Goal: Task Accomplishment & Management: Manage account settings

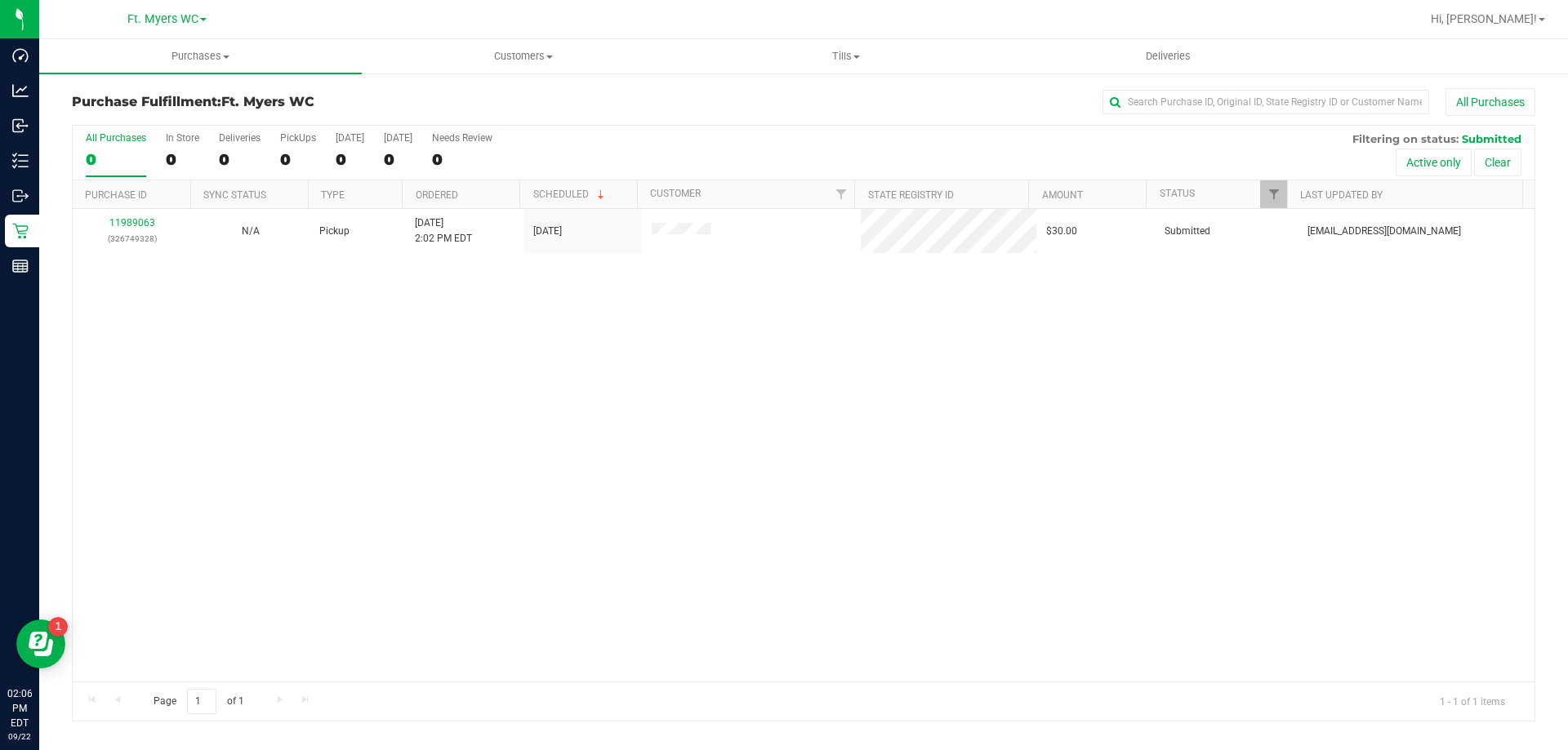
click at [42, 161] on div "Purchase Fulfillment: Ft. [PERSON_NAME] All Purchases All Purchases 0 In Store …" at bounding box center [803, 405] width 1529 height 666
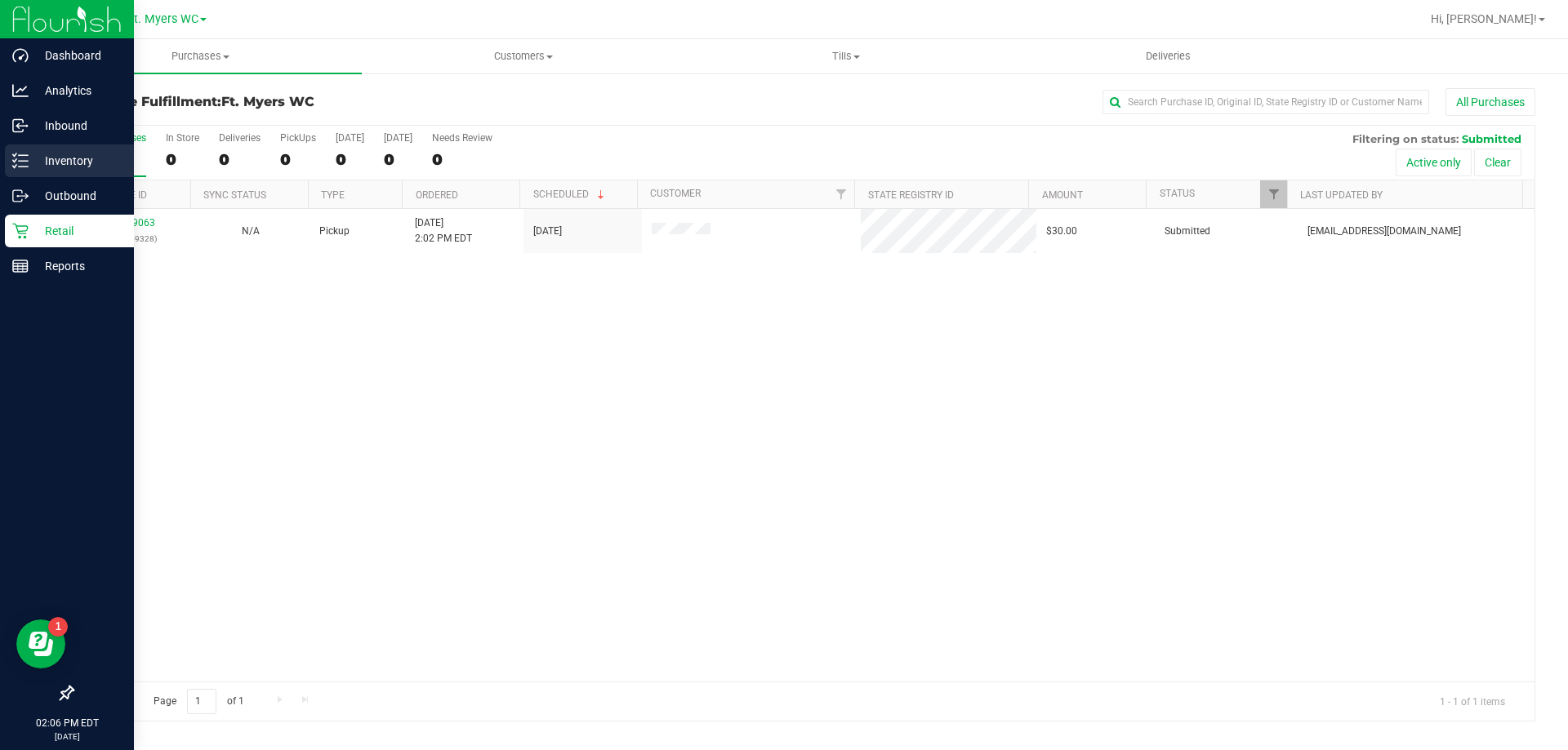
click at [0, 147] on link "Inventory" at bounding box center [67, 162] width 134 height 35
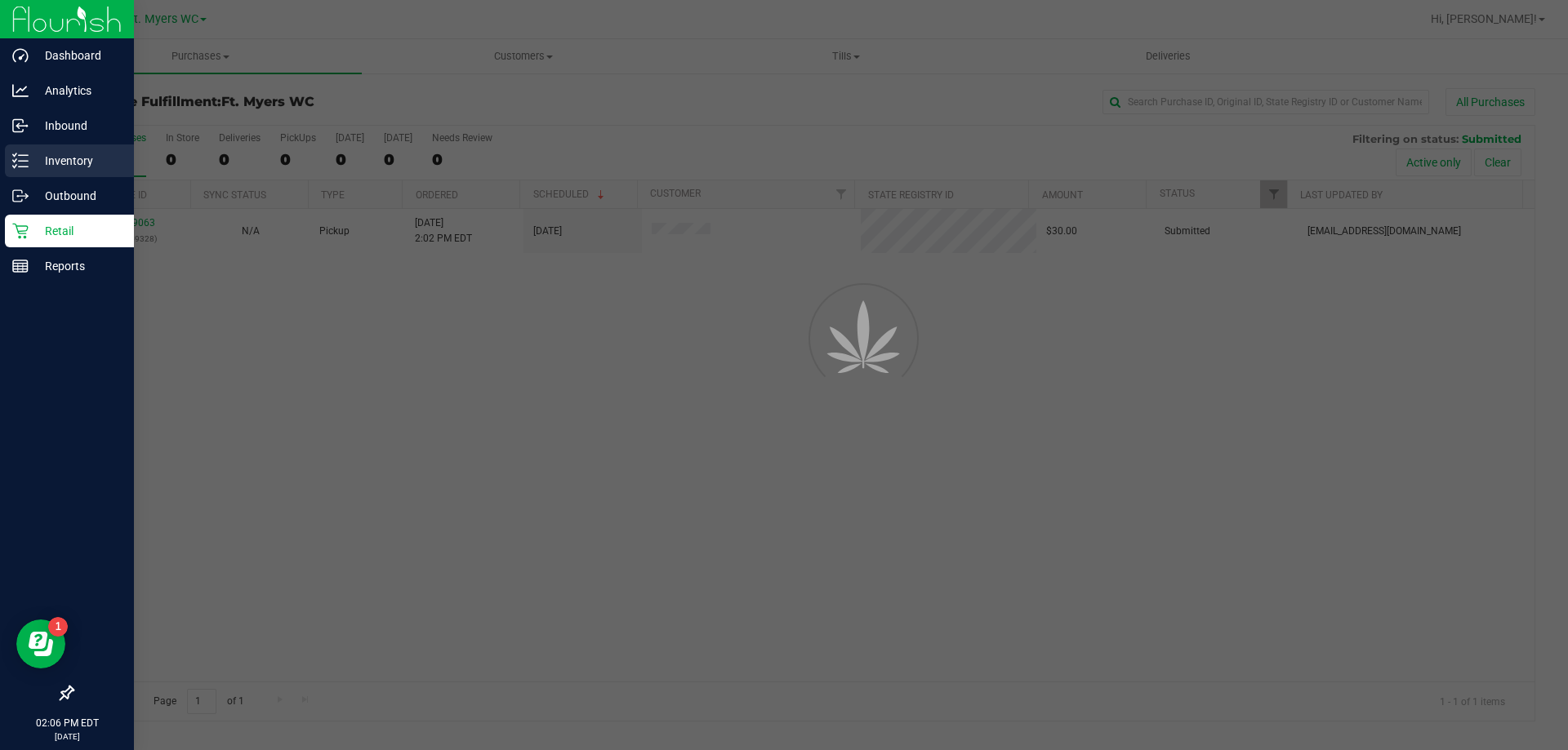
click at [41, 159] on p "Inventory" at bounding box center [77, 161] width 98 height 19
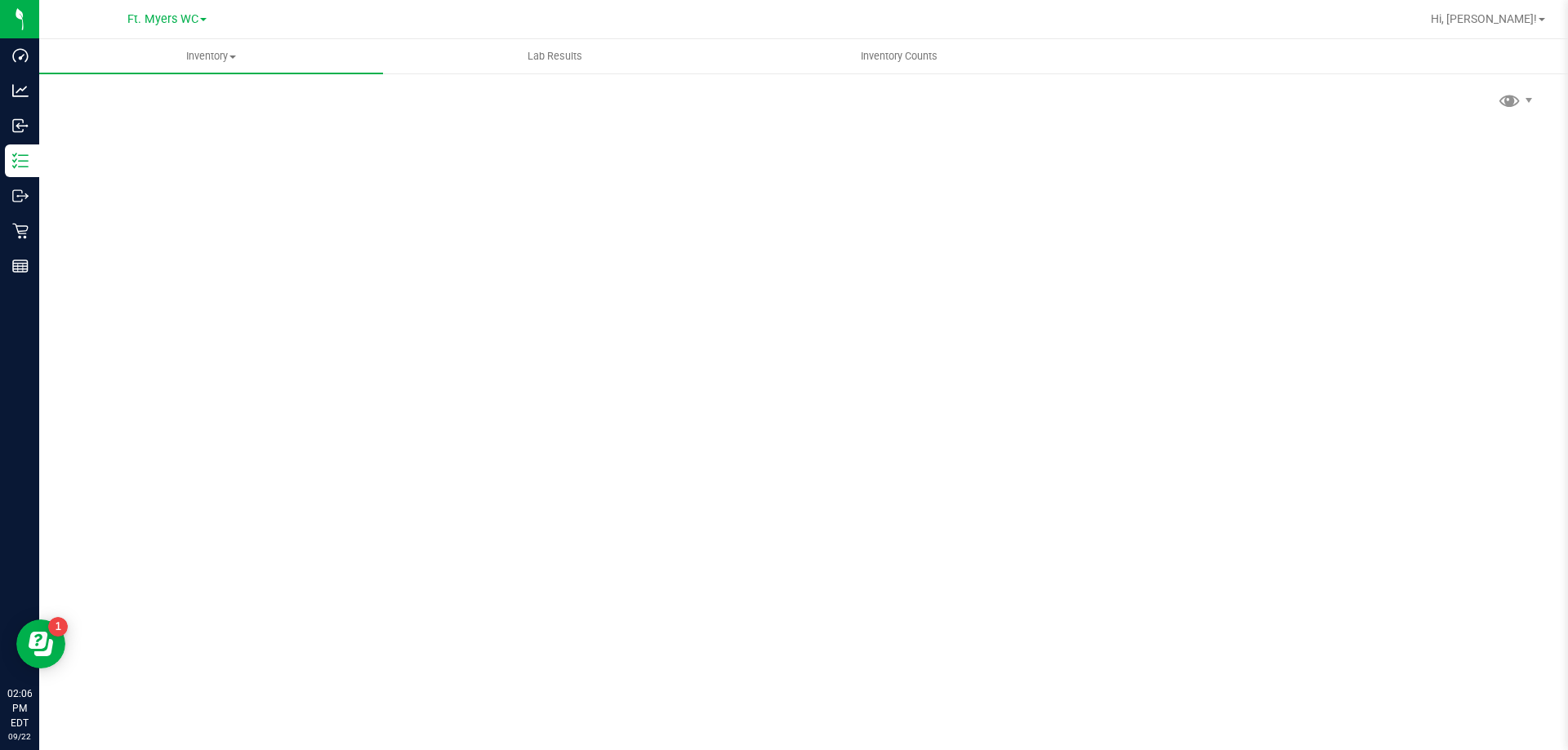
click at [313, 111] on div "Scan Packages 0" at bounding box center [804, 327] width 1464 height 478
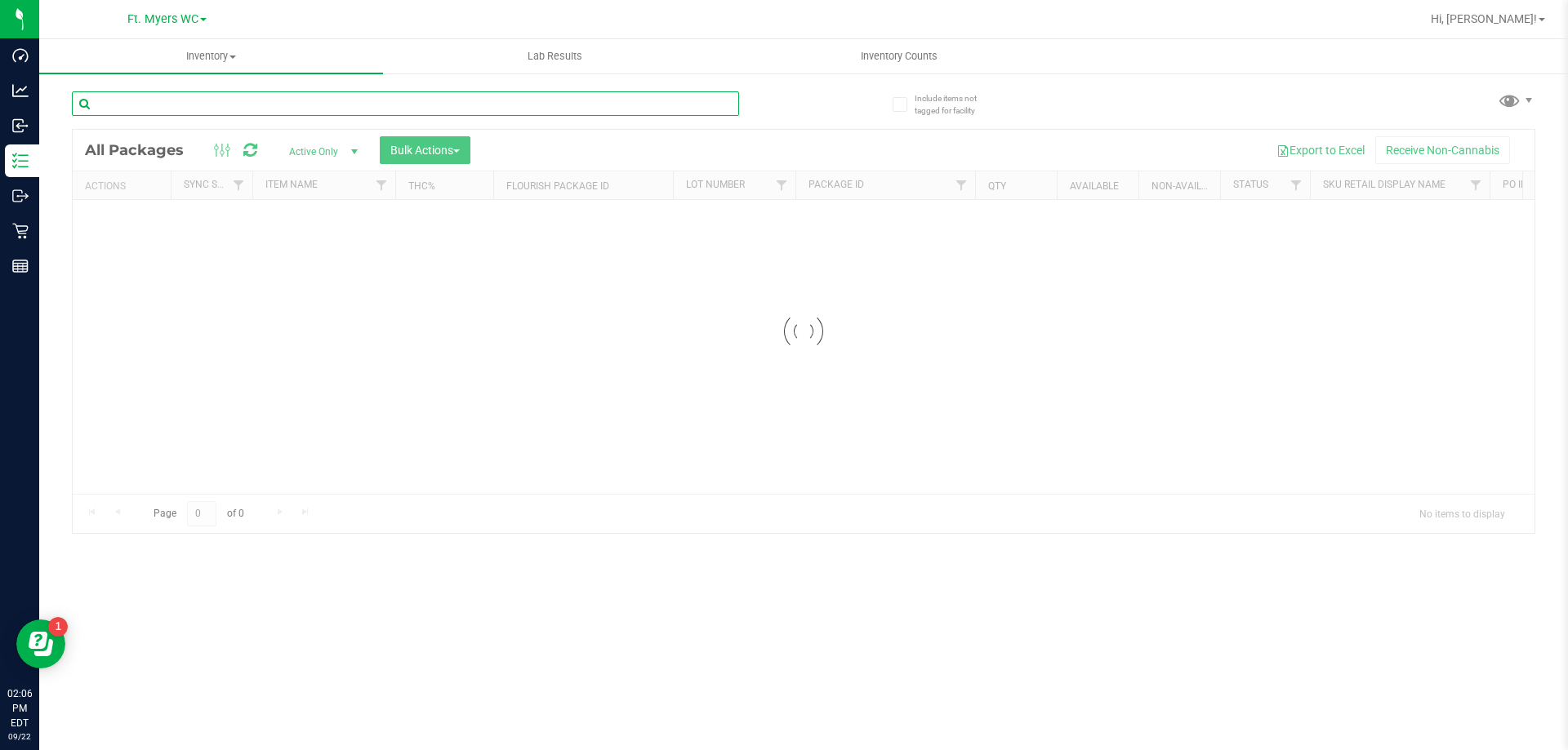
click at [313, 111] on input "text" at bounding box center [406, 103] width 668 height 24
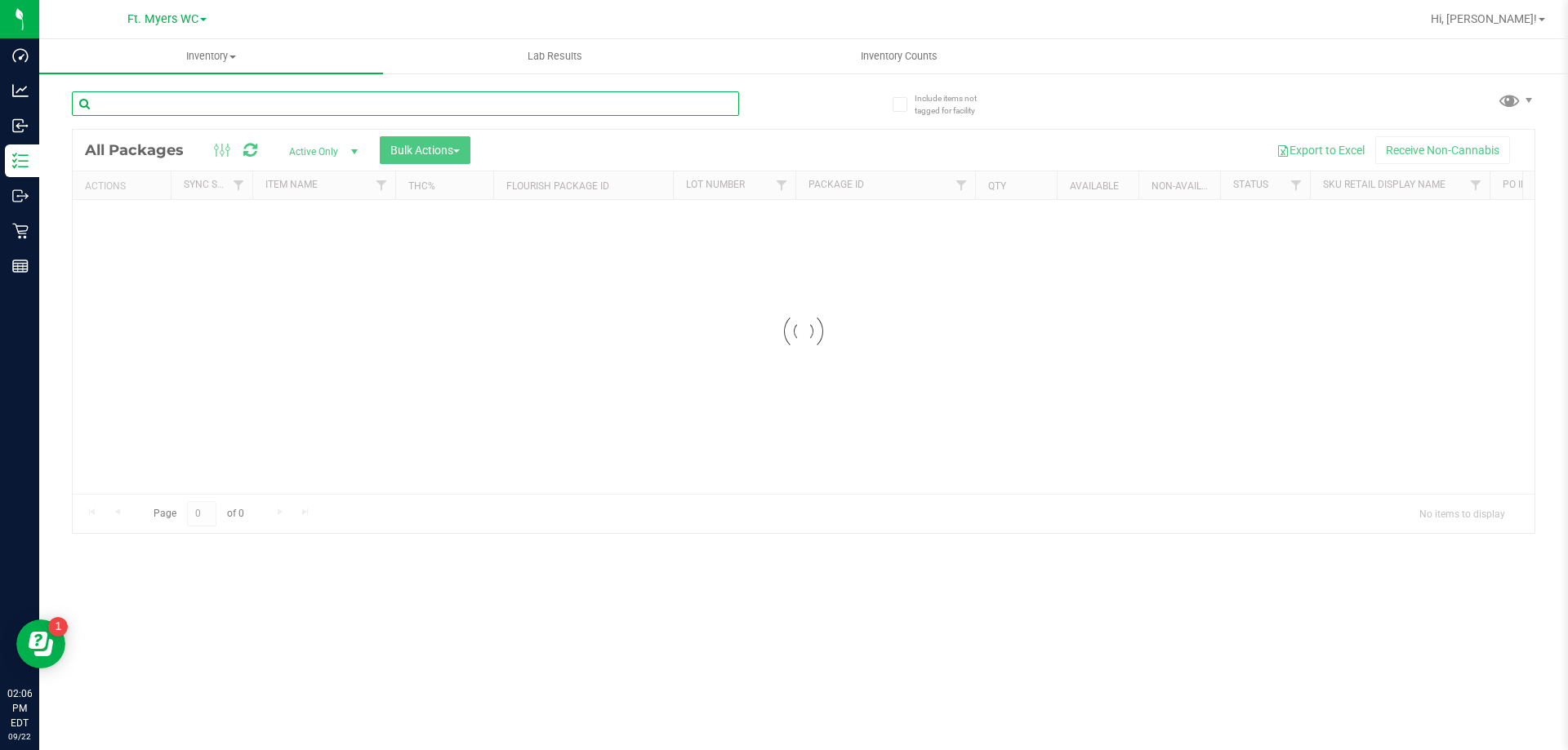
type input "m"
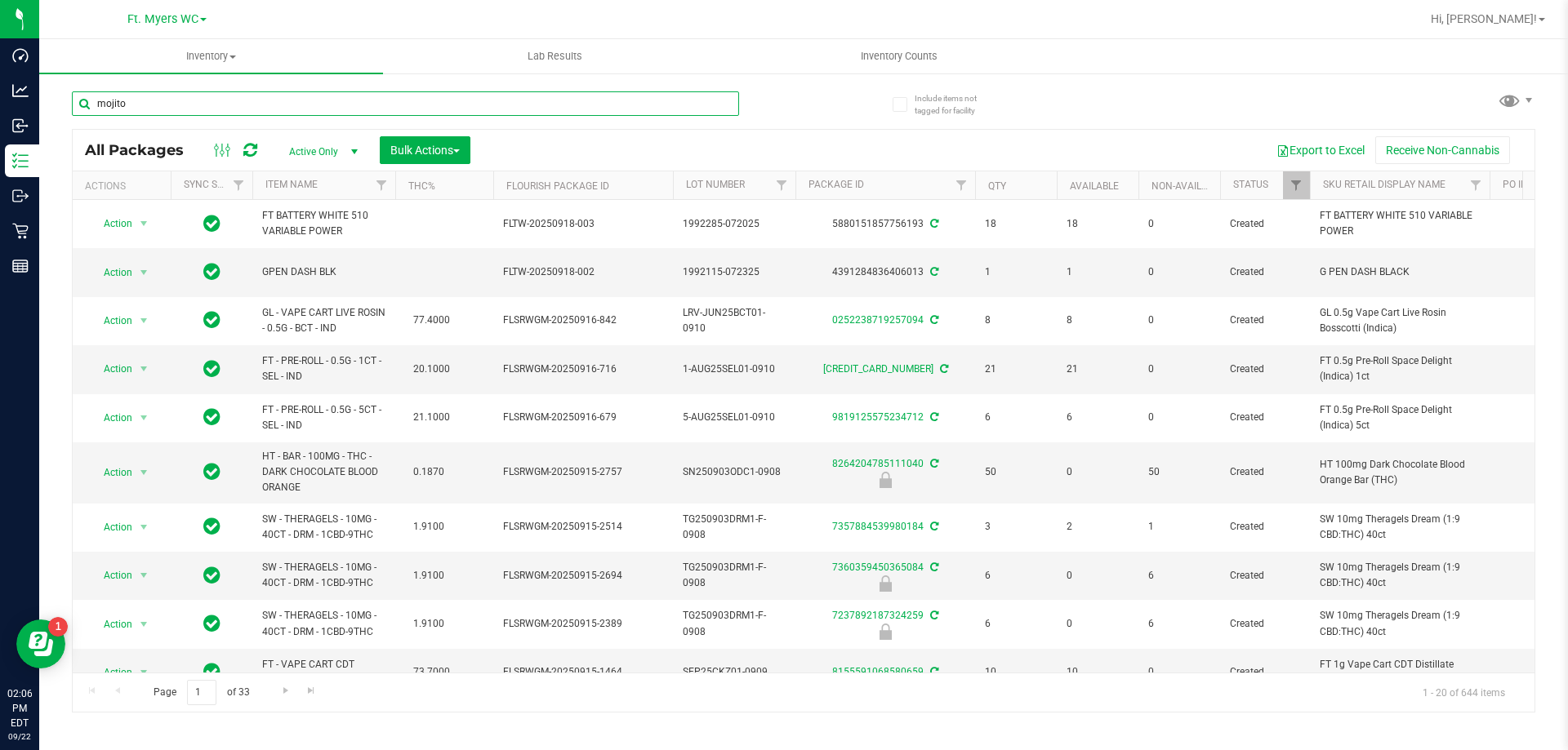
type input "mojito"
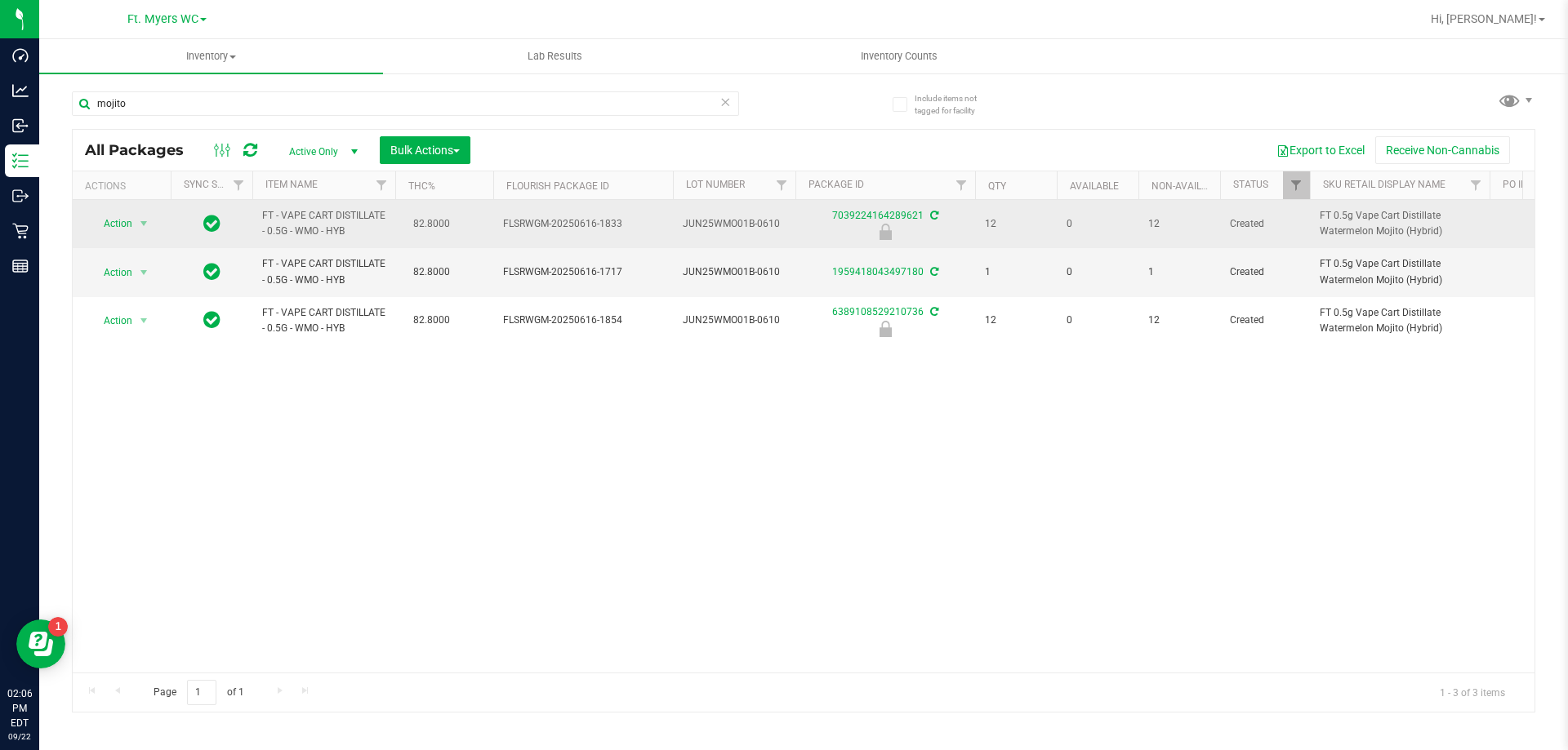
click at [533, 231] on span "FLSRWGM-20250616-1833" at bounding box center [583, 224] width 161 height 16
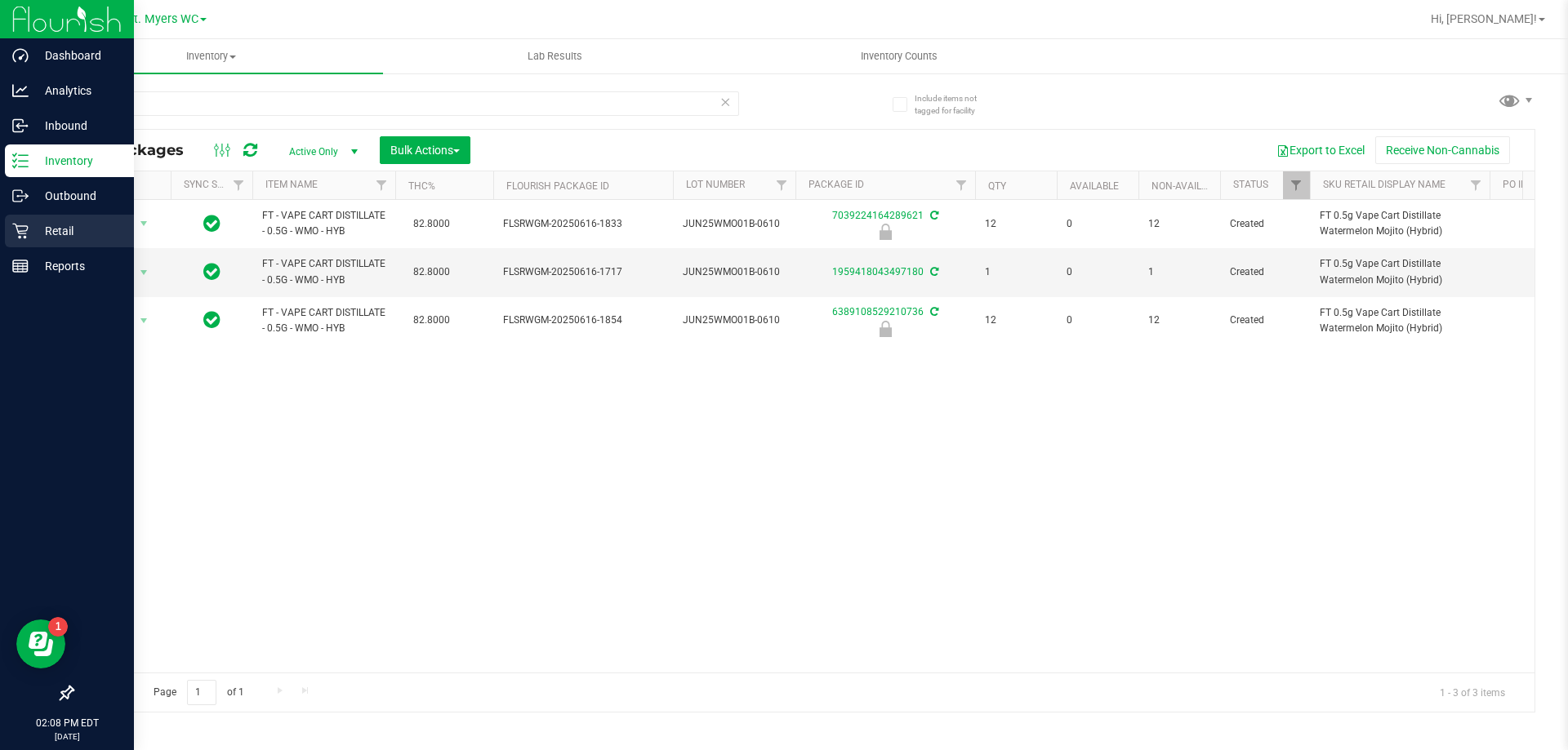
click at [35, 241] on div "Retail" at bounding box center [69, 232] width 129 height 33
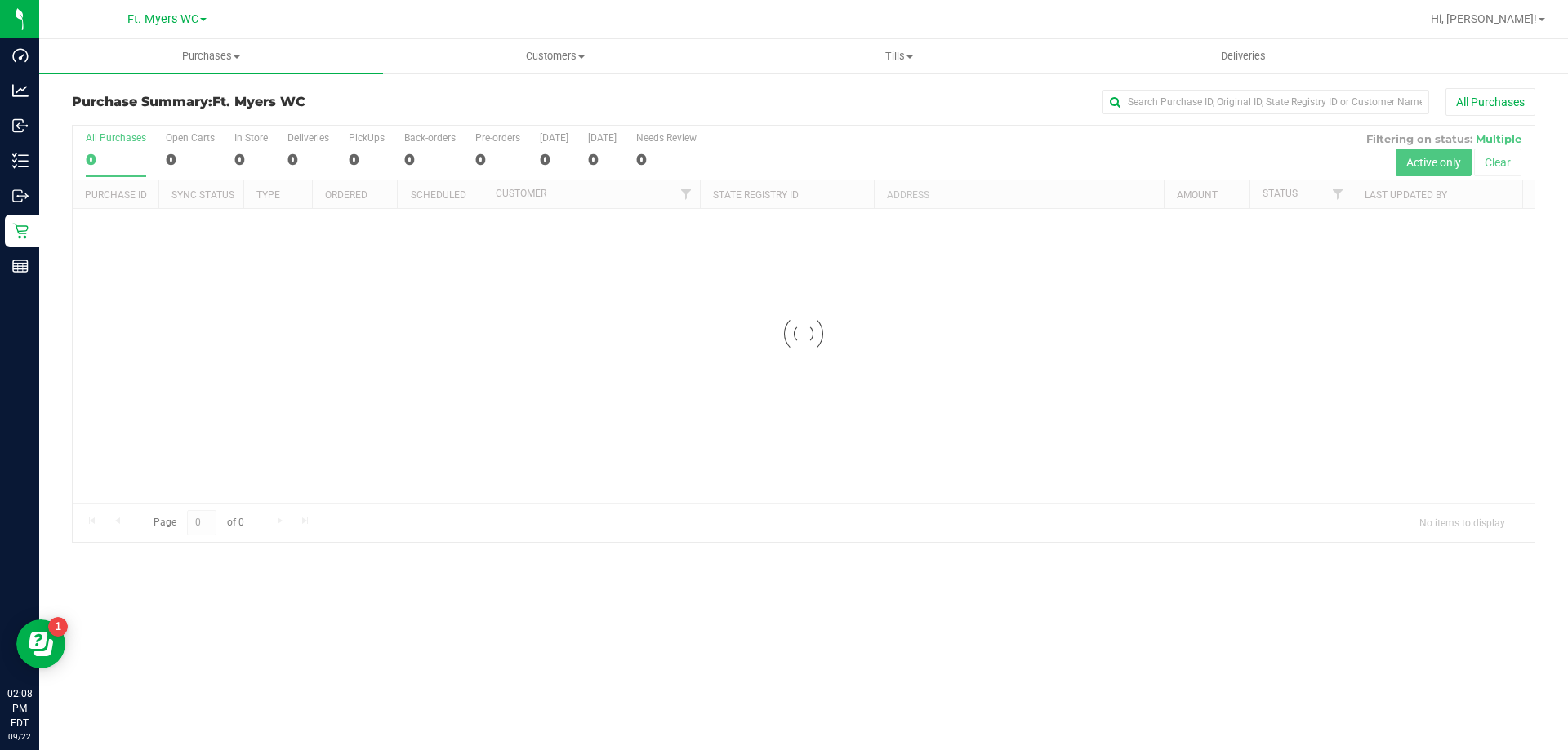
click at [358, 113] on div "Purchase Summary: Ft. Myers WC All Purchases" at bounding box center [804, 106] width 1464 height 36
click at [363, 142] on div at bounding box center [804, 334] width 1462 height 416
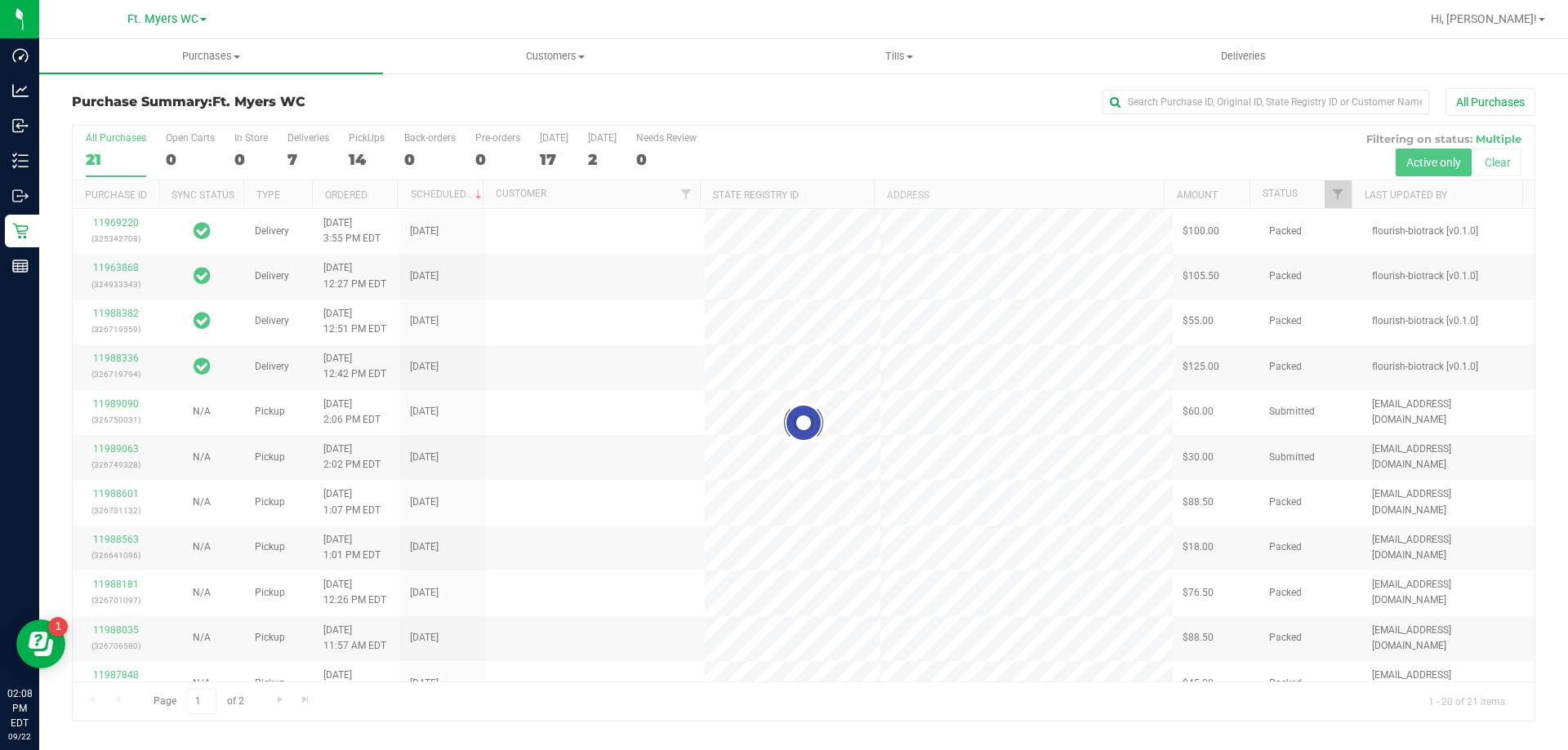
click at [363, 142] on div at bounding box center [804, 423] width 1462 height 595
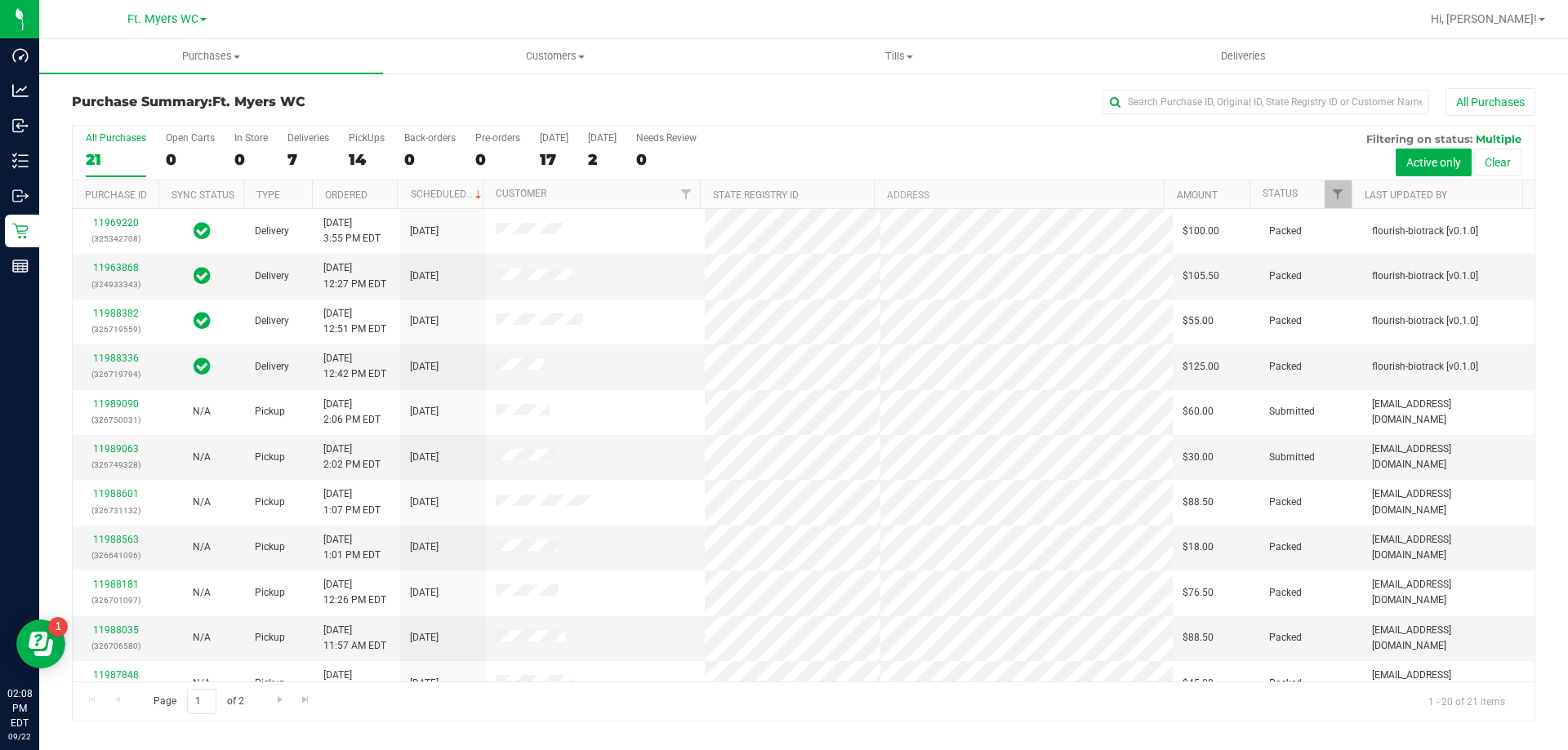
click at [363, 142] on div "PickUps" at bounding box center [366, 138] width 36 height 12
click at [0, 0] on input "PickUps 14" at bounding box center [0, 0] width 0 height 0
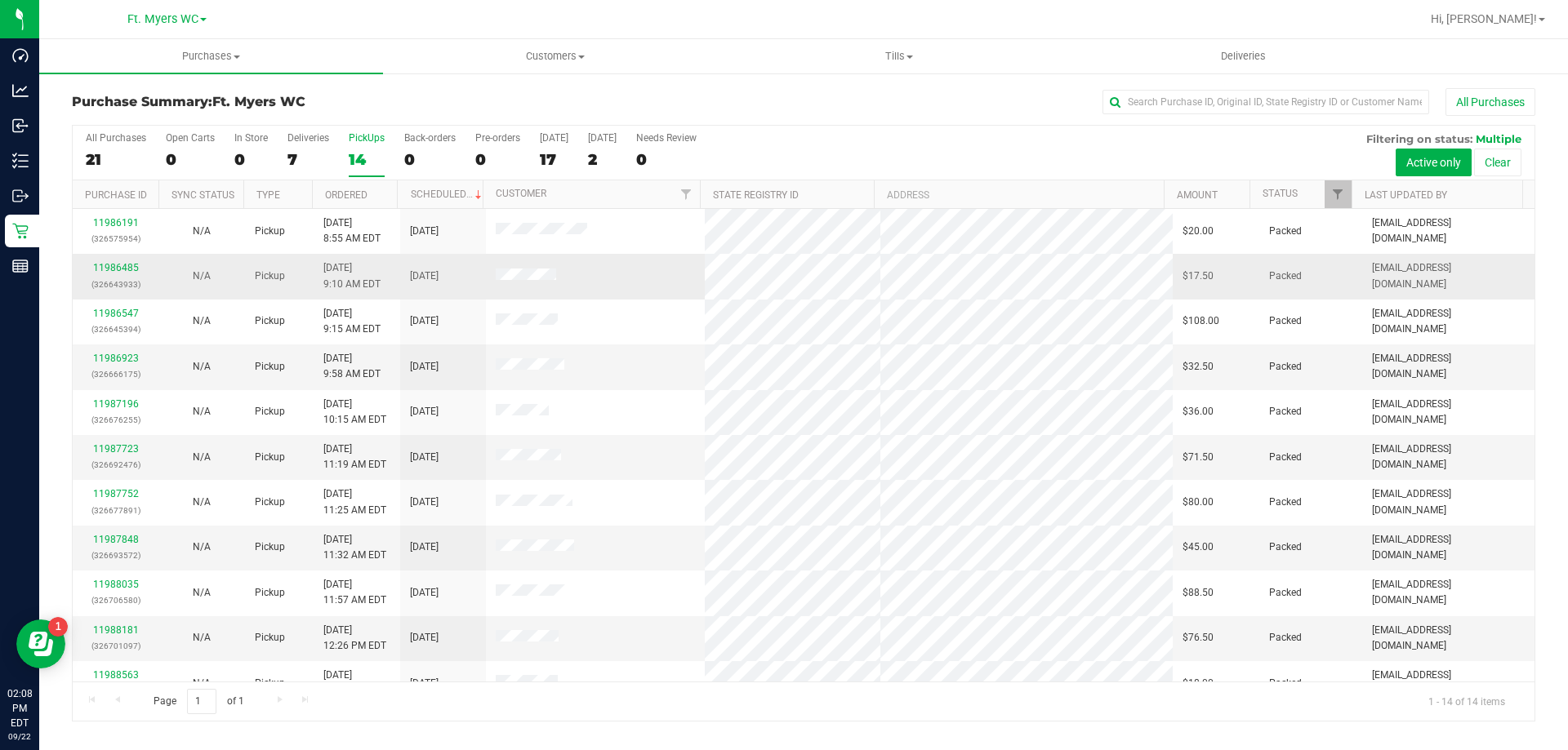
scroll to position [161, 0]
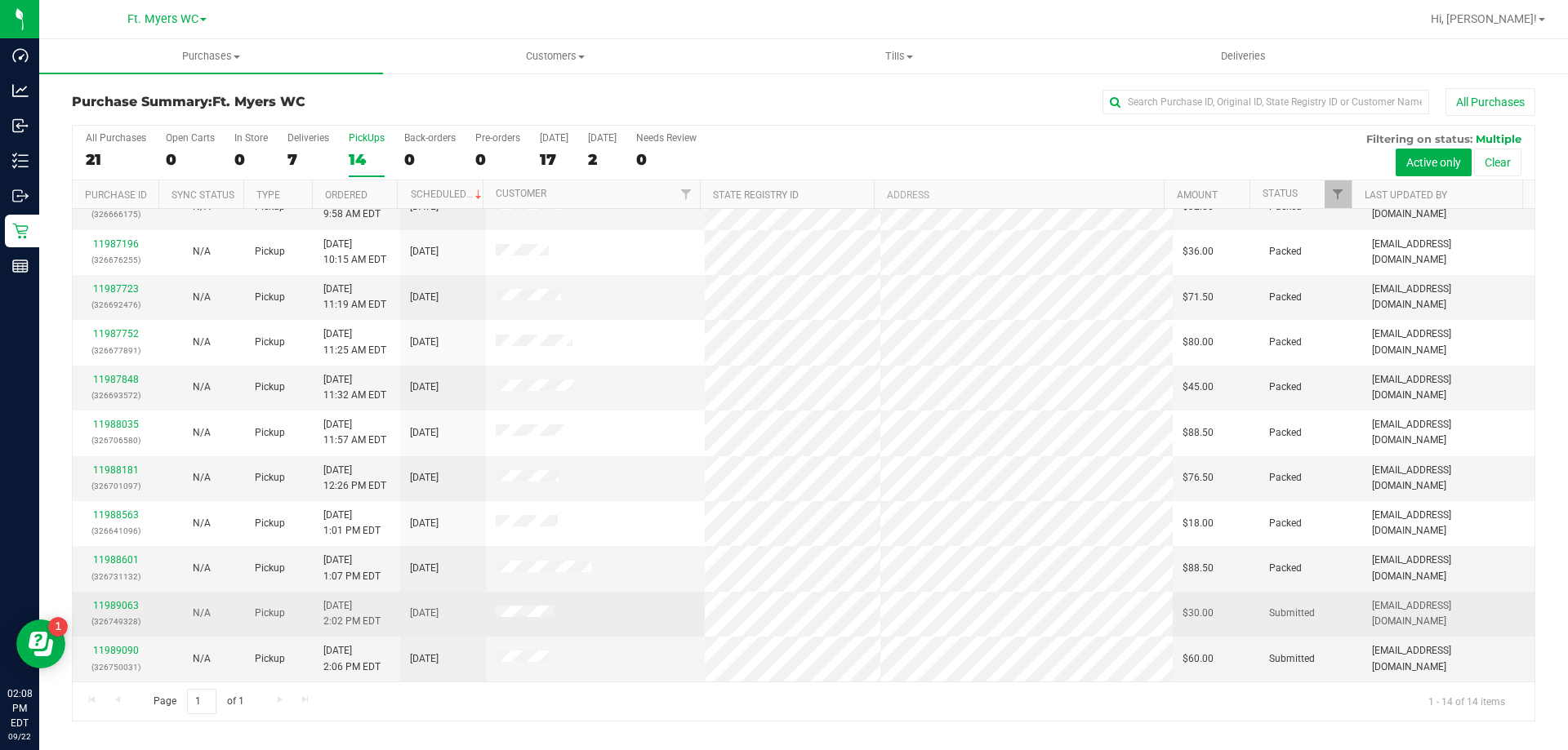
click at [649, 611] on td at bounding box center [596, 614] width 220 height 45
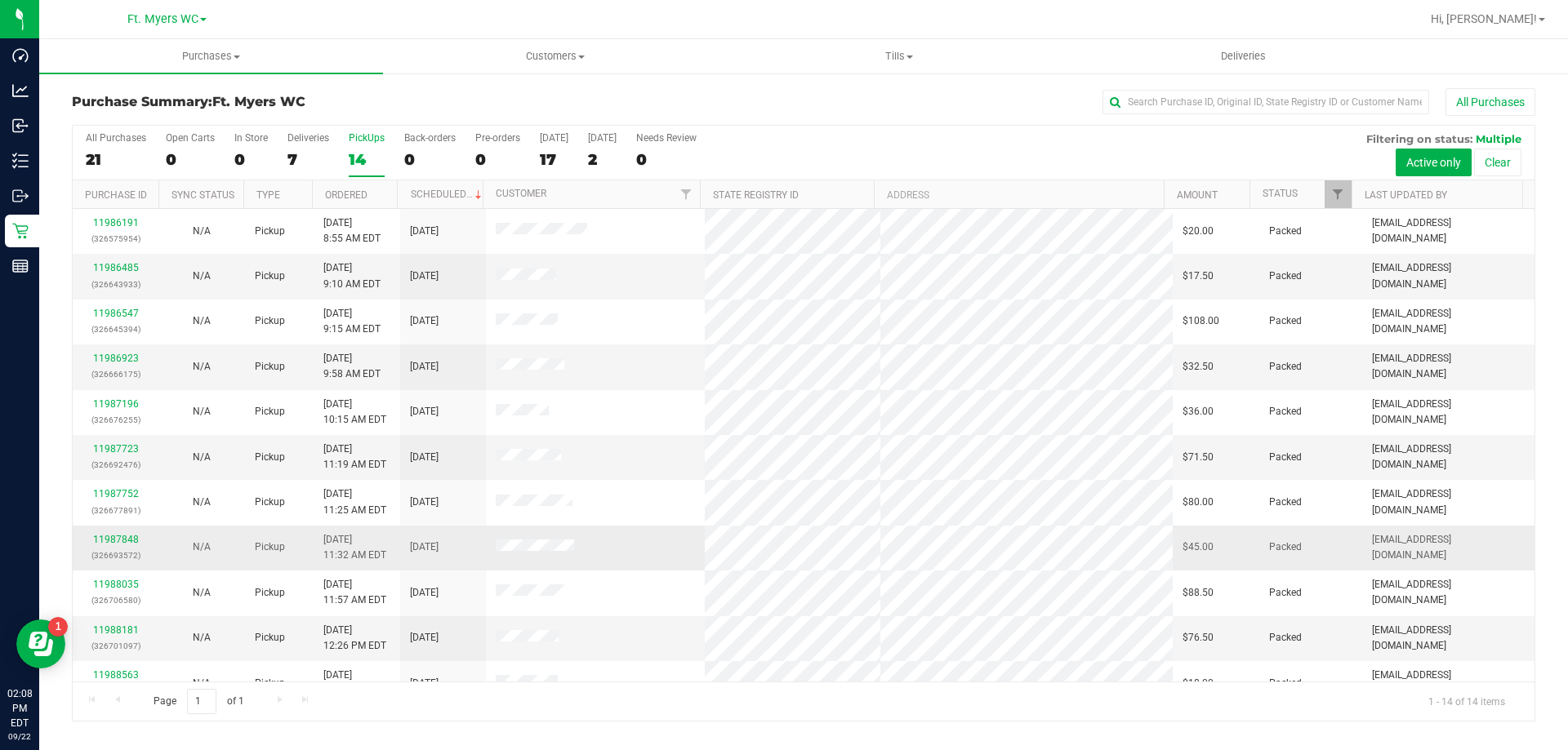
scroll to position [0, 0]
click at [686, 353] on td at bounding box center [596, 367] width 220 height 45
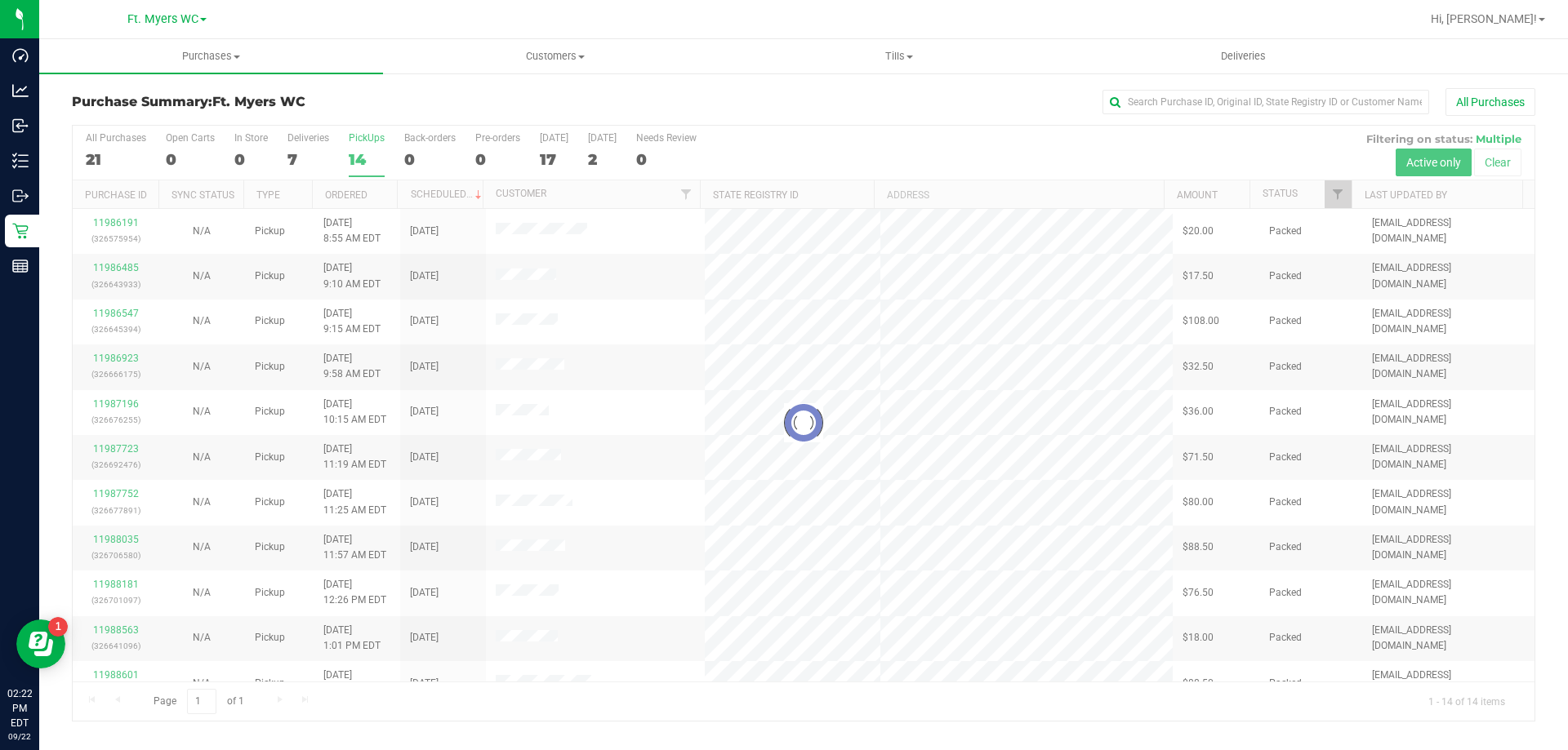
click at [371, 160] on div at bounding box center [804, 423] width 1462 height 595
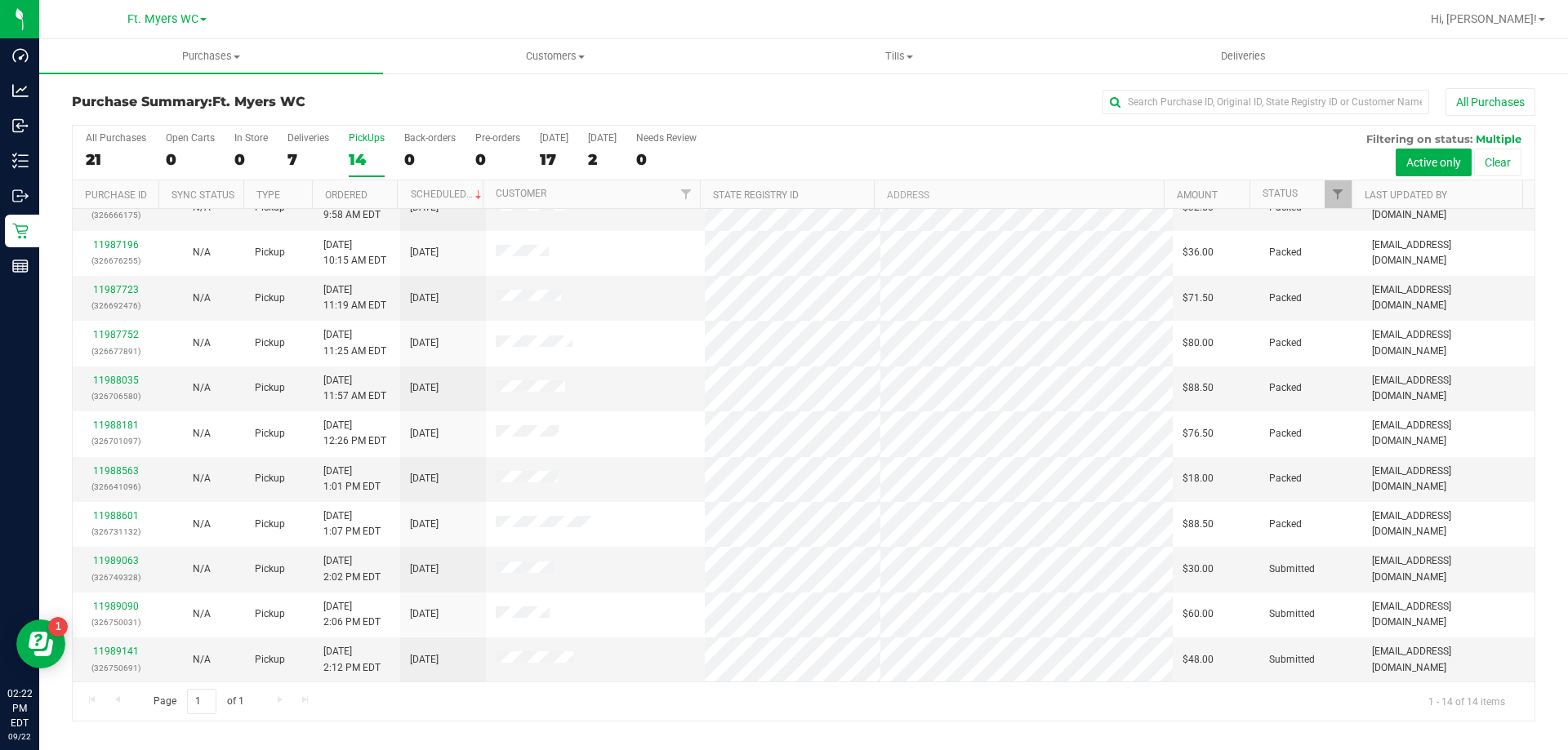
scroll to position [161, 0]
click at [114, 554] on div "11989063 (326749328)" at bounding box center [116, 568] width 66 height 31
click at [125, 556] on link "11989063" at bounding box center [116, 560] width 46 height 12
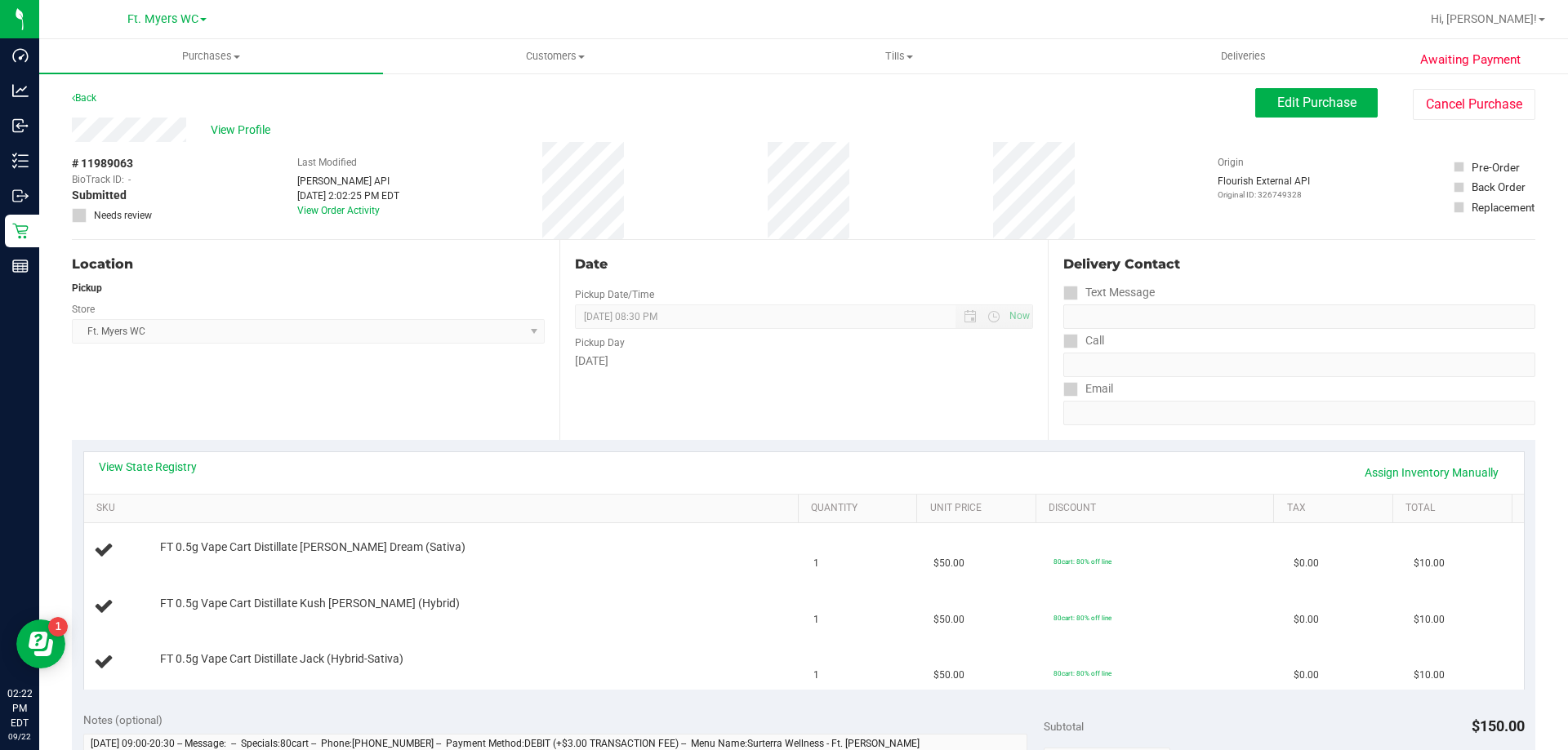
click at [673, 383] on div "Date Pickup Date/Time 09/22/2025 Now 09/22/2025 08:30 PM Now Pickup Day Monday" at bounding box center [803, 340] width 488 height 200
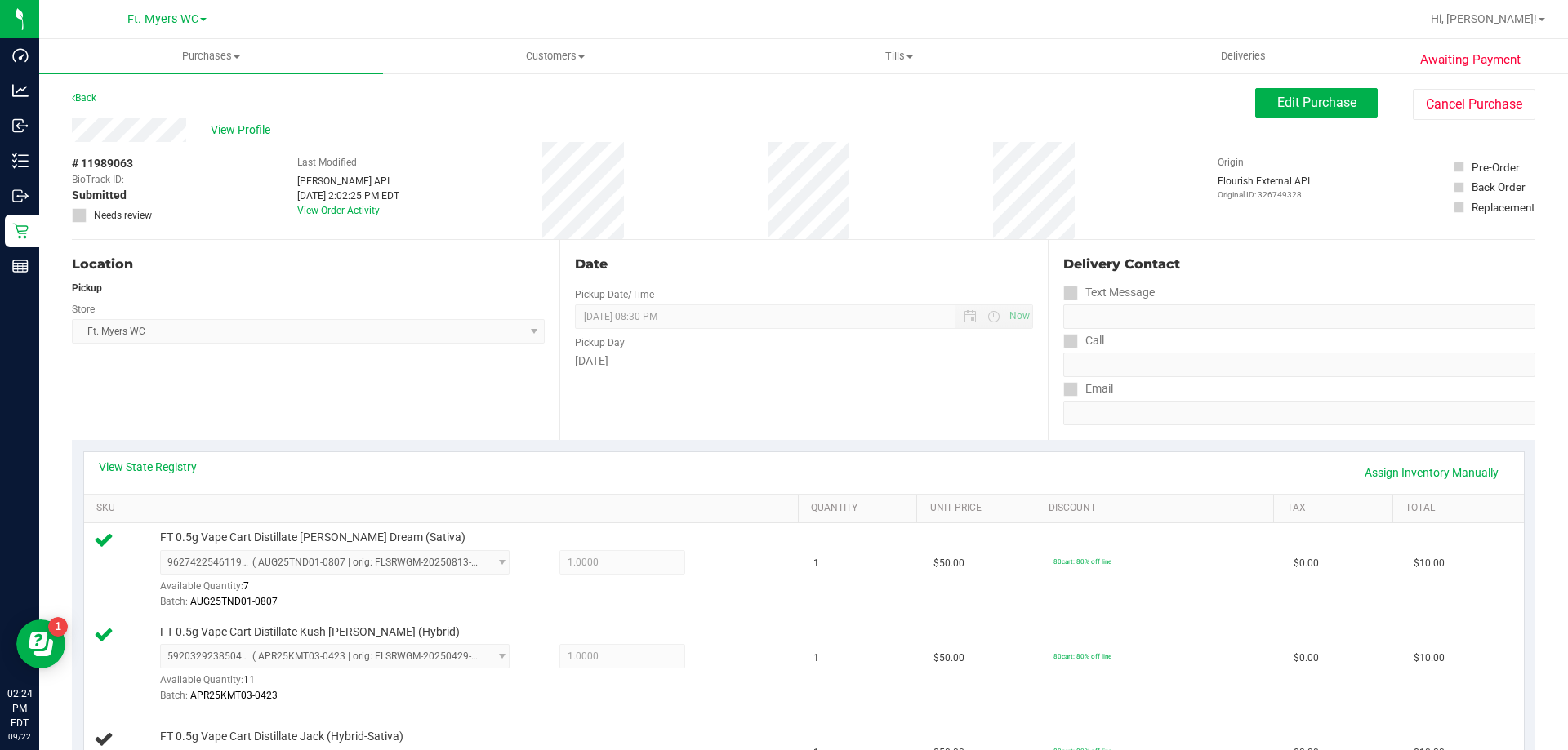
scroll to position [490, 0]
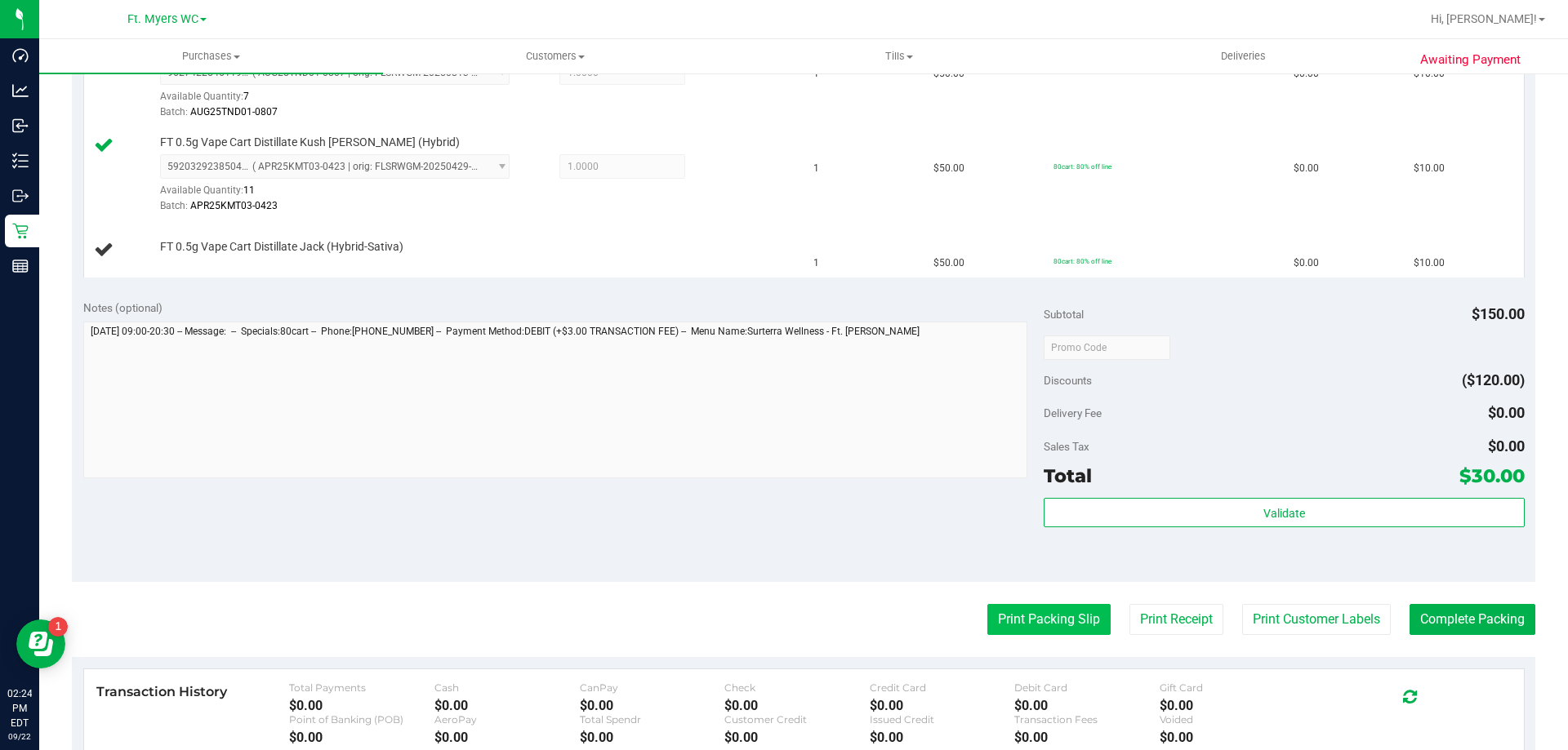
click at [1050, 612] on button "Print Packing Slip" at bounding box center [1049, 620] width 124 height 31
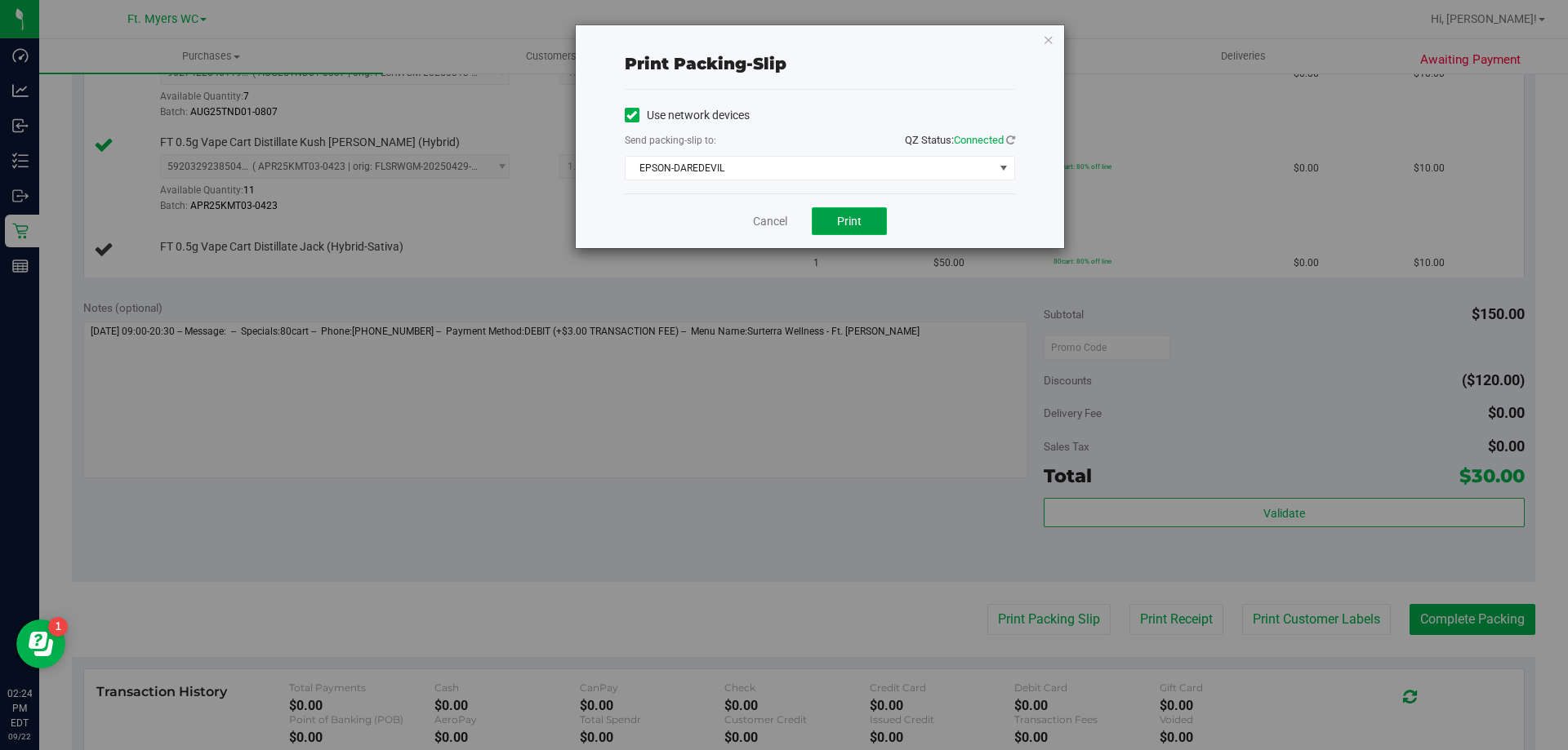
click at [838, 223] on span "Print" at bounding box center [849, 221] width 24 height 13
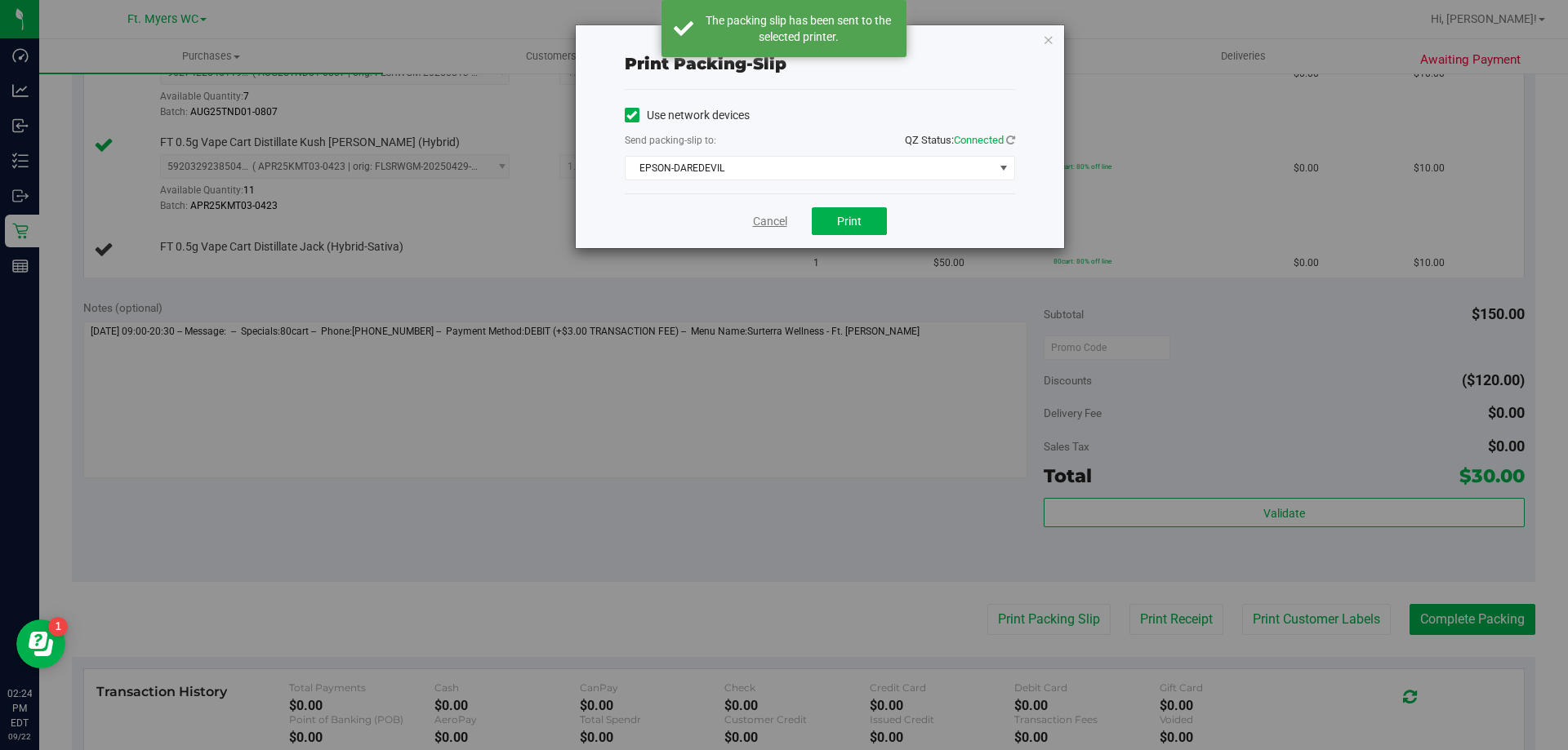
click at [776, 221] on link "Cancel" at bounding box center [770, 222] width 34 height 18
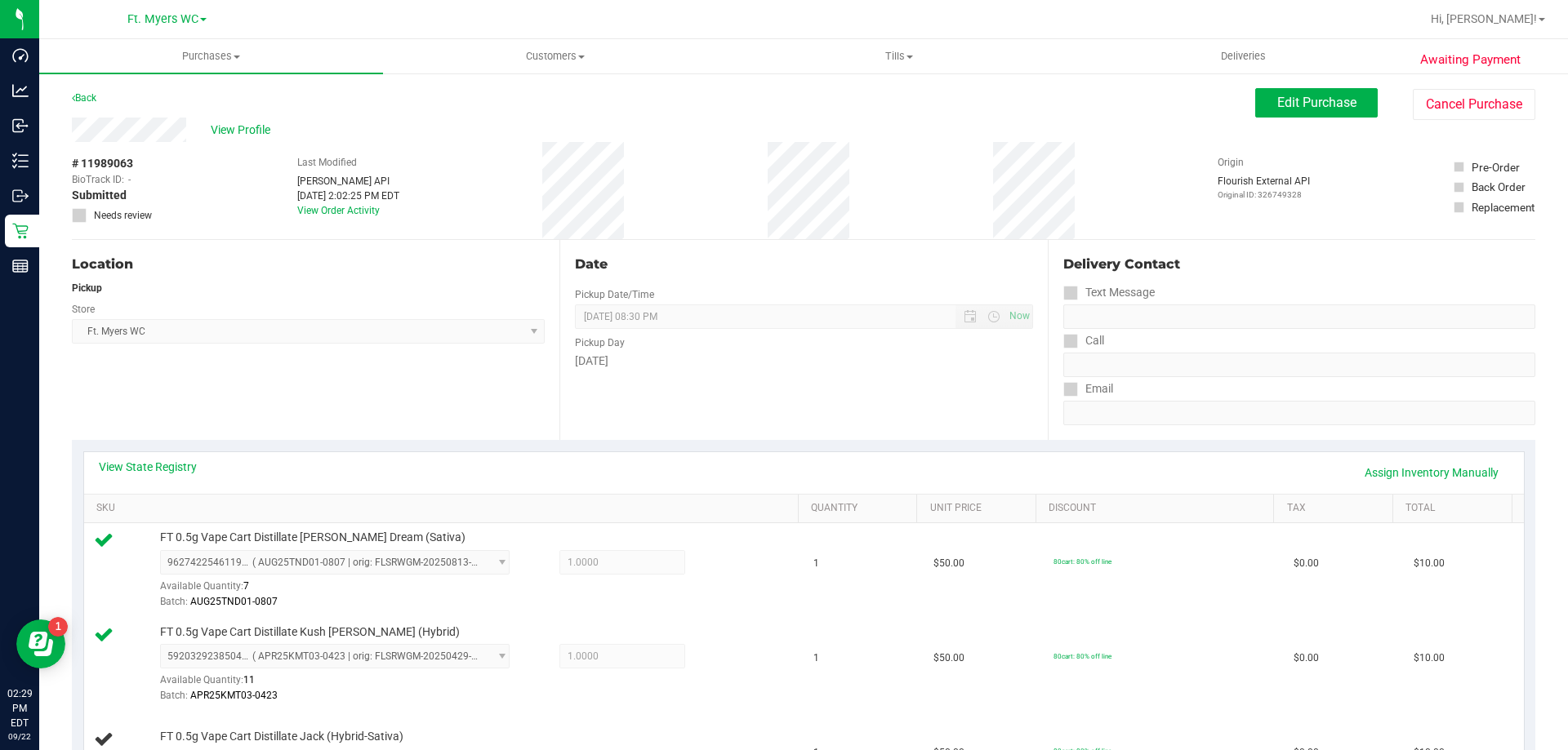
scroll to position [327, 0]
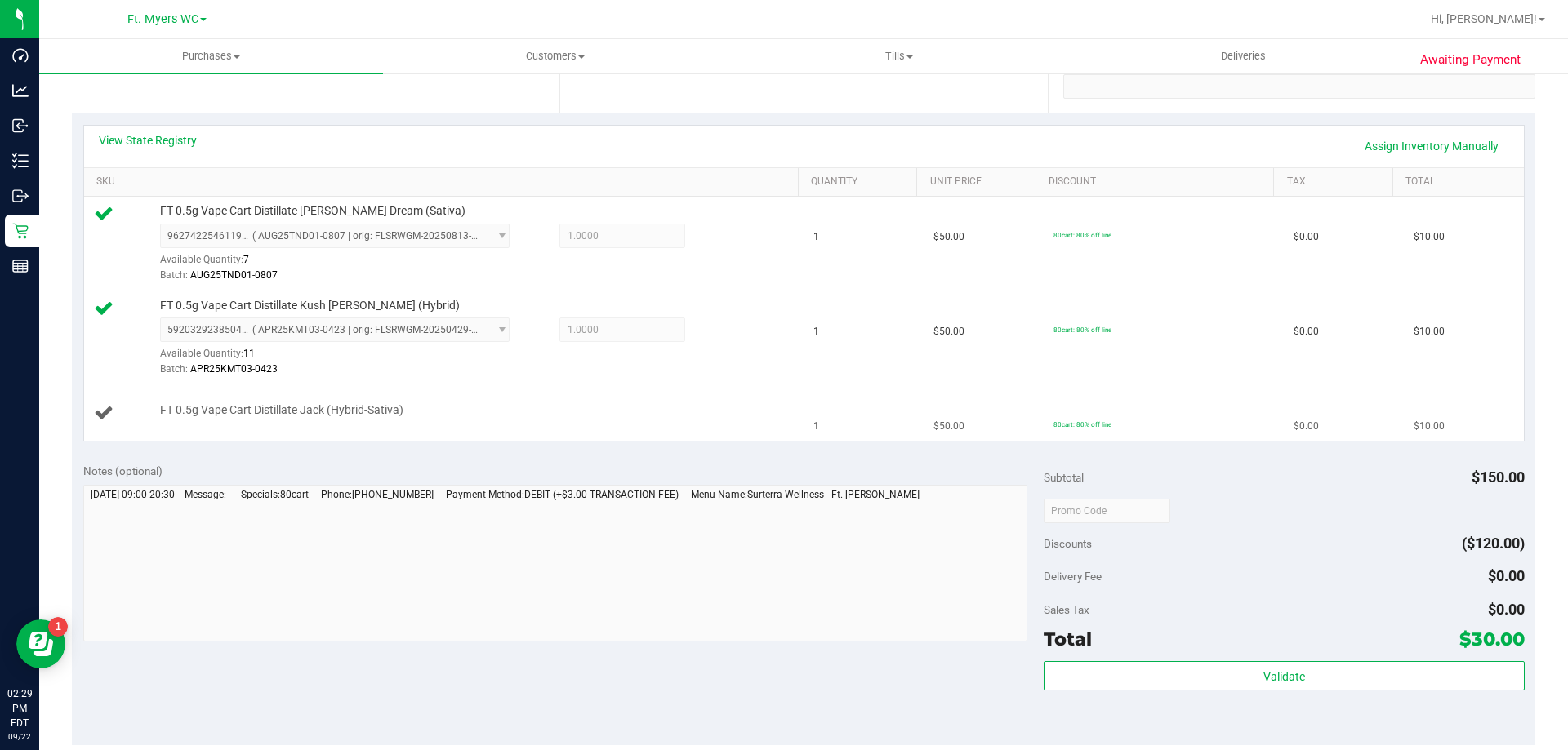
click at [539, 403] on div "FT 0.5g Vape Cart Distillate Jack (Hybrid-Sativa)" at bounding box center [471, 411] width 638 height 17
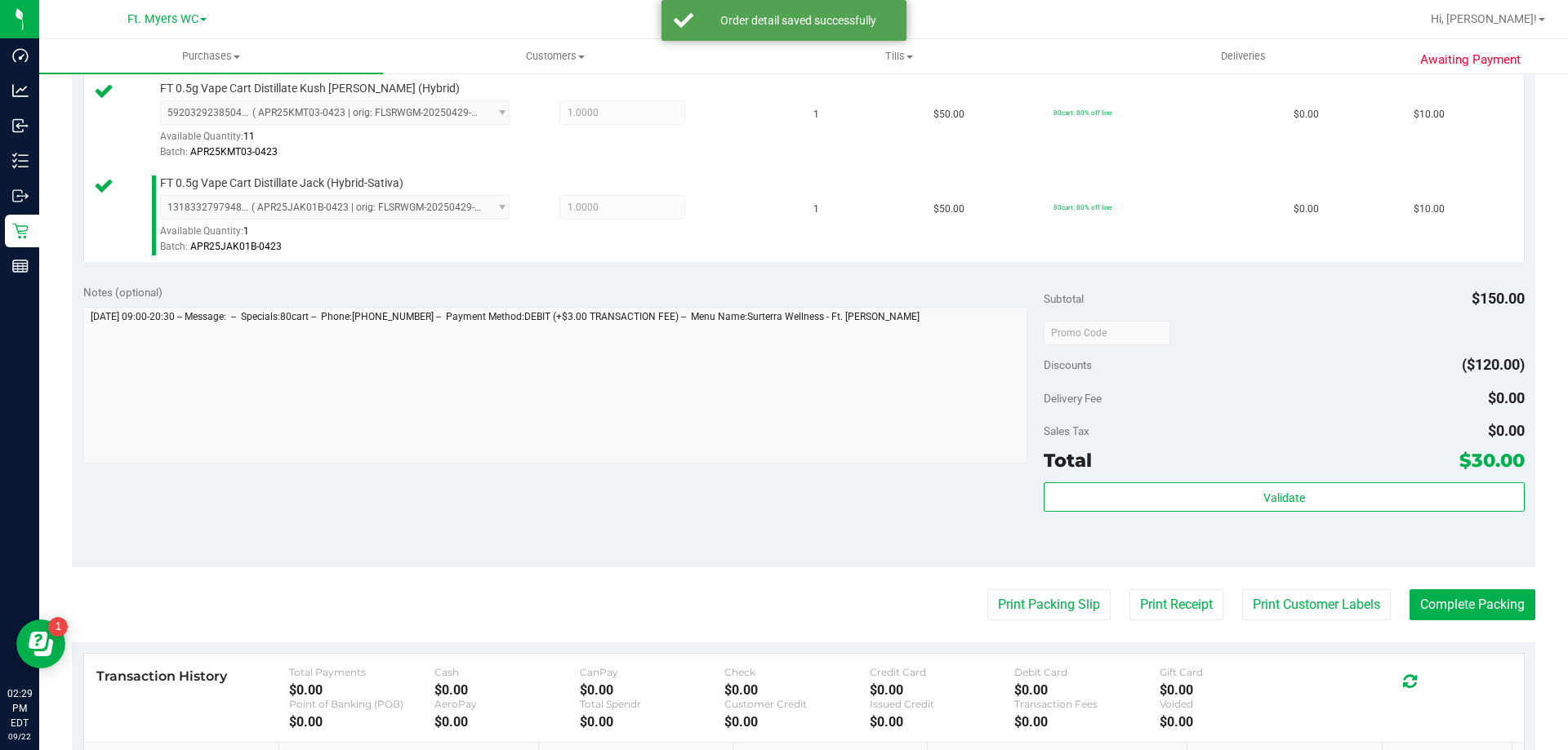
scroll to position [734, 0]
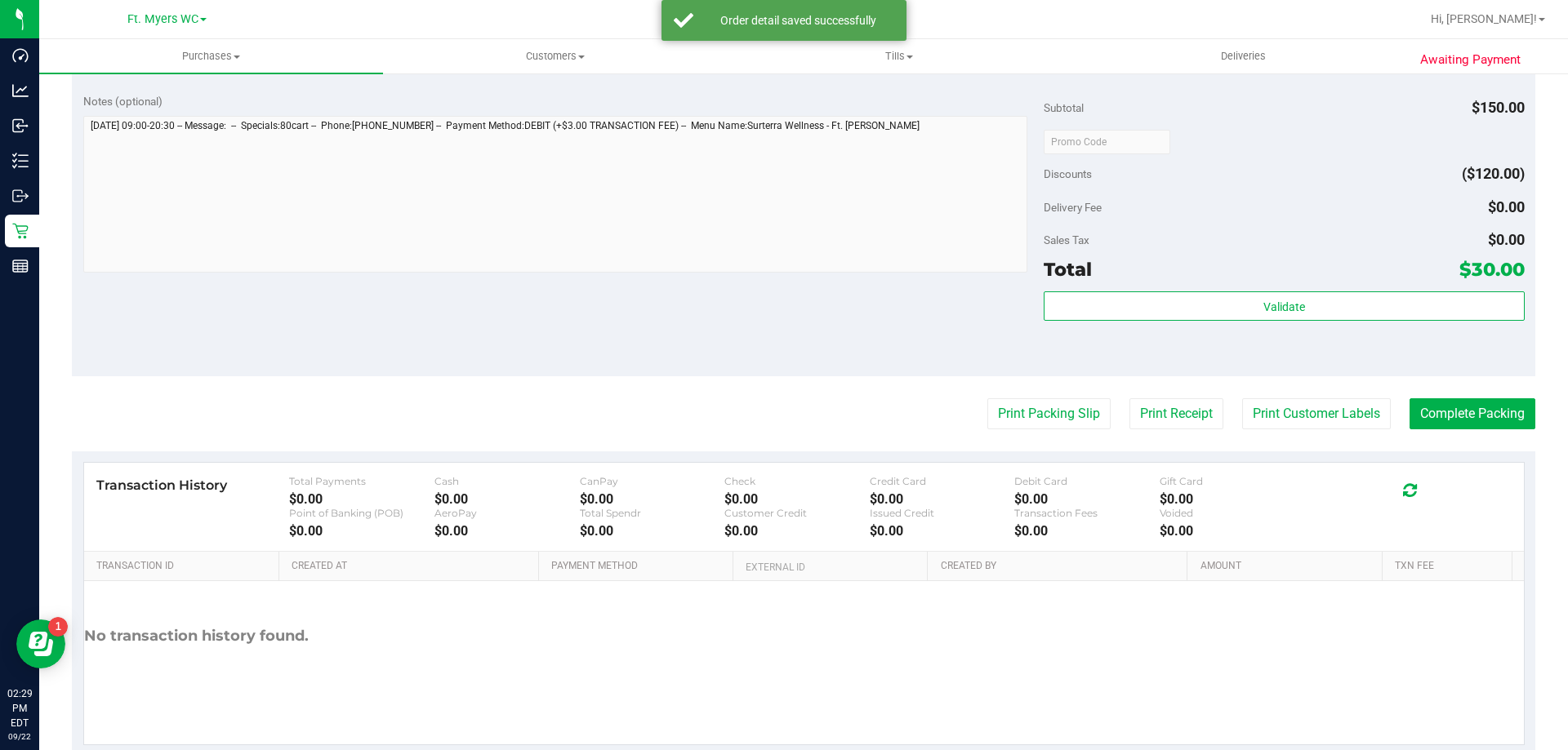
click at [1176, 287] on div "Subtotal $150.00 Discounts ($120.00) Delivery Fee $0.00 Sales Tax $0.00 Total $…" at bounding box center [1285, 229] width 481 height 271
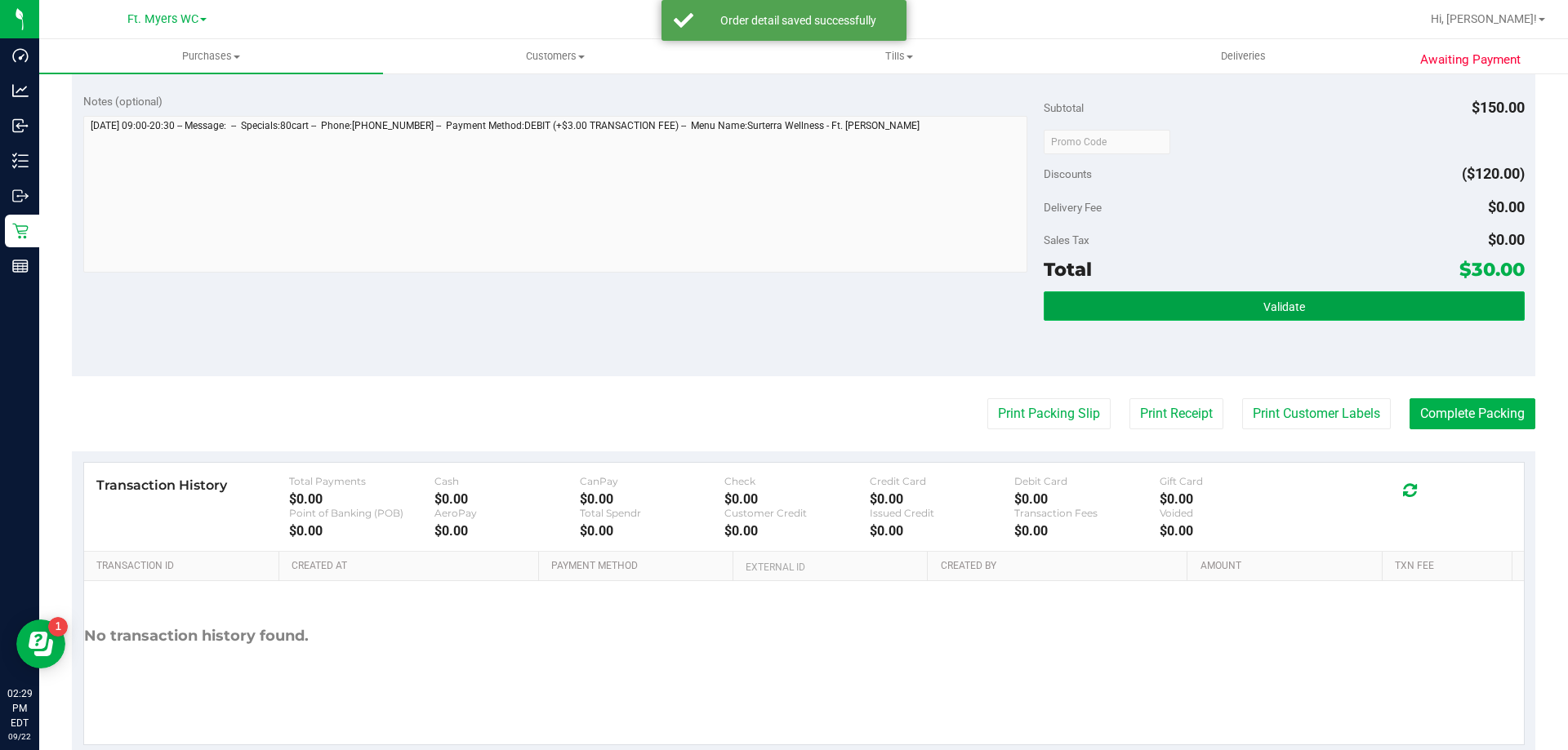
click at [1187, 292] on button "Validate" at bounding box center [1285, 306] width 481 height 29
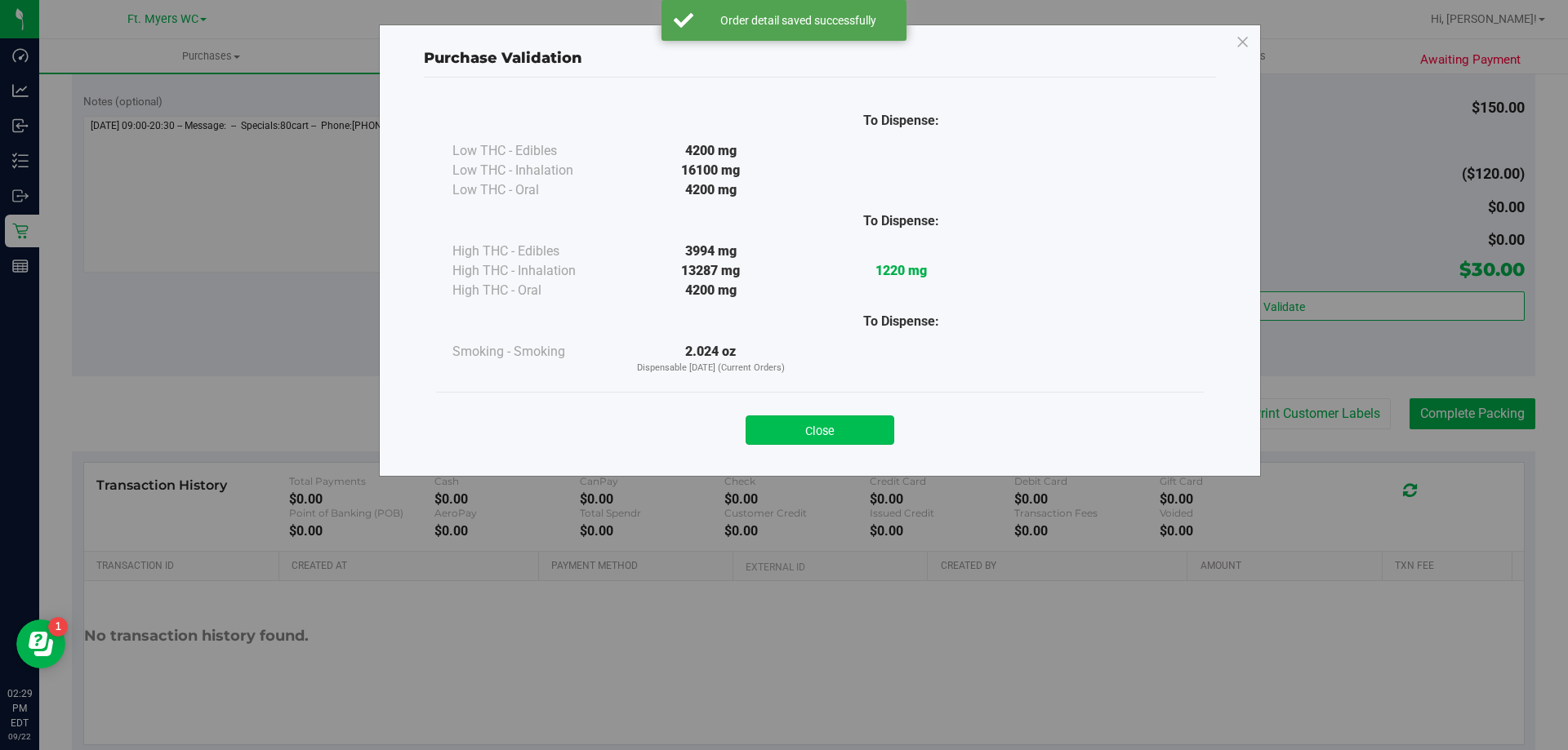
click at [804, 415] on button "Close" at bounding box center [820, 430] width 149 height 29
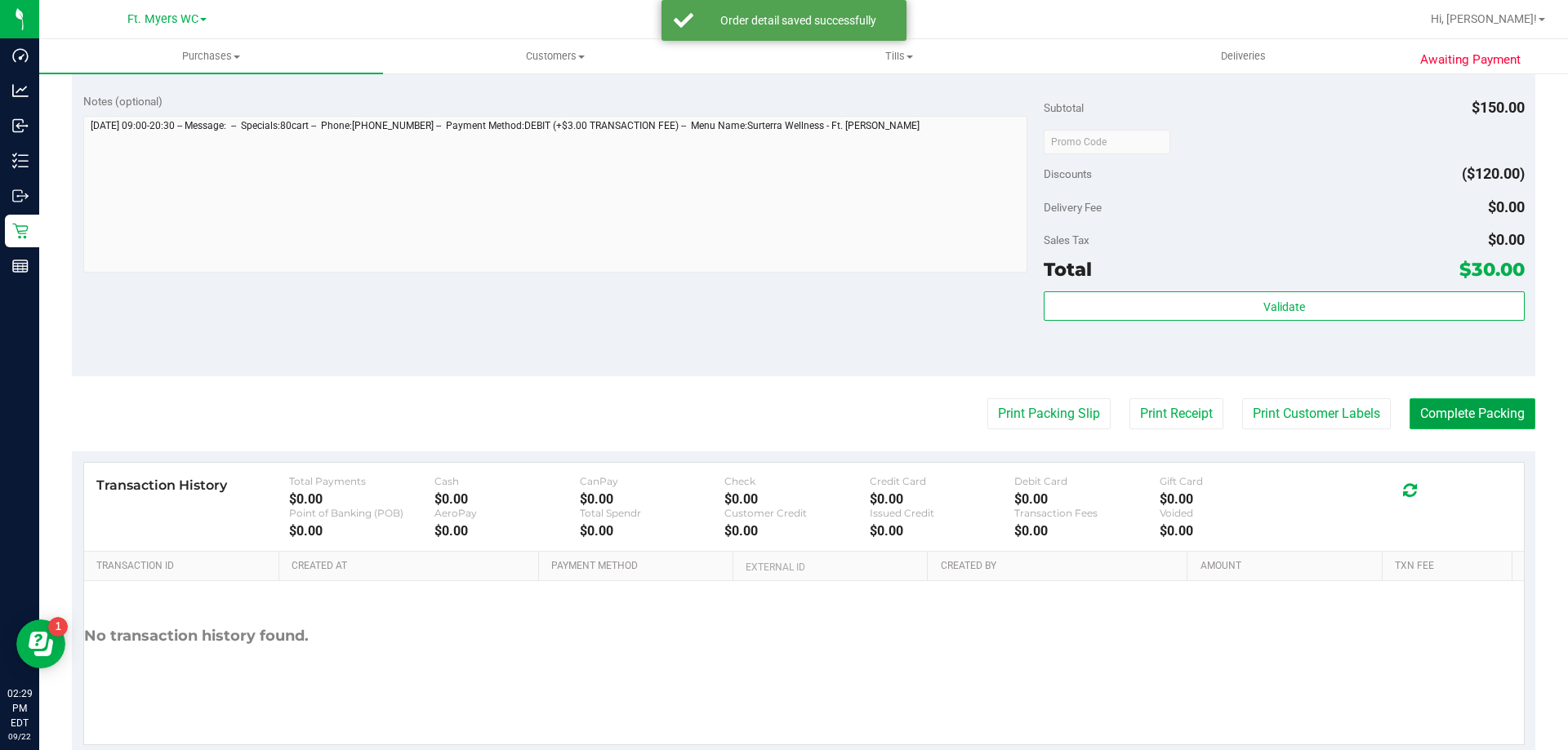
click at [1466, 420] on button "Complete Packing" at bounding box center [1473, 414] width 126 height 31
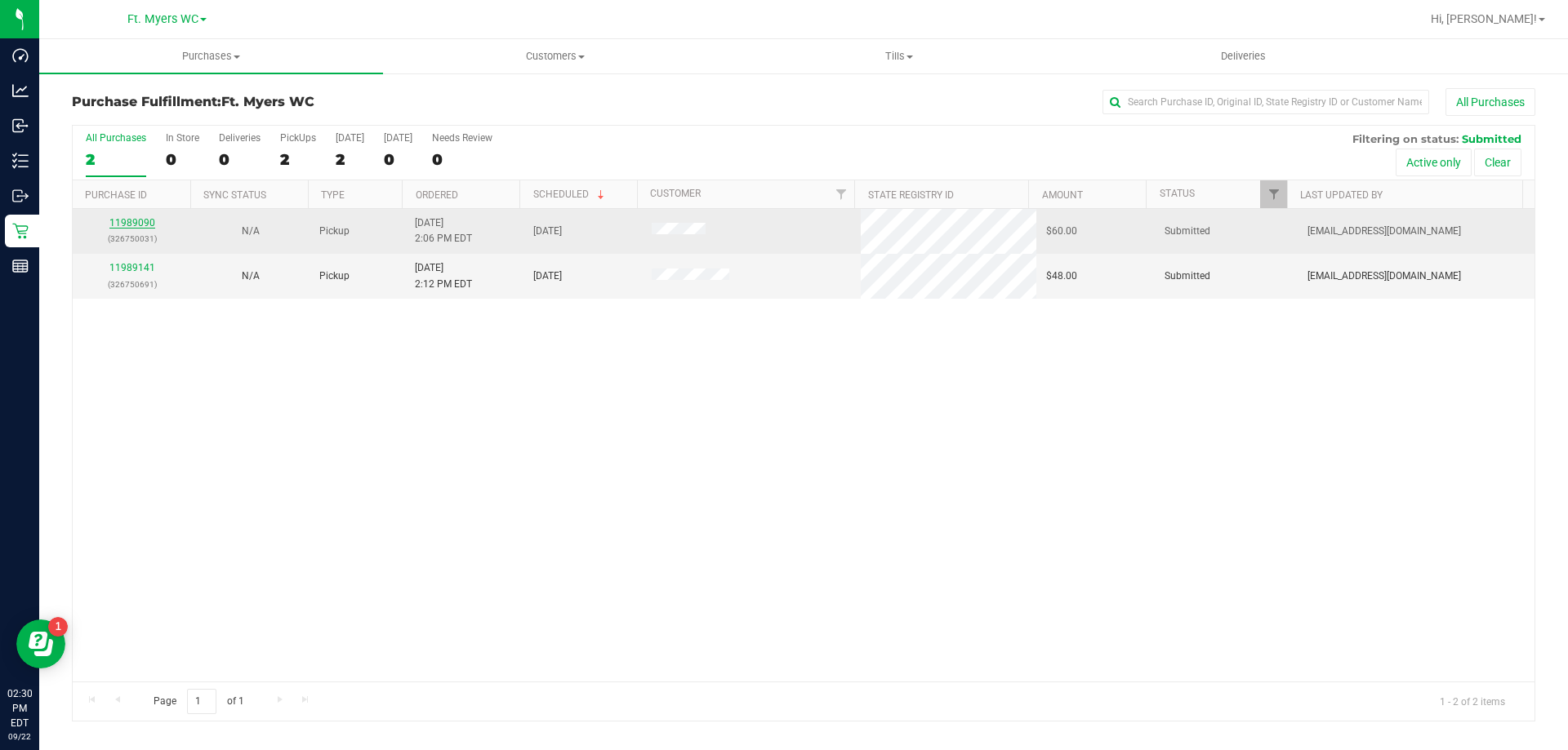
click at [149, 220] on link "11989090" at bounding box center [131, 223] width 46 height 12
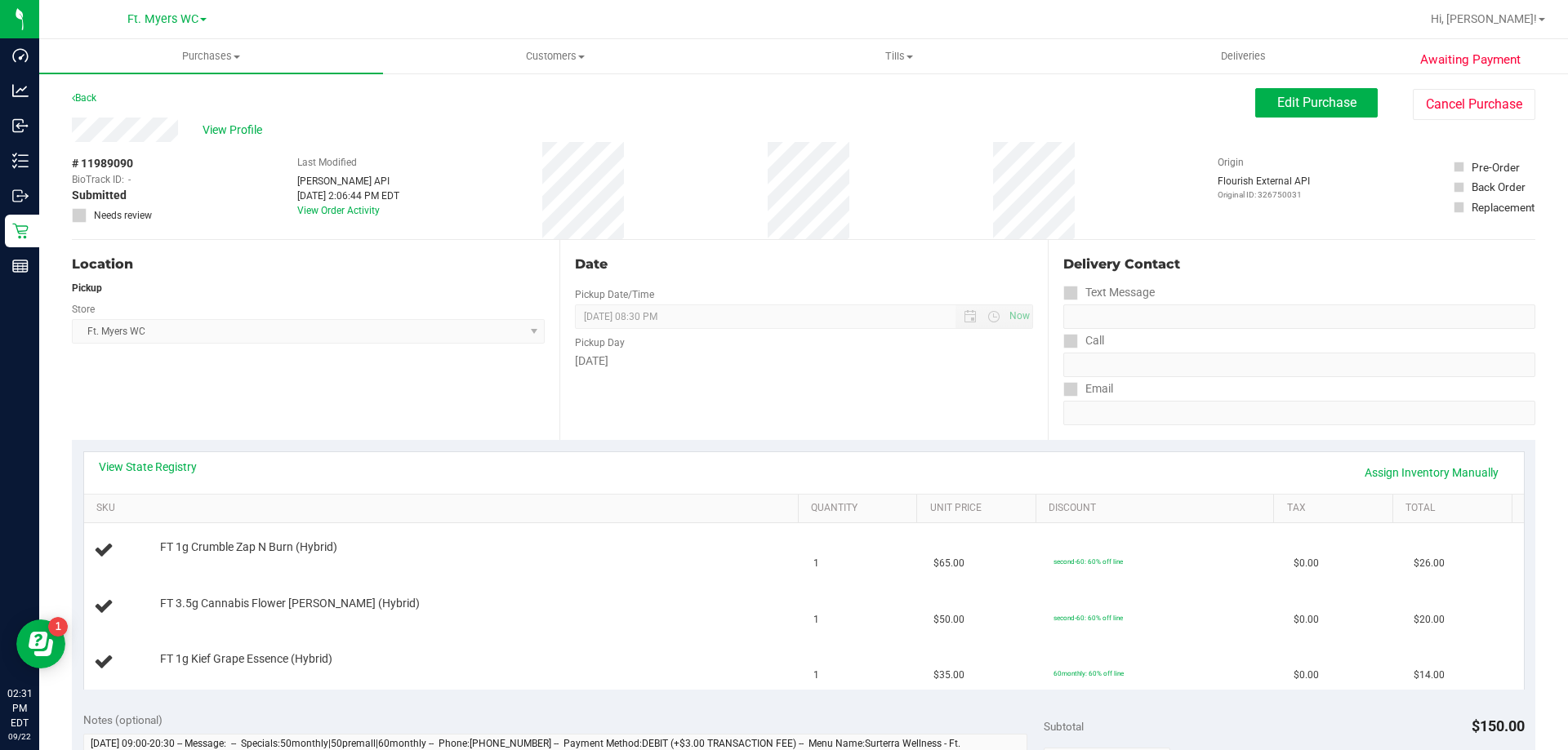
click at [463, 412] on div "Location Pickup Store Ft. Myers WC Select Store Bonita Springs WC Boynton Beach…" at bounding box center [315, 340] width 488 height 200
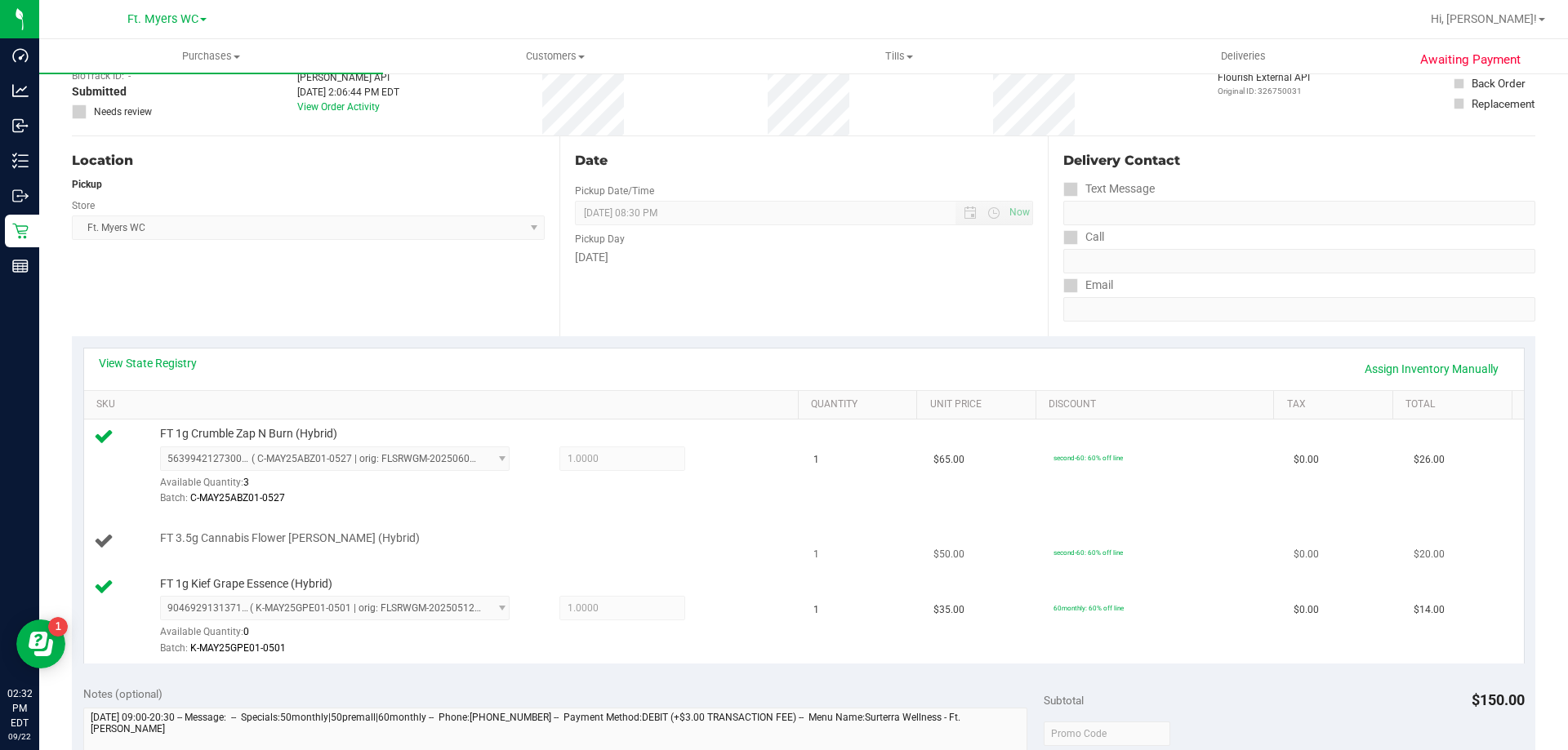
scroll to position [163, 0]
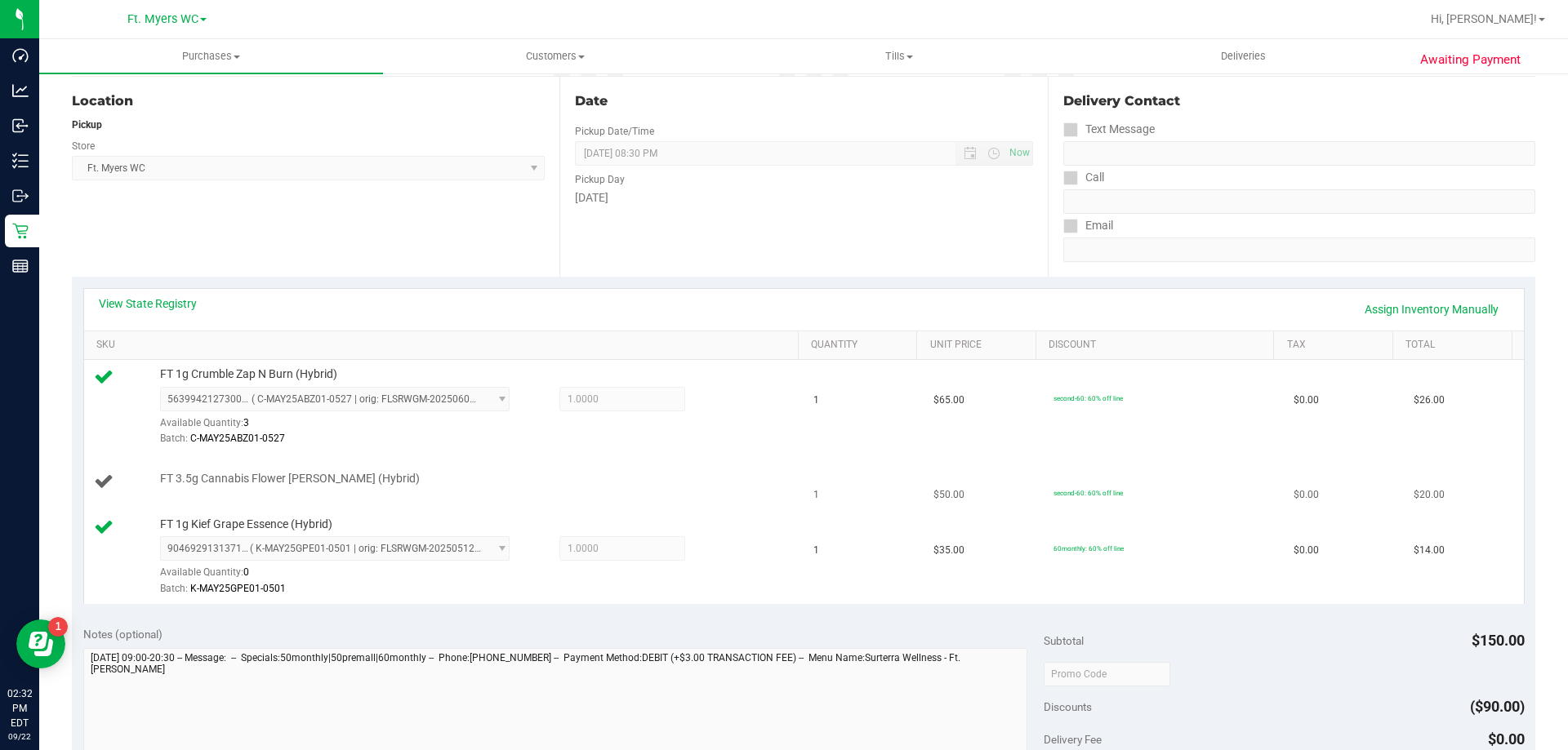
click at [804, 500] on td "1" at bounding box center [863, 482] width 120 height 55
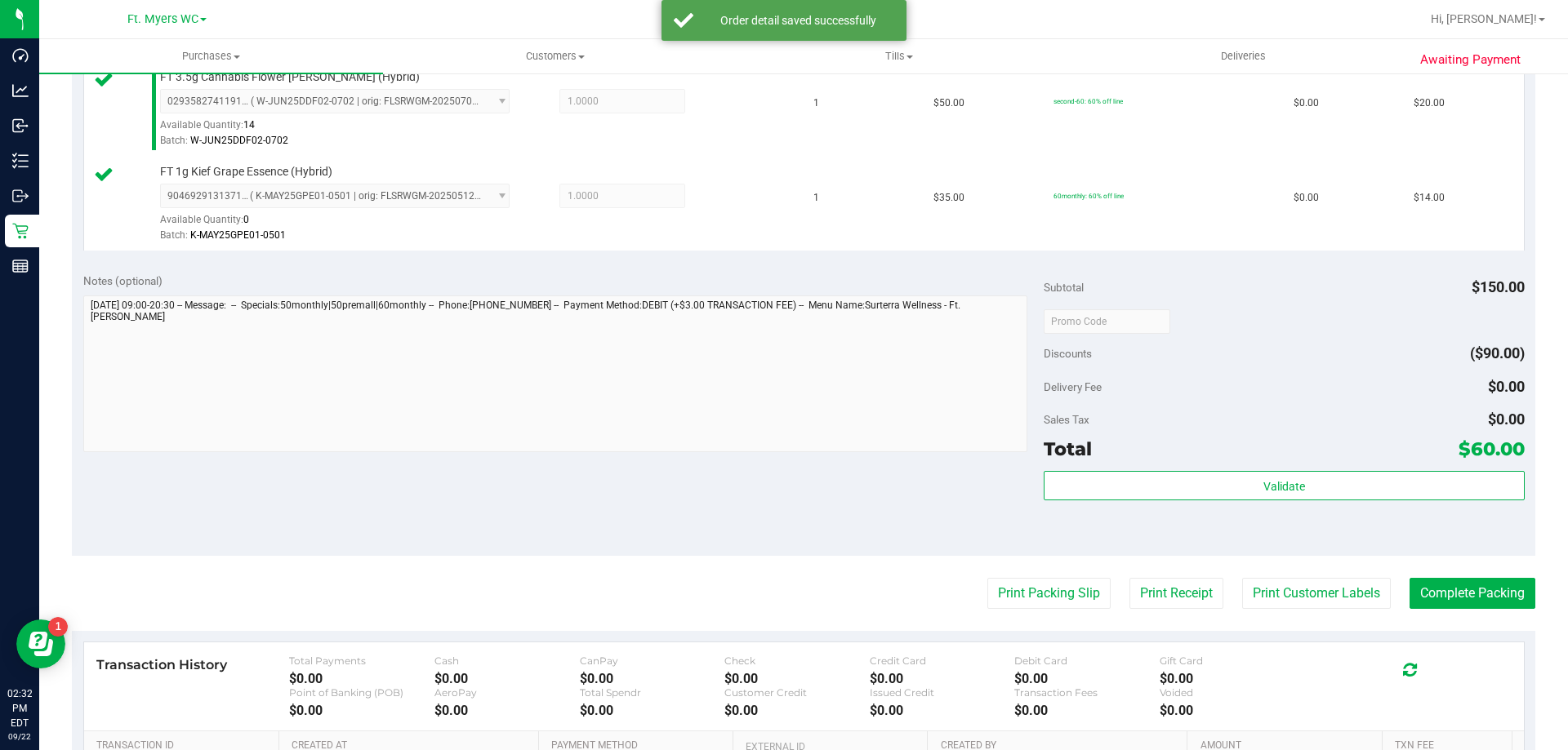
scroll to position [653, 0]
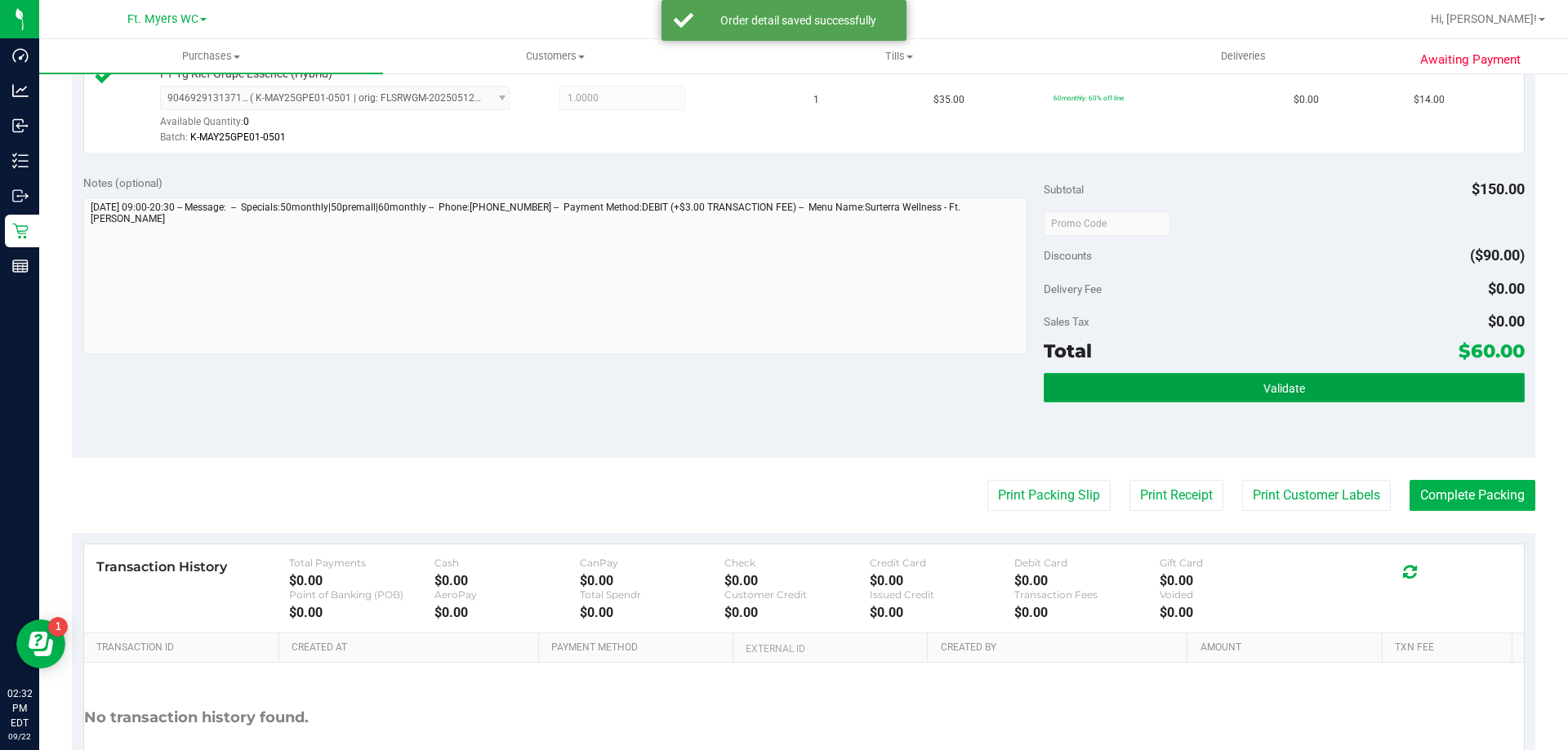
click at [1216, 384] on button "Validate" at bounding box center [1285, 388] width 481 height 29
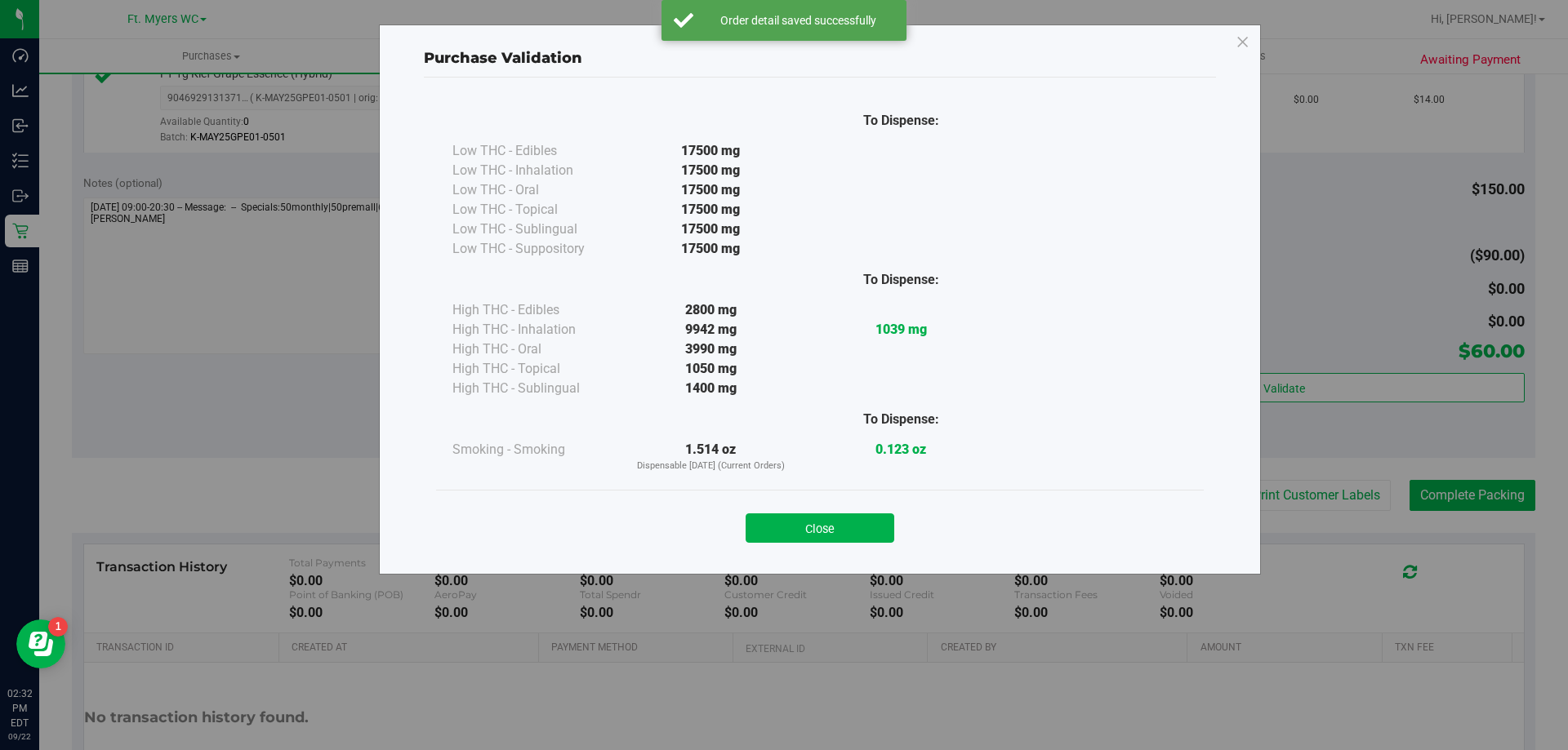
click at [836, 509] on div "Close" at bounding box center [820, 523] width 744 height 41
click at [847, 519] on button "Close" at bounding box center [820, 528] width 149 height 29
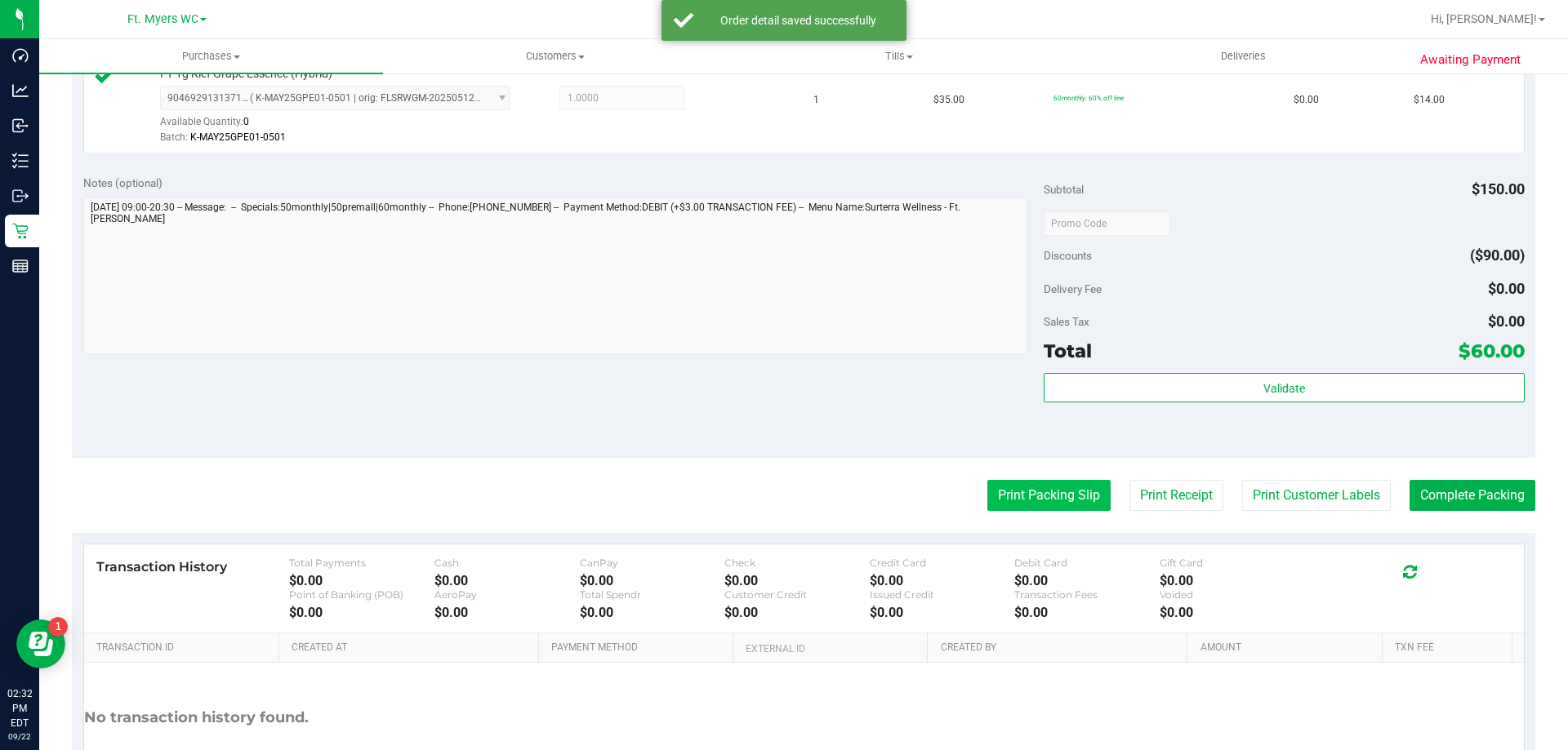
click at [1020, 481] on button "Print Packing Slip" at bounding box center [1049, 496] width 124 height 31
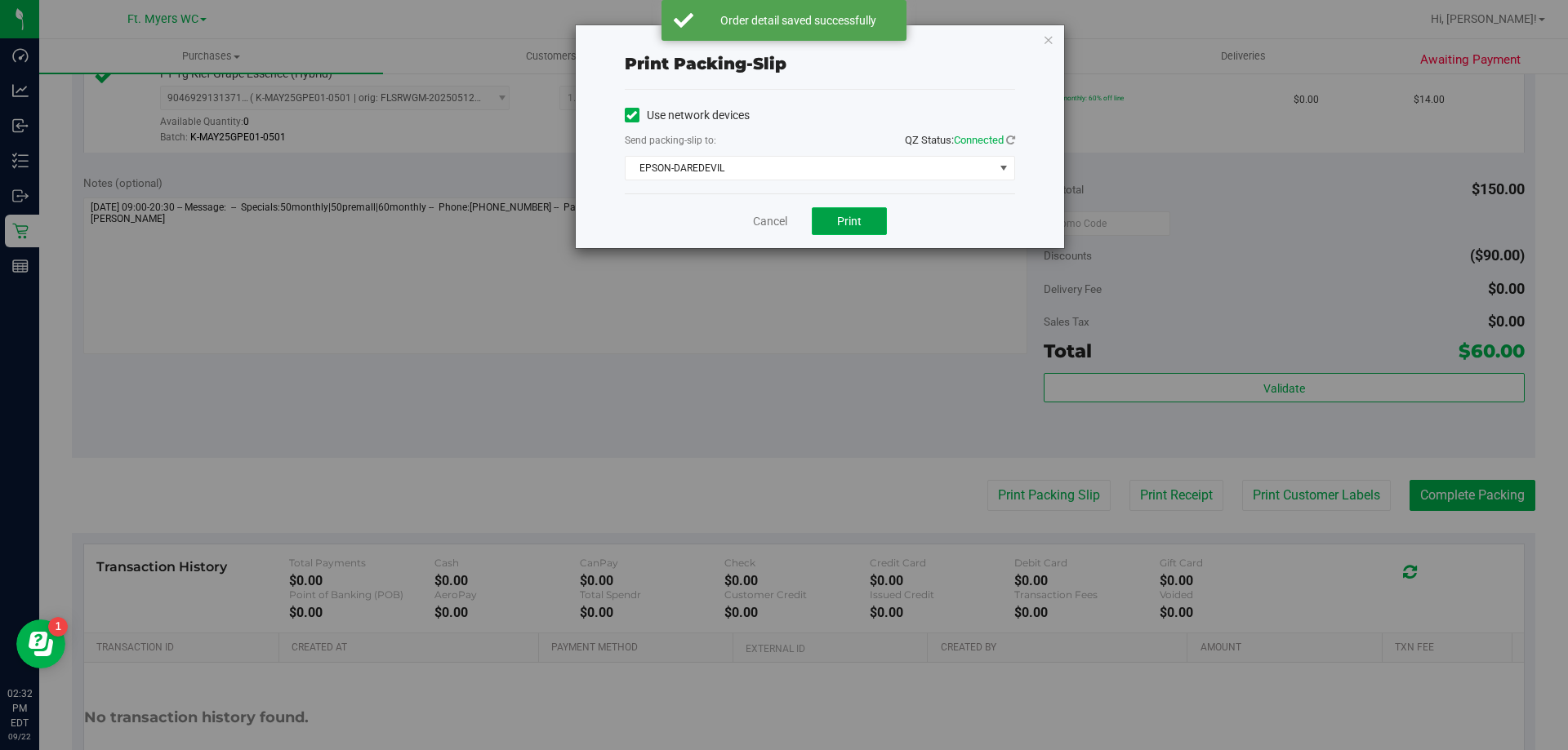
click at [852, 224] on span "Print" at bounding box center [849, 221] width 24 height 13
click at [767, 223] on link "Cancel" at bounding box center [770, 222] width 34 height 18
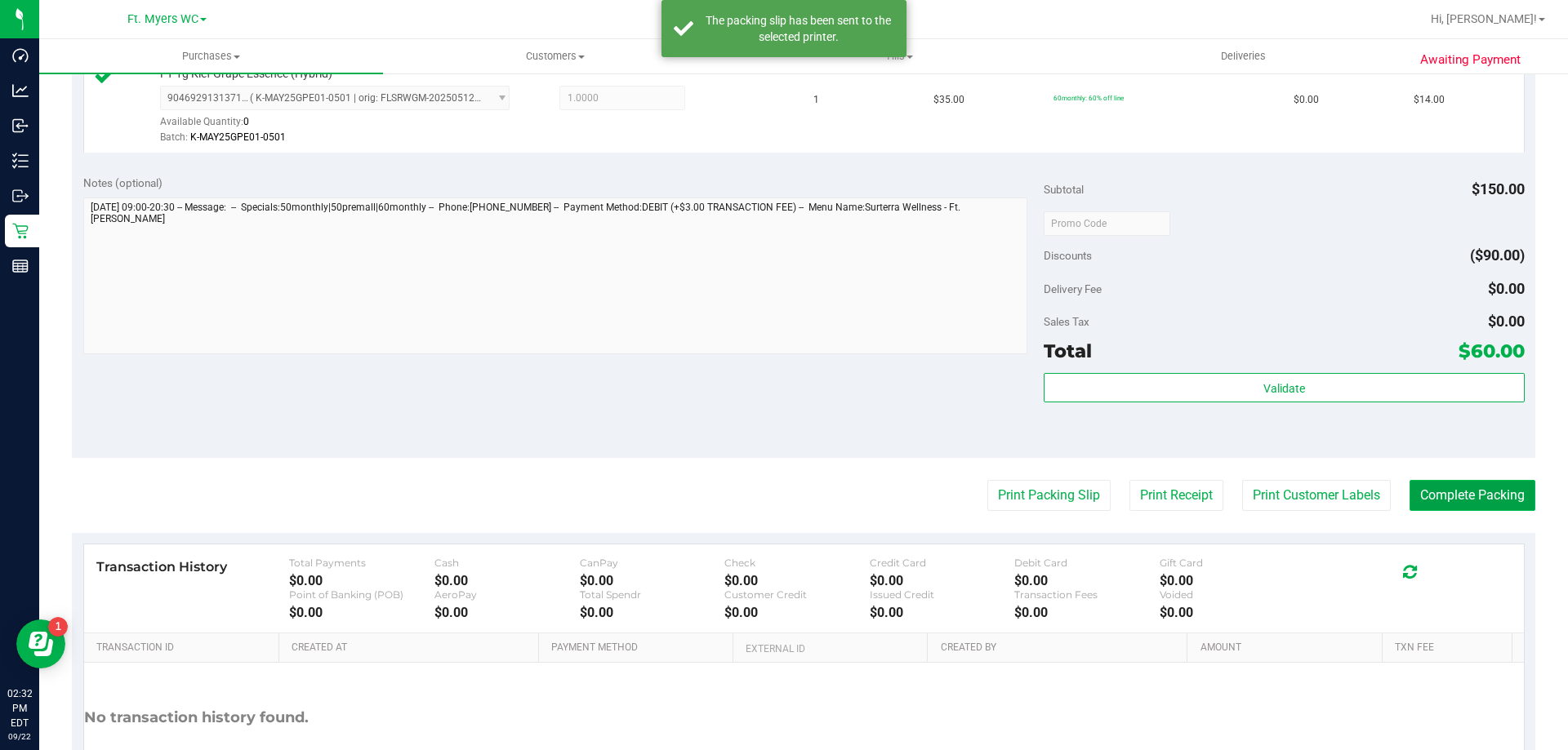
click at [1416, 490] on button "Complete Packing" at bounding box center [1473, 496] width 126 height 31
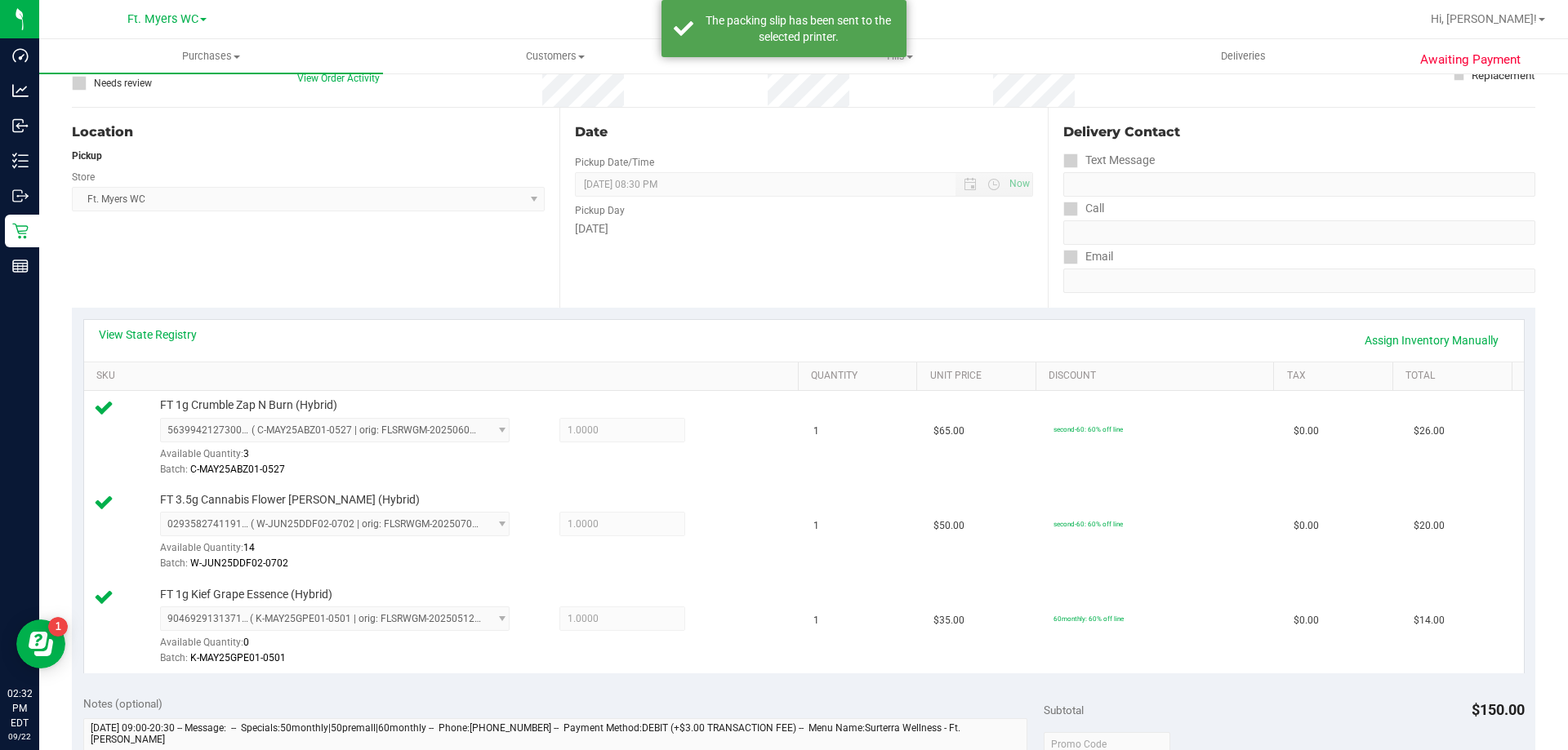
scroll to position [0, 0]
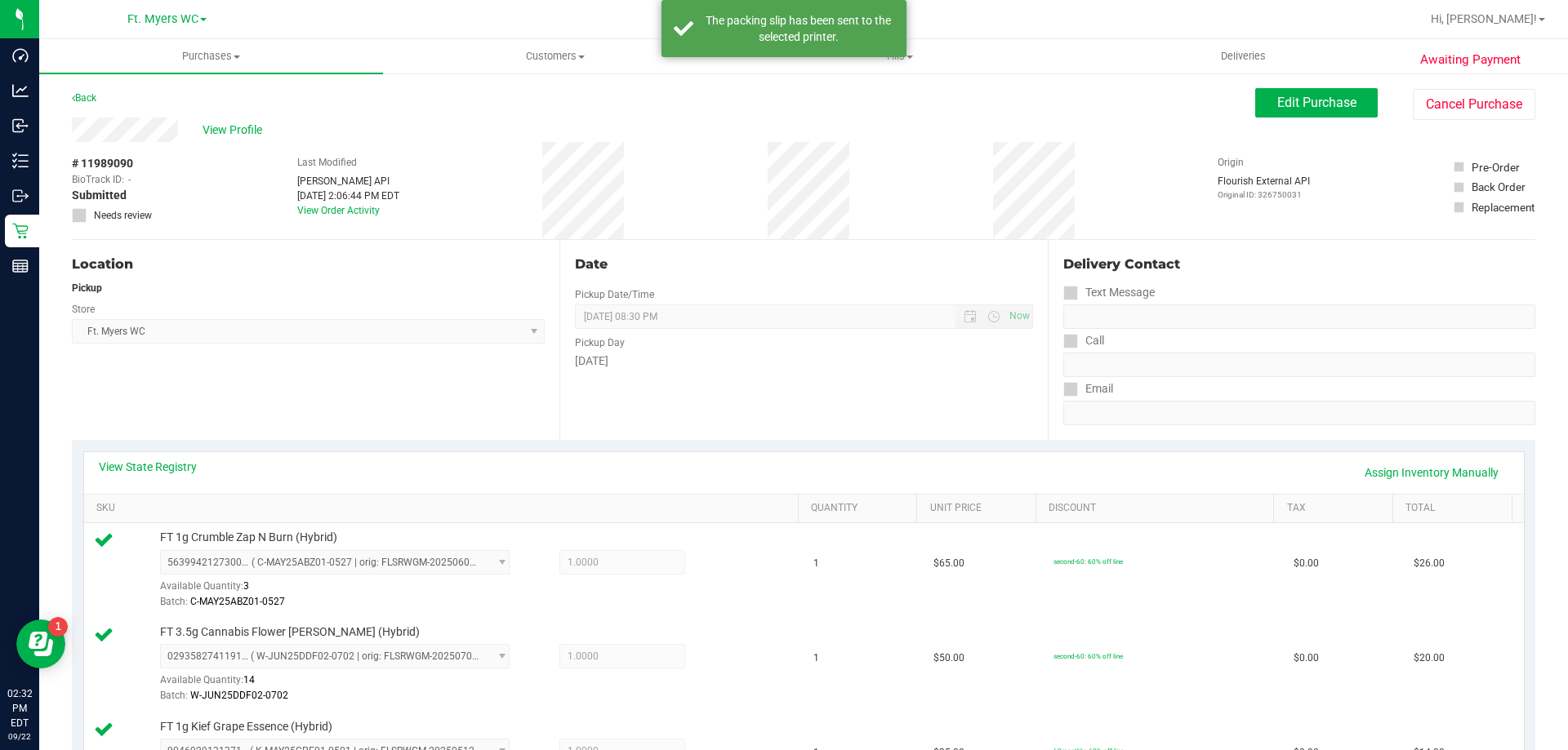
click at [750, 181] on div "# 11989090 BioTrack ID: - Submitted Needs review Last Modified Jane API Sep 22,…" at bounding box center [804, 191] width 1464 height 97
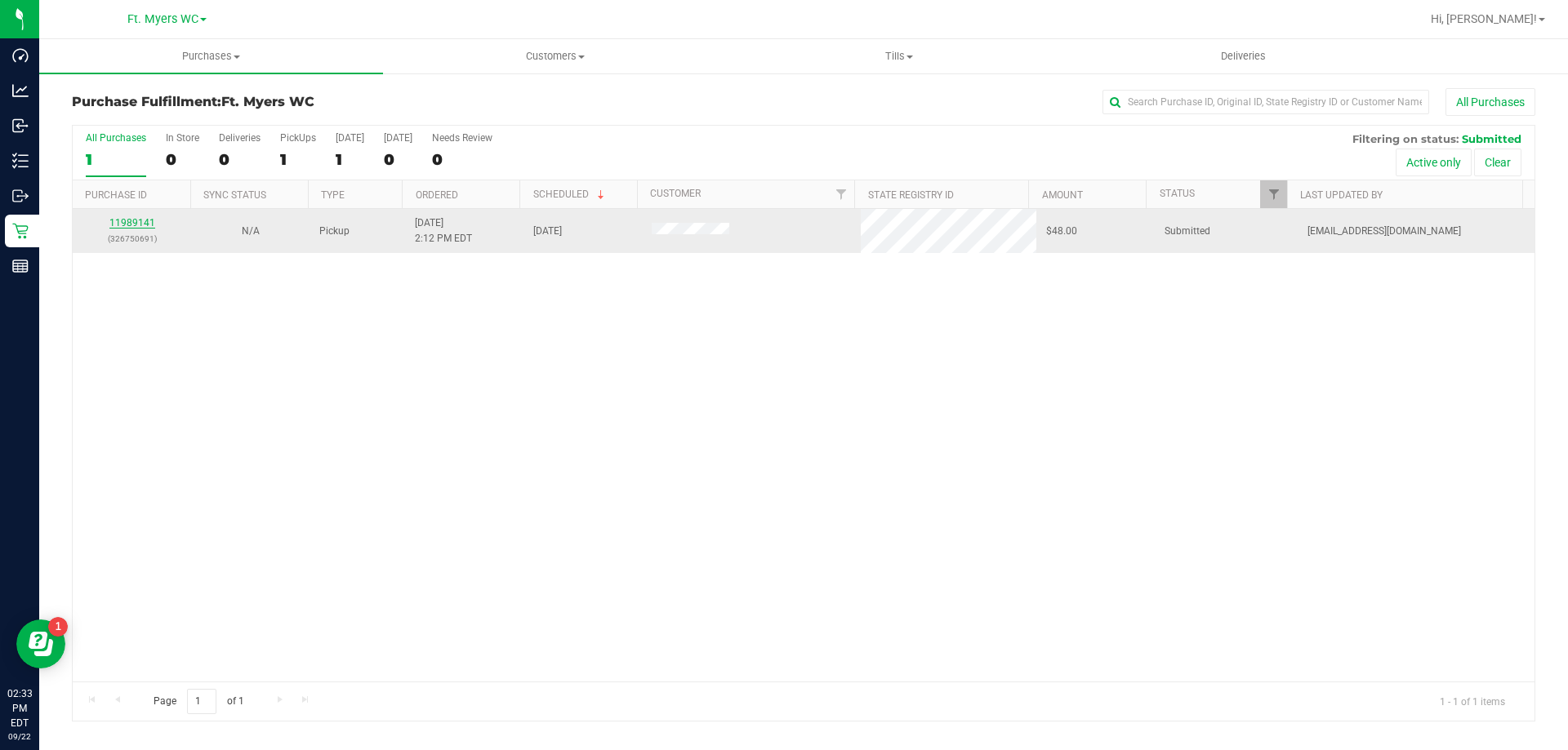
click at [136, 224] on link "11989141" at bounding box center [131, 223] width 46 height 12
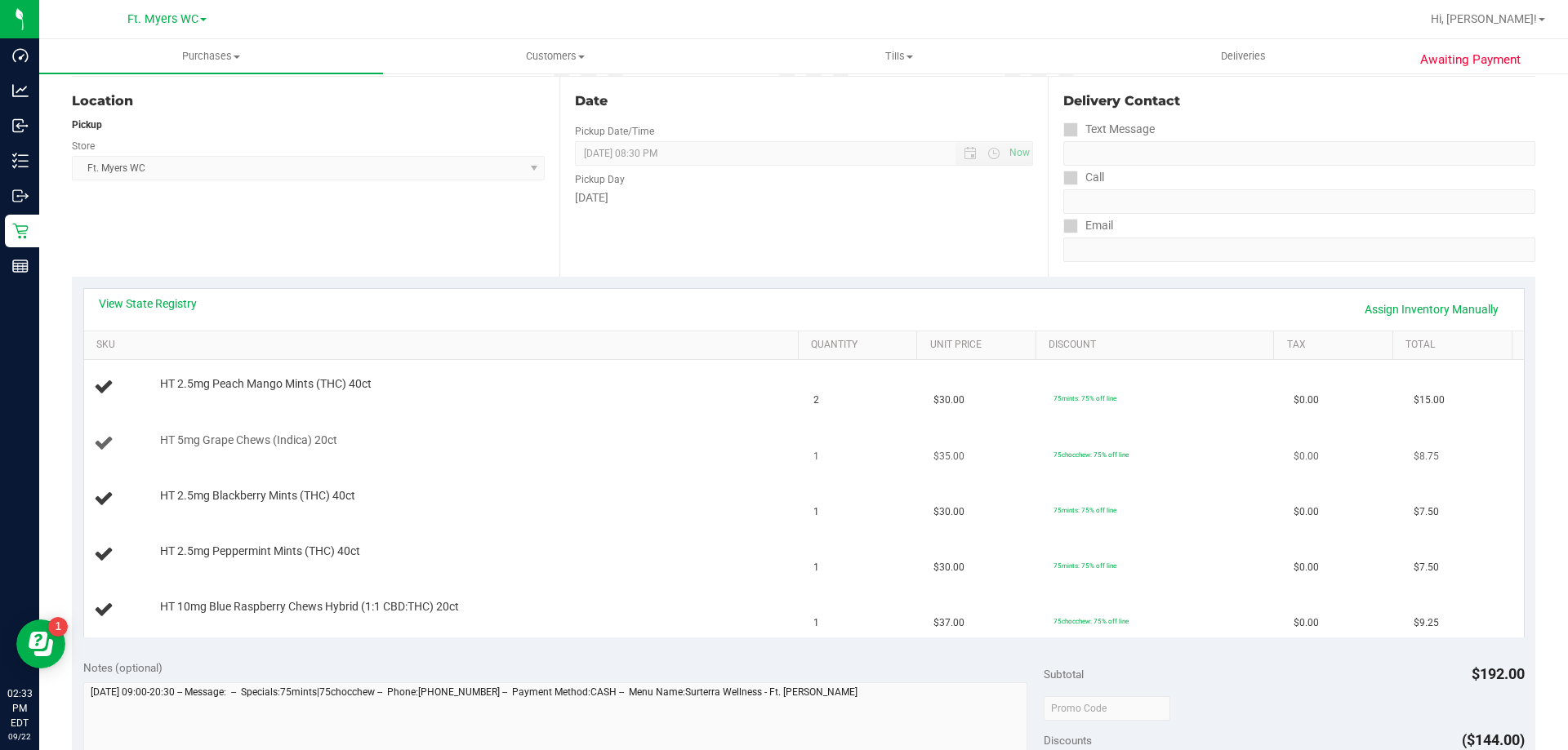
click at [729, 459] on td "HT 5mg Grape Chews (Indica) 20ct" at bounding box center [444, 444] width 720 height 55
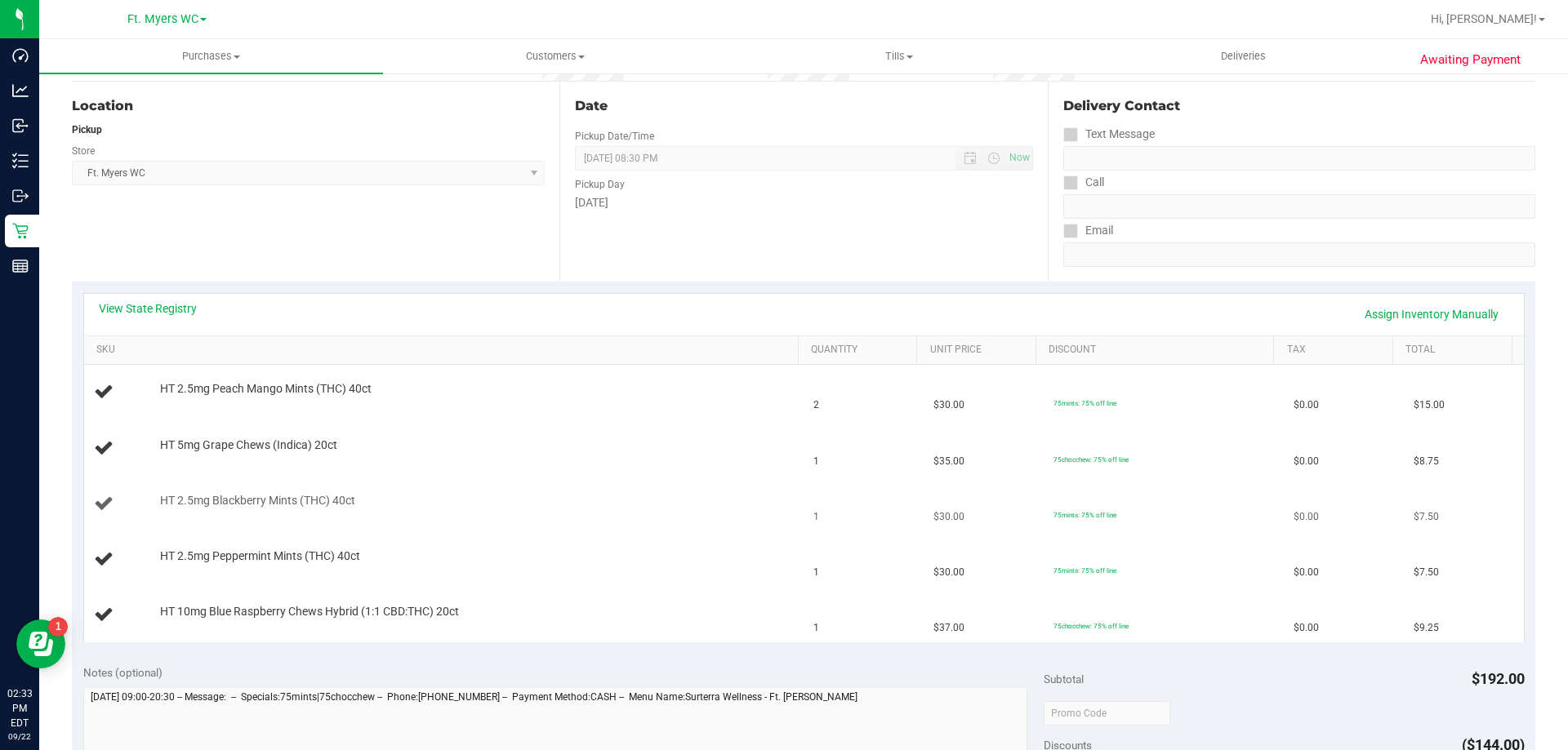
scroll to position [163, 0]
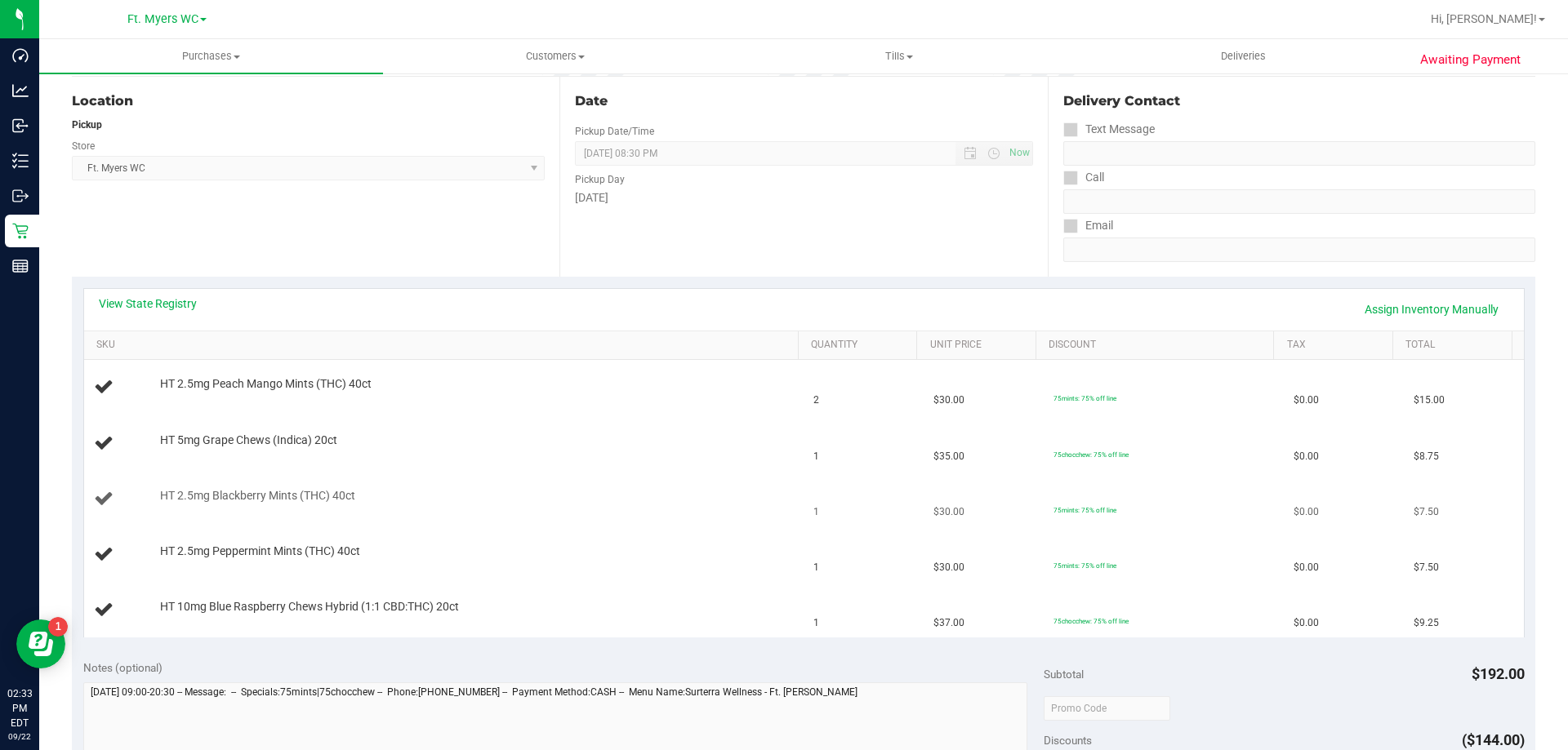
click at [805, 500] on td "1" at bounding box center [863, 499] width 120 height 55
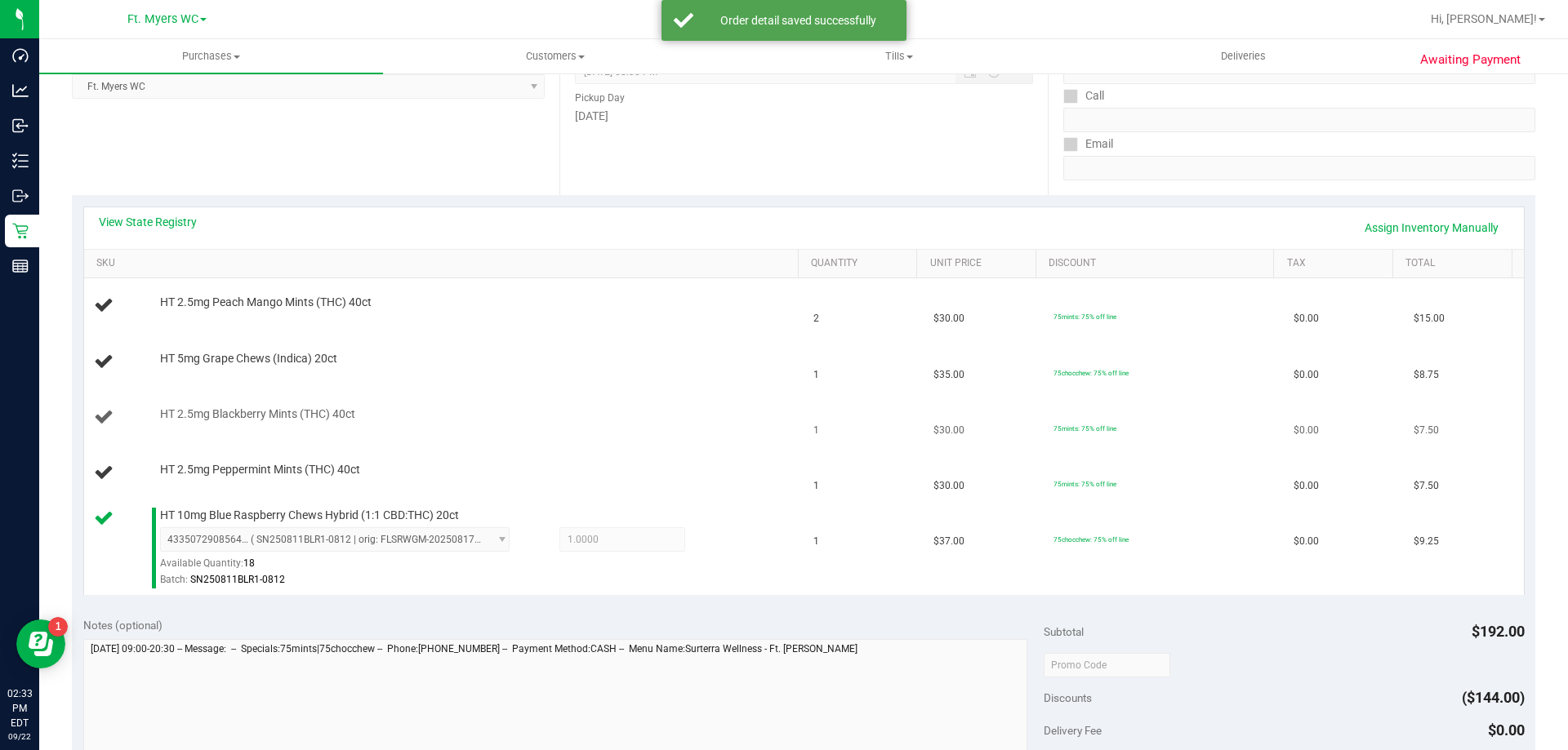
click at [701, 408] on div "HT 2.5mg Blackberry Mints (THC) 40ct" at bounding box center [471, 414] width 638 height 17
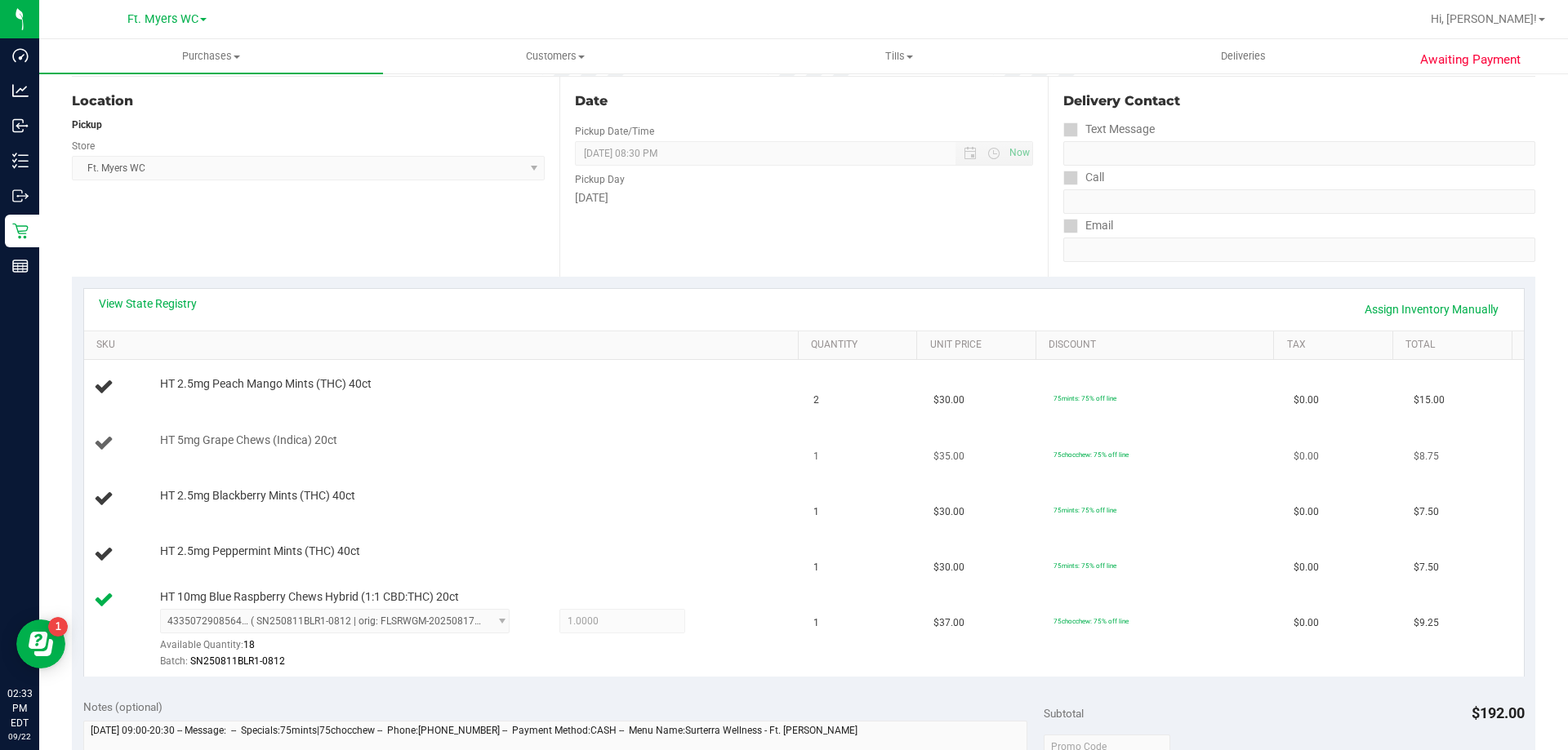
click at [680, 416] on td "HT 5mg Grape Chews (Indica) 20ct" at bounding box center [444, 444] width 720 height 55
click at [749, 413] on td "HT 2.5mg Peach Mango Mints (THC) 40ct" at bounding box center [444, 387] width 720 height 55
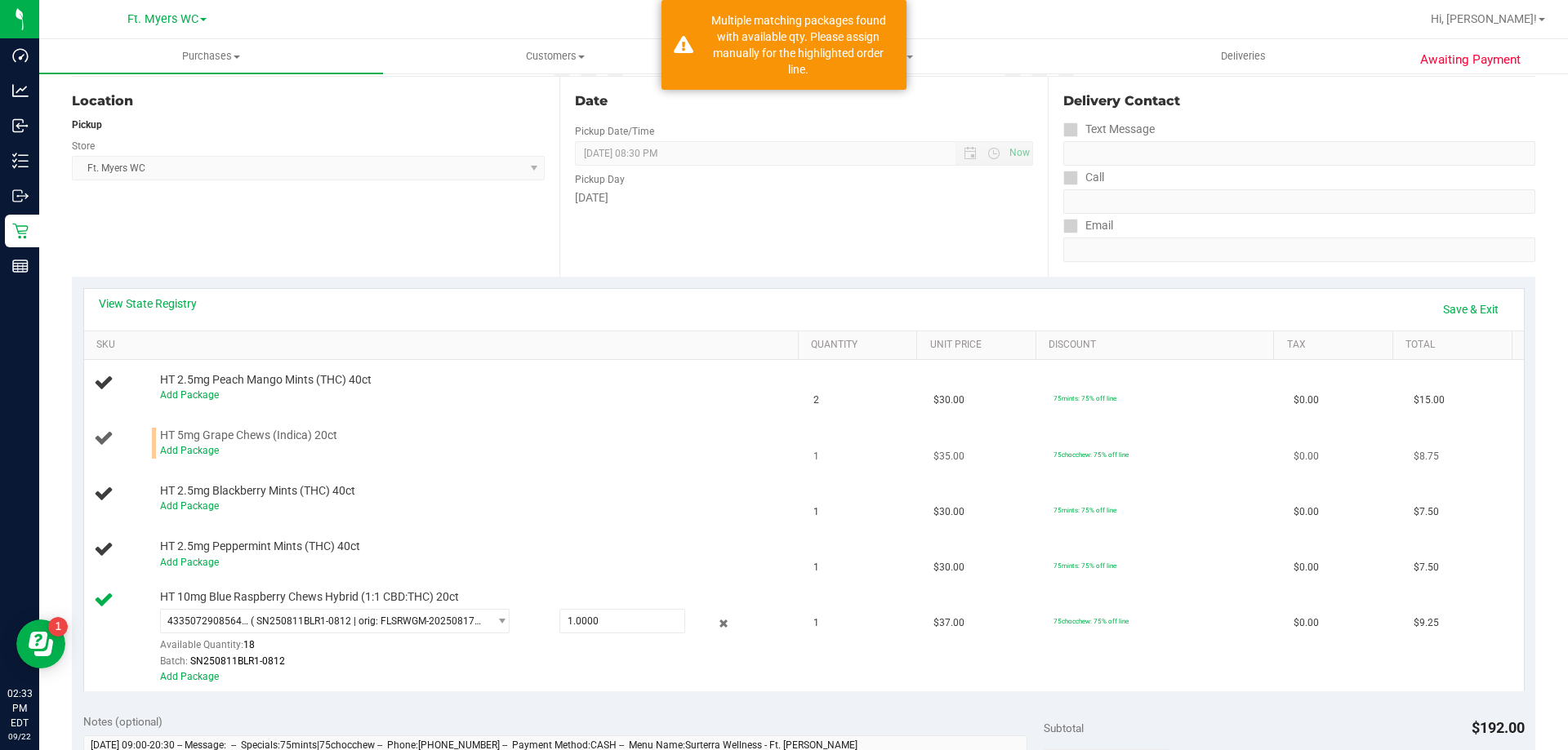
click at [201, 445] on div "Add Package" at bounding box center [476, 451] width 631 height 16
click at [211, 449] on link "Add Package" at bounding box center [190, 450] width 58 height 12
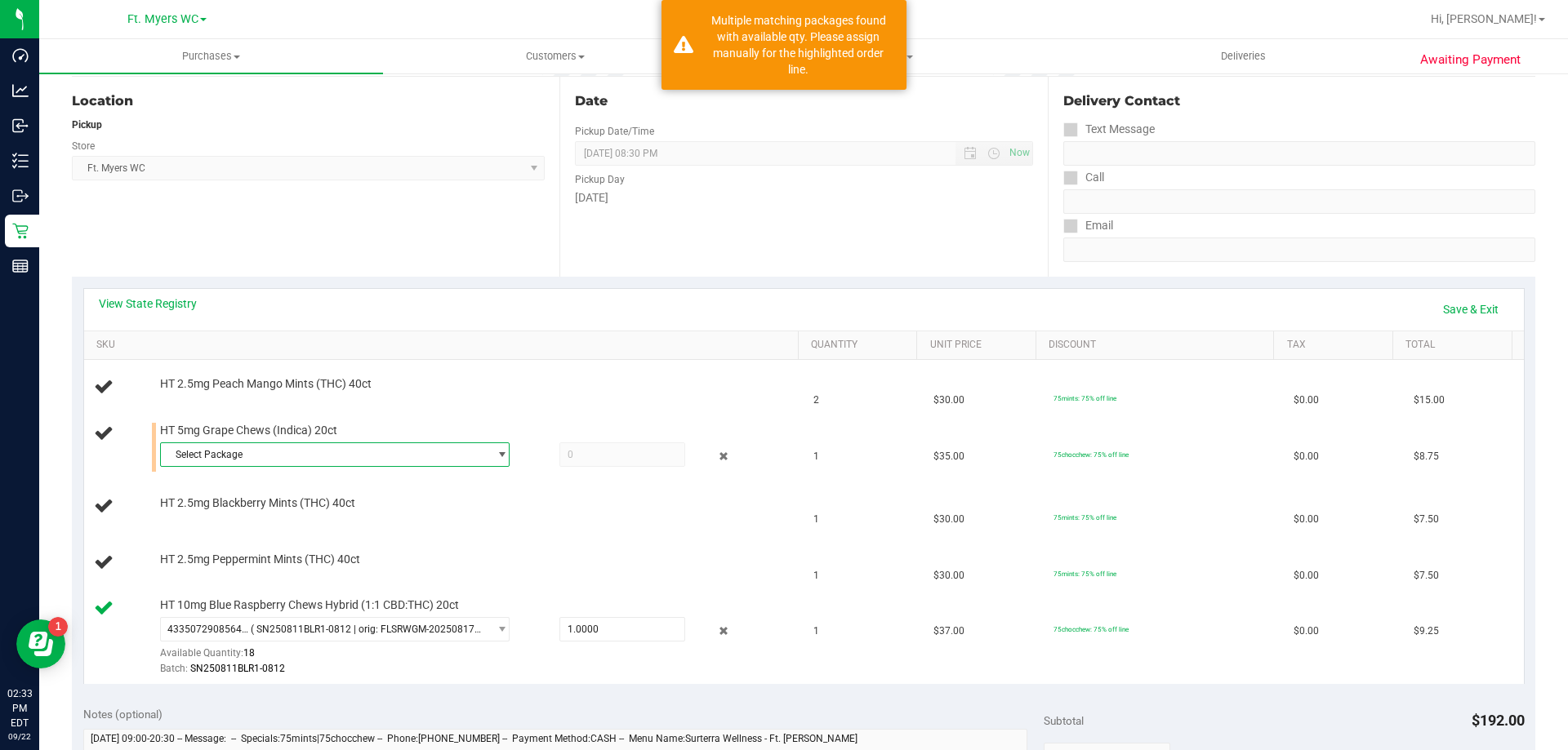
click at [285, 465] on span "Select Package" at bounding box center [324, 455] width 328 height 23
click at [311, 444] on span "Select Package" at bounding box center [324, 455] width 328 height 23
click at [312, 446] on span "Select Package" at bounding box center [324, 455] width 328 height 23
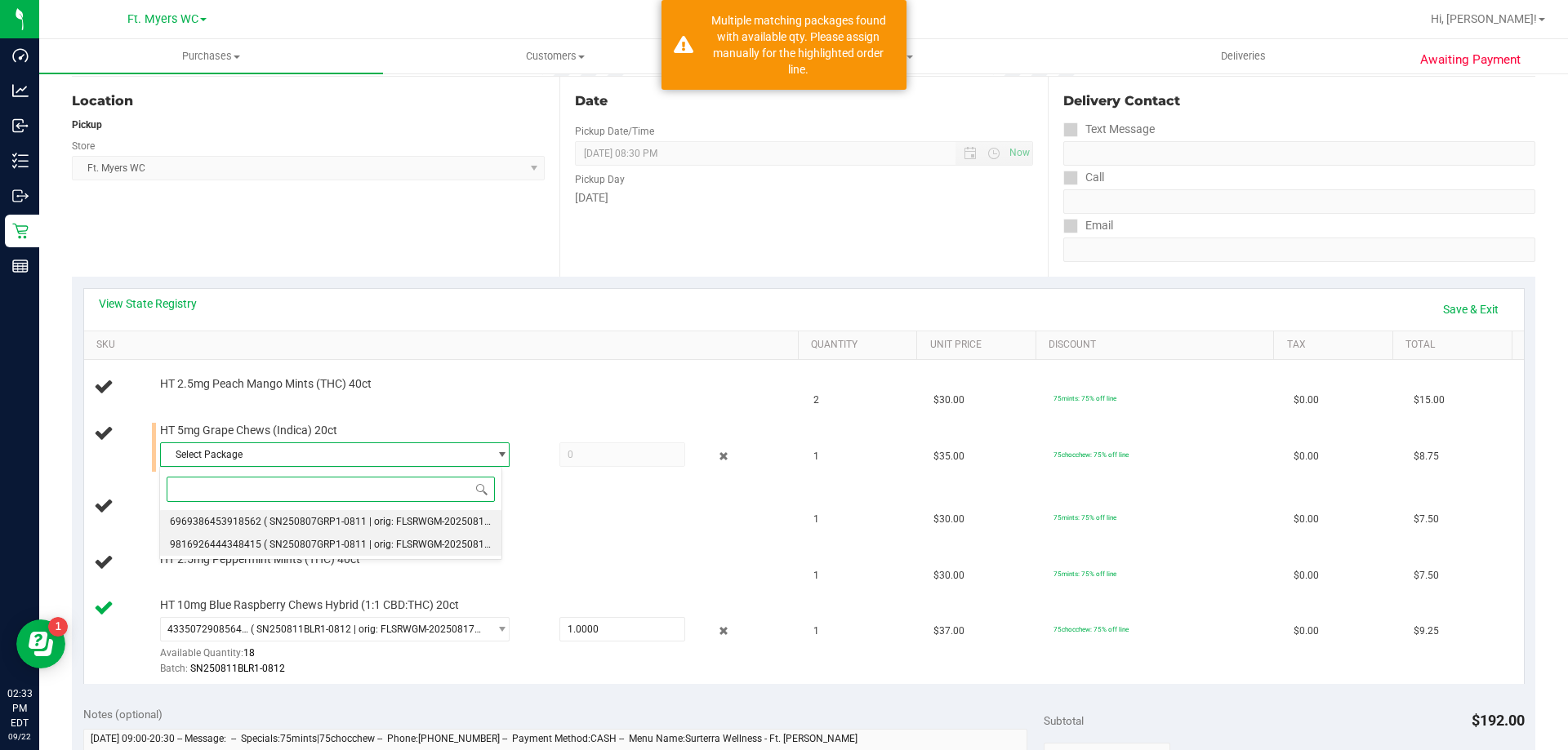
drag, startPoint x: 308, startPoint y: 518, endPoint x: 308, endPoint y: 486, distance: 32.0
click at [308, 518] on span "( SN250807GRP1-0811 | orig: FLSRWGM-20250815-1491 )" at bounding box center [392, 521] width 257 height 12
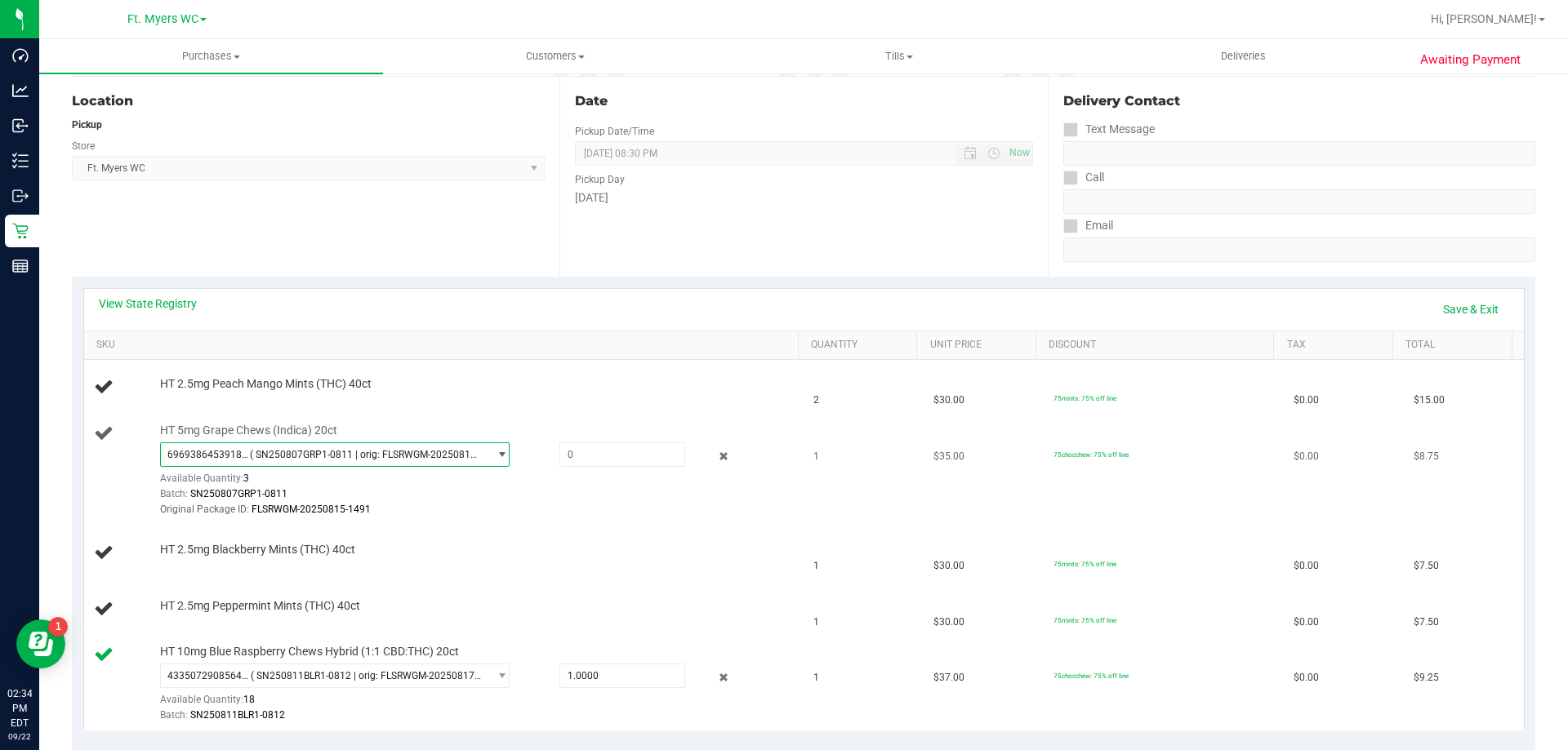
click at [325, 451] on span "( SN250807GRP1-0811 | orig: FLSRWGM-20250815-1491 )" at bounding box center [366, 455] width 232 height 12
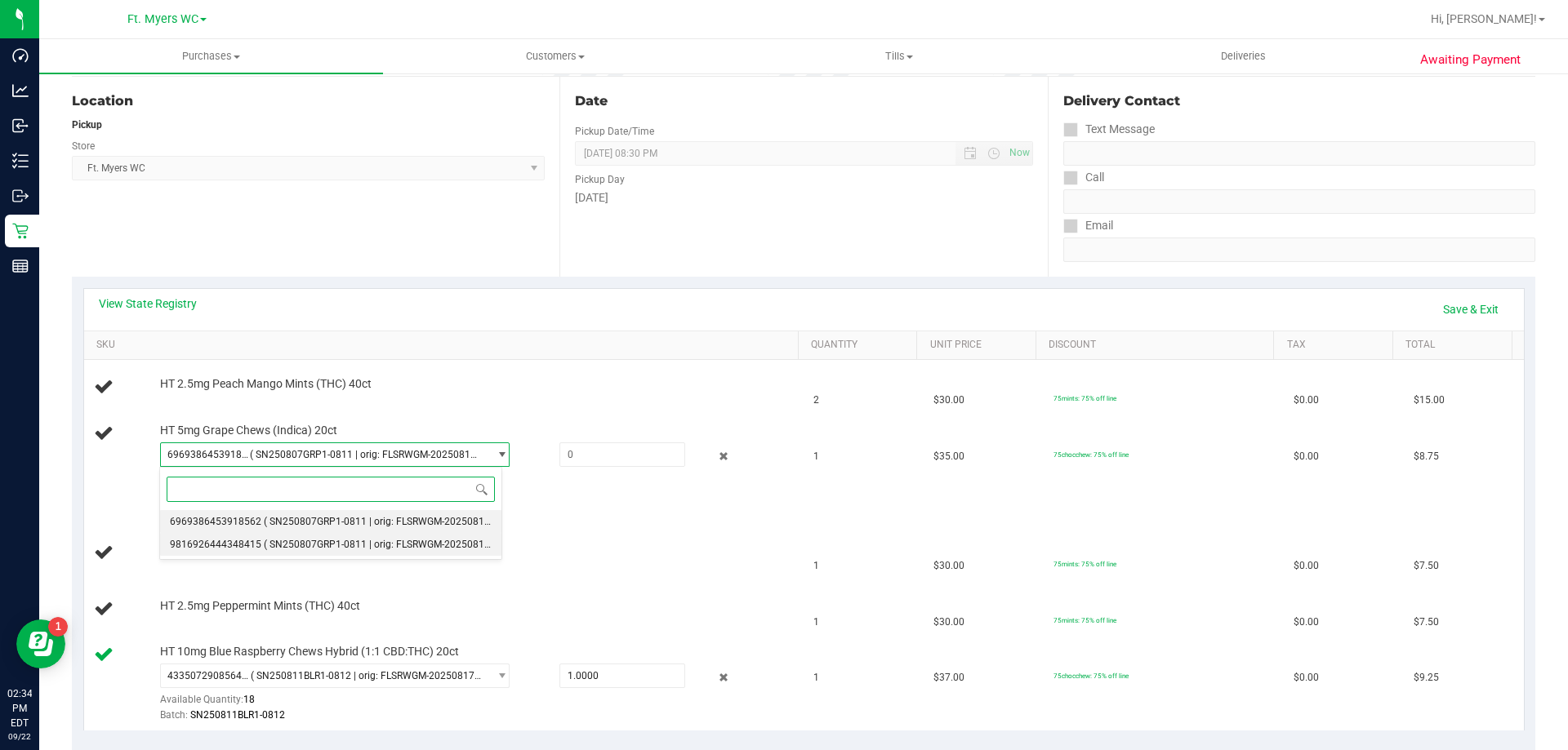
click at [310, 536] on li "9816926444348415 ( SN250807GRP1-0811 | orig: FLSRWGM-20250815-1538 )" at bounding box center [331, 545] width 342 height 23
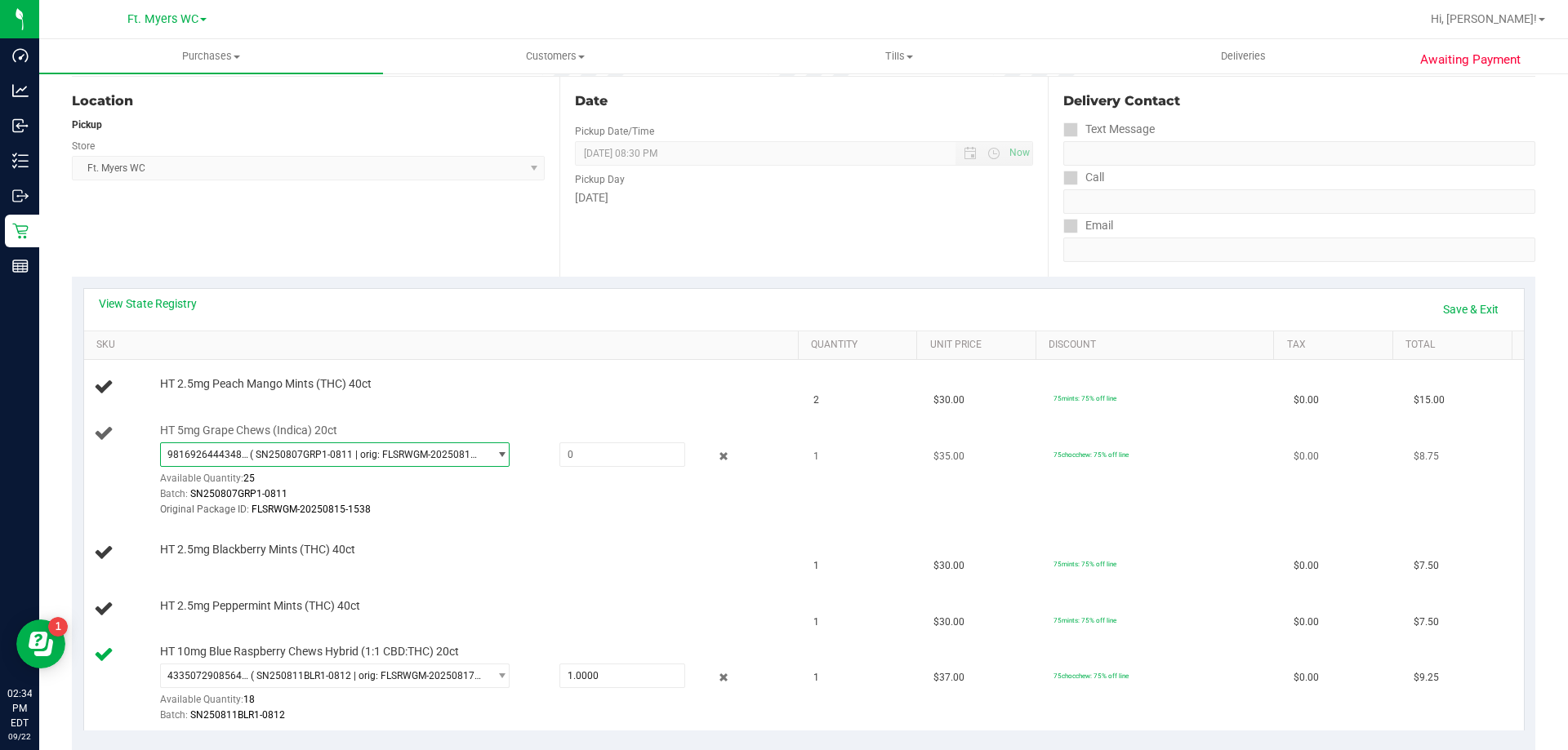
click at [466, 452] on span "( SN250807GRP1-0811 | orig: FLSRWGM-20250815-1538 )" at bounding box center [366, 455] width 232 height 12
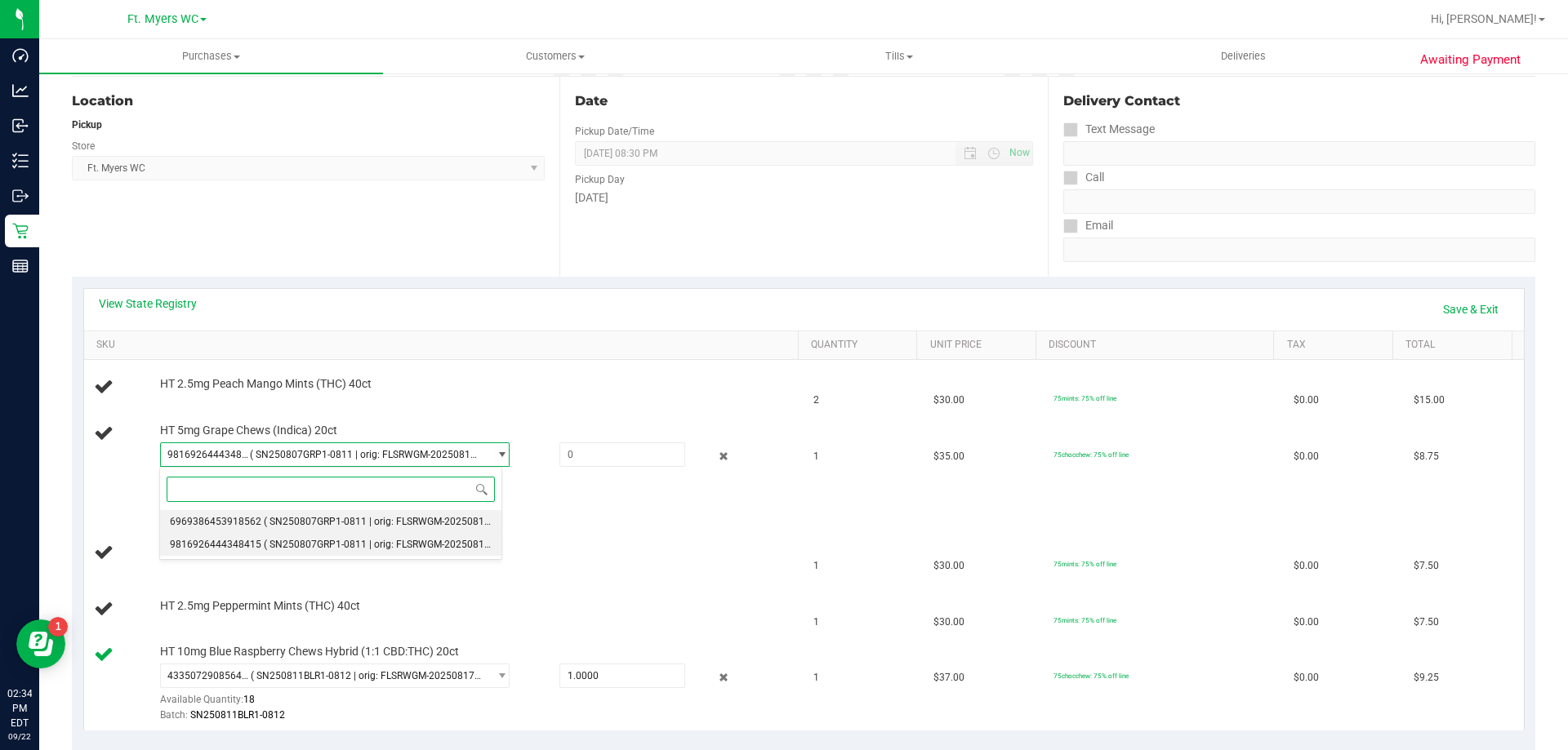
click at [341, 526] on span "( SN250807GRP1-0811 | orig: FLSRWGM-20250815-1491 )" at bounding box center [392, 521] width 257 height 12
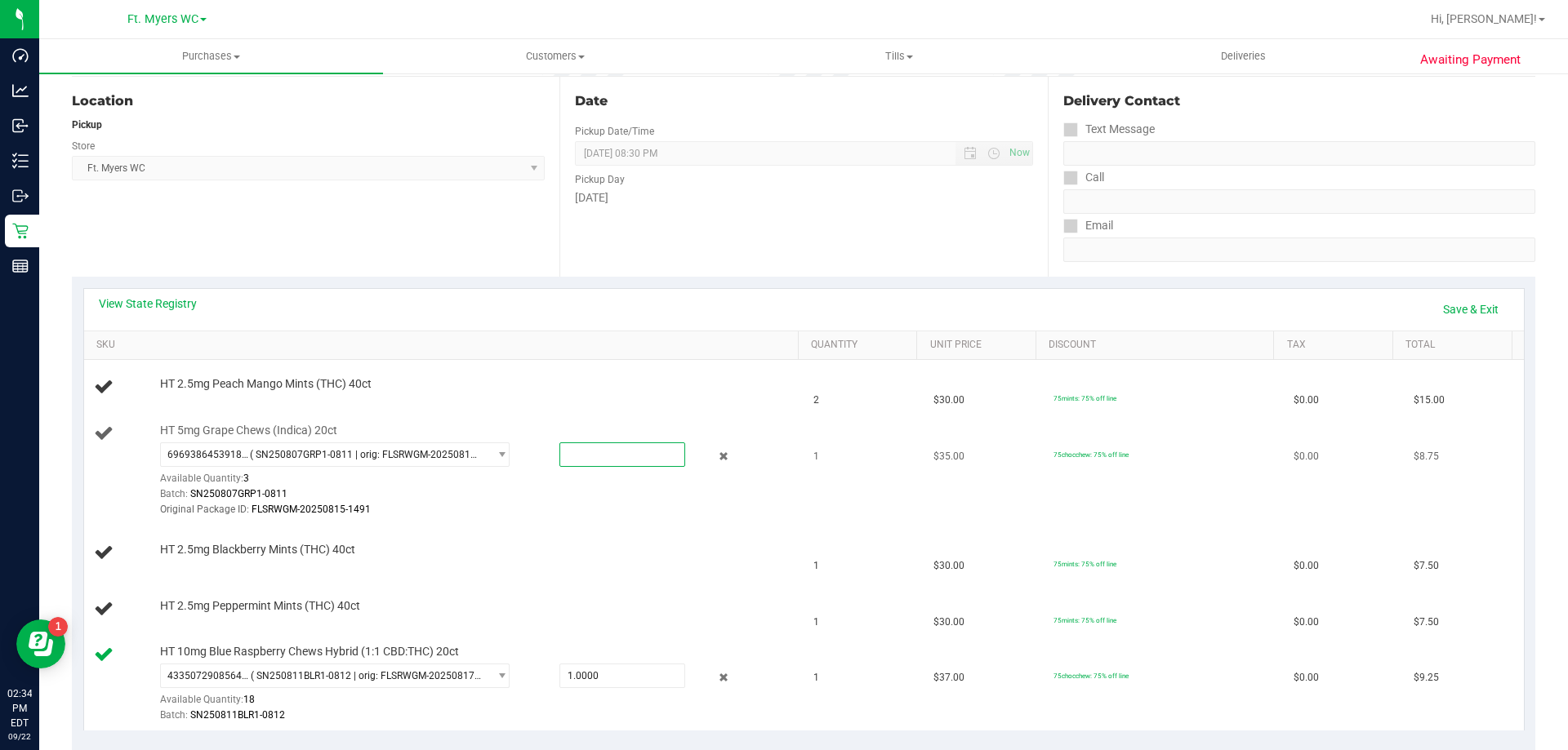
click at [593, 464] on span at bounding box center [622, 454] width 126 height 24
type input "1"
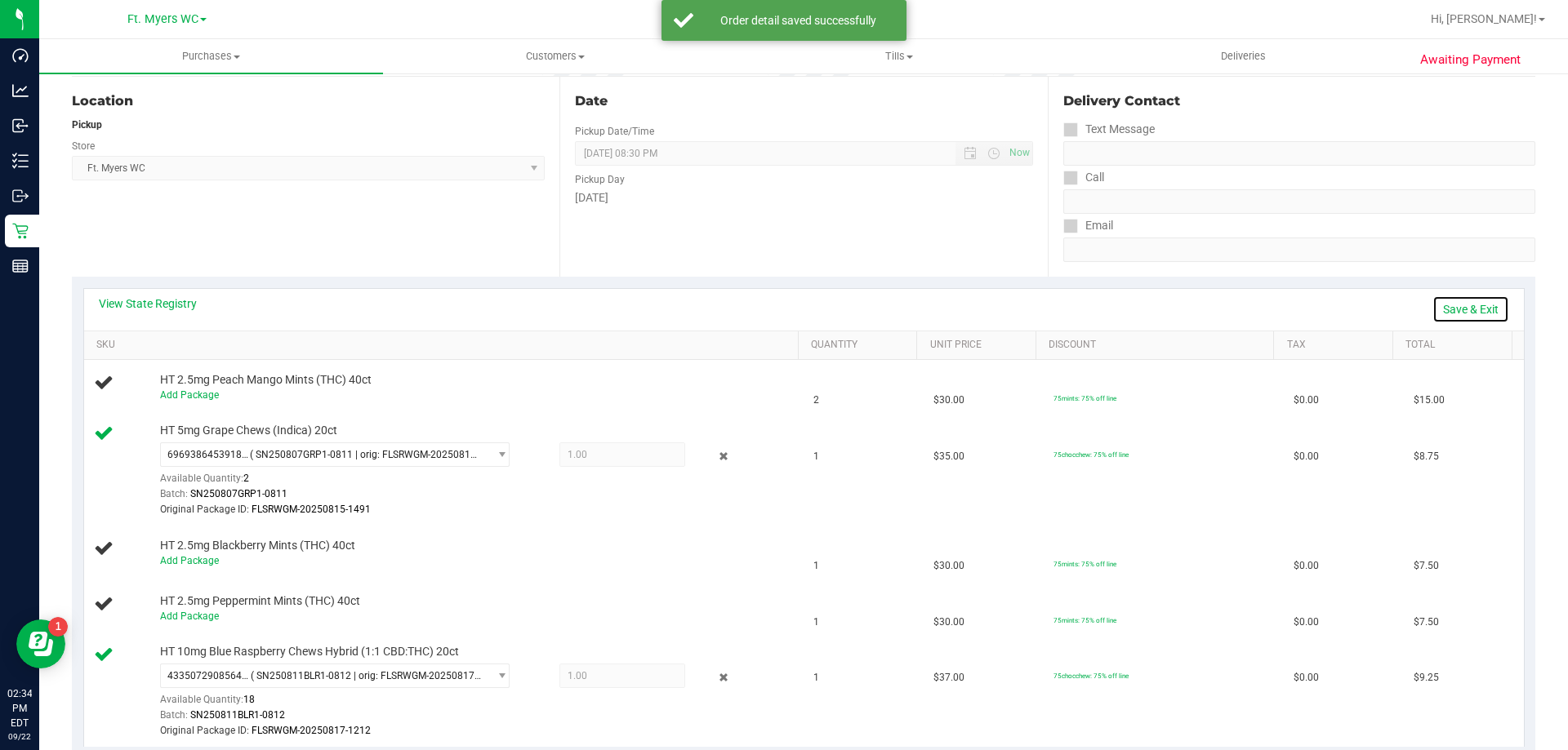
click at [1491, 314] on link "Save & Exit" at bounding box center [1471, 309] width 77 height 28
click at [625, 526] on td "HT 2.5mg Blackberry Mints (THC) 40ct" at bounding box center [444, 554] width 720 height 55
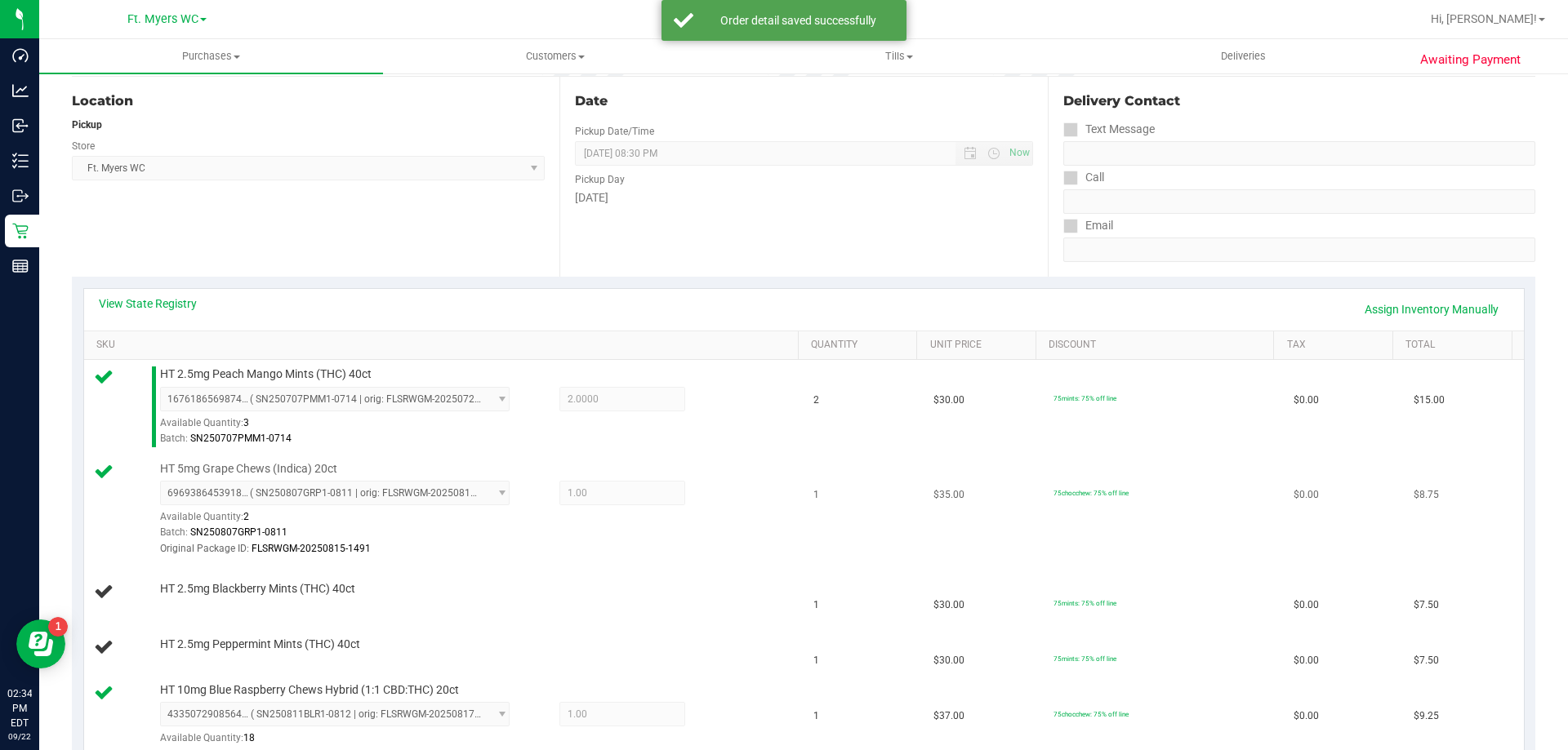
scroll to position [245, 0]
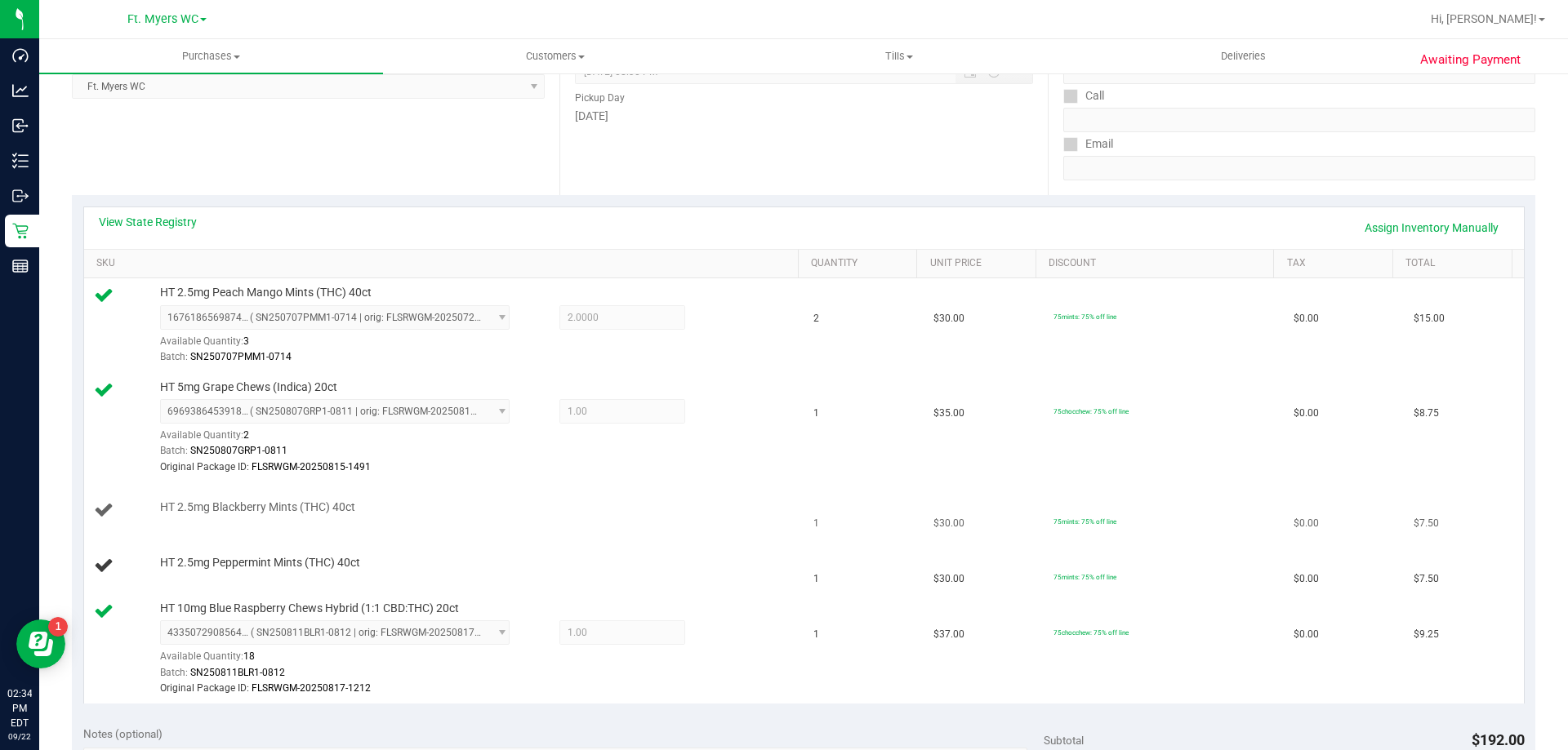
click at [658, 523] on td "HT 2.5mg Blackberry Mints (THC) 40ct" at bounding box center [444, 511] width 720 height 55
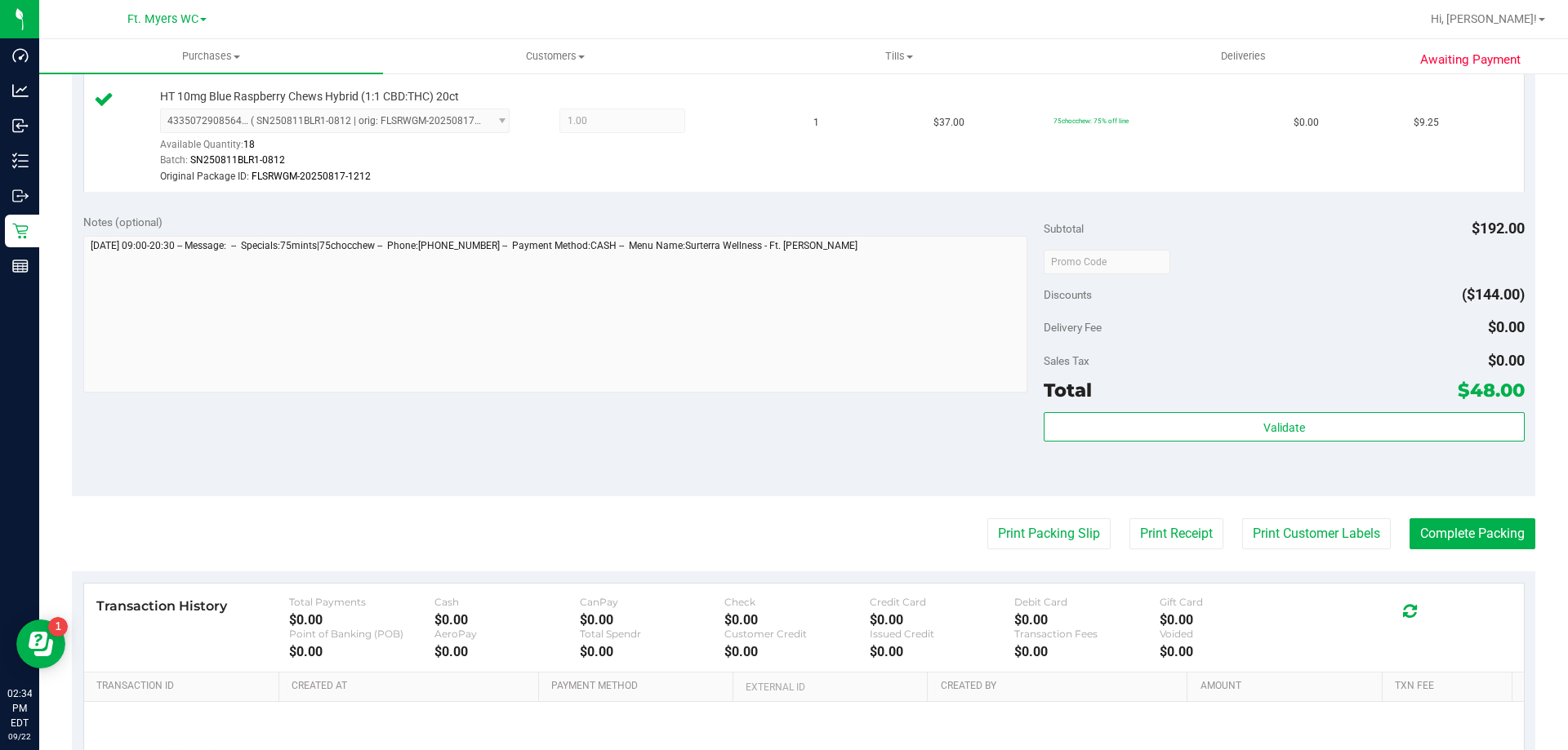
scroll to position [993, 0]
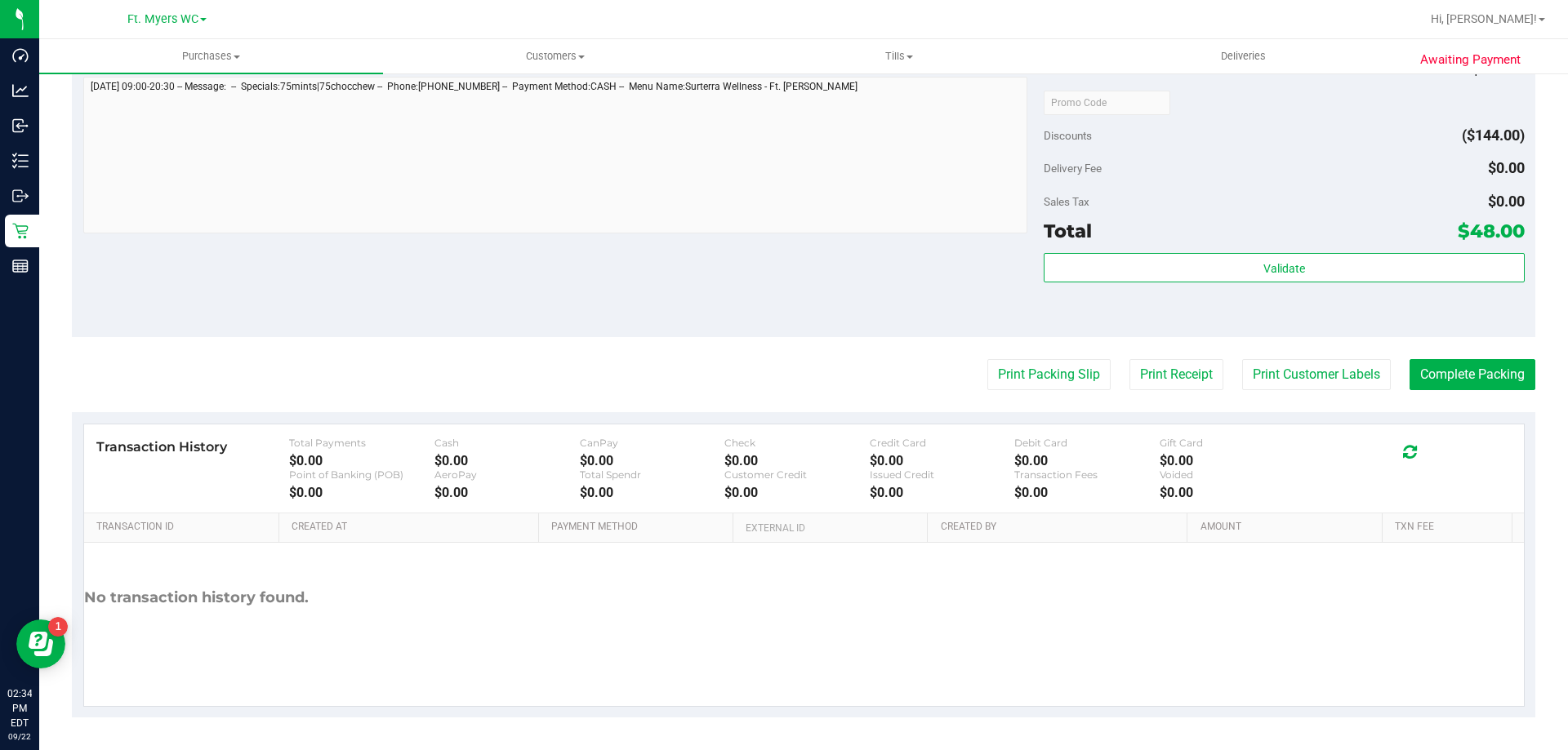
click at [1162, 283] on div "Validate" at bounding box center [1285, 290] width 481 height 74
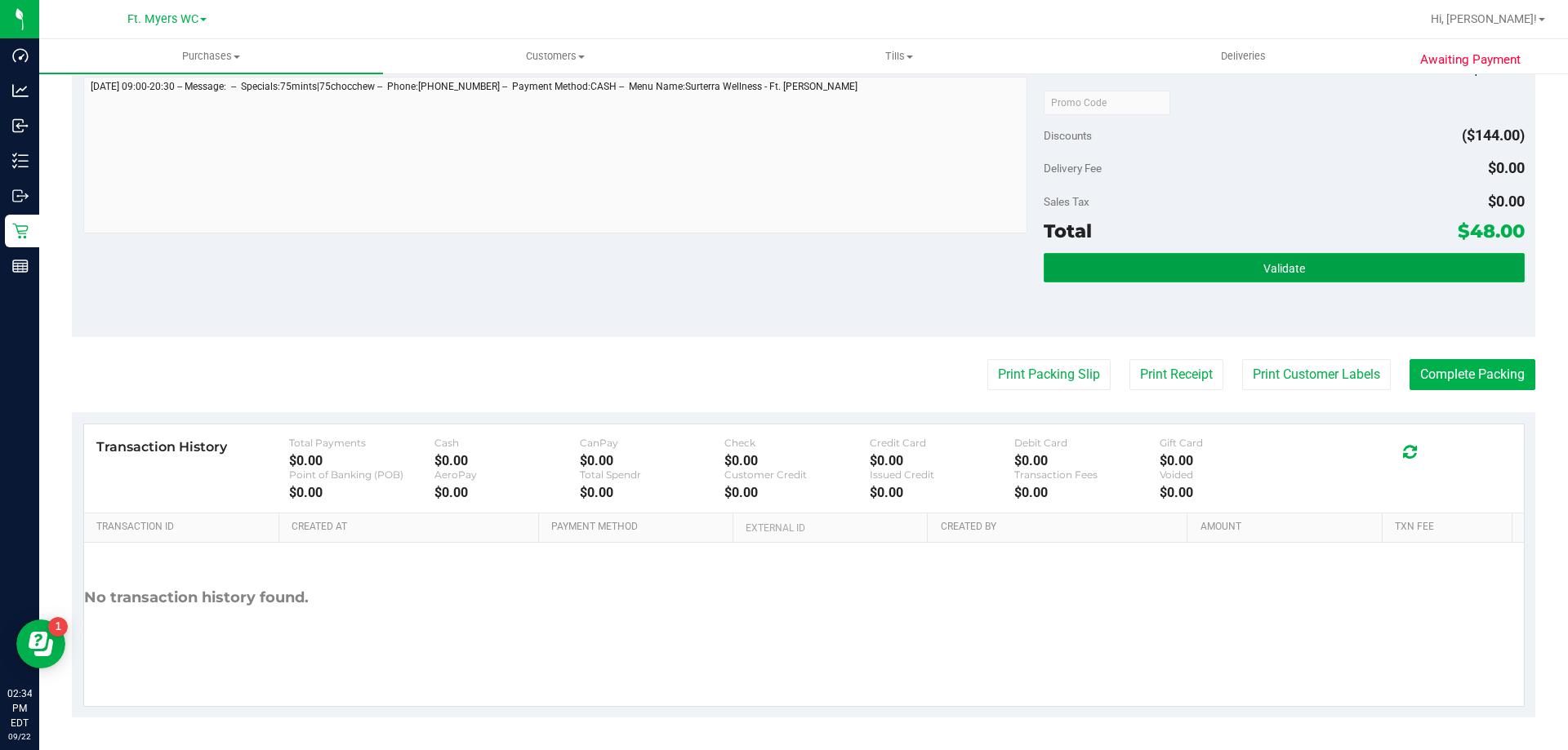
click at [1159, 270] on button "Validate" at bounding box center [1285, 268] width 481 height 29
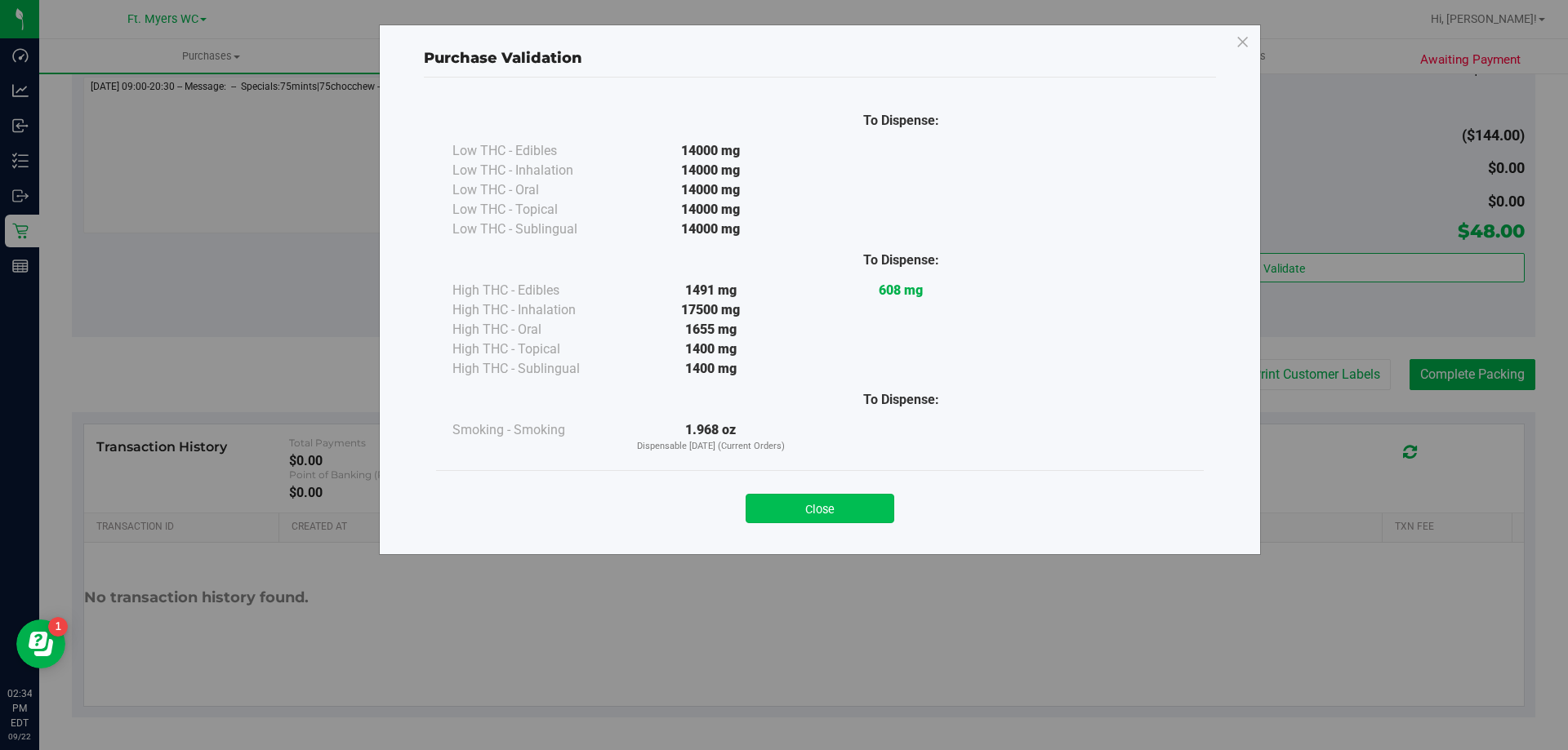
click at [884, 499] on button "Close" at bounding box center [820, 509] width 149 height 29
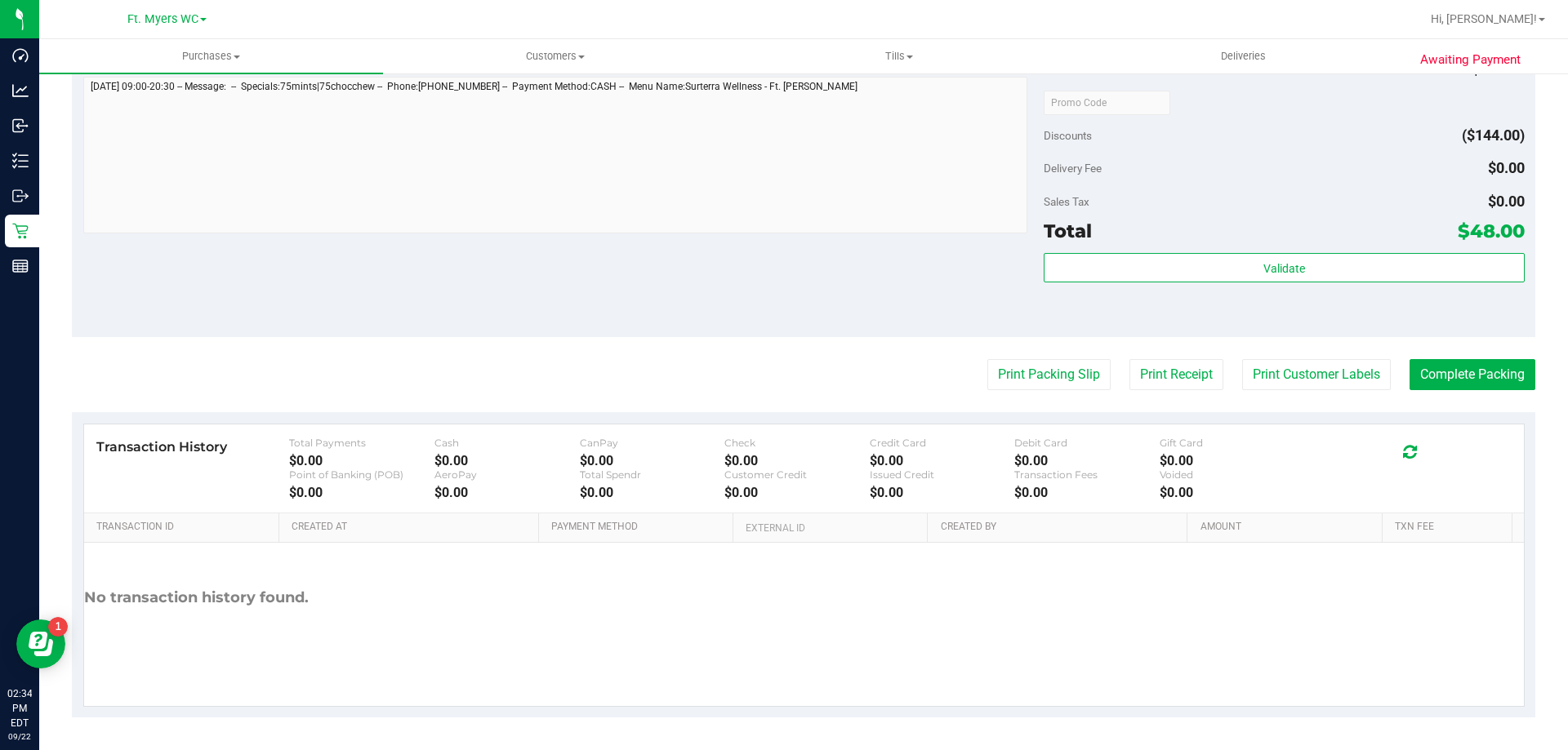
click at [989, 379] on button "Print Packing Slip" at bounding box center [1049, 375] width 124 height 31
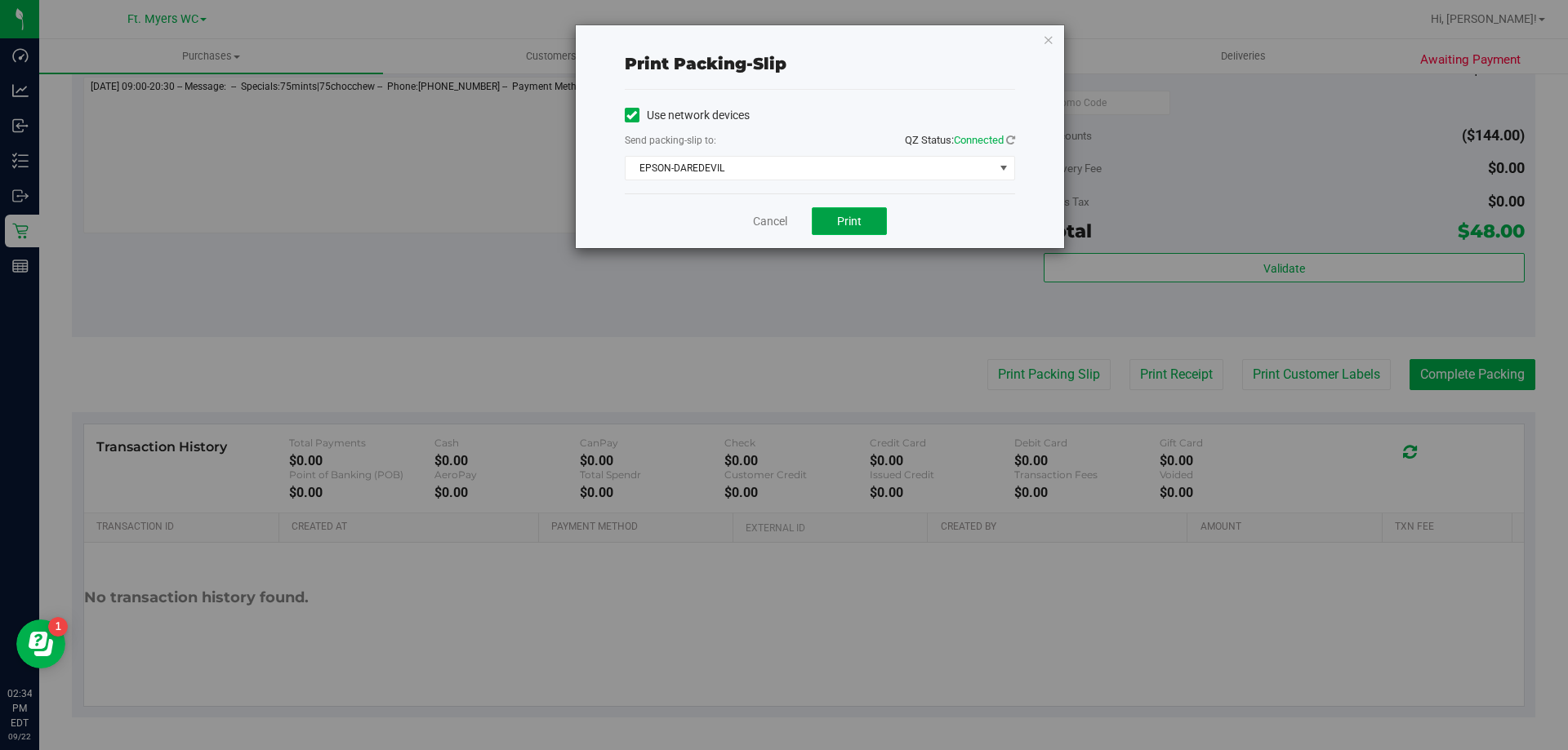
click at [820, 209] on button "Print" at bounding box center [849, 221] width 75 height 28
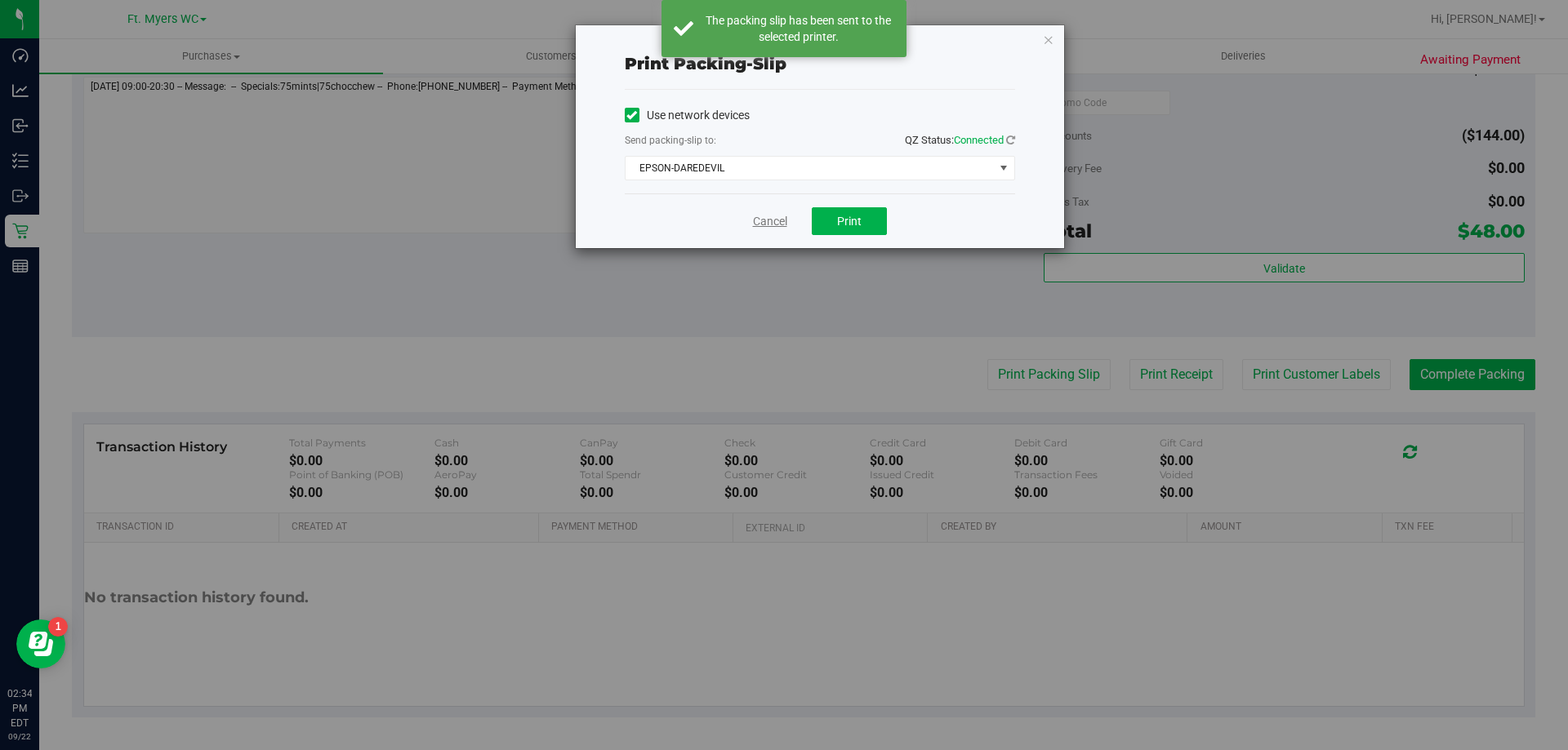
click at [765, 219] on link "Cancel" at bounding box center [770, 222] width 34 height 18
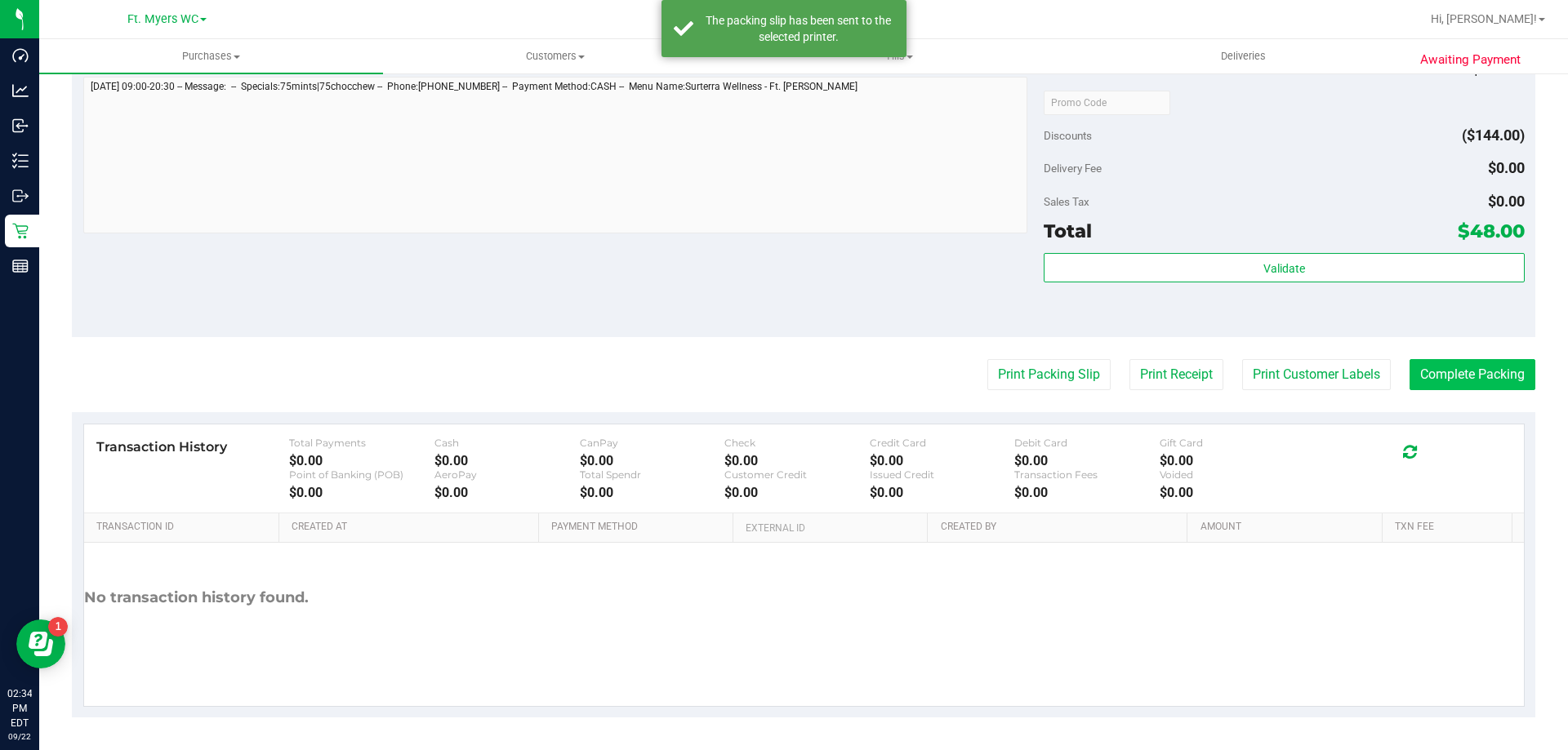
click at [1462, 381] on button "Complete Packing" at bounding box center [1473, 375] width 126 height 31
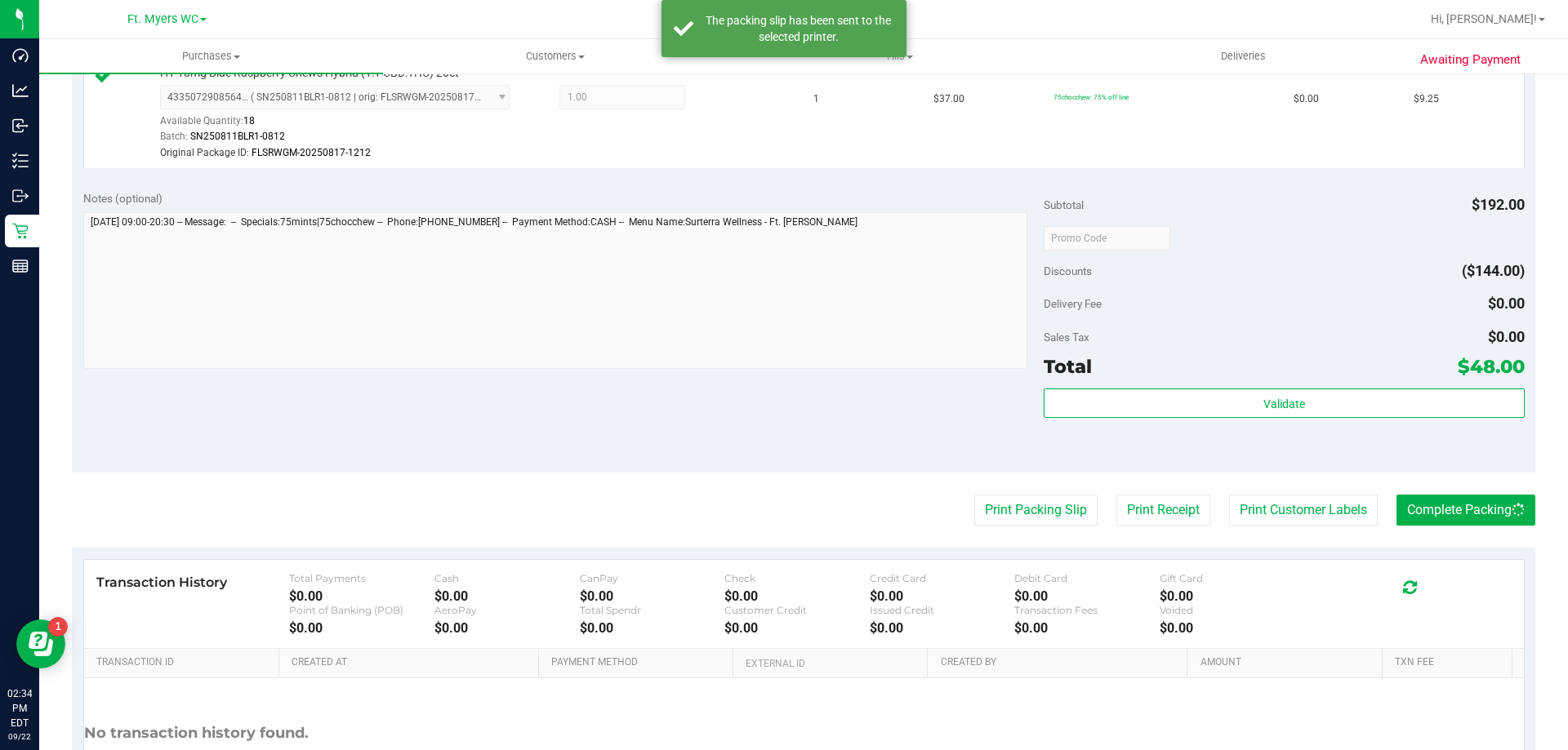
scroll to position [831, 0]
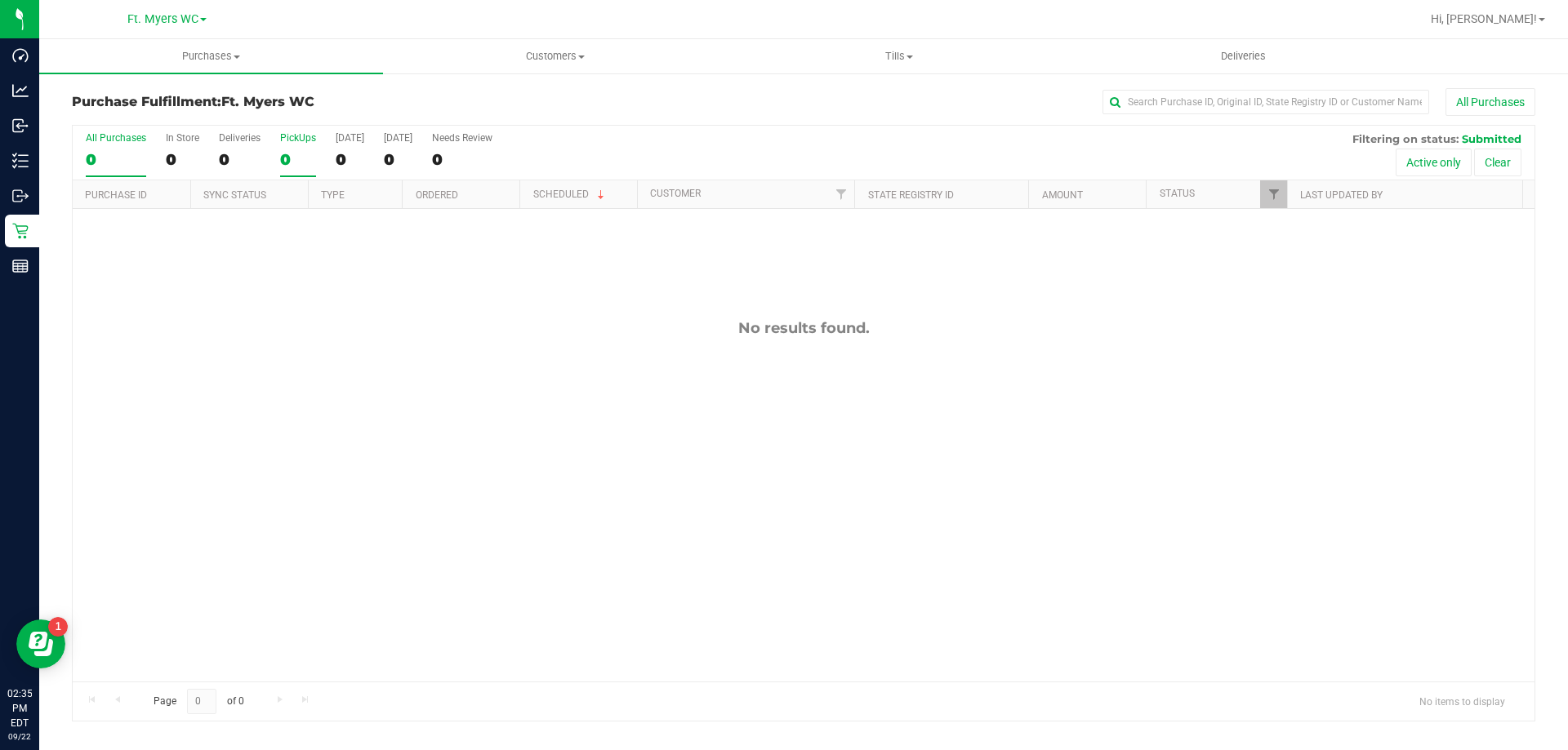
click at [284, 159] on div "0" at bounding box center [298, 159] width 36 height 18
click at [0, 0] on input "PickUps 0" at bounding box center [0, 0] width 0 height 0
drag, startPoint x: 305, startPoint y: 103, endPoint x: 241, endPoint y: 100, distance: 64.1
click at [241, 100] on span "Ft. Myers WC" at bounding box center [268, 102] width 93 height 16
click at [240, 100] on span "Ft. Myers WC" at bounding box center [268, 102] width 93 height 16
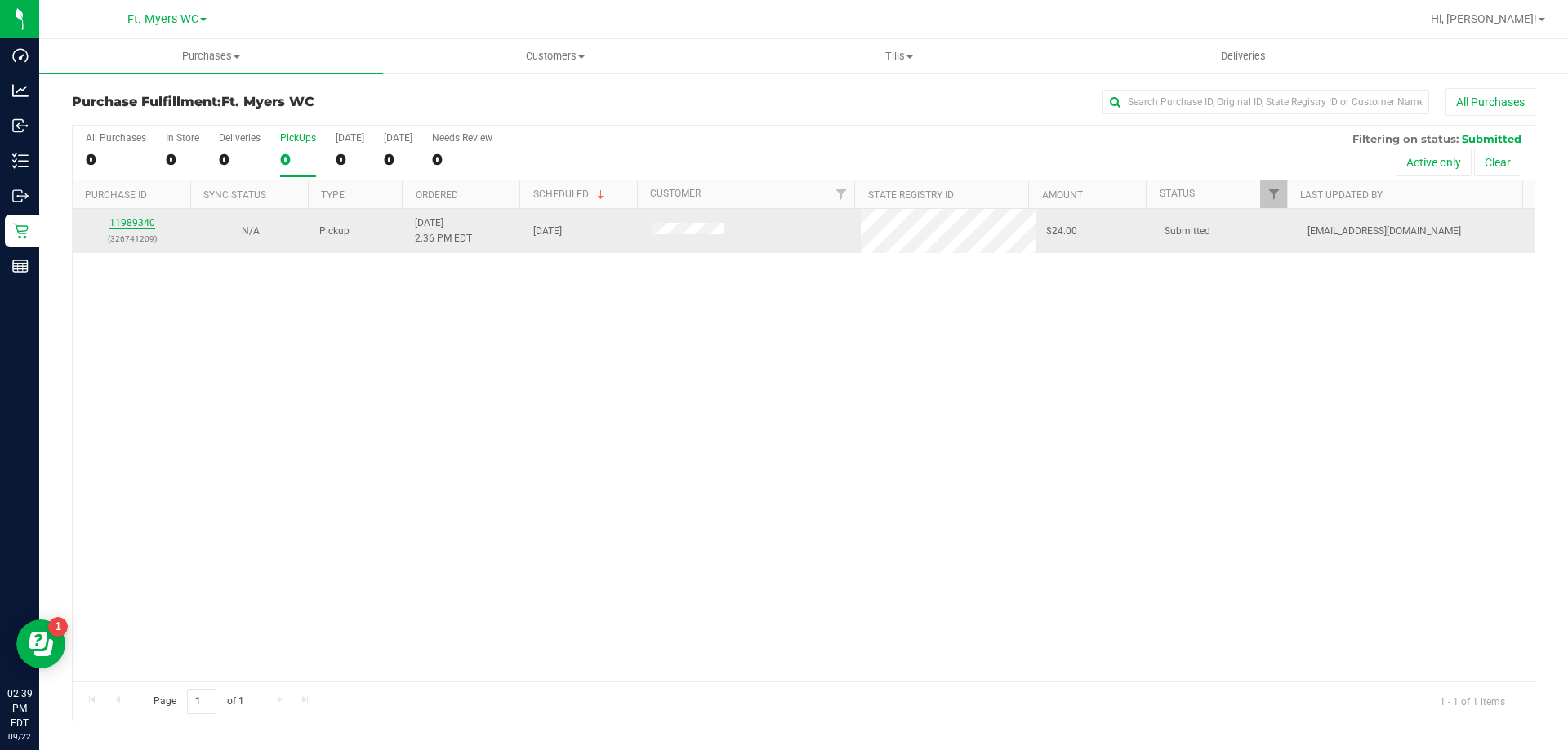
click at [140, 220] on link "11989340" at bounding box center [131, 223] width 46 height 12
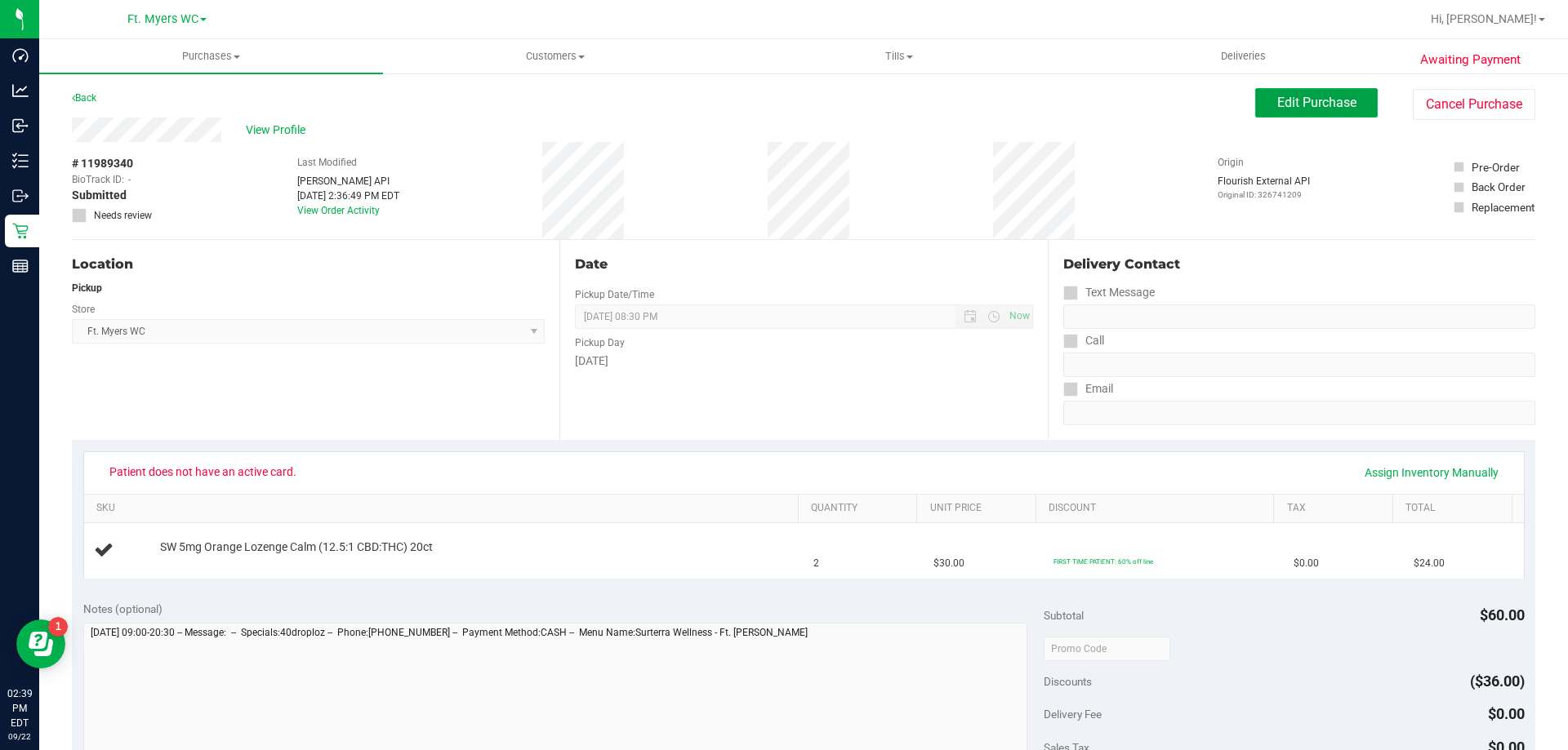
click at [1294, 102] on span "Edit Purchase" at bounding box center [1317, 102] width 79 height 16
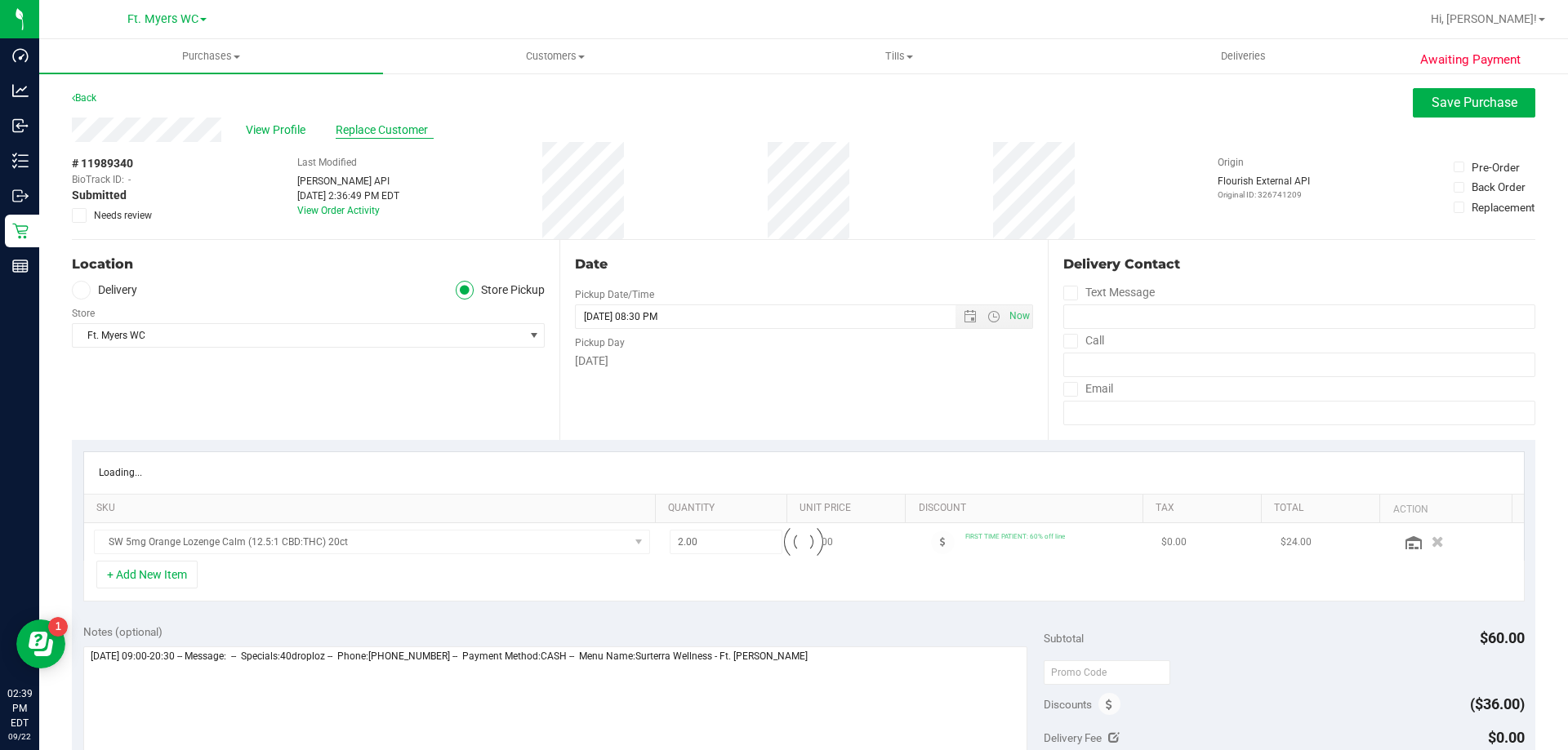
click at [409, 124] on span "Replace Customer" at bounding box center [384, 130] width 98 height 18
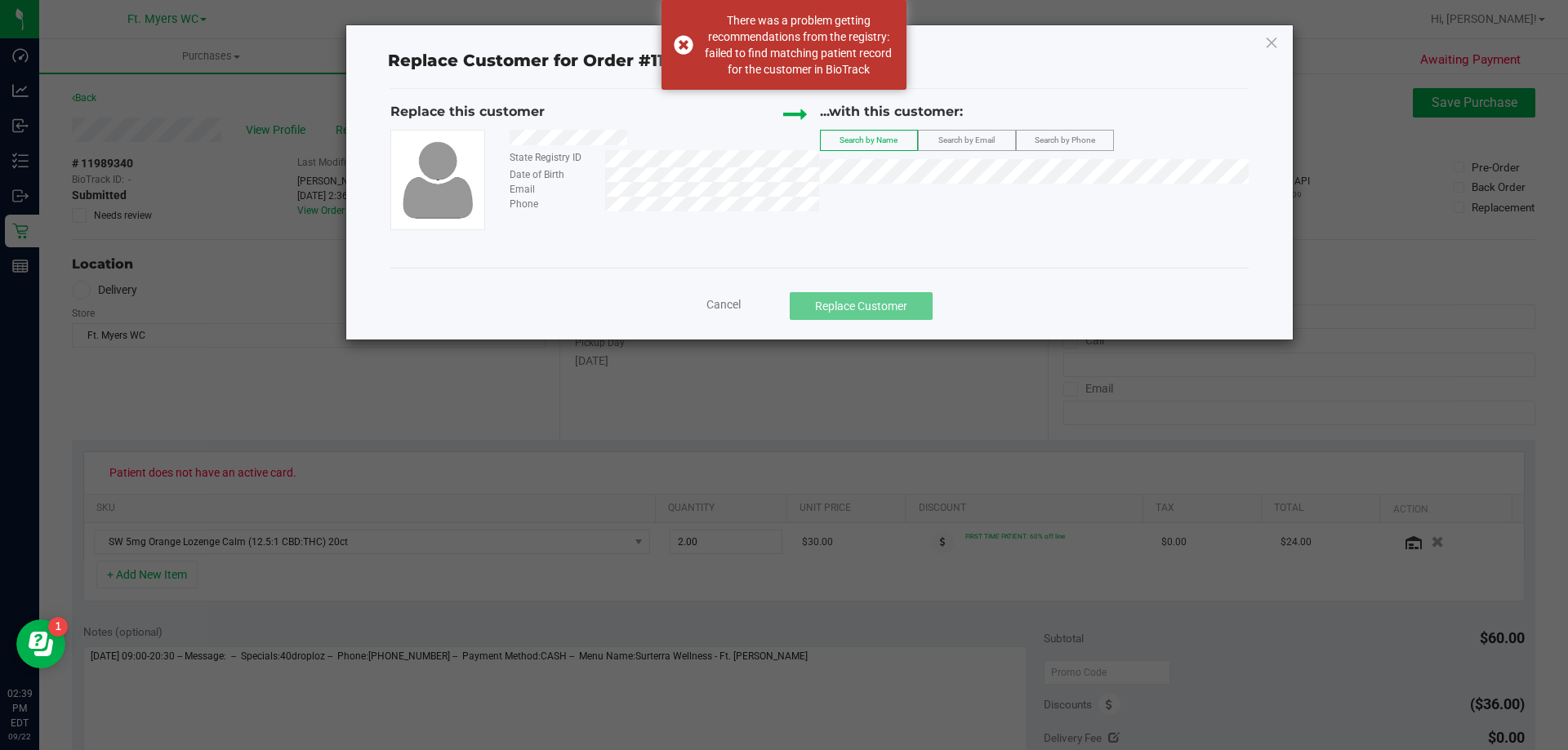
click at [901, 186] on div "...with this customer: Search by Name Search by Email Search by Phone" at bounding box center [1035, 147] width 429 height 89
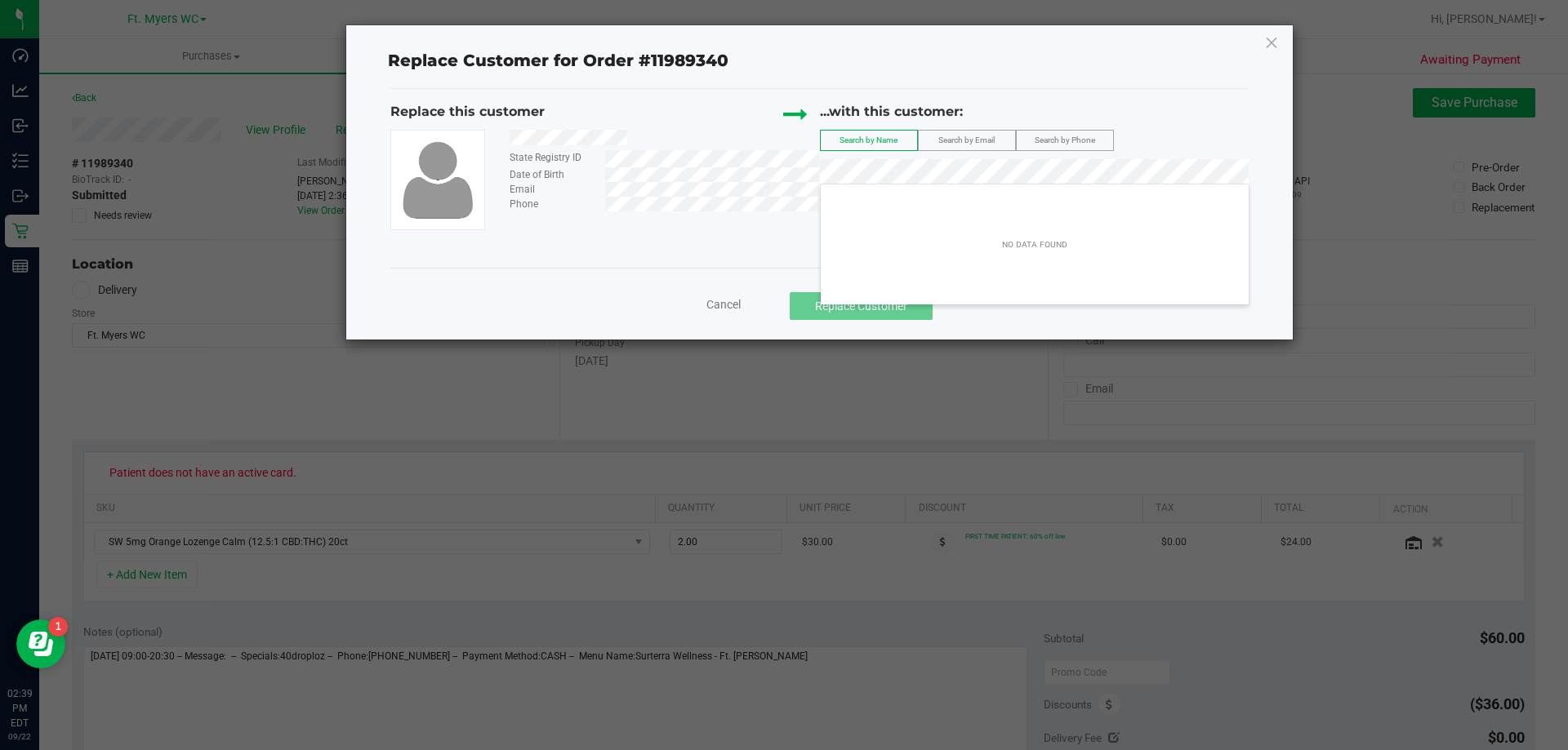
click at [678, 179] on div "Replace this customer State Registry ID Date of Birth Email Phone ...with this …" at bounding box center [820, 166] width 858 height 128
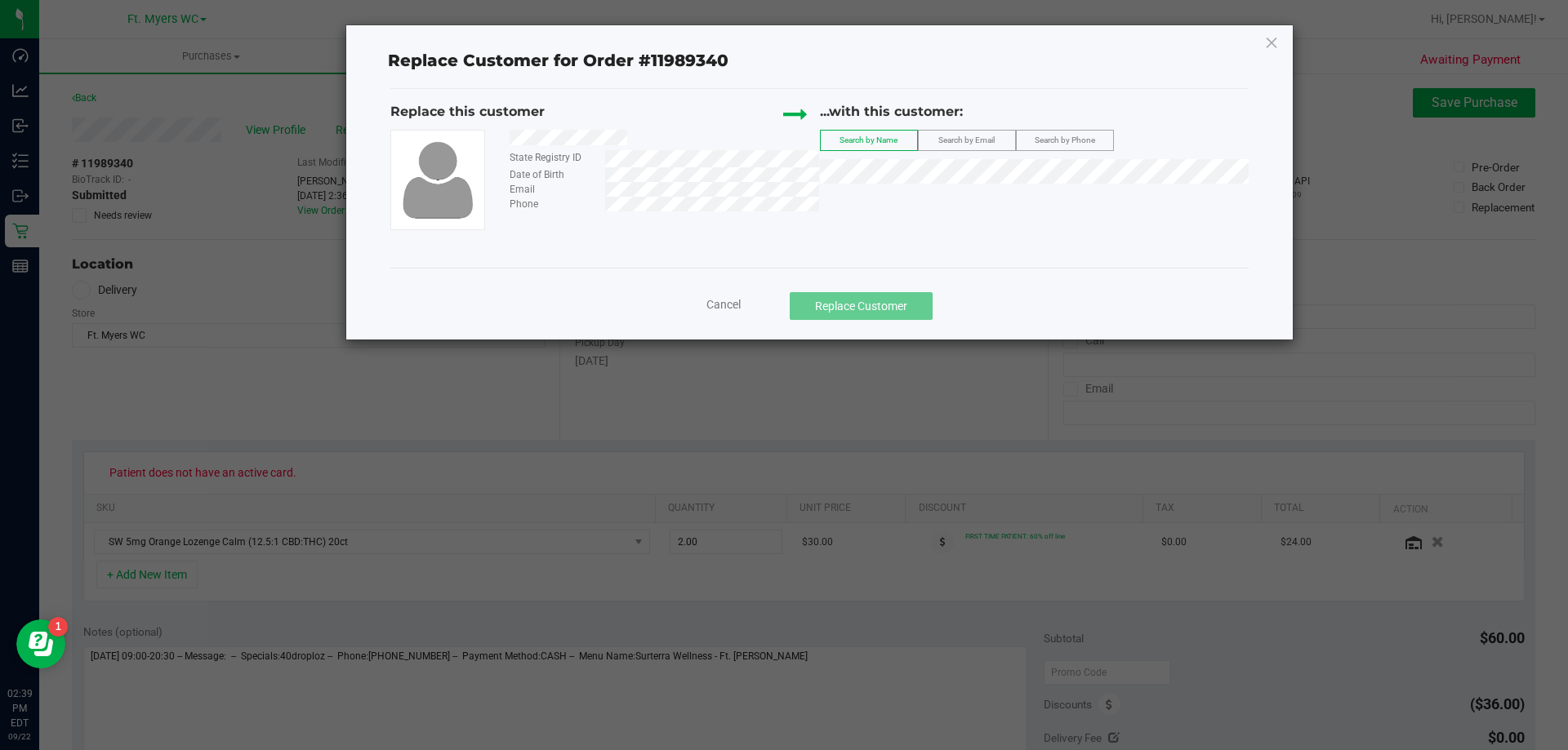
click at [592, 186] on div "Email" at bounding box center [658, 189] width 322 height 15
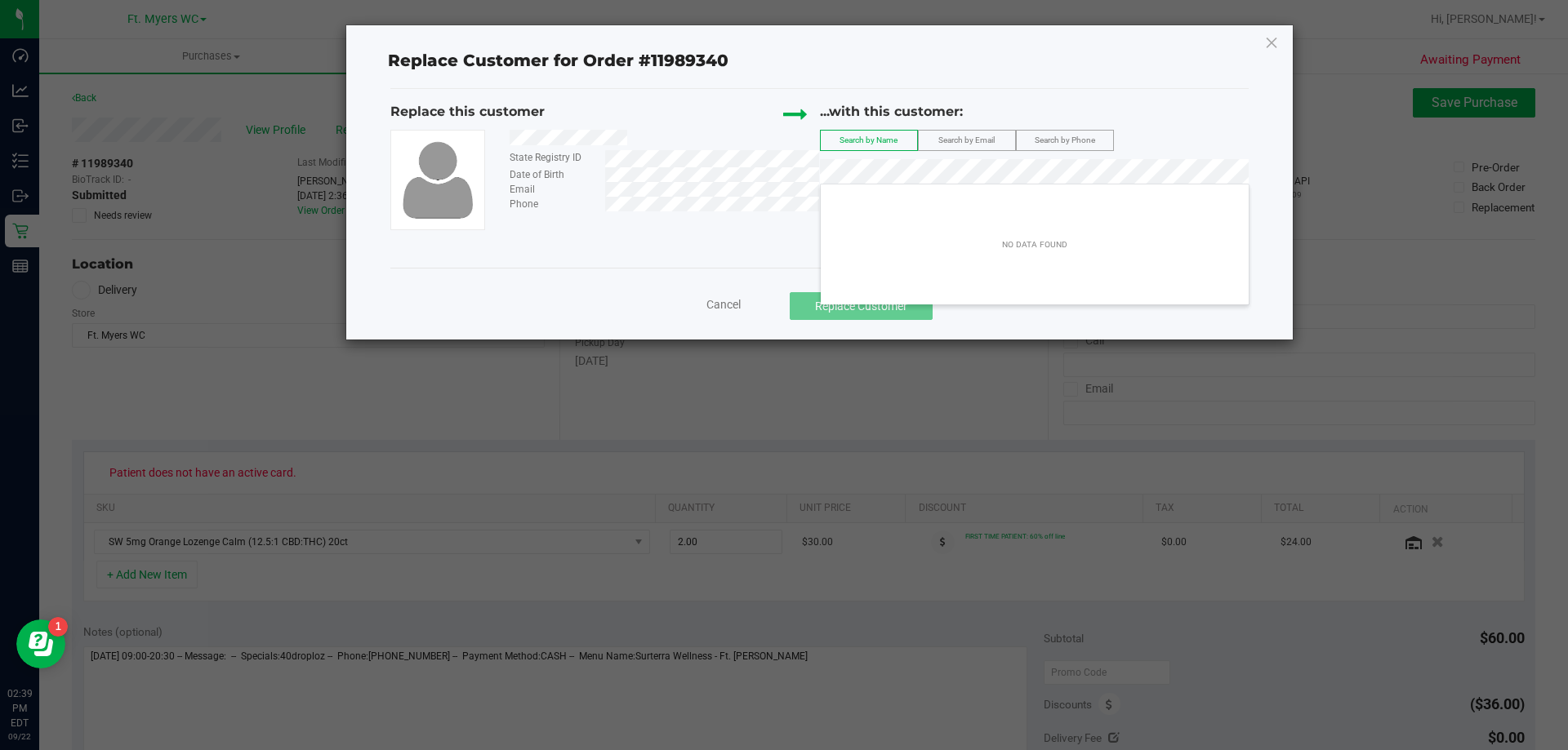
click at [995, 139] on span "Search by Email" at bounding box center [966, 139] width 56 height 9
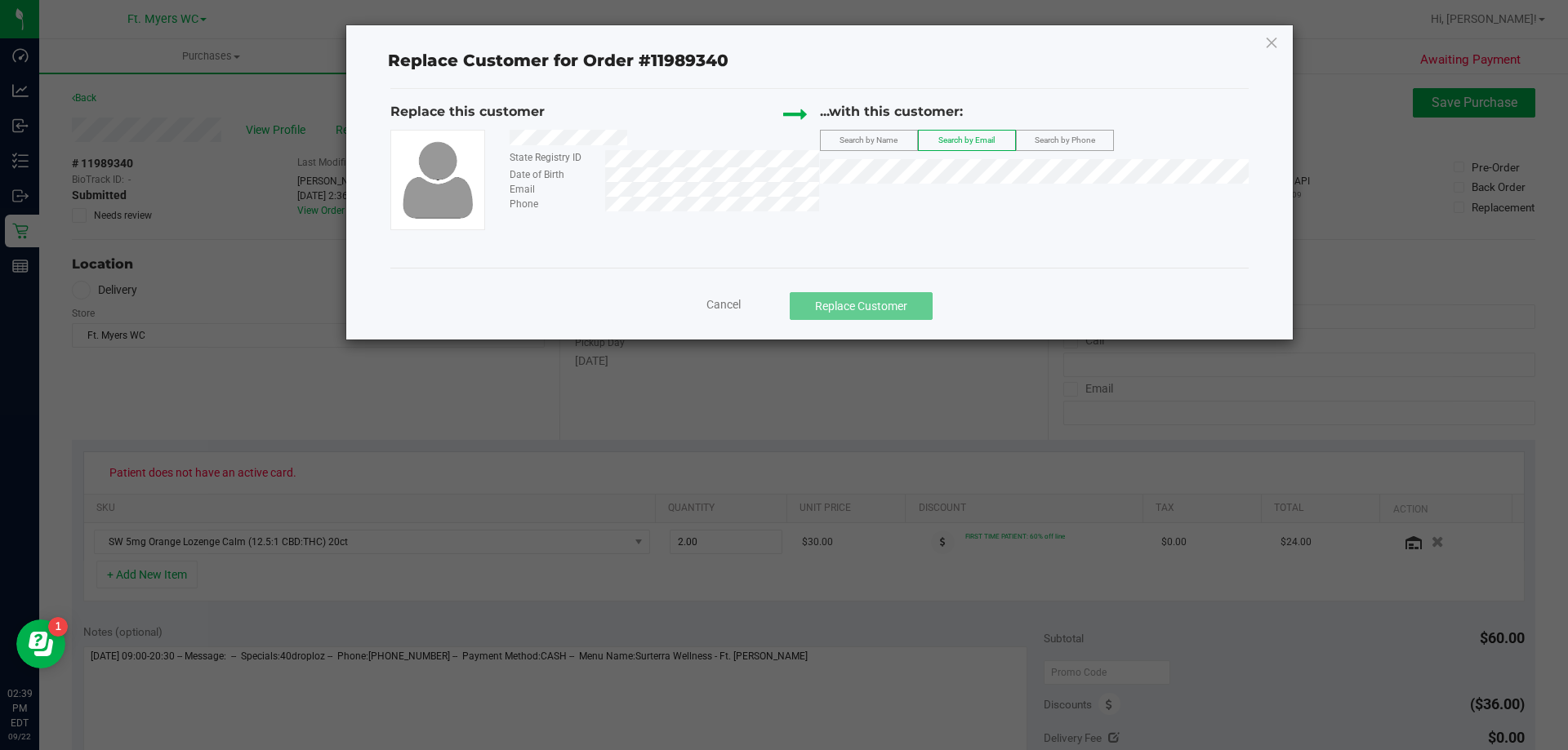
click at [732, 307] on span "Cancel" at bounding box center [723, 304] width 34 height 13
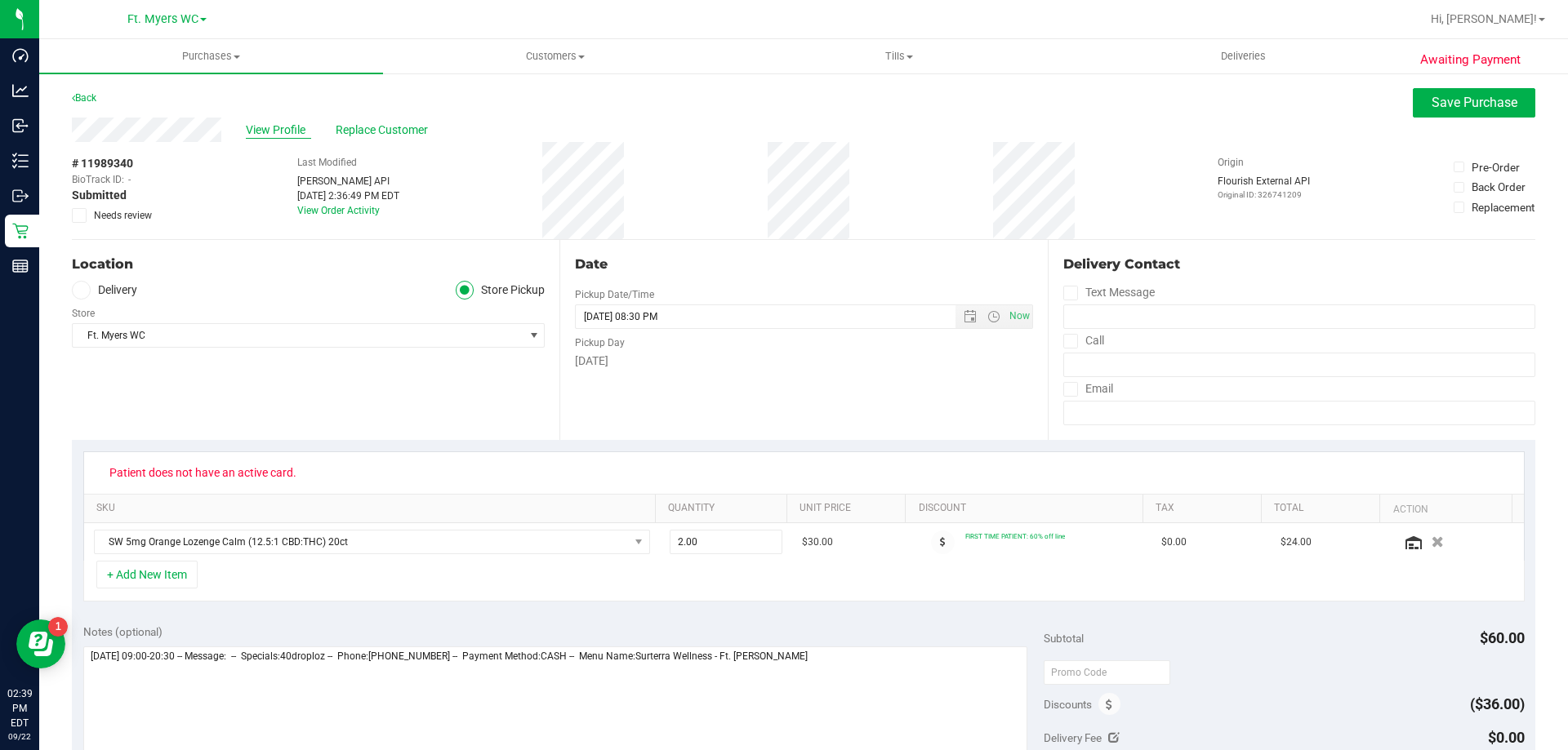
click at [249, 138] on span "View Profile" at bounding box center [278, 130] width 65 height 18
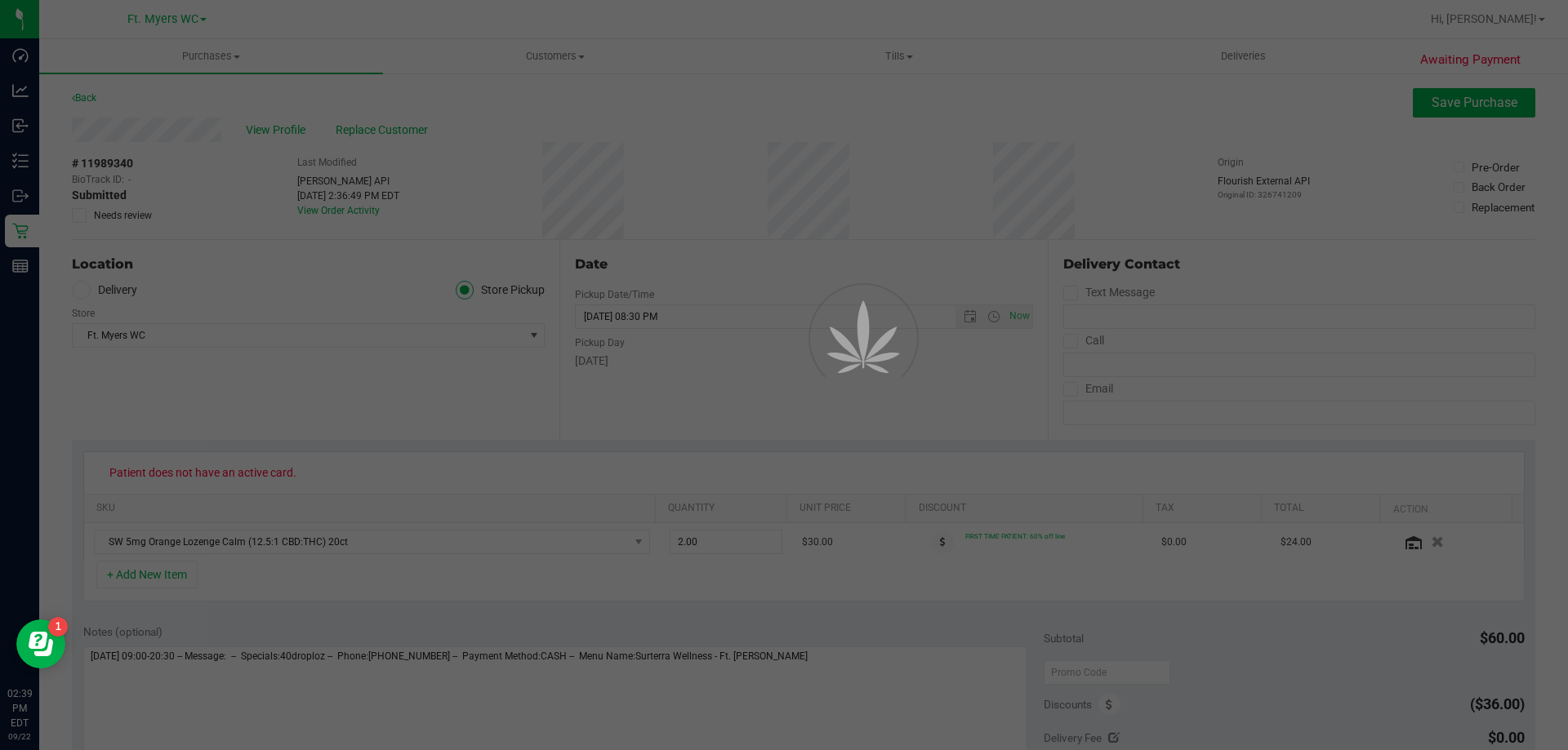
click at [258, 127] on div at bounding box center [784, 375] width 1568 height 750
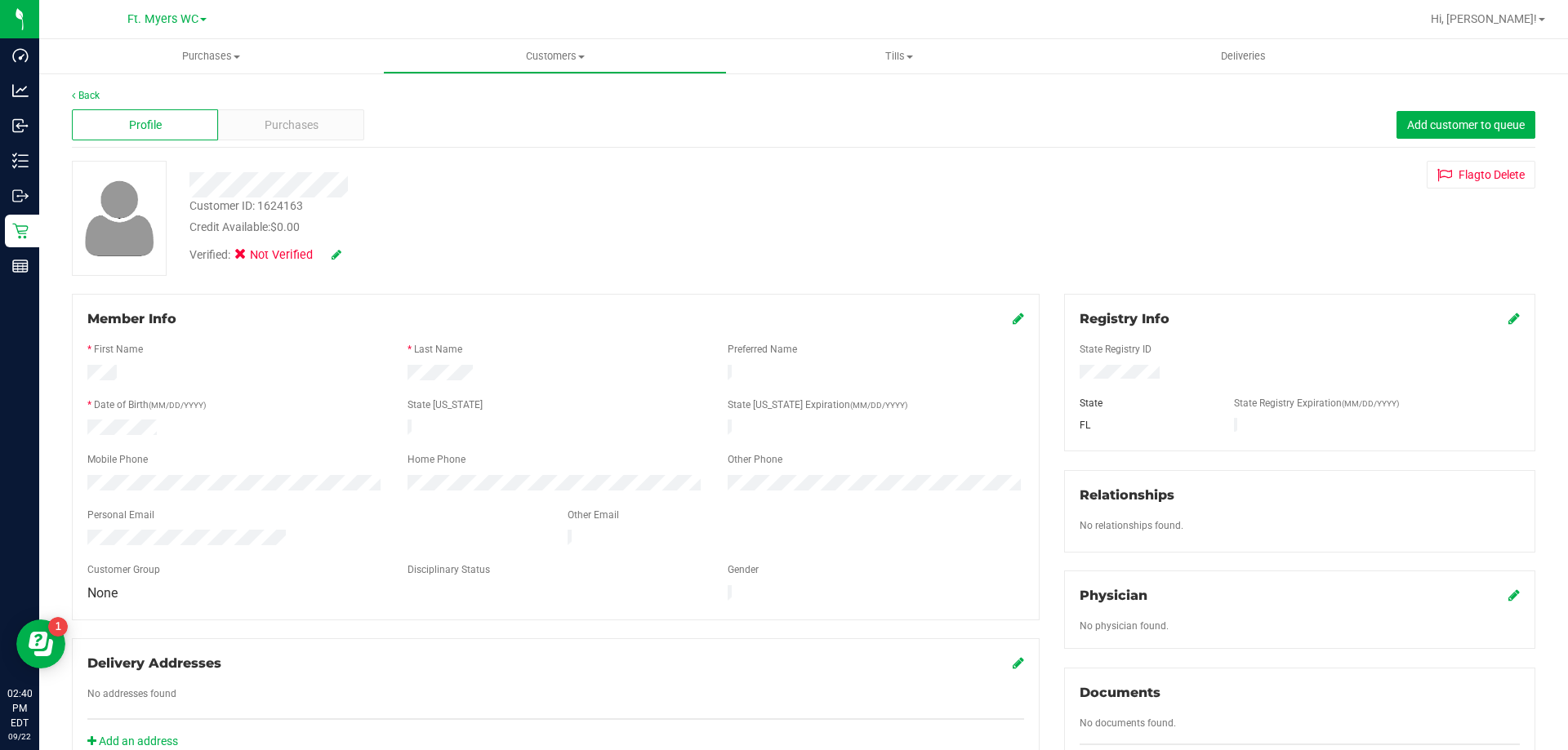
drag, startPoint x: 383, startPoint y: 186, endPoint x: 186, endPoint y: 180, distance: 197.1
click at [186, 180] on div at bounding box center [549, 185] width 745 height 25
click at [513, 186] on div at bounding box center [549, 185] width 745 height 25
click at [1509, 322] on icon at bounding box center [1514, 318] width 12 height 13
click at [838, 376] on div "Member Info * First Name * Last Name Preferred Name * Date of Birth (MM/DD/YYYY…" at bounding box center [803, 714] width 1488 height 841
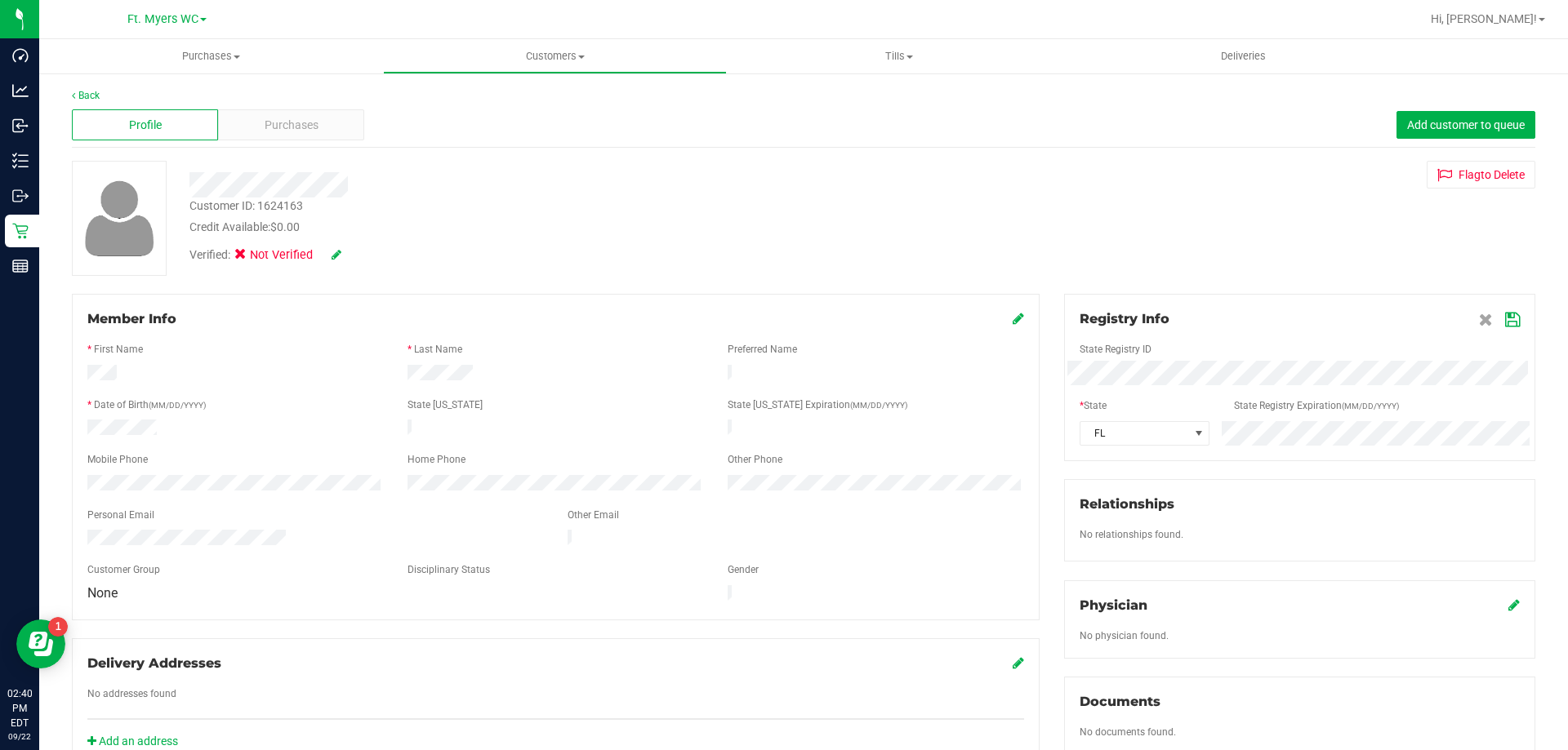
click at [1506, 314] on icon at bounding box center [1513, 319] width 15 height 13
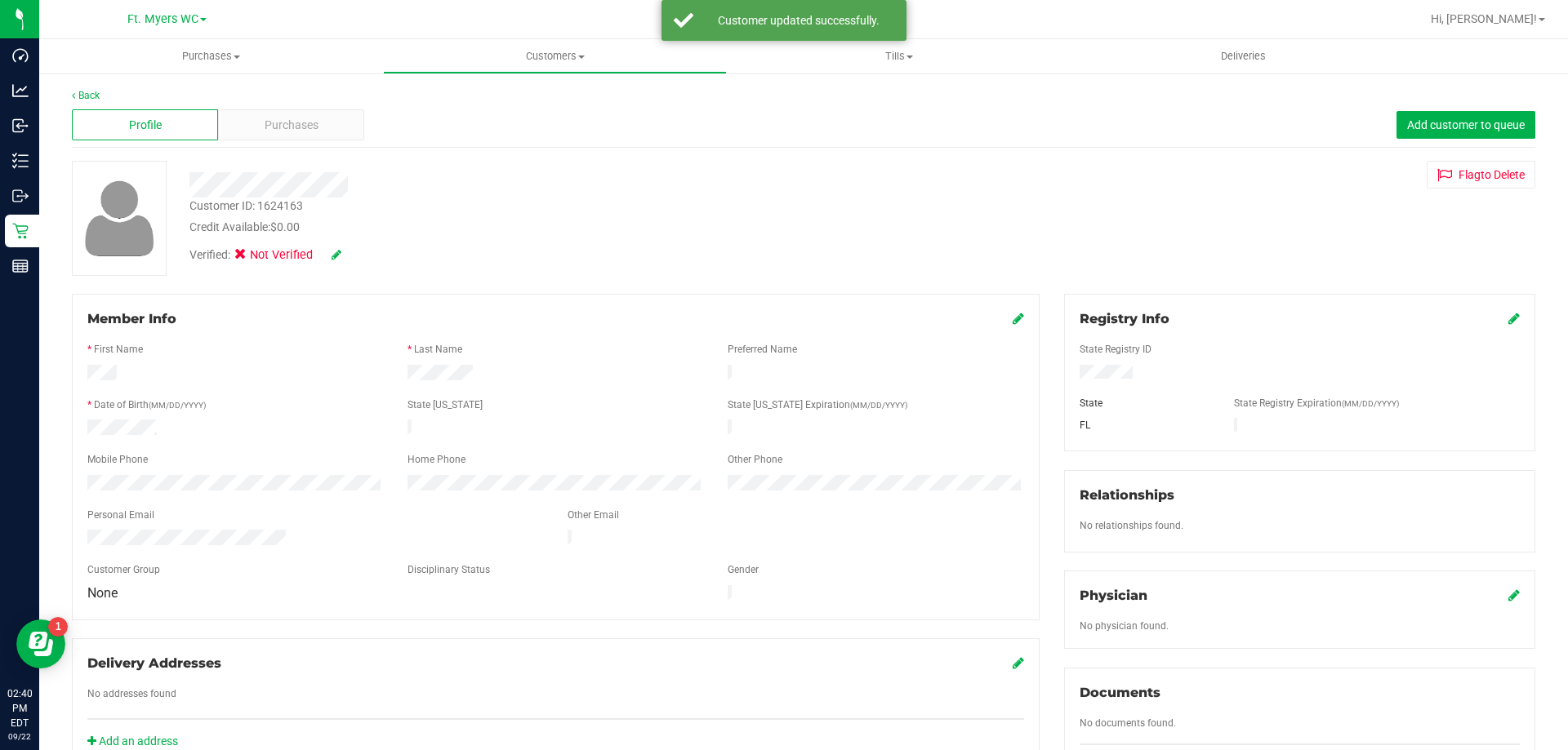
click at [335, 258] on icon at bounding box center [337, 255] width 10 height 12
click at [290, 247] on label "Medical" at bounding box center [272, 257] width 69 height 21
click at [0, 0] on input "Medical" at bounding box center [0, 0] width 0 height 0
click at [360, 250] on icon at bounding box center [358, 256] width 13 height 12
click at [294, 121] on span "Purchases" at bounding box center [291, 125] width 54 height 18
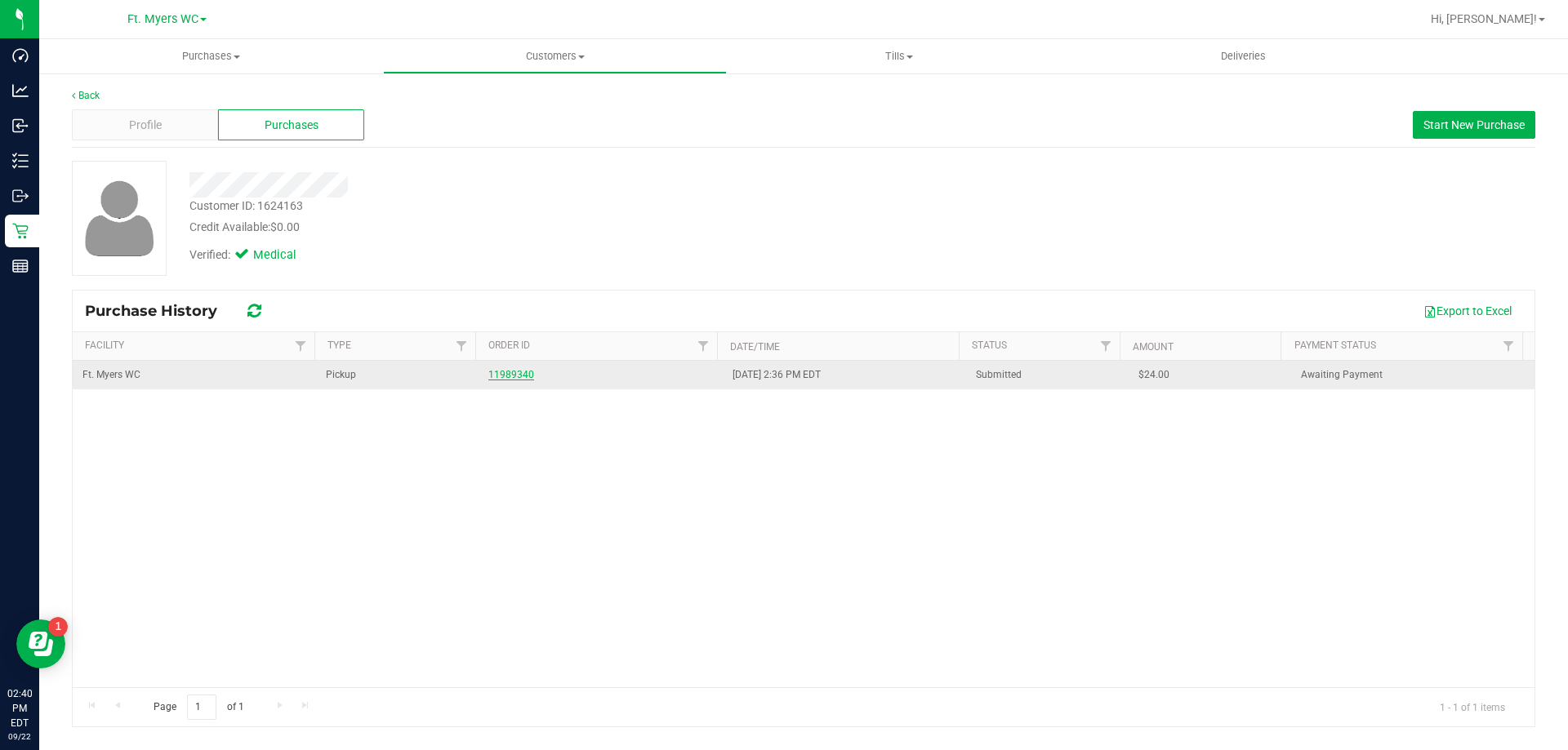
click at [489, 377] on link "11989340" at bounding box center [511, 375] width 46 height 12
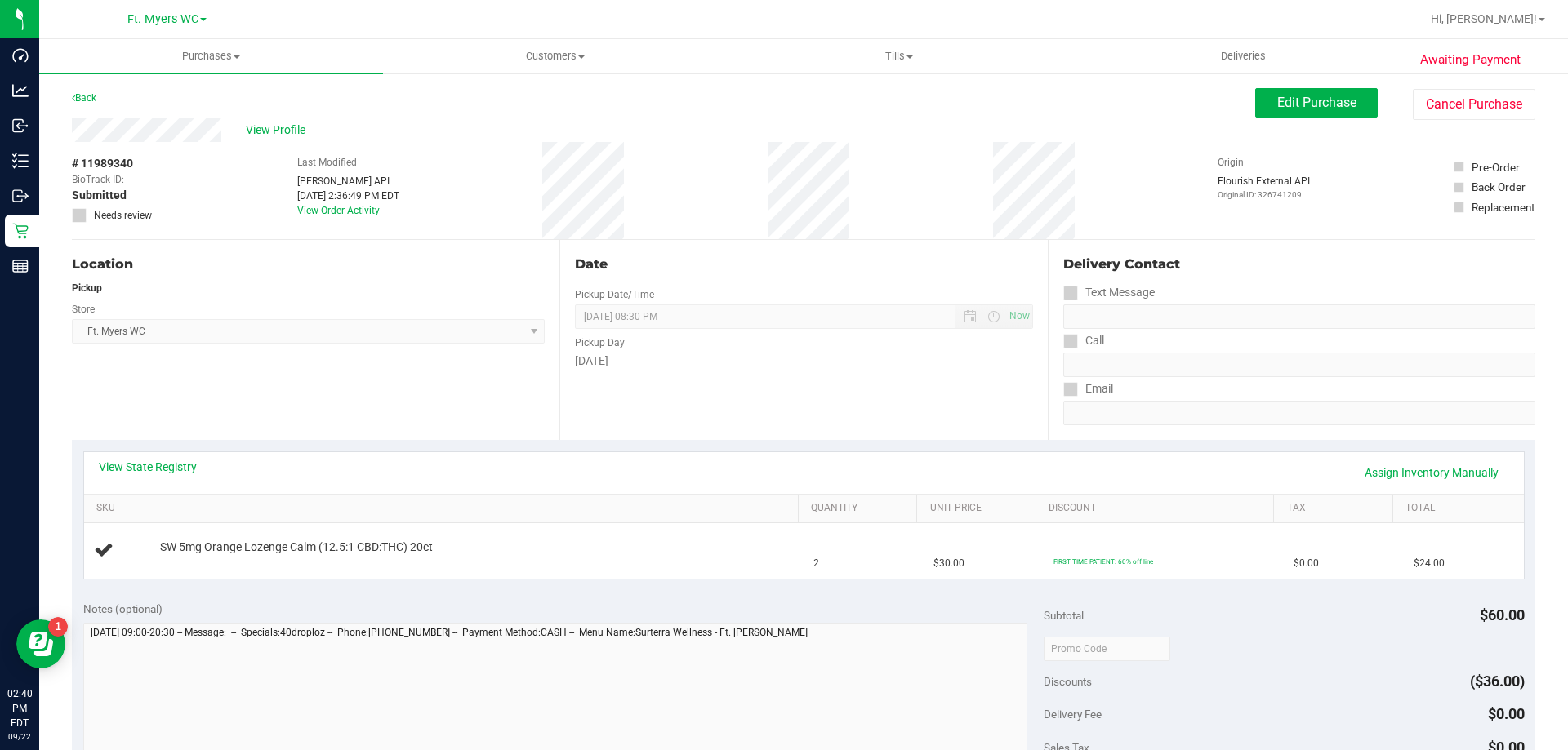
click at [805, 175] on div "# 11989340 BioTrack ID: - Submitted Needs review Last Modified Jane API Sep 22,…" at bounding box center [804, 191] width 1464 height 97
click at [876, 149] on div "# 11989340 BioTrack ID: - Submitted Needs review Last Modified Jane API Sep 22,…" at bounding box center [804, 191] width 1464 height 97
click at [877, 149] on div "# 11989340 BioTrack ID: - Submitted Needs review Last Modified Jane API Sep 22,…" at bounding box center [804, 191] width 1464 height 97
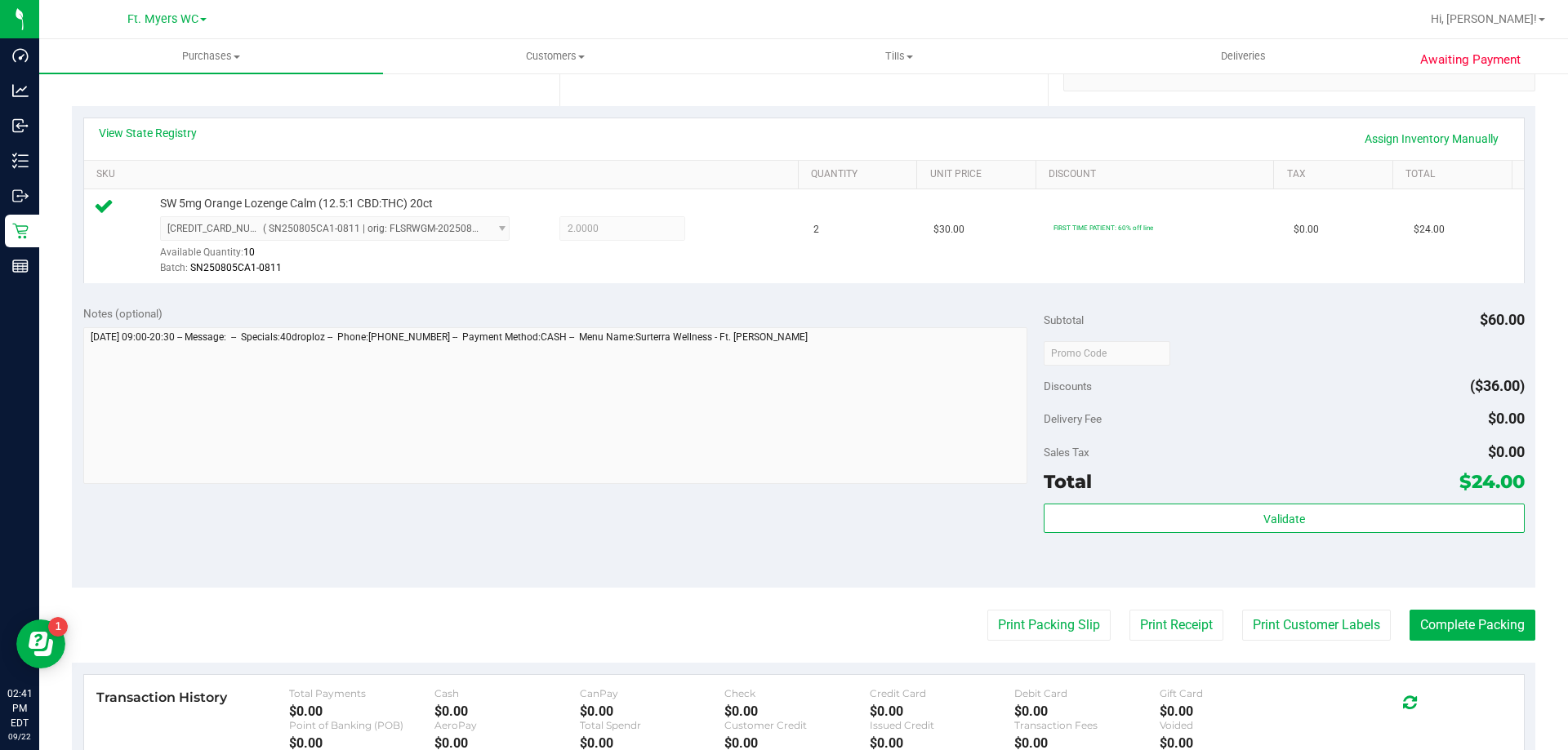
scroll to position [572, 0]
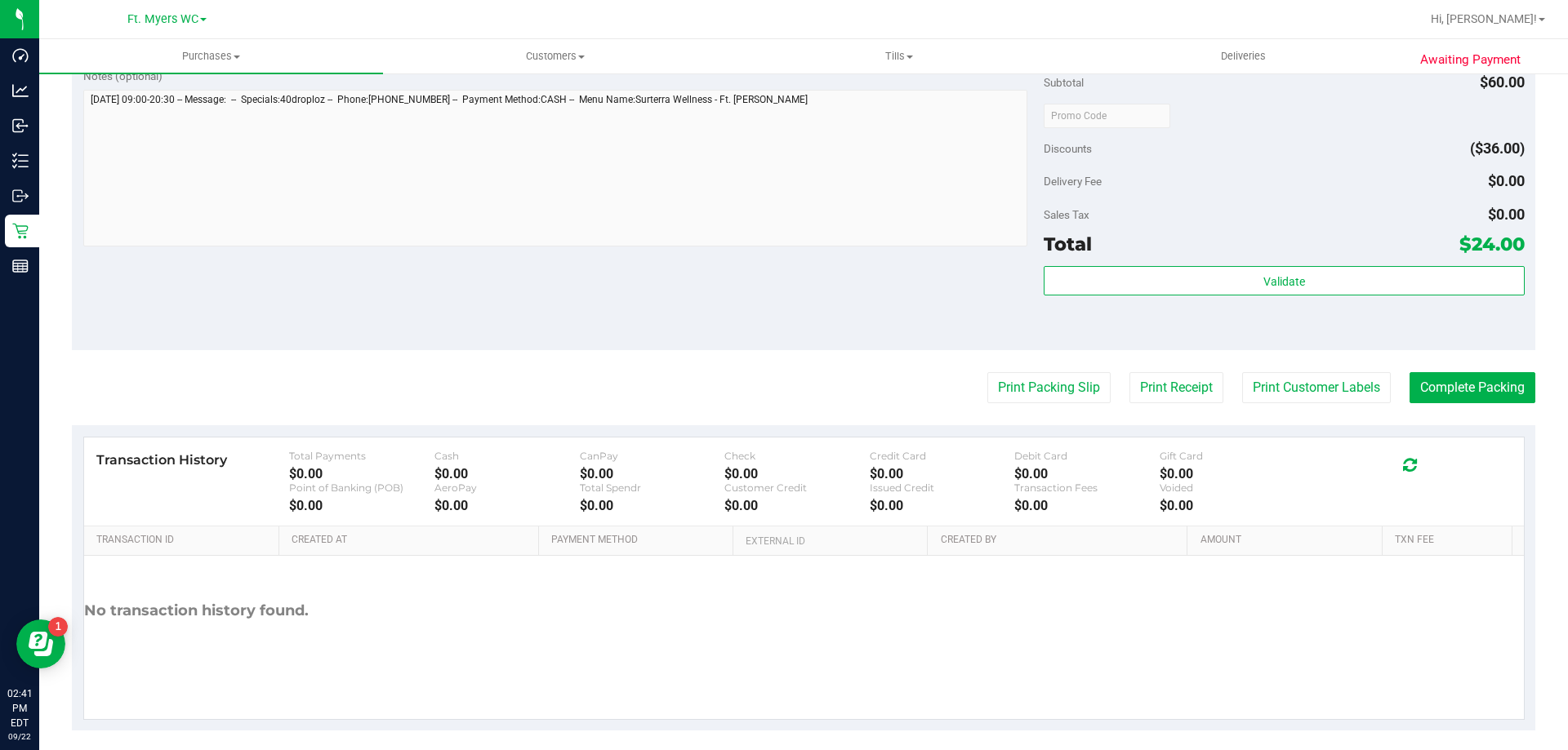
click at [970, 389] on div "Print Packing Slip Print Receipt Print Customer Labels Complete Packing" at bounding box center [804, 388] width 1464 height 31
click at [994, 387] on button "Print Packing Slip" at bounding box center [1049, 388] width 124 height 31
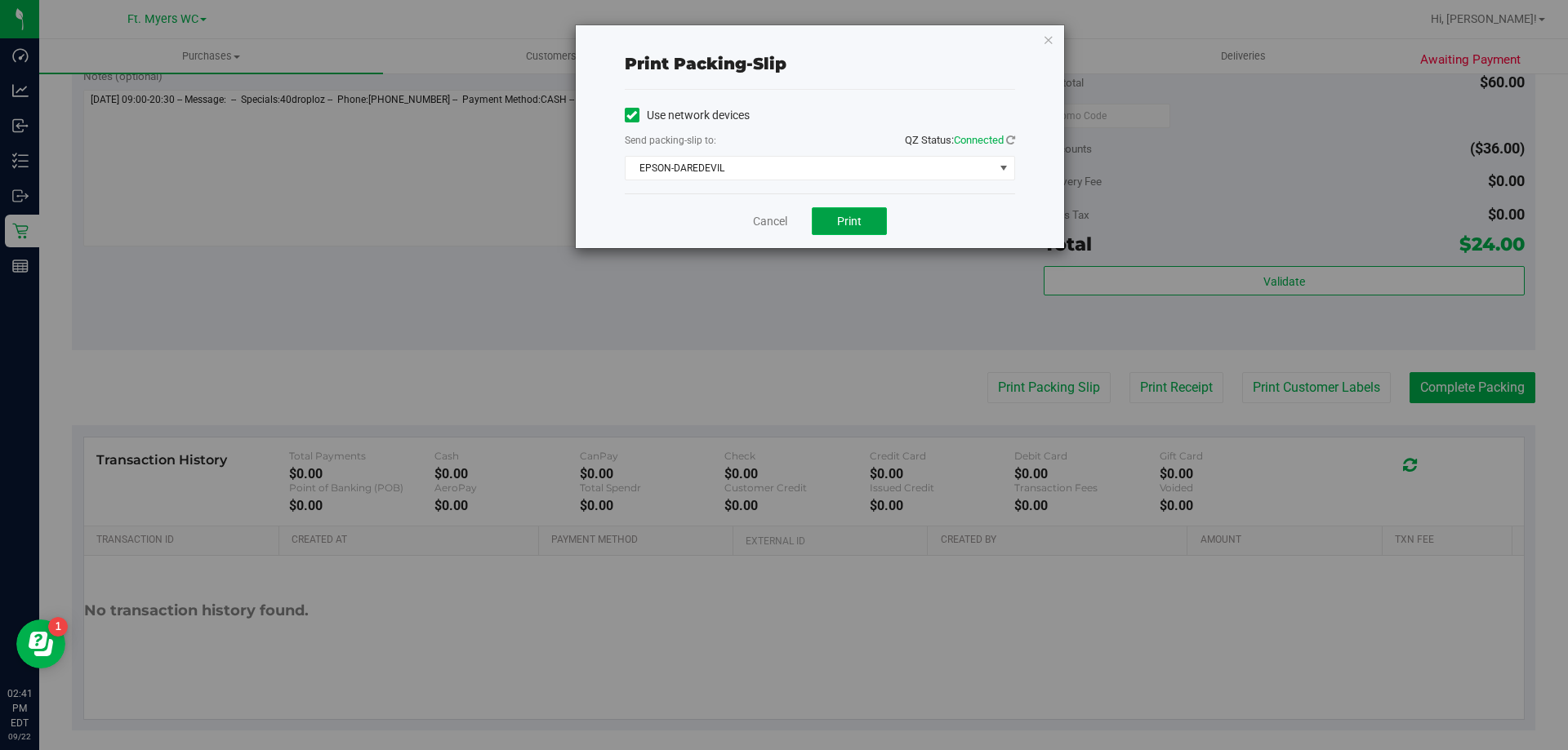
click at [844, 220] on span "Print" at bounding box center [849, 221] width 24 height 13
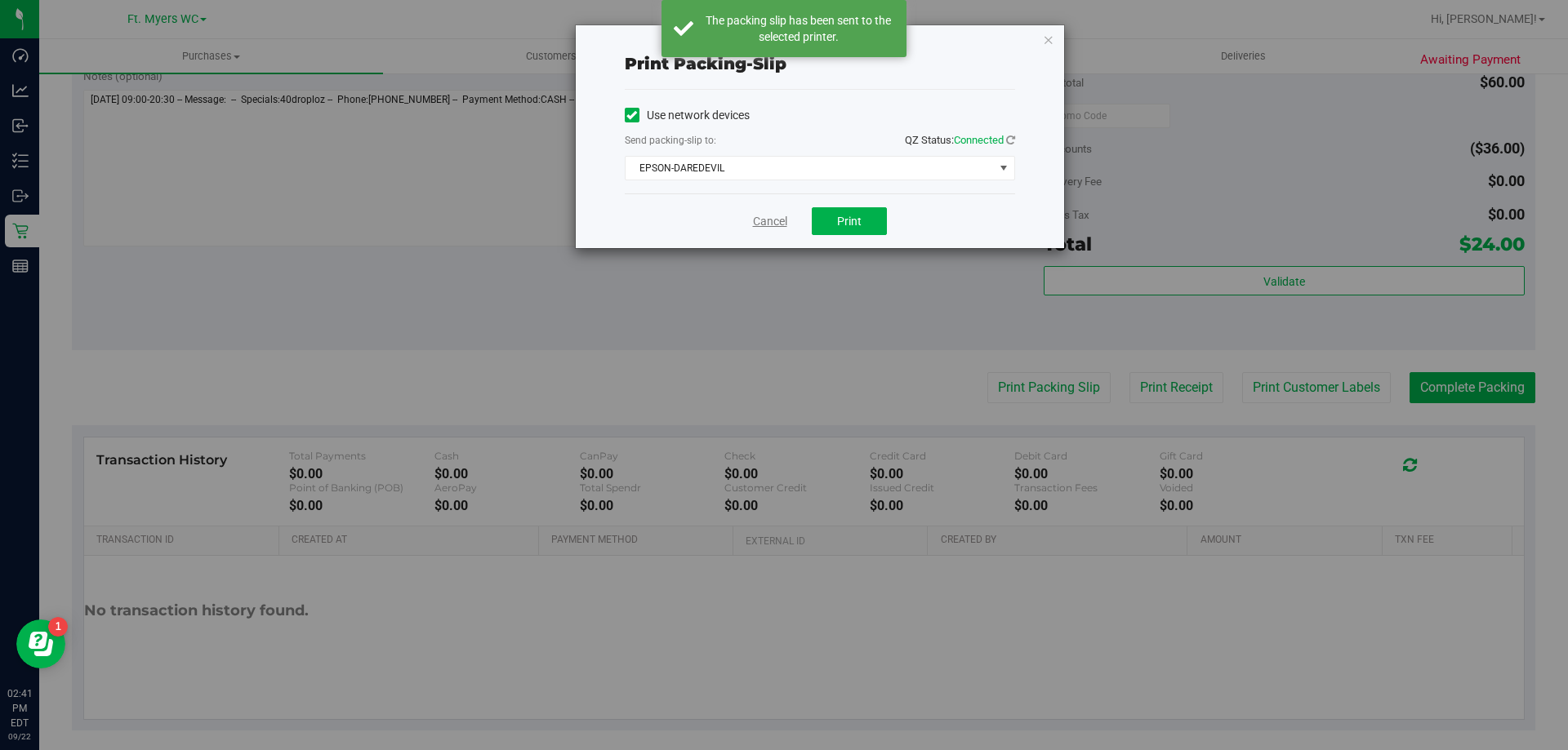
click at [769, 223] on link "Cancel" at bounding box center [770, 222] width 34 height 18
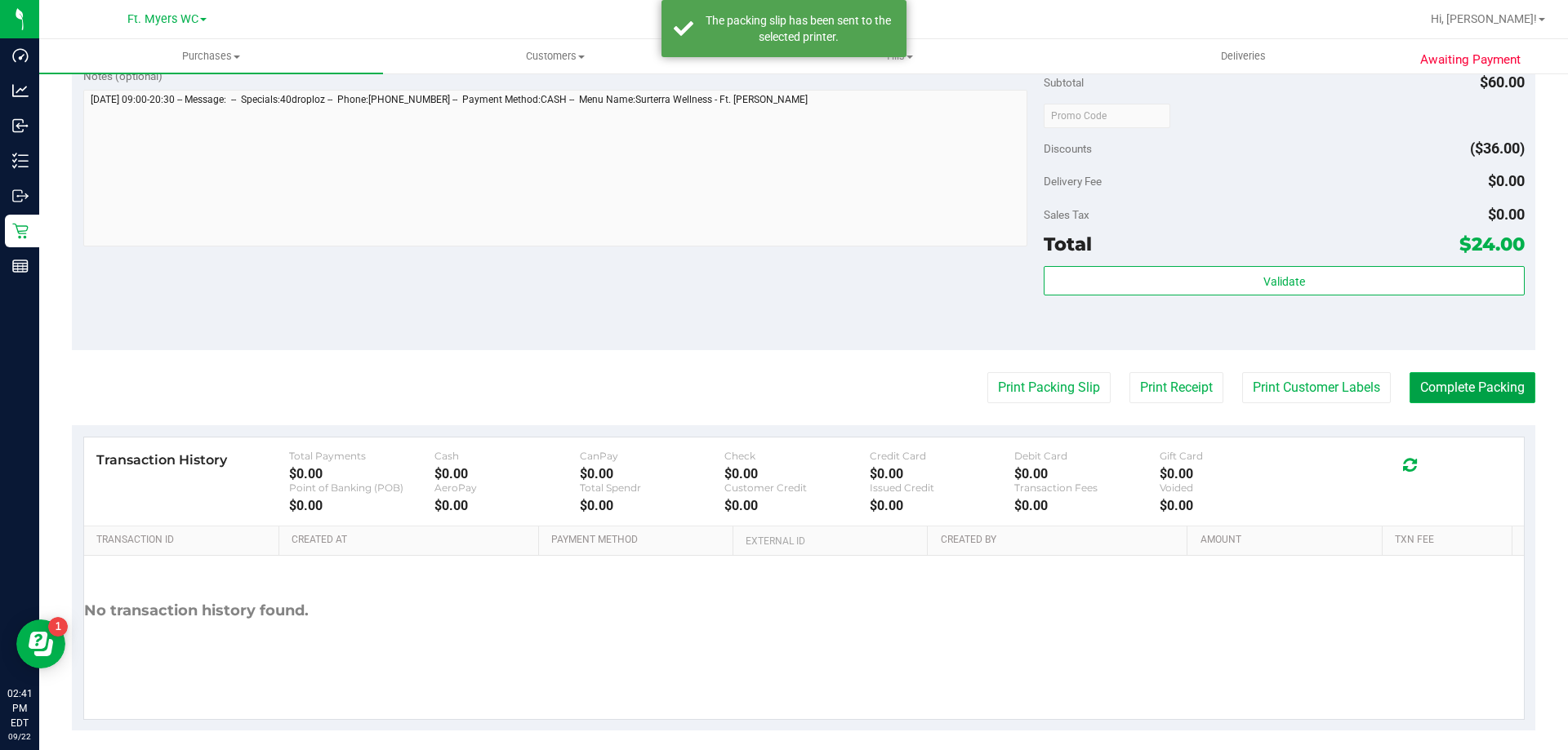
click at [1460, 375] on button "Complete Packing" at bounding box center [1473, 388] width 126 height 31
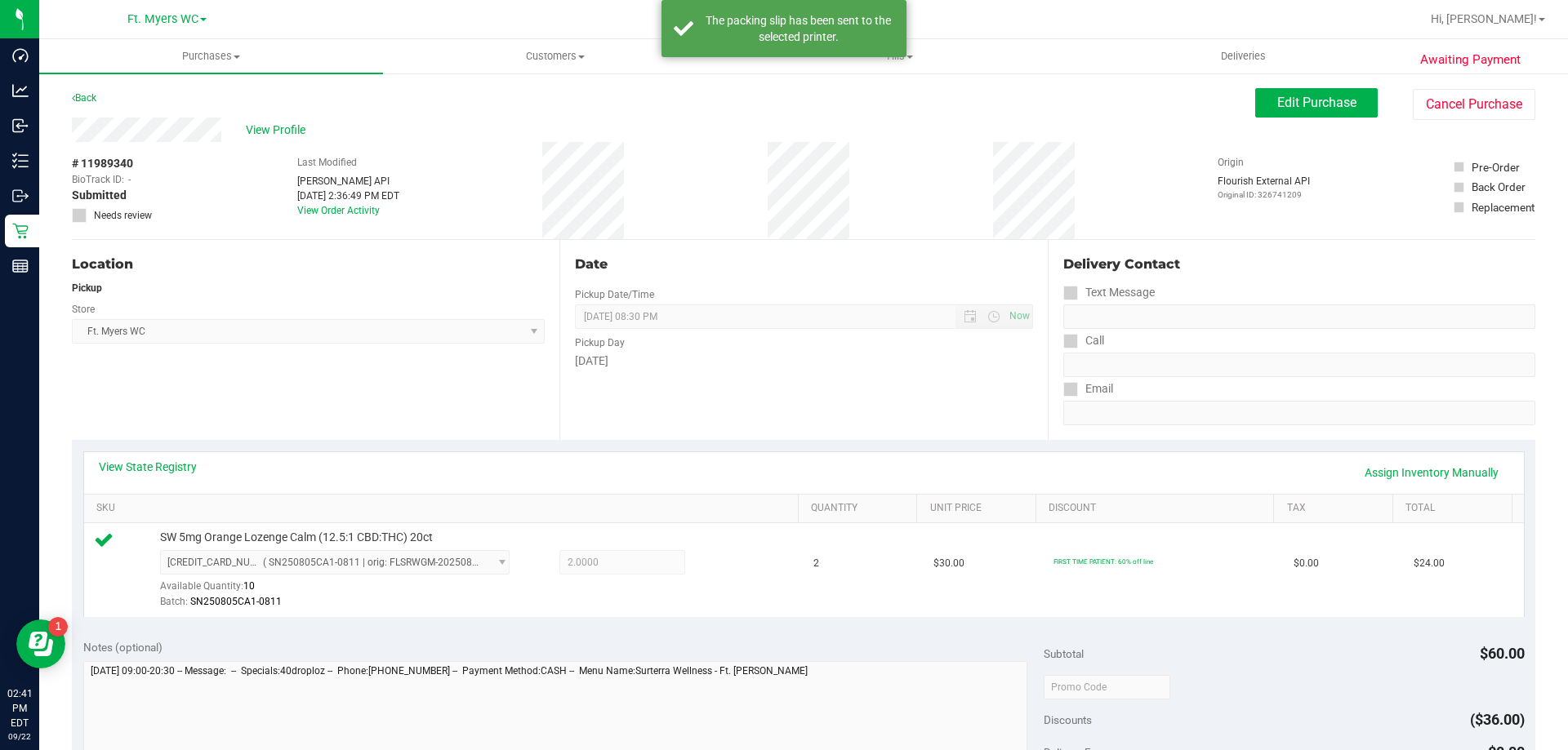
drag, startPoint x: 1197, startPoint y: 268, endPoint x: 1204, endPoint y: 158, distance: 110.2
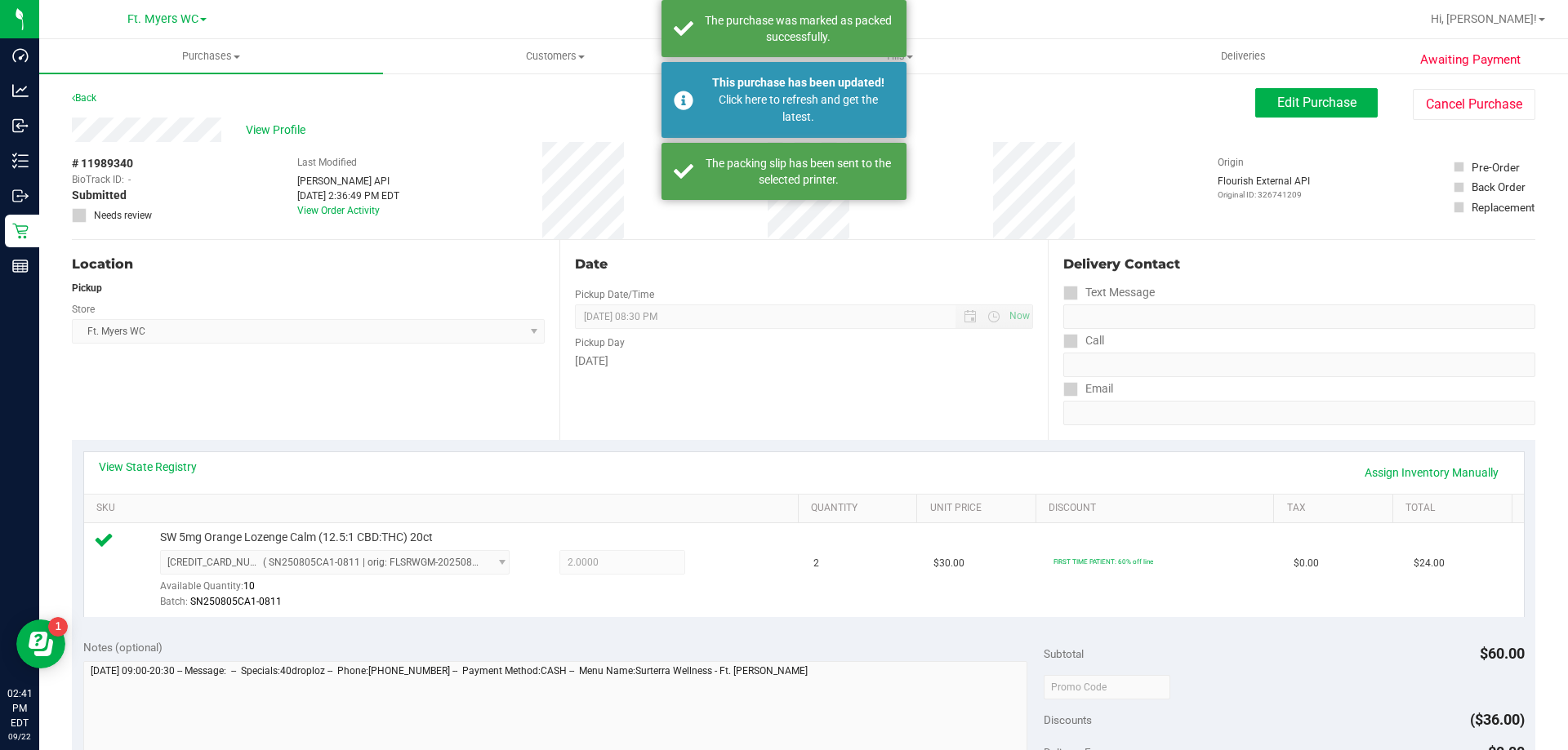
click at [1152, 162] on div "# 11989340 BioTrack ID: - Submitted Needs review Last Modified Jane API Sep 22,…" at bounding box center [804, 191] width 1464 height 97
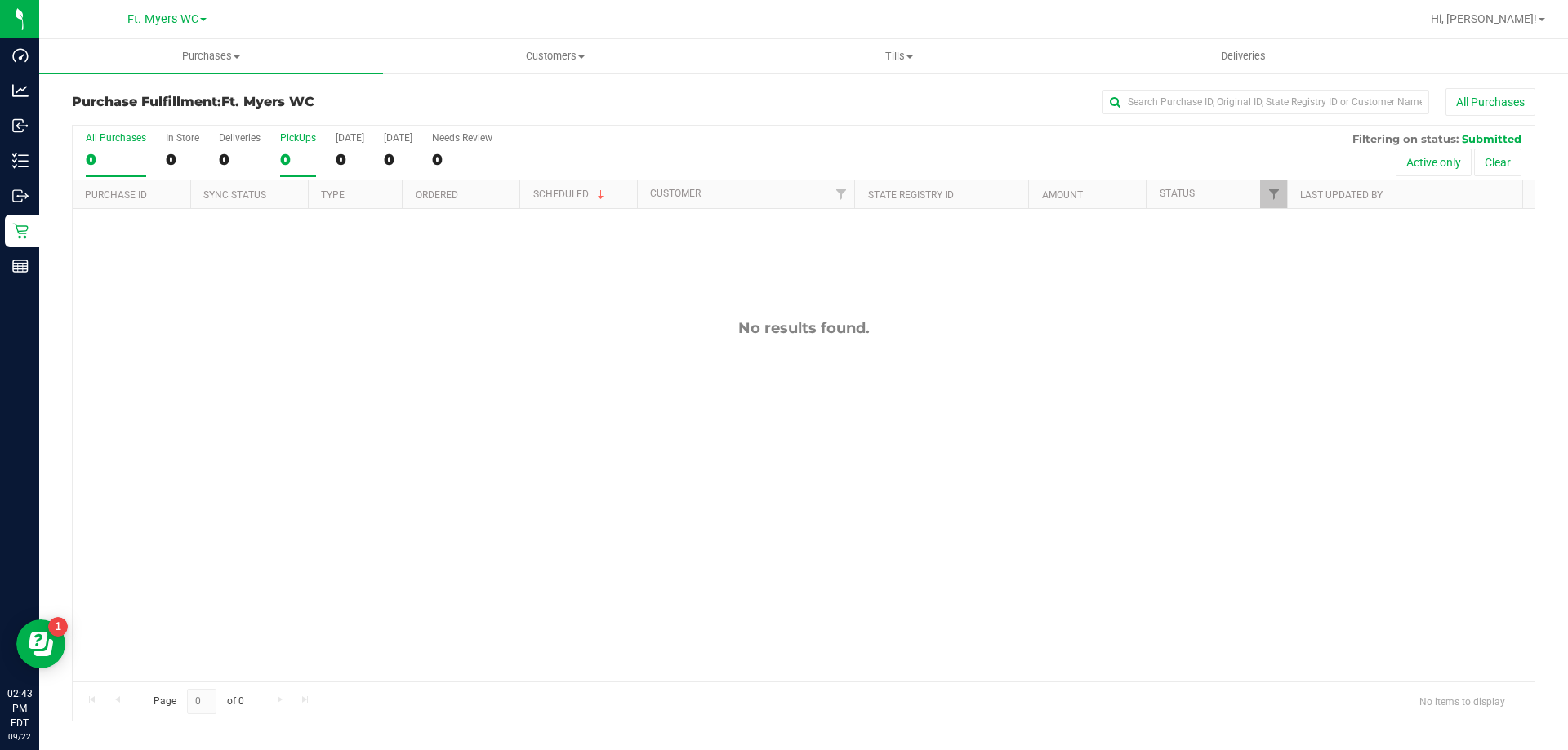
click at [307, 159] on div "0" at bounding box center [298, 159] width 36 height 18
click at [0, 0] on input "PickUps 0" at bounding box center [0, 0] width 0 height 0
click at [318, 110] on div "Purchase Fulfillment: Ft. Myers WC All Purchases" at bounding box center [804, 106] width 1464 height 36
click at [330, 110] on div "Purchase Fulfillment: Ft. Myers WC All Purchases" at bounding box center [804, 106] width 1464 height 36
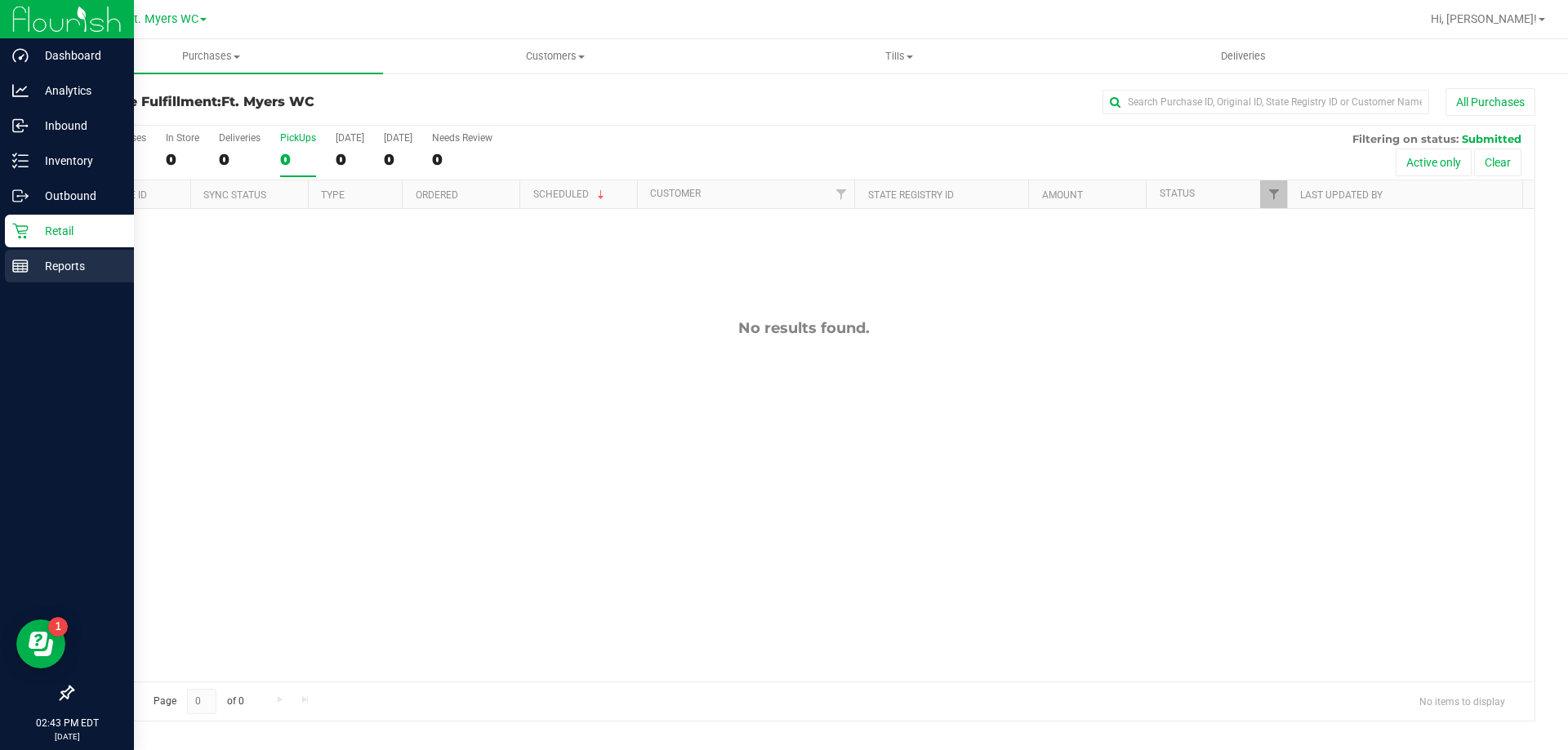
click at [33, 260] on p "Reports" at bounding box center [77, 267] width 98 height 19
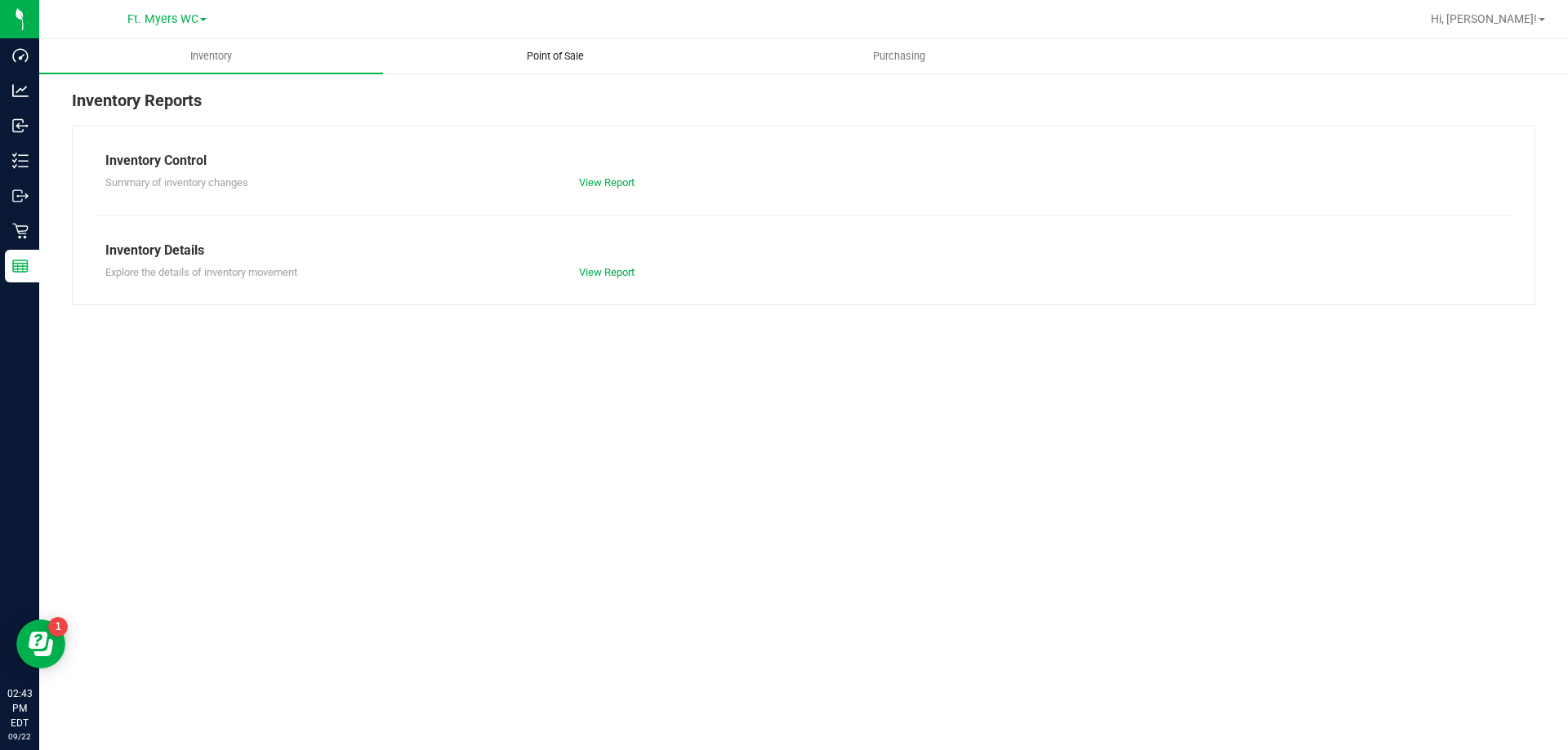
click at [529, 58] on span "Point of Sale" at bounding box center [556, 55] width 101 height 15
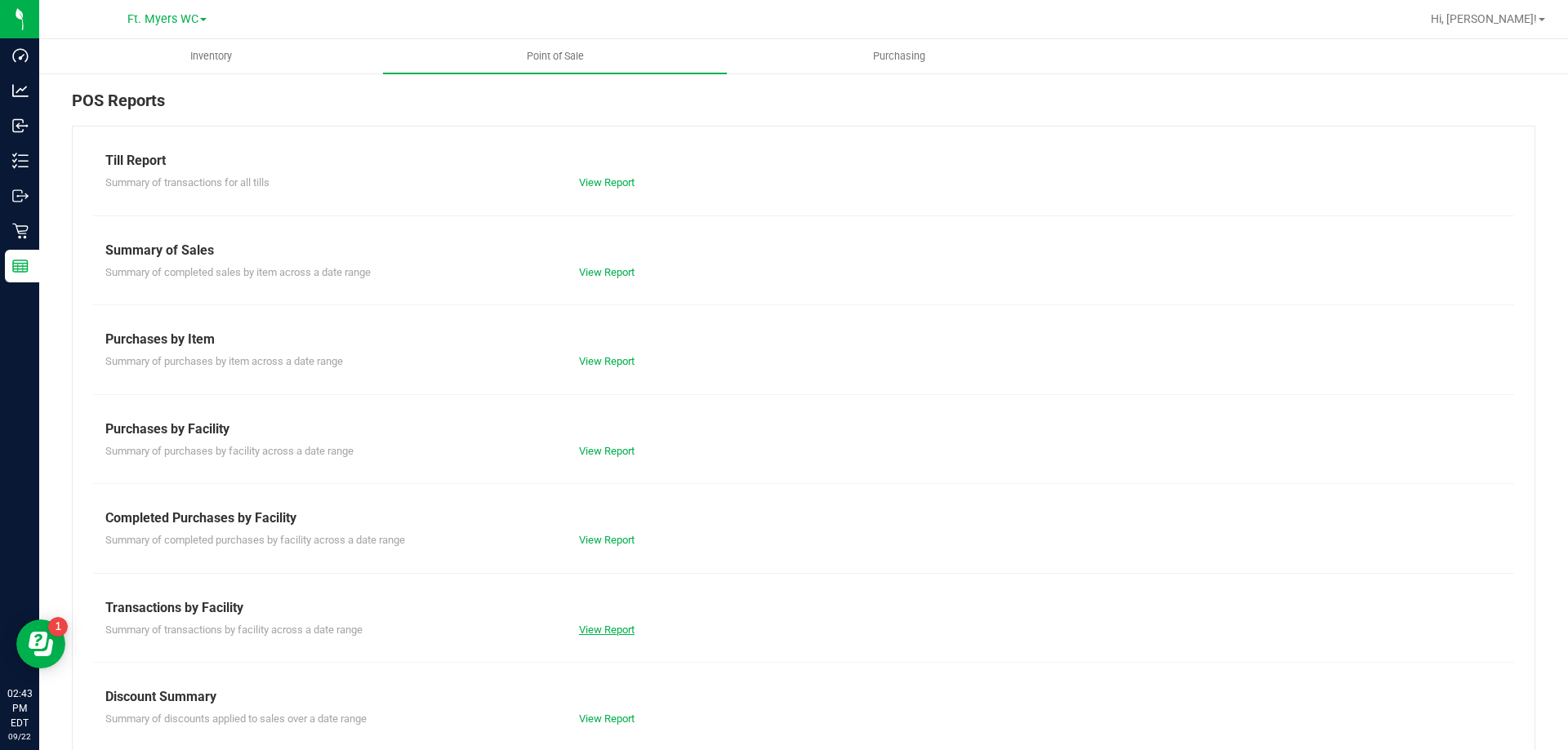
click at [591, 634] on link "View Report" at bounding box center [606, 629] width 55 height 13
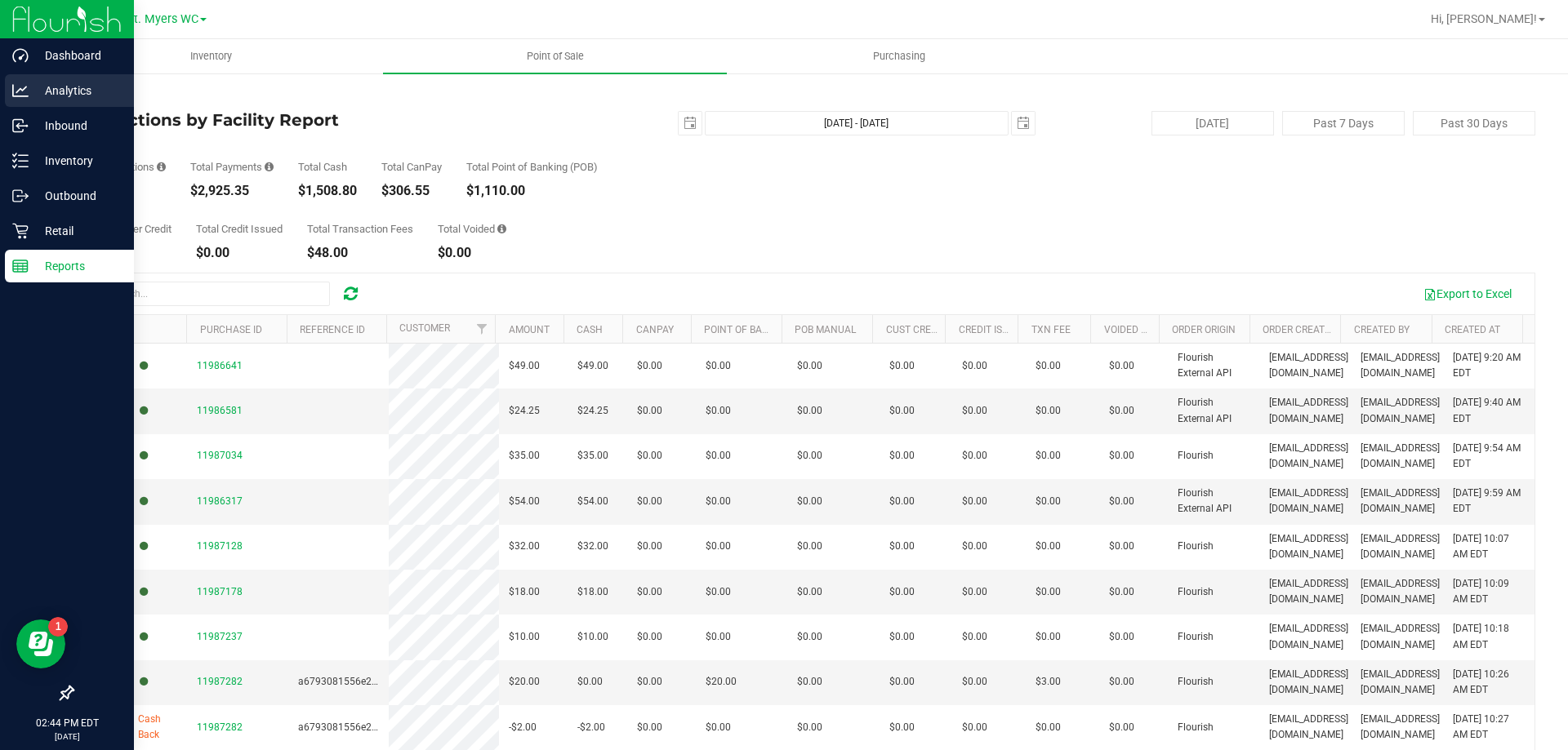
click at [74, 99] on p "Analytics" at bounding box center [77, 90] width 98 height 19
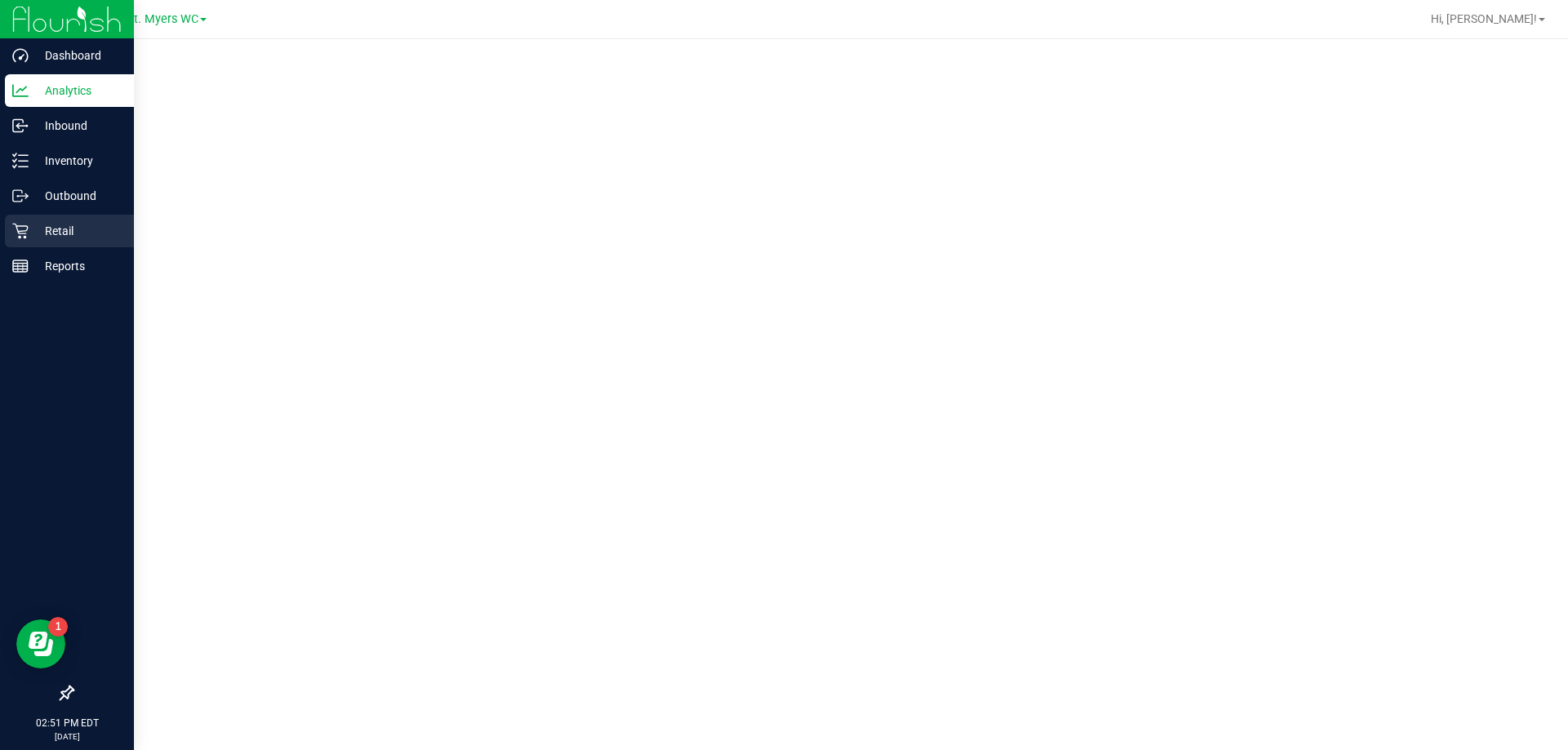
click at [46, 230] on p "Retail" at bounding box center [77, 231] width 98 height 19
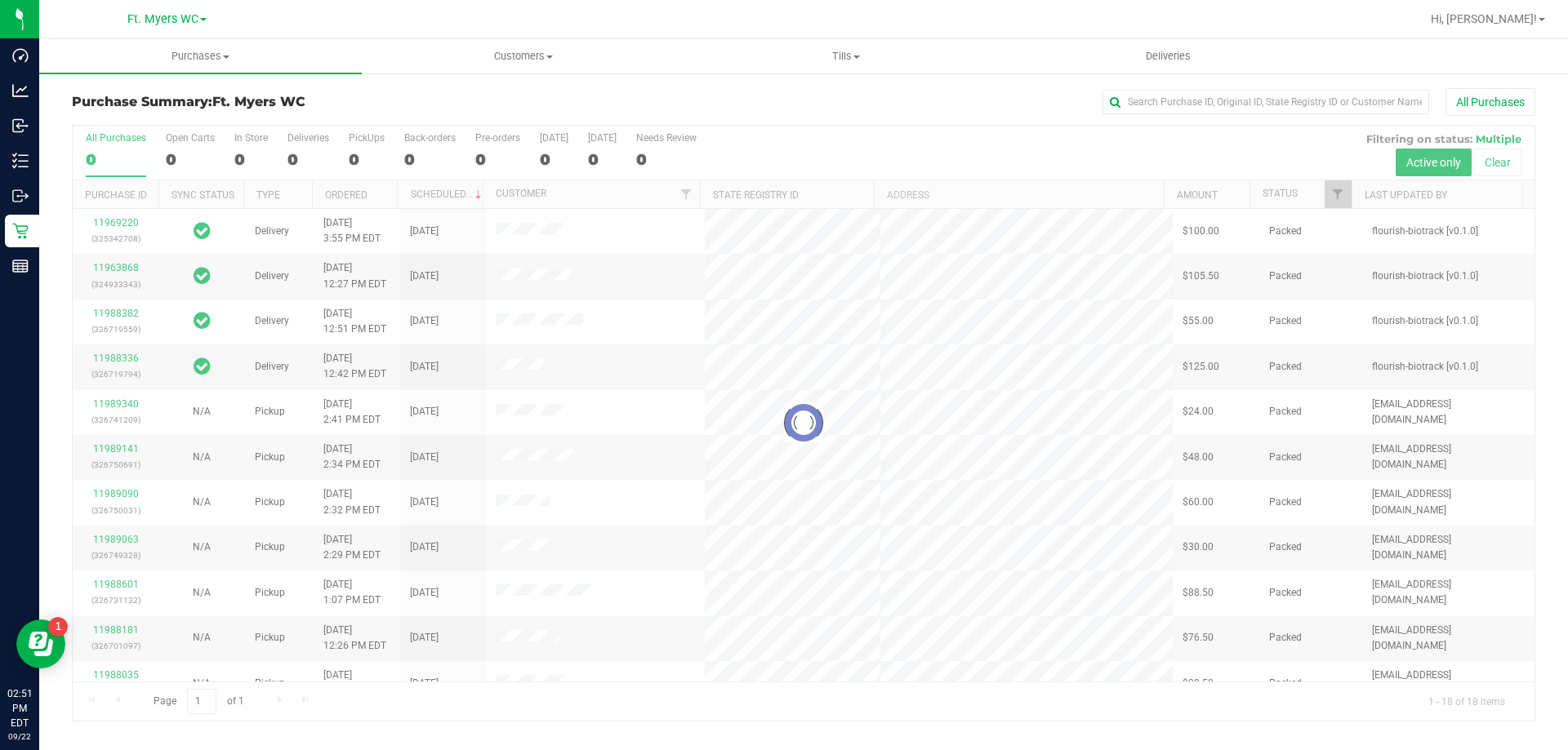
click at [373, 110] on div "Purchase Summary: Ft. Myers WC All Purchases" at bounding box center [804, 106] width 1464 height 36
click at [362, 142] on div at bounding box center [804, 423] width 1462 height 595
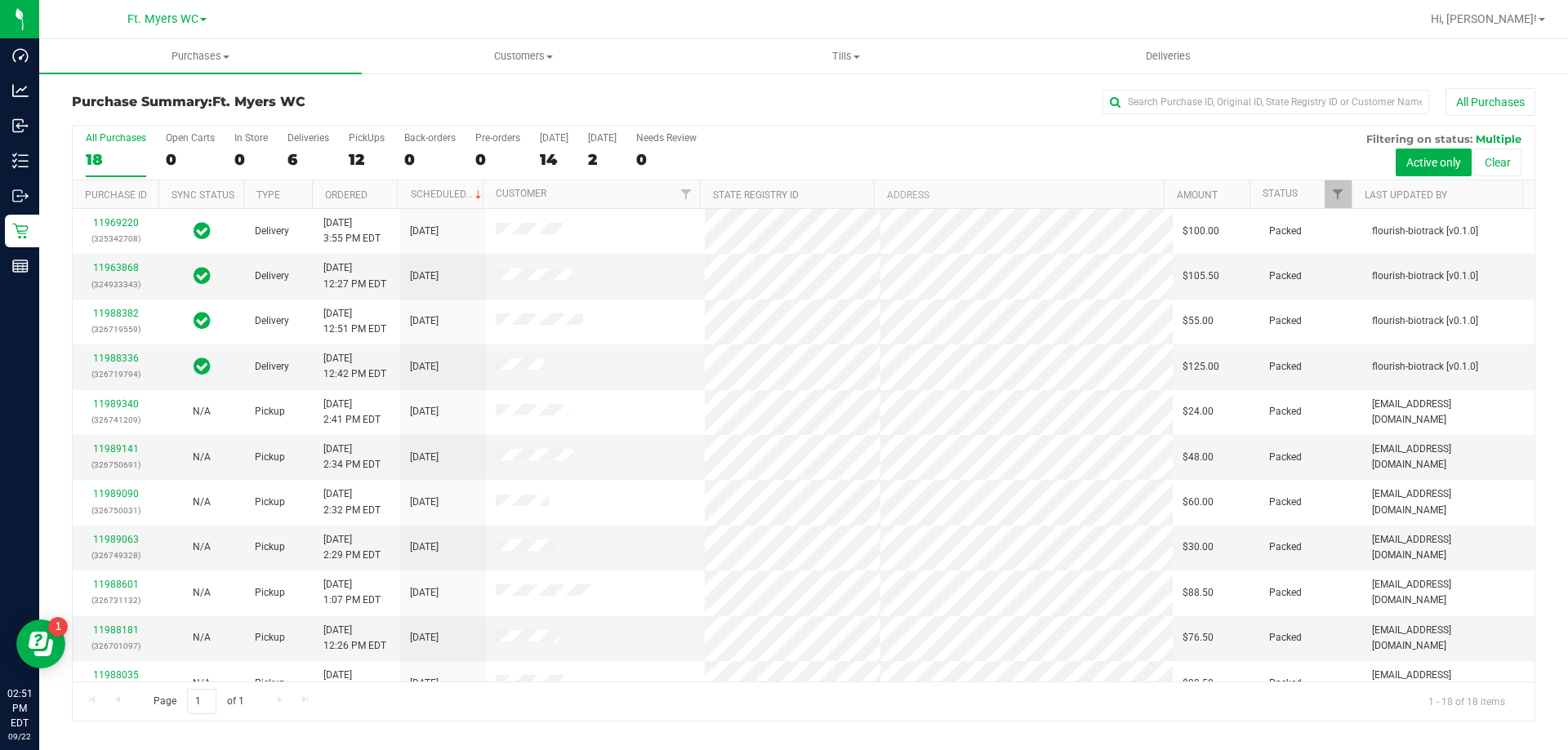
click at [362, 142] on div "PickUps" at bounding box center [366, 138] width 36 height 12
click at [0, 0] on input "PickUps 12" at bounding box center [0, 0] width 0 height 0
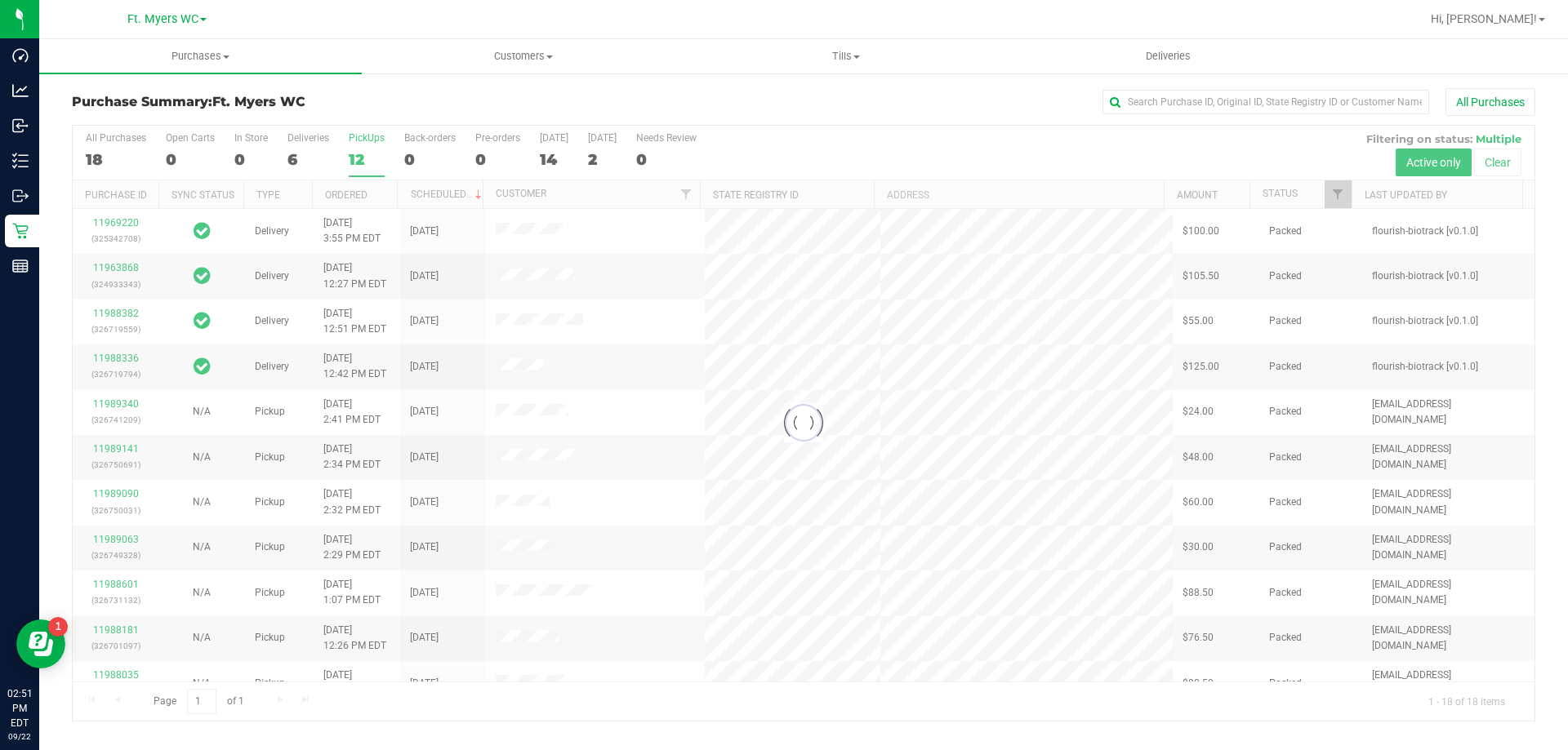
click at [369, 146] on div at bounding box center [804, 423] width 1462 height 595
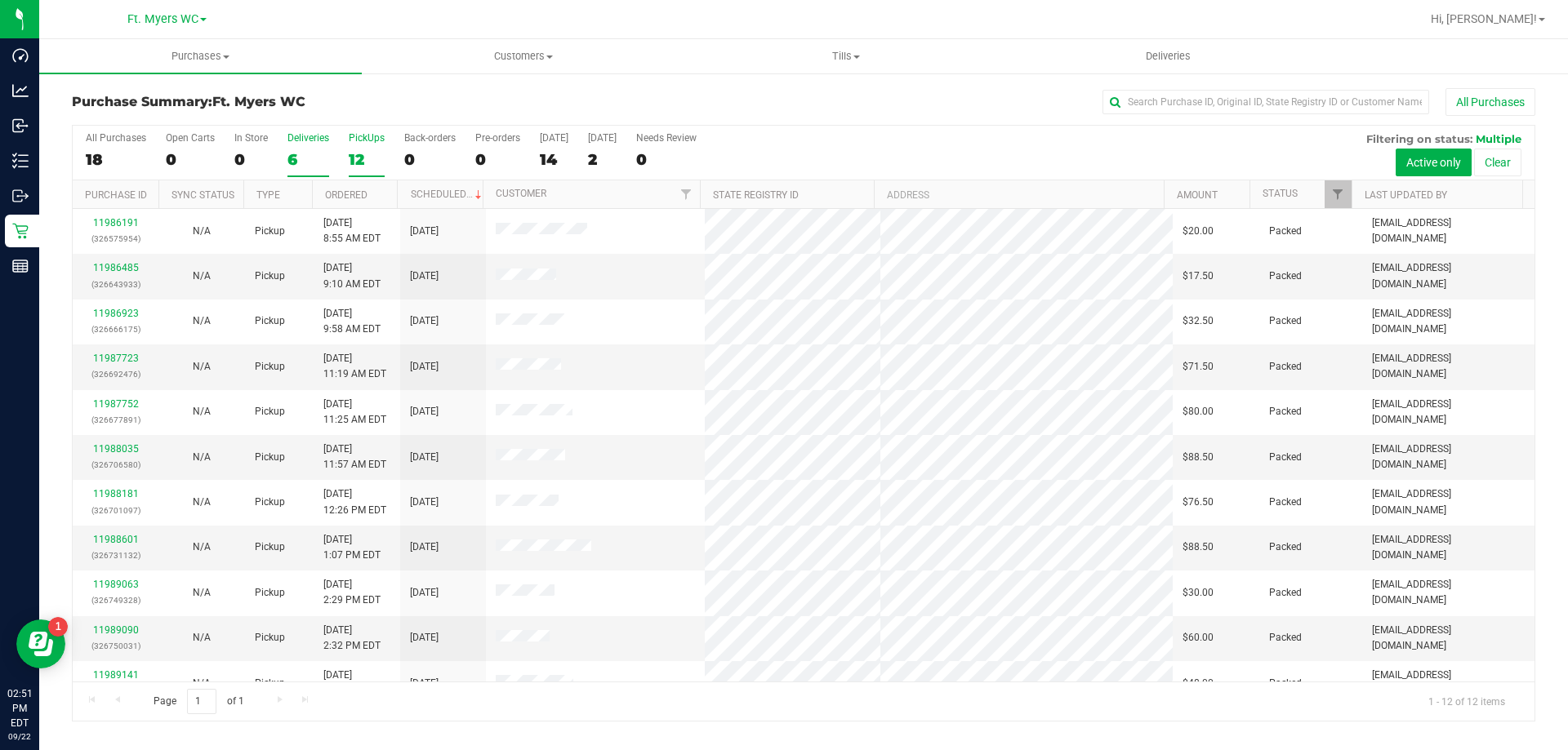
click at [323, 155] on div "6" at bounding box center [308, 159] width 42 height 18
click at [0, 0] on input "Deliveries 6" at bounding box center [0, 0] width 0 height 0
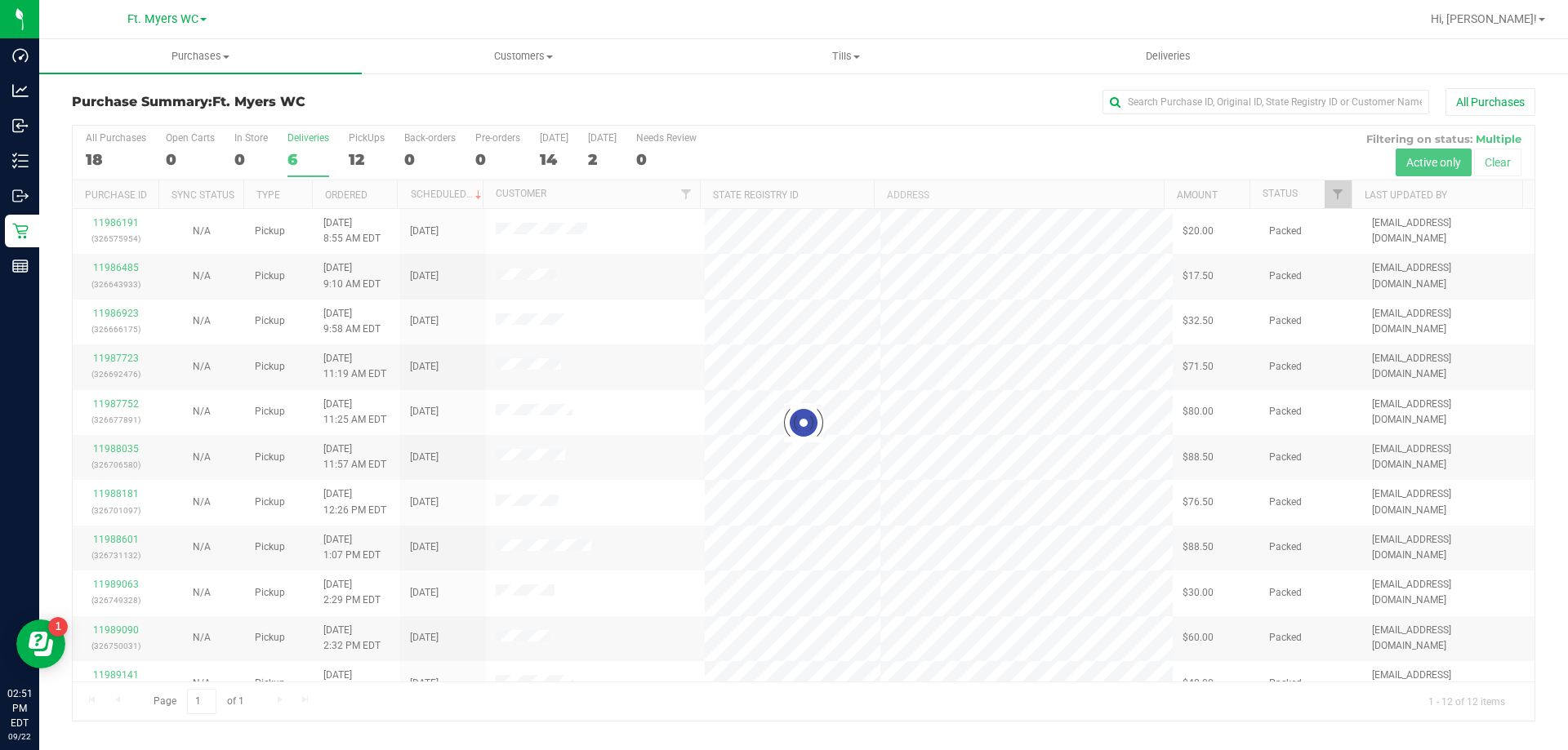
click at [364, 109] on div "Purchase Summary: Ft. Myers WC All Purchases" at bounding box center [804, 106] width 1464 height 36
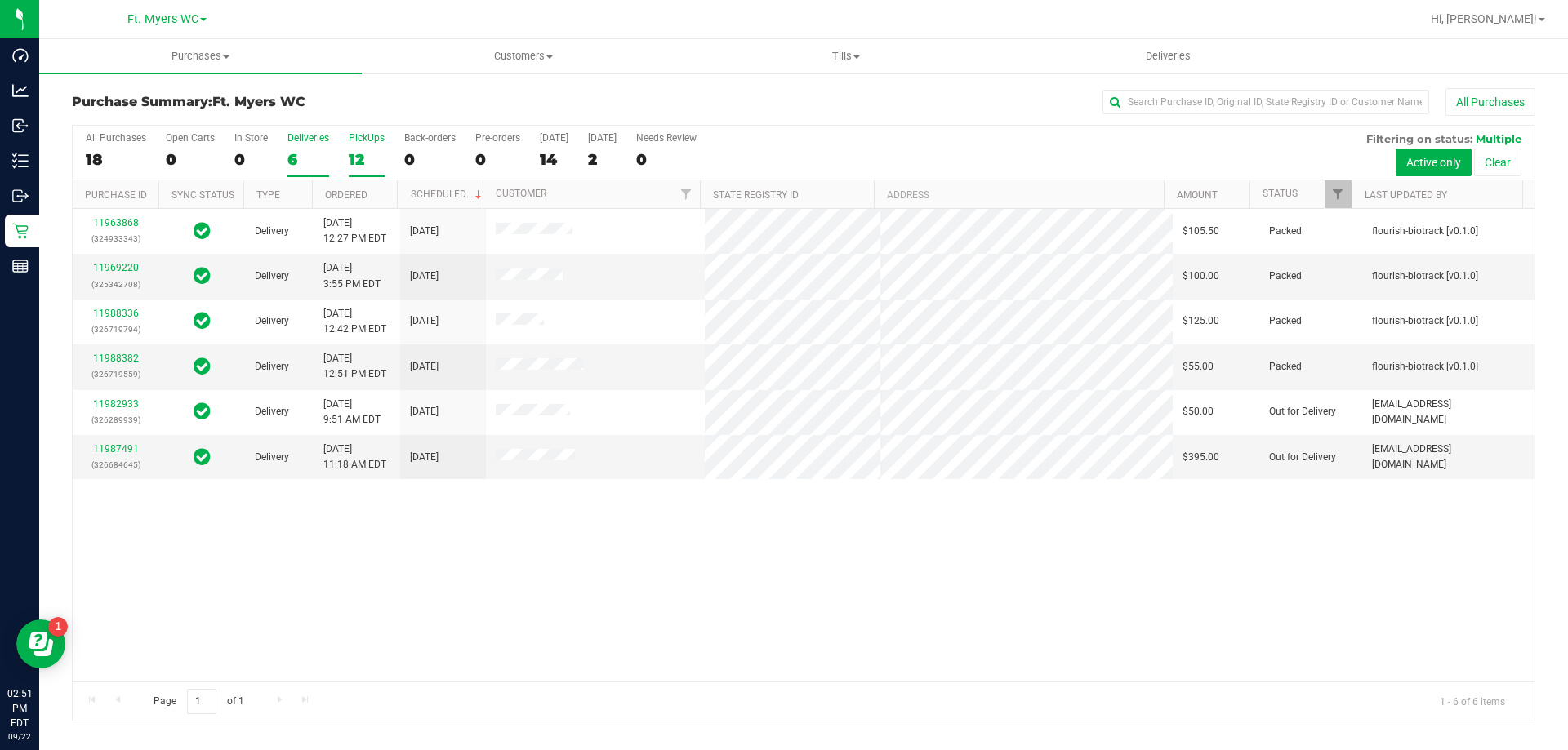
click at [361, 154] on div "12" at bounding box center [366, 159] width 36 height 18
click at [0, 0] on input "PickUps 12" at bounding box center [0, 0] width 0 height 0
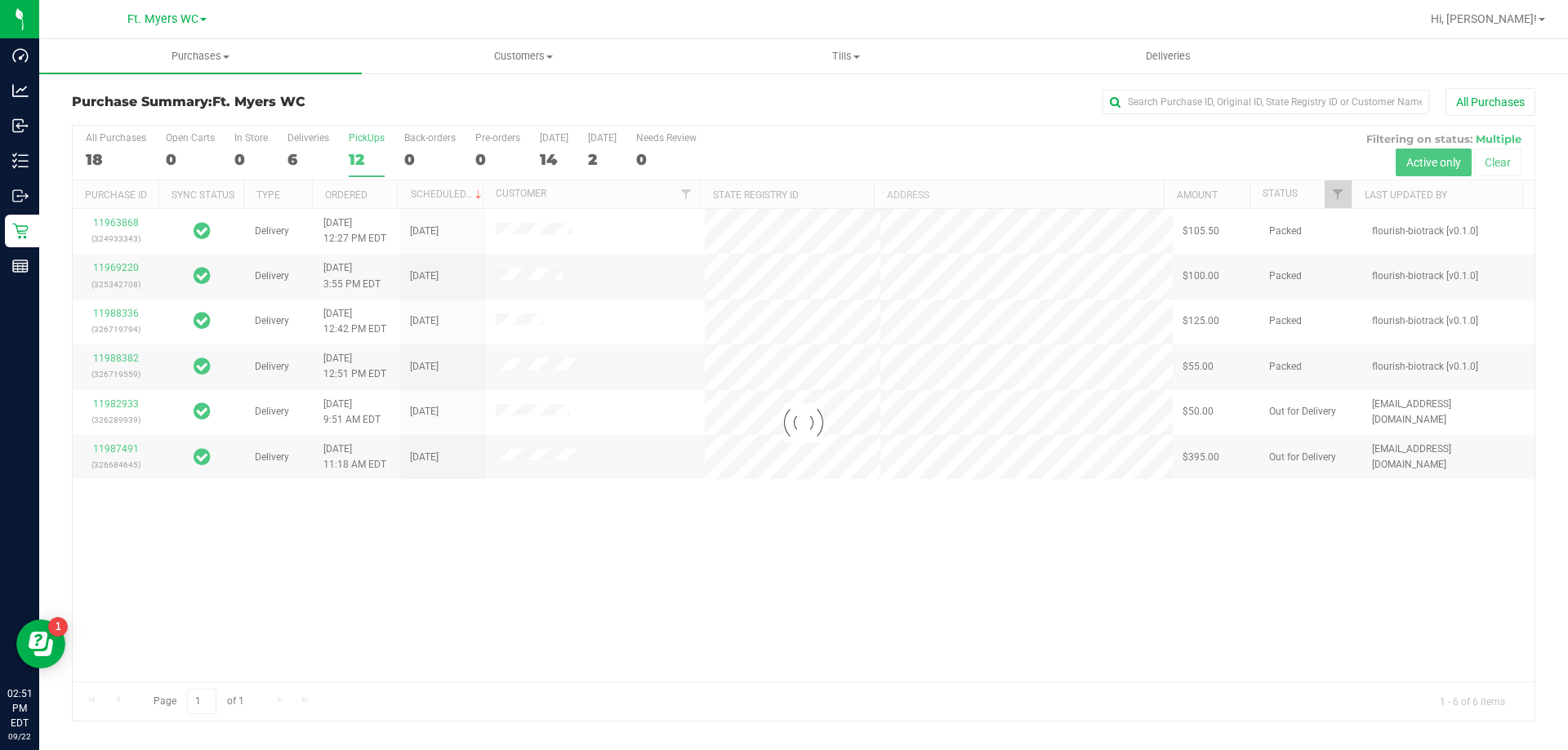
click at [370, 107] on h3 "Purchase Summary: Ft. Myers WC" at bounding box center [315, 101] width 488 height 15
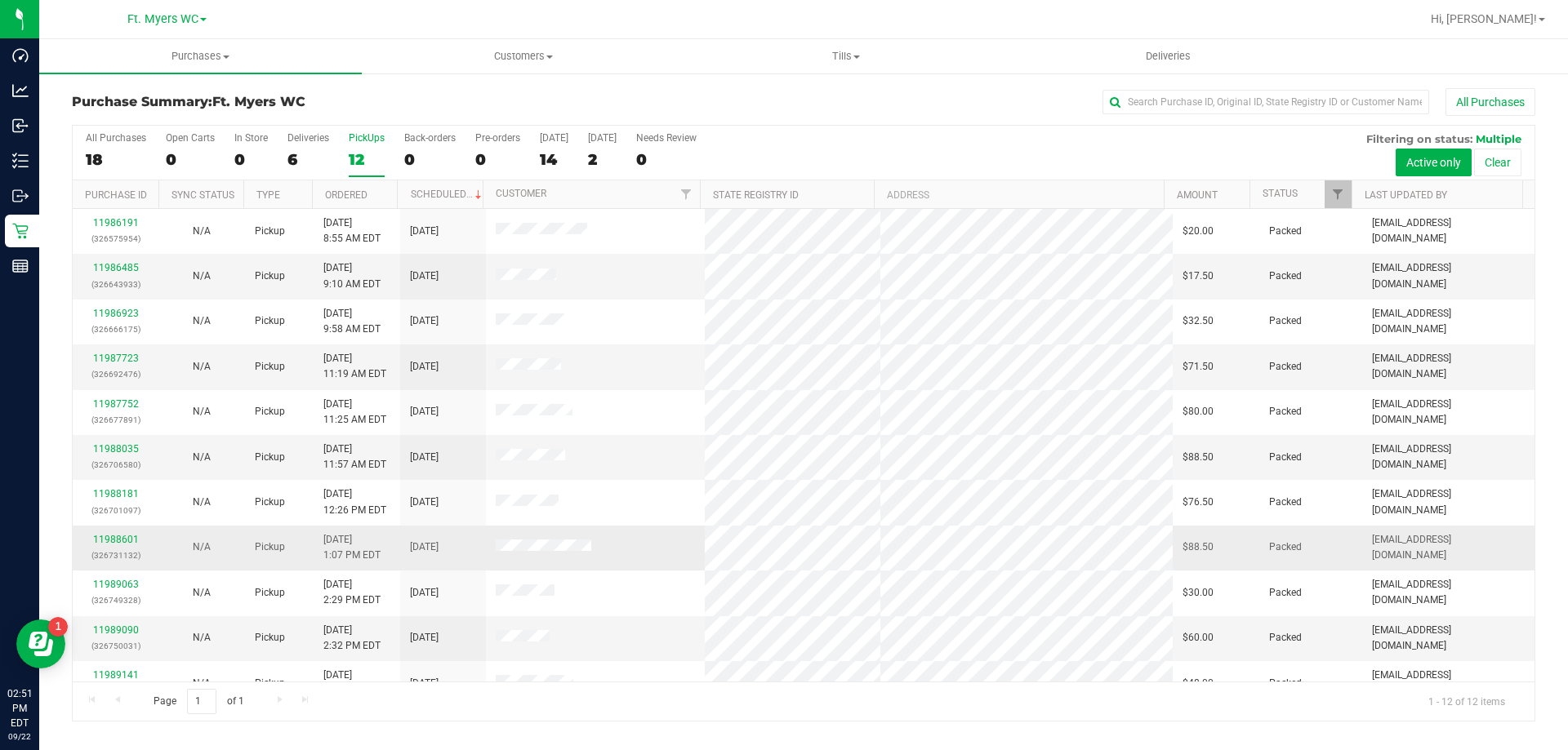
scroll to position [69, 0]
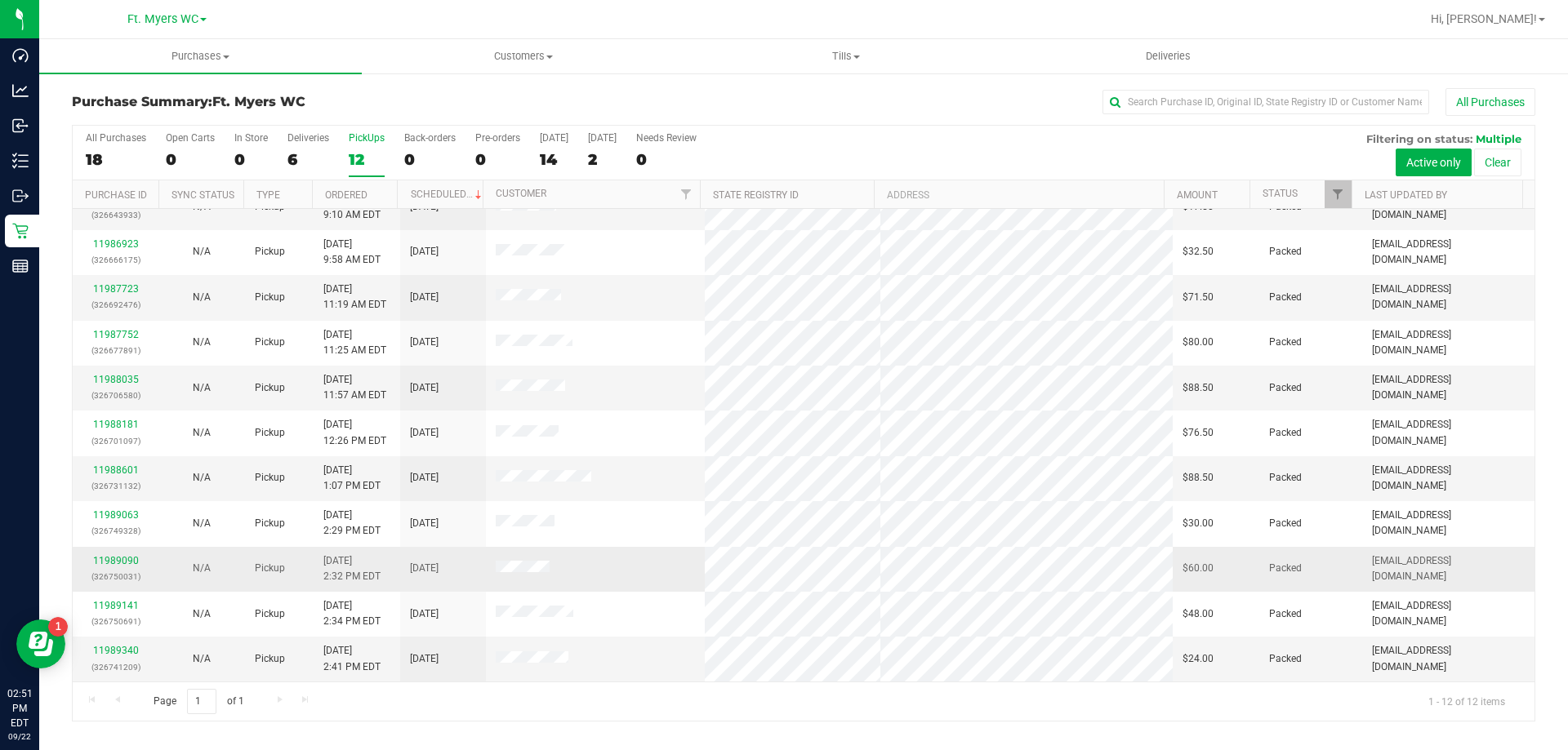
drag, startPoint x: 374, startPoint y: 279, endPoint x: 389, endPoint y: 558, distance: 279.4
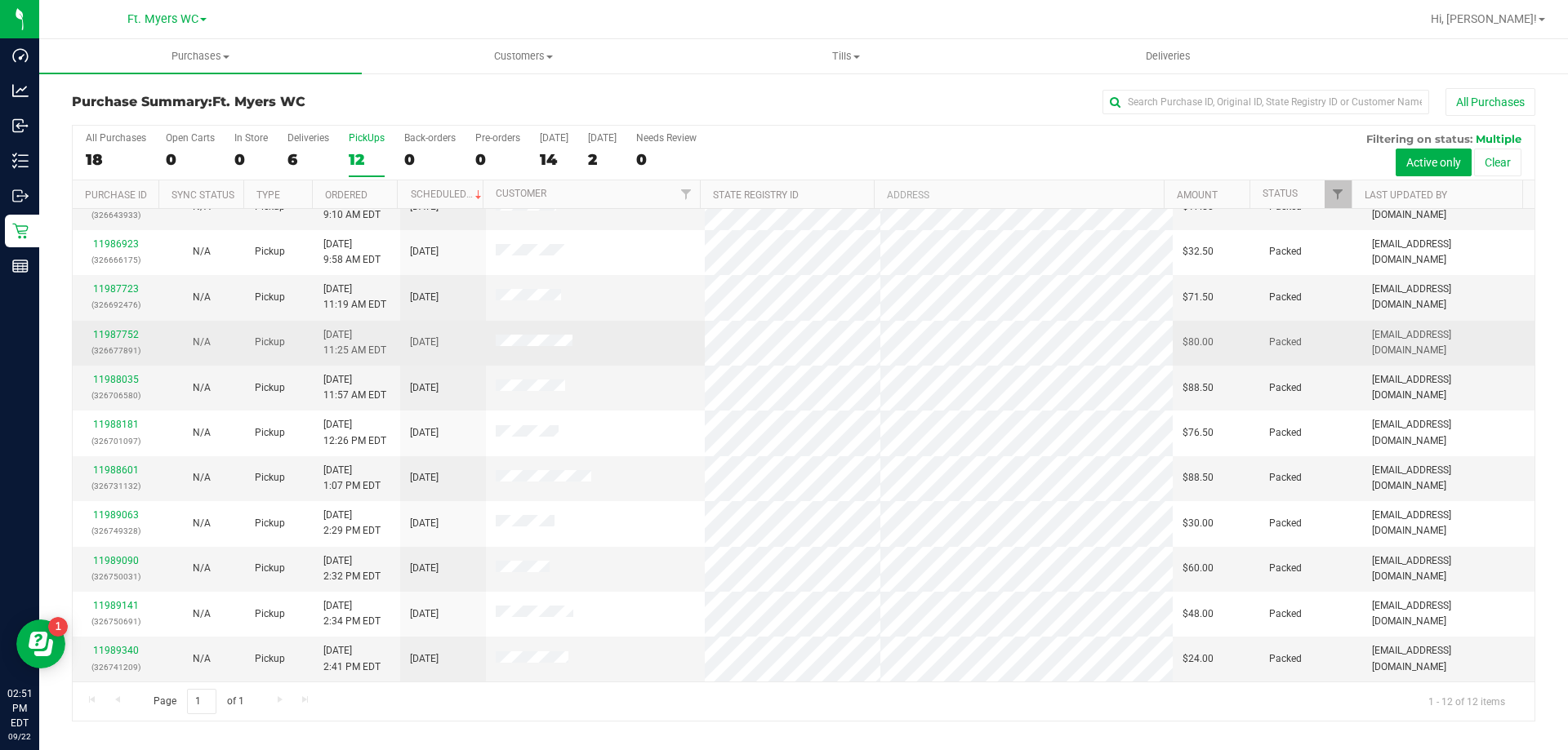
scroll to position [0, 0]
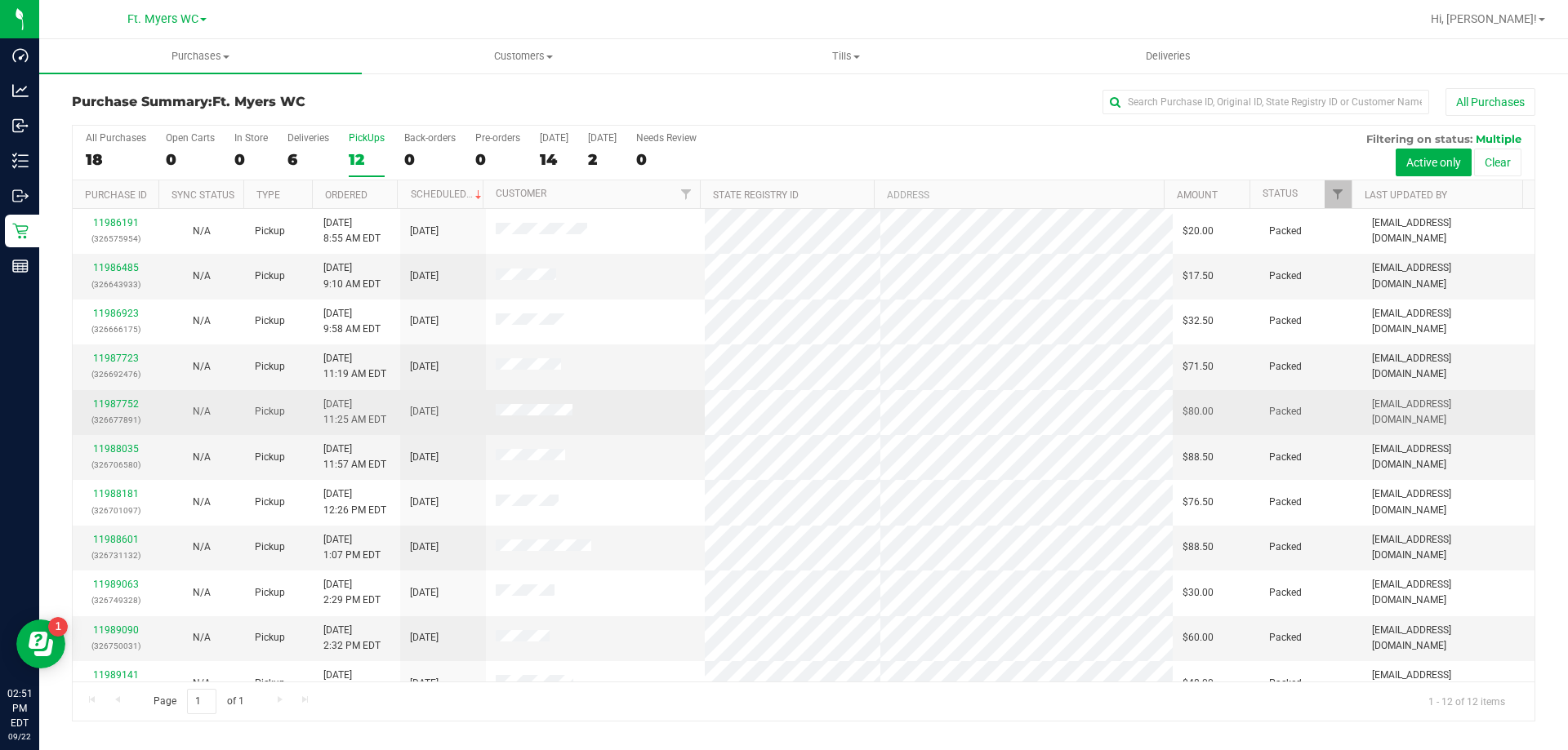
drag, startPoint x: 390, startPoint y: 555, endPoint x: 413, endPoint y: 395, distance: 161.6
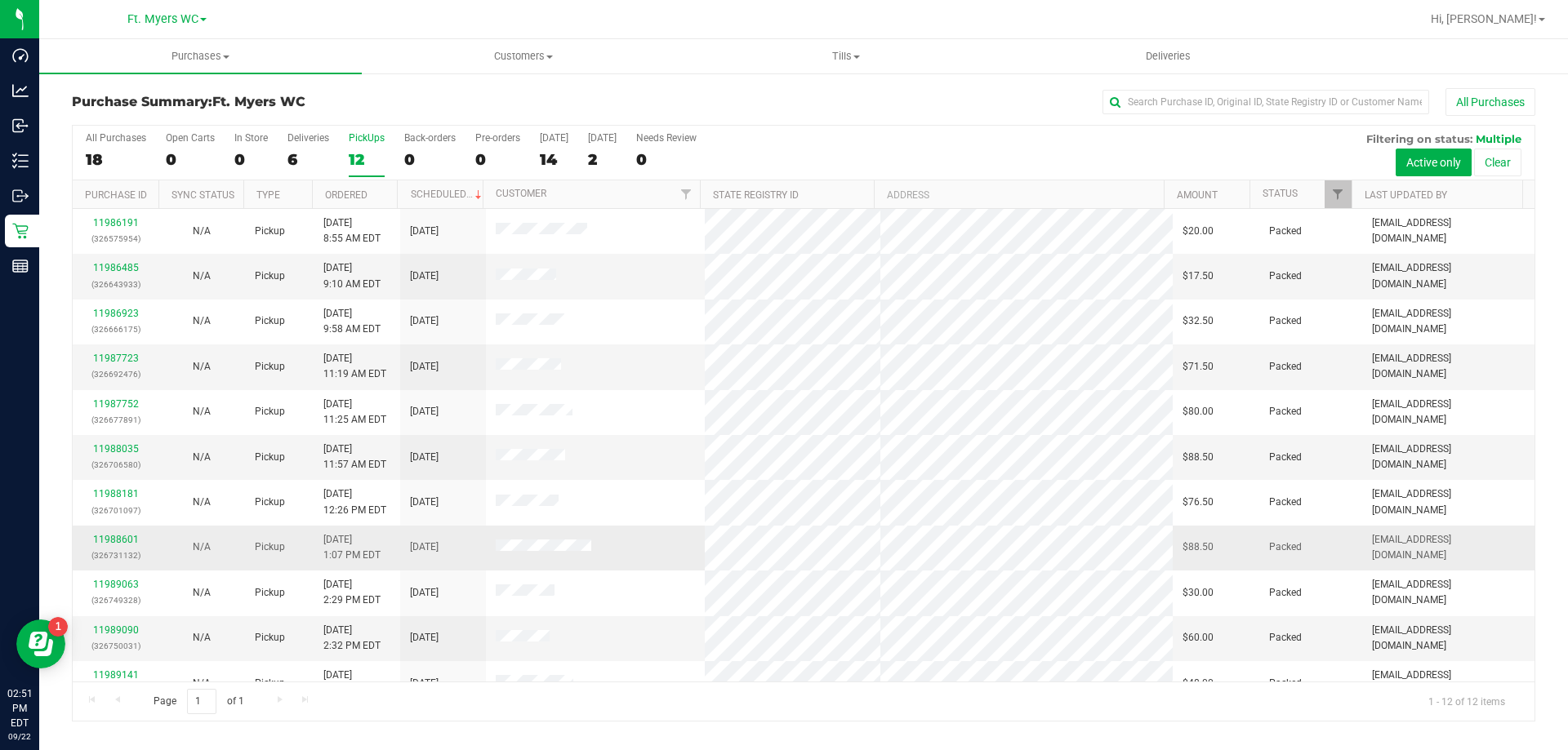
scroll to position [69, 0]
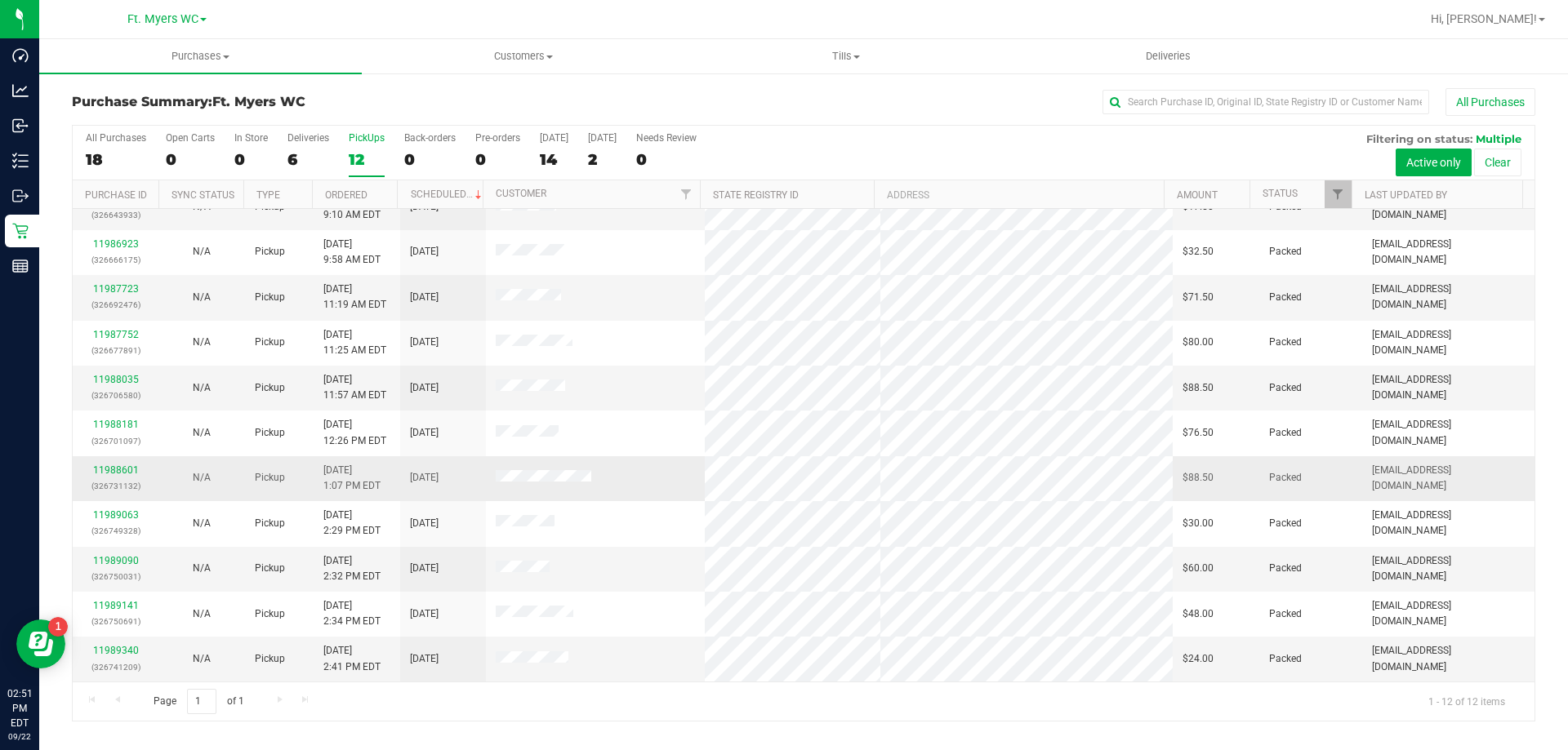
drag, startPoint x: 415, startPoint y: 366, endPoint x: 383, endPoint y: 495, distance: 132.9
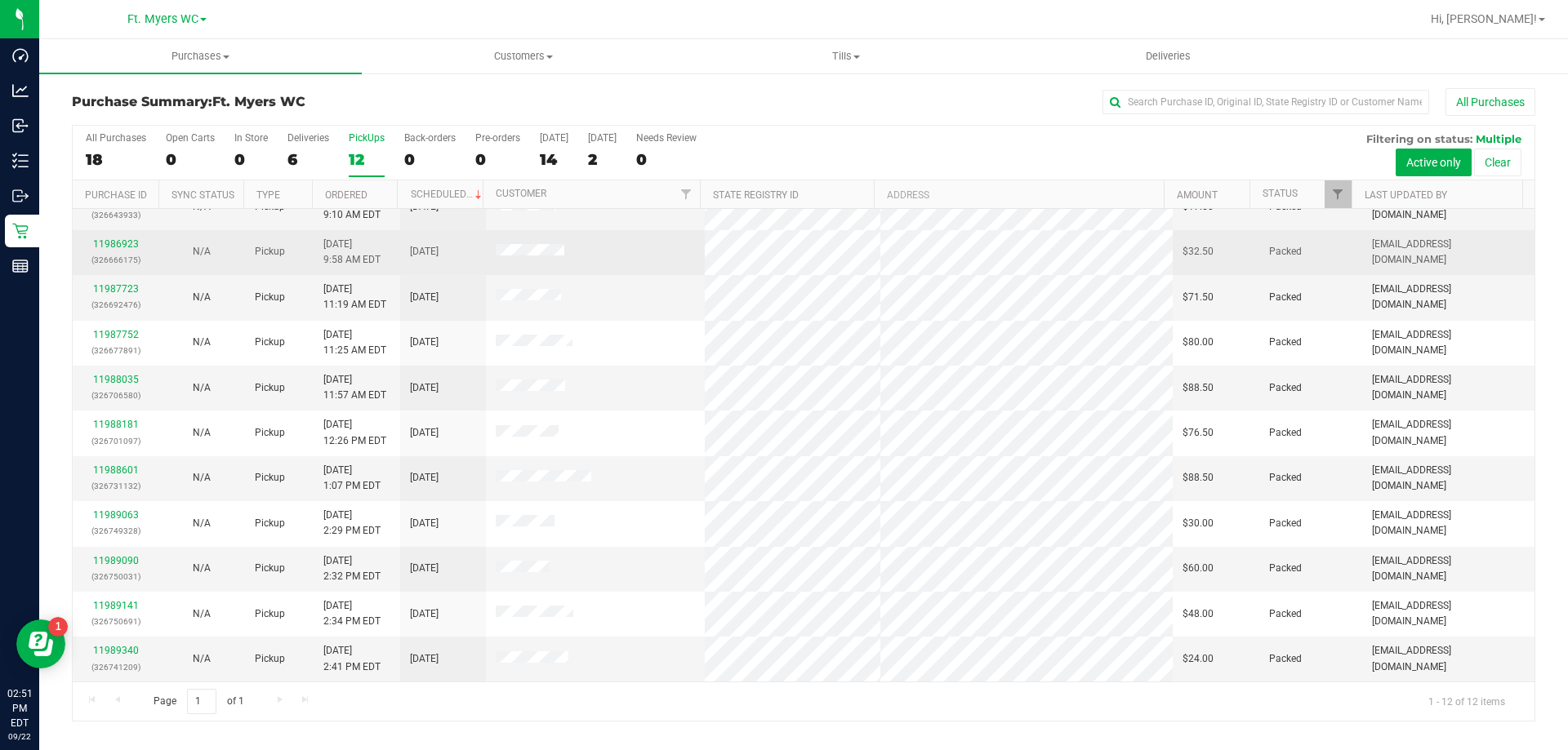
scroll to position [0, 0]
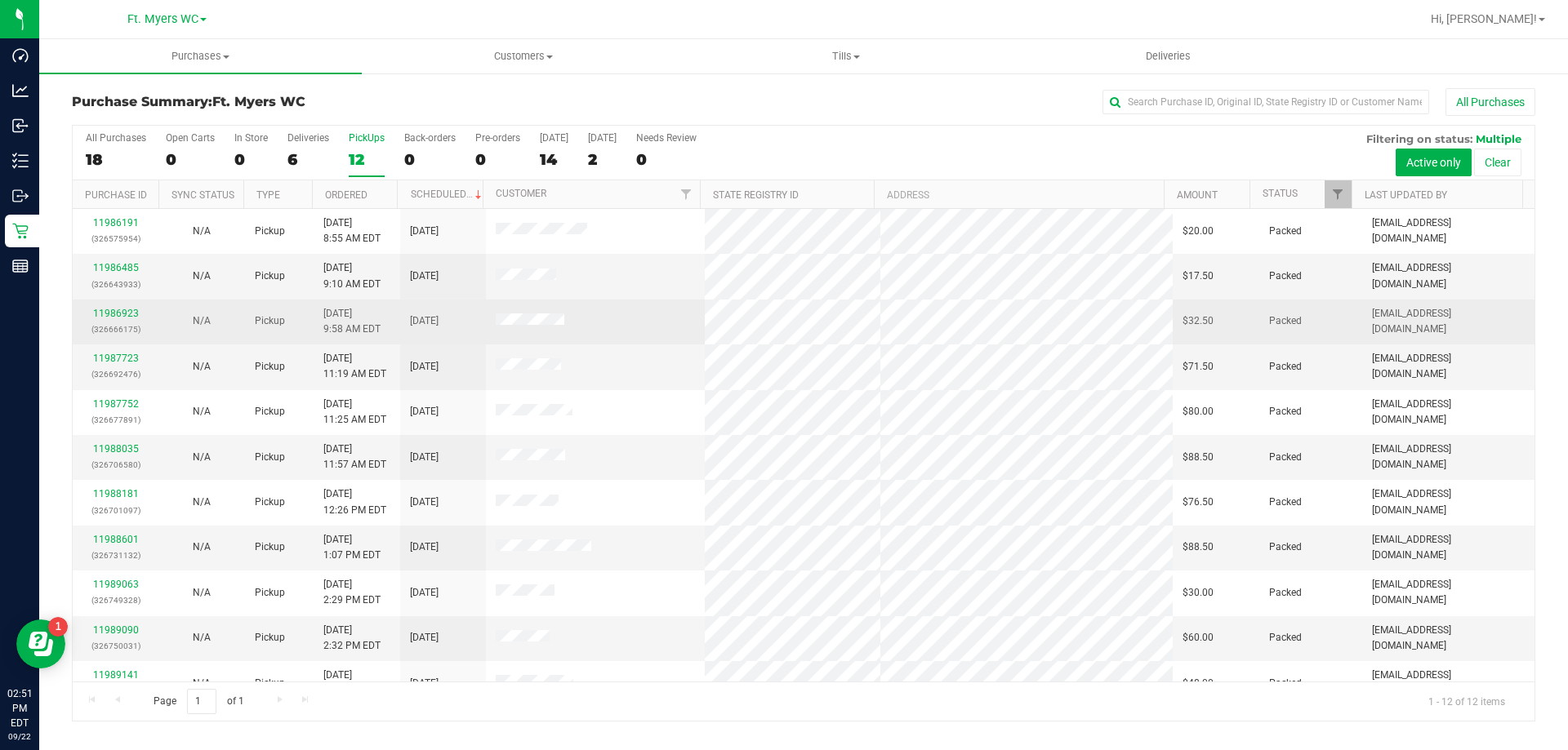
drag, startPoint x: 378, startPoint y: 513, endPoint x: 446, endPoint y: 317, distance: 207.5
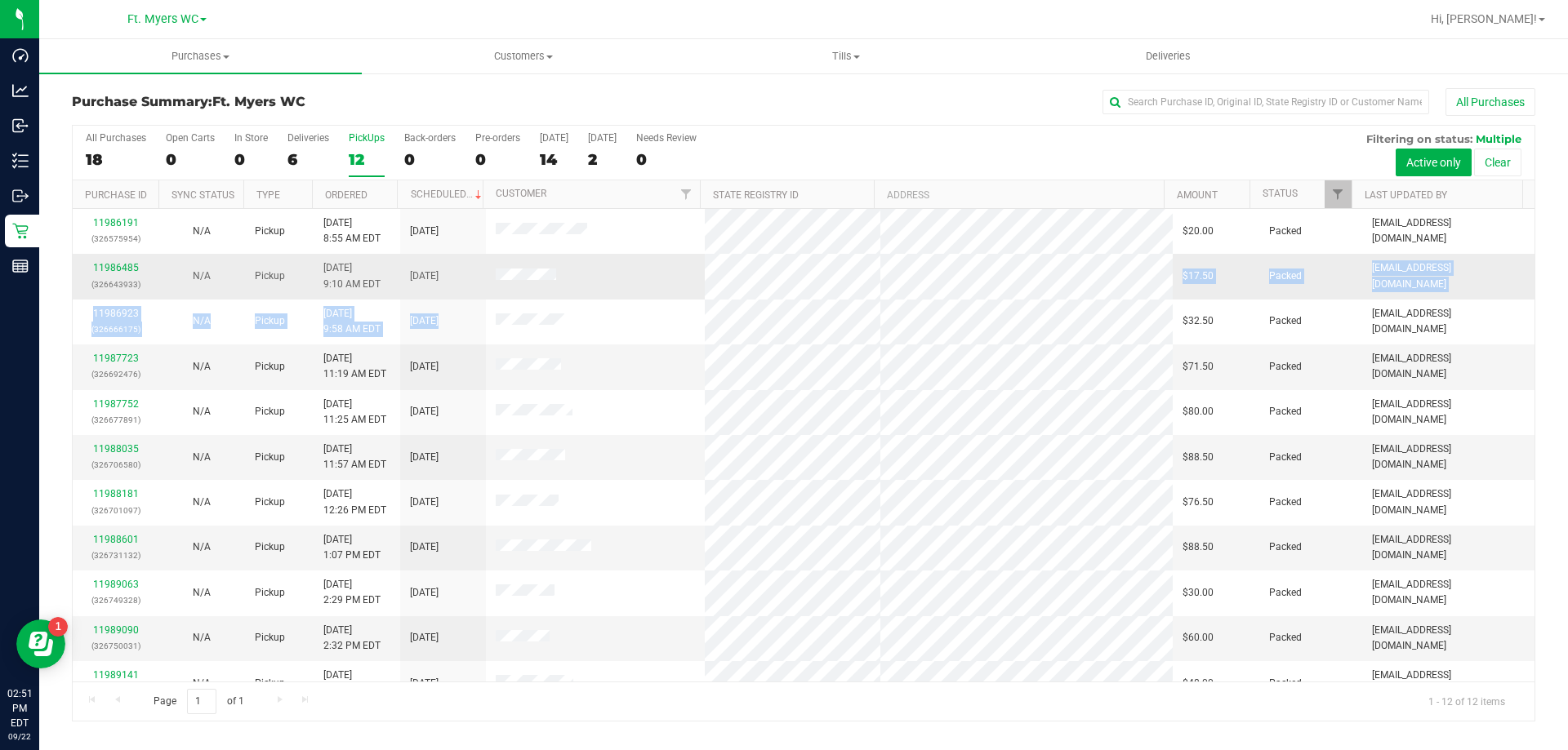
click at [650, 282] on tbody "11986191 (326575954) N/A Pickup 9/22/2025 8:55 AM EDT 9/22/2025 $20.00 Packed e…" at bounding box center [804, 480] width 1462 height 542
click at [645, 280] on td at bounding box center [596, 276] width 220 height 45
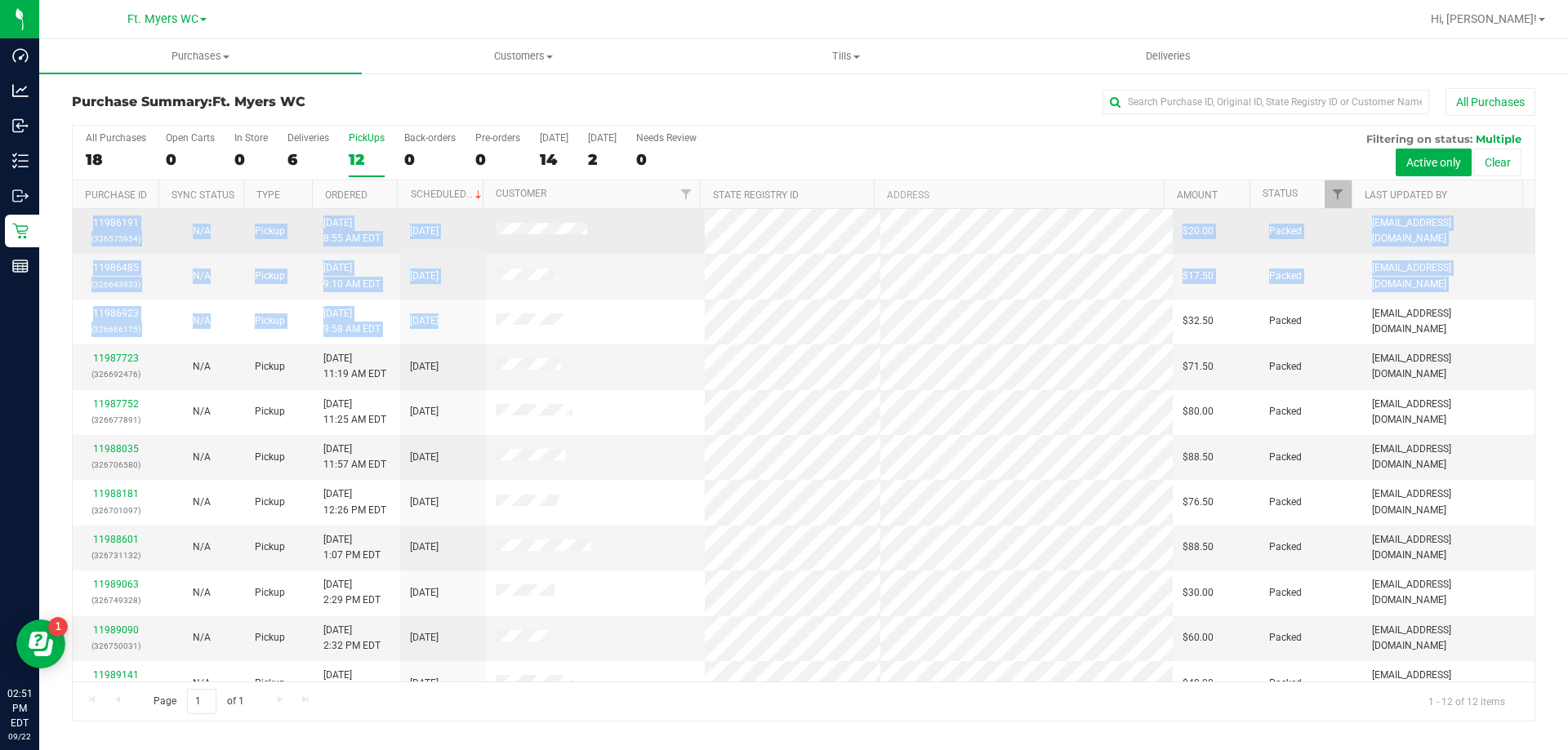
click at [84, 214] on tbody "11986191 (326575954) N/A Pickup 9/22/2025 8:55 AM EDT 9/22/2025 $20.00 Packed e…" at bounding box center [804, 480] width 1462 height 542
click at [84, 214] on td "11986191 (326575954)" at bounding box center [116, 232] width 86 height 45
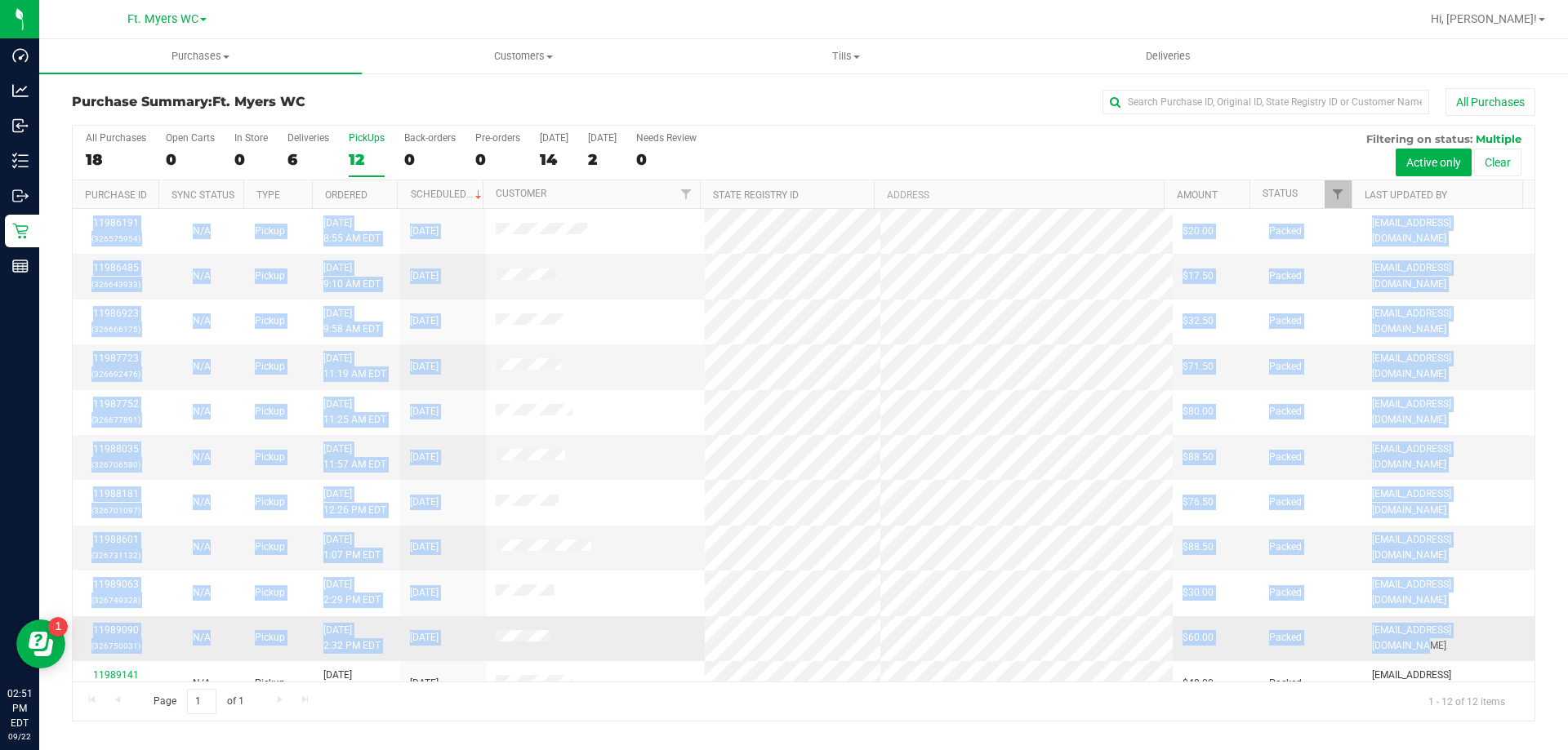
drag, startPoint x: 84, startPoint y: 214, endPoint x: 1477, endPoint y: 632, distance: 1454.4
click at [1477, 632] on tbody "11986191 (326575954) N/A Pickup 9/22/2025 8:55 AM EDT 9/22/2025 $20.00 Packed e…" at bounding box center [804, 480] width 1462 height 542
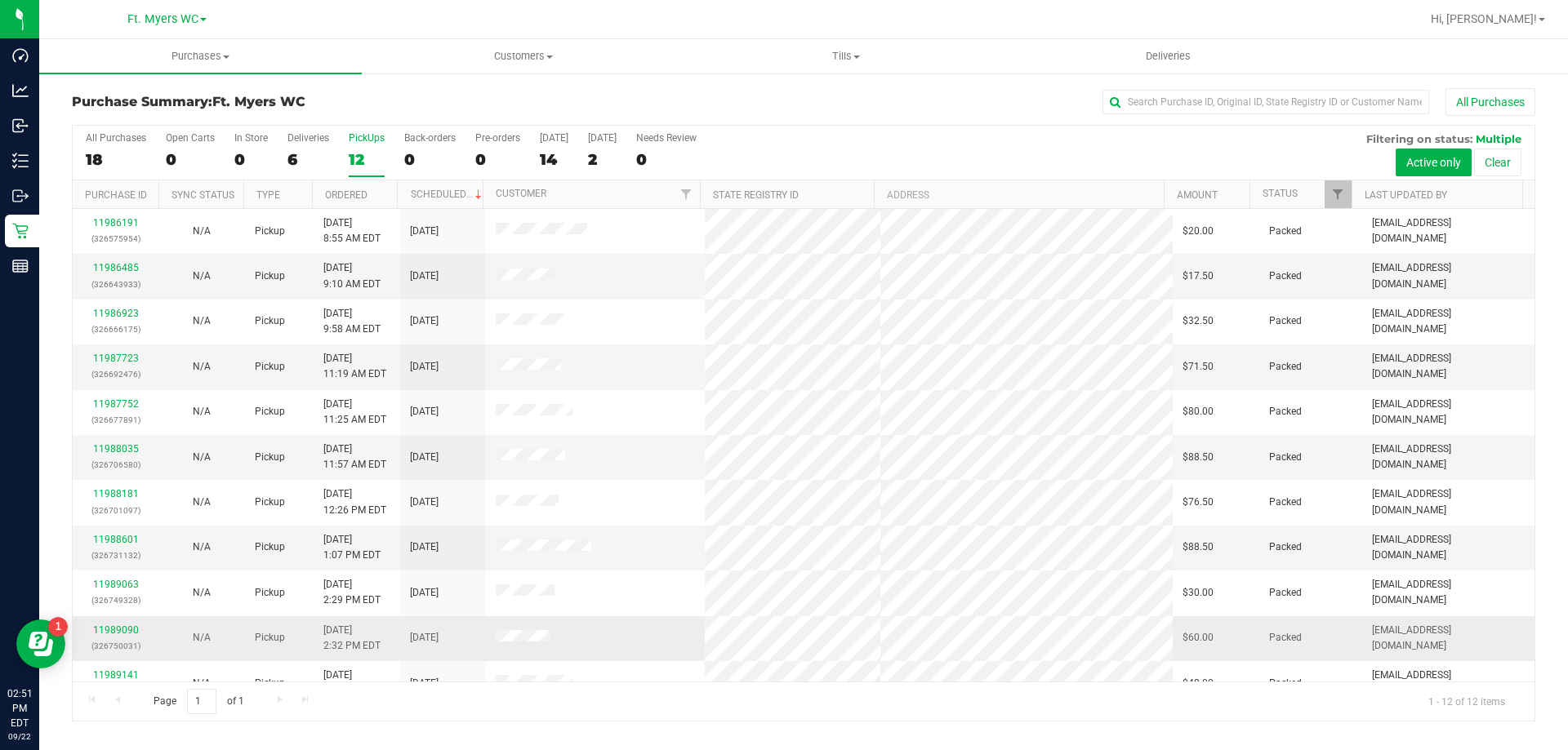
click at [1464, 626] on td "[EMAIL_ADDRESS][DOMAIN_NAME]" at bounding box center [1448, 639] width 172 height 45
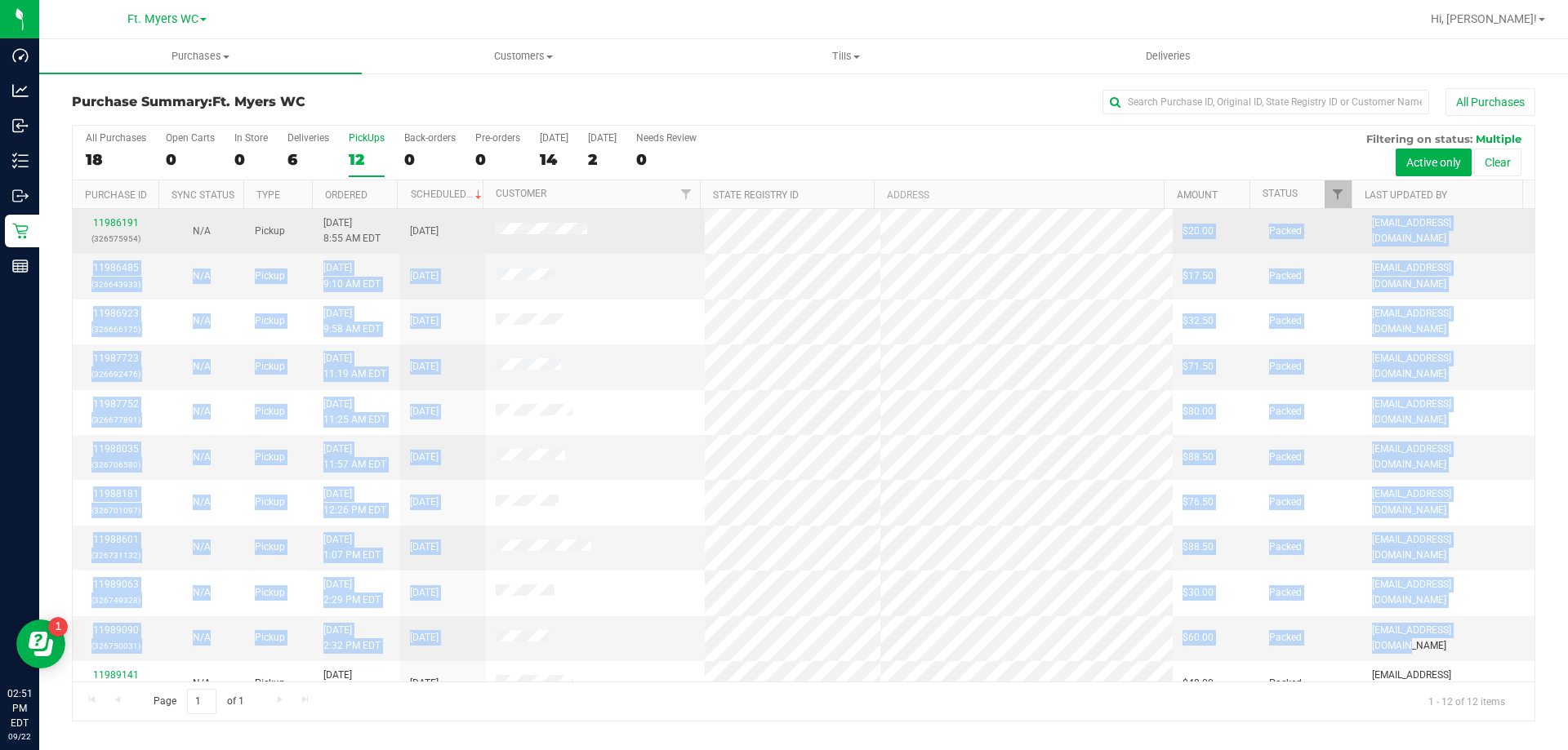
click at [732, 224] on tbody "11986191 (326575954) N/A Pickup 9/22/2025 8:55 AM EDT 9/22/2025 $20.00 Packed e…" at bounding box center [804, 480] width 1462 height 542
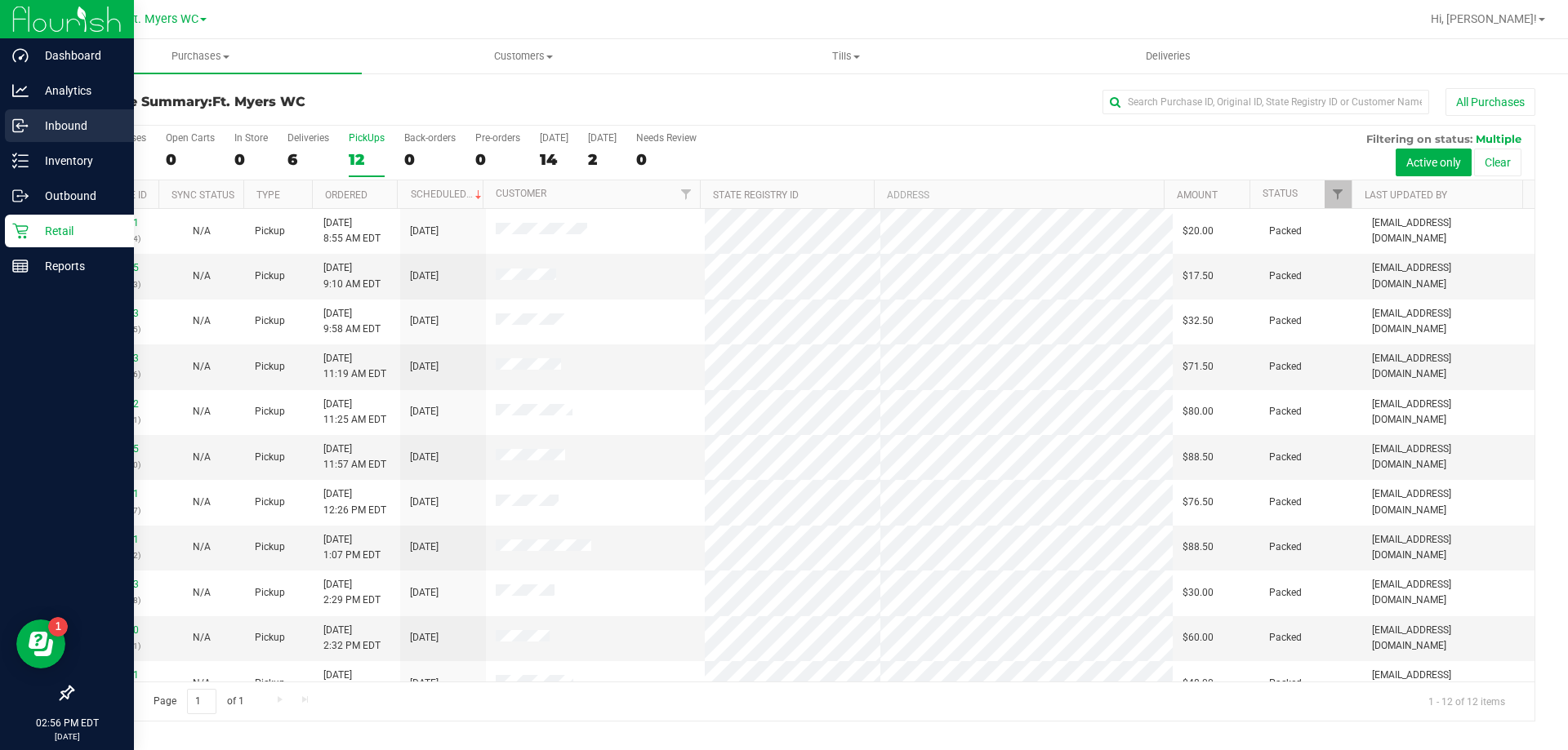
click at [38, 127] on p "Inbound" at bounding box center [77, 125] width 98 height 19
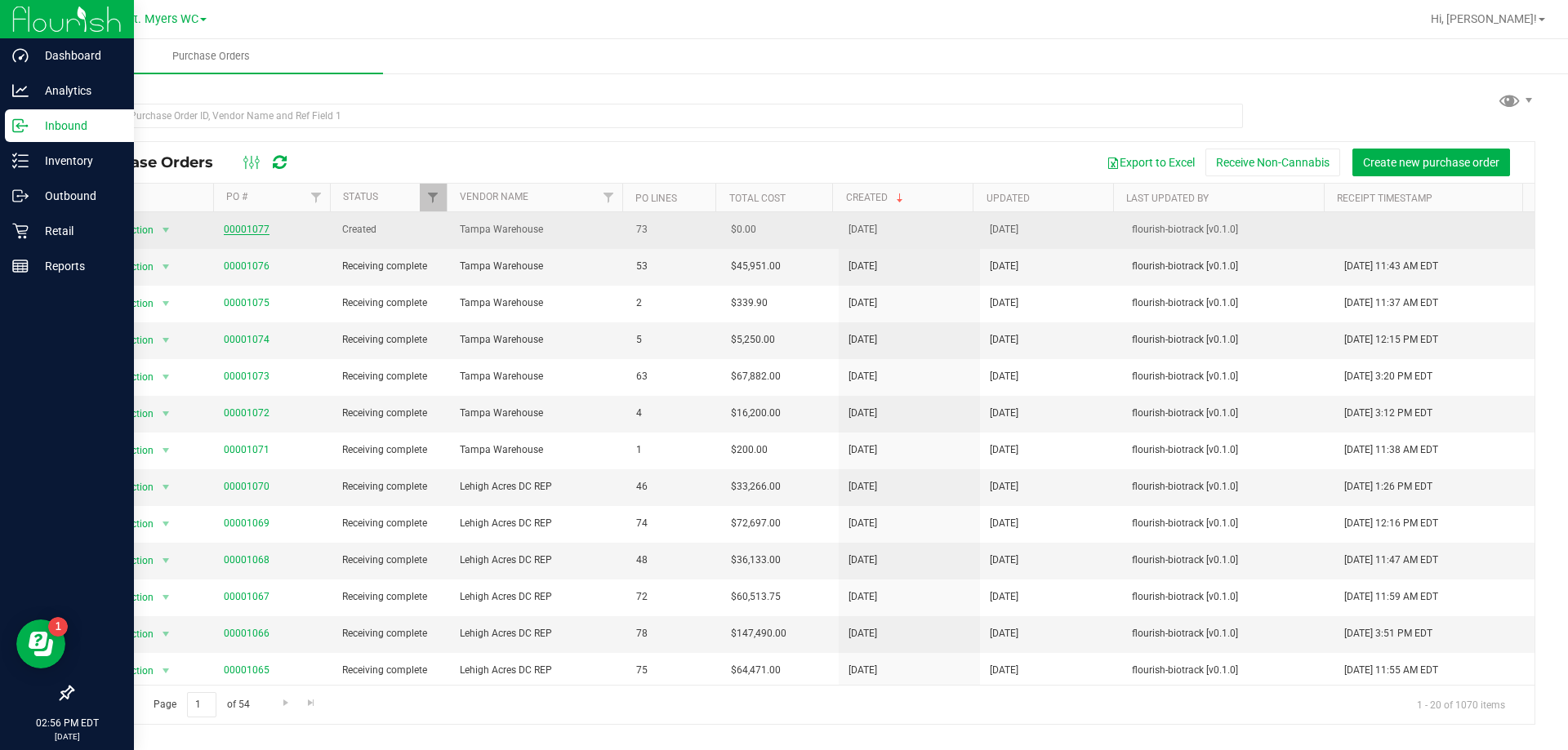
click at [254, 224] on link "00001077" at bounding box center [246, 230] width 46 height 12
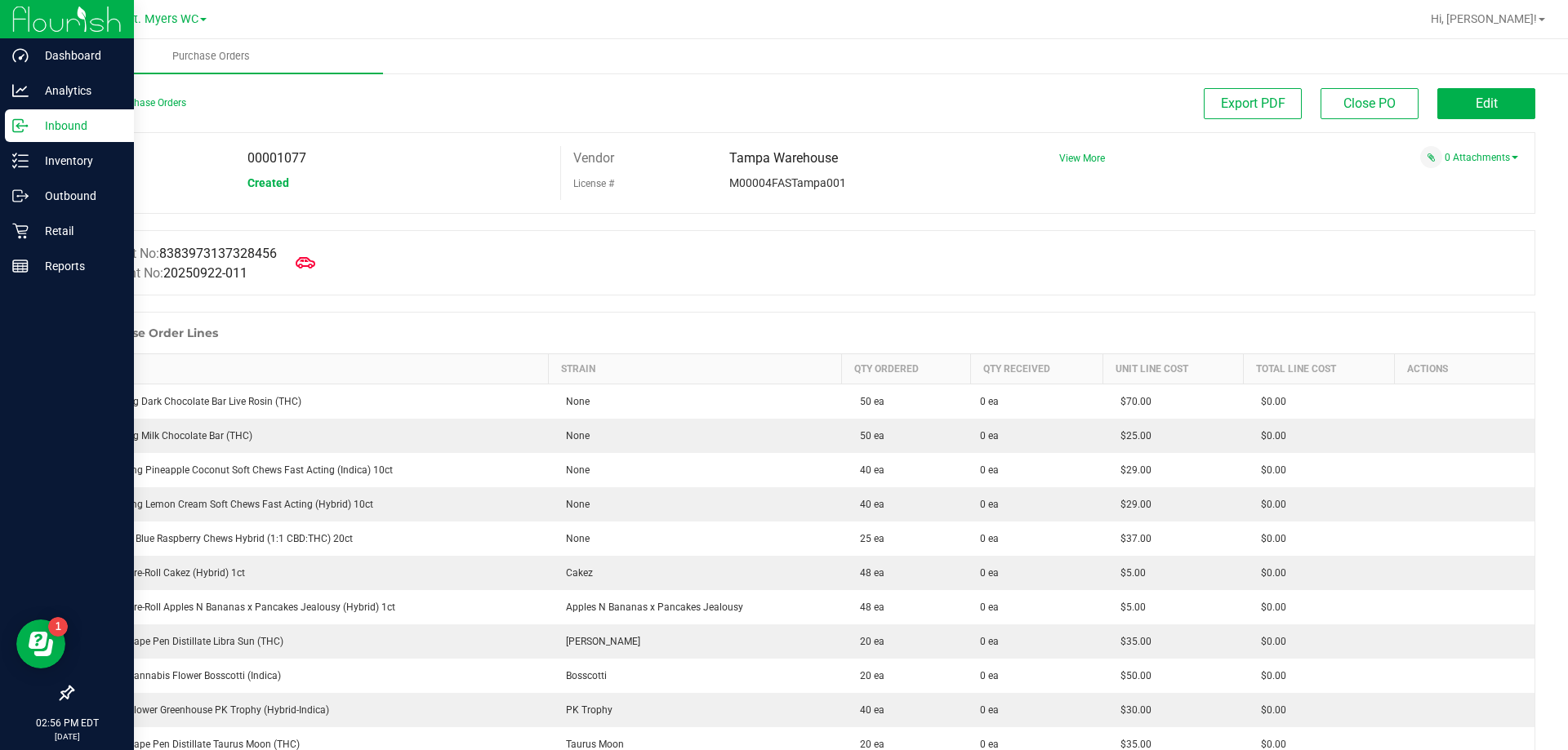
drag, startPoint x: 610, startPoint y: 69, endPoint x: 605, endPoint y: -28, distance: 97.1
click at [620, 194] on div "License #" at bounding box center [639, 183] width 157 height 25
drag, startPoint x: 730, startPoint y: 161, endPoint x: 877, endPoint y: 162, distance: 147.0
click at [877, 162] on div "Vendor Tampa Warehouse License # M00004FASTampa001" at bounding box center [795, 170] width 445 height 50
click at [877, 162] on div "Tampa Warehouse" at bounding box center [873, 158] width 312 height 24
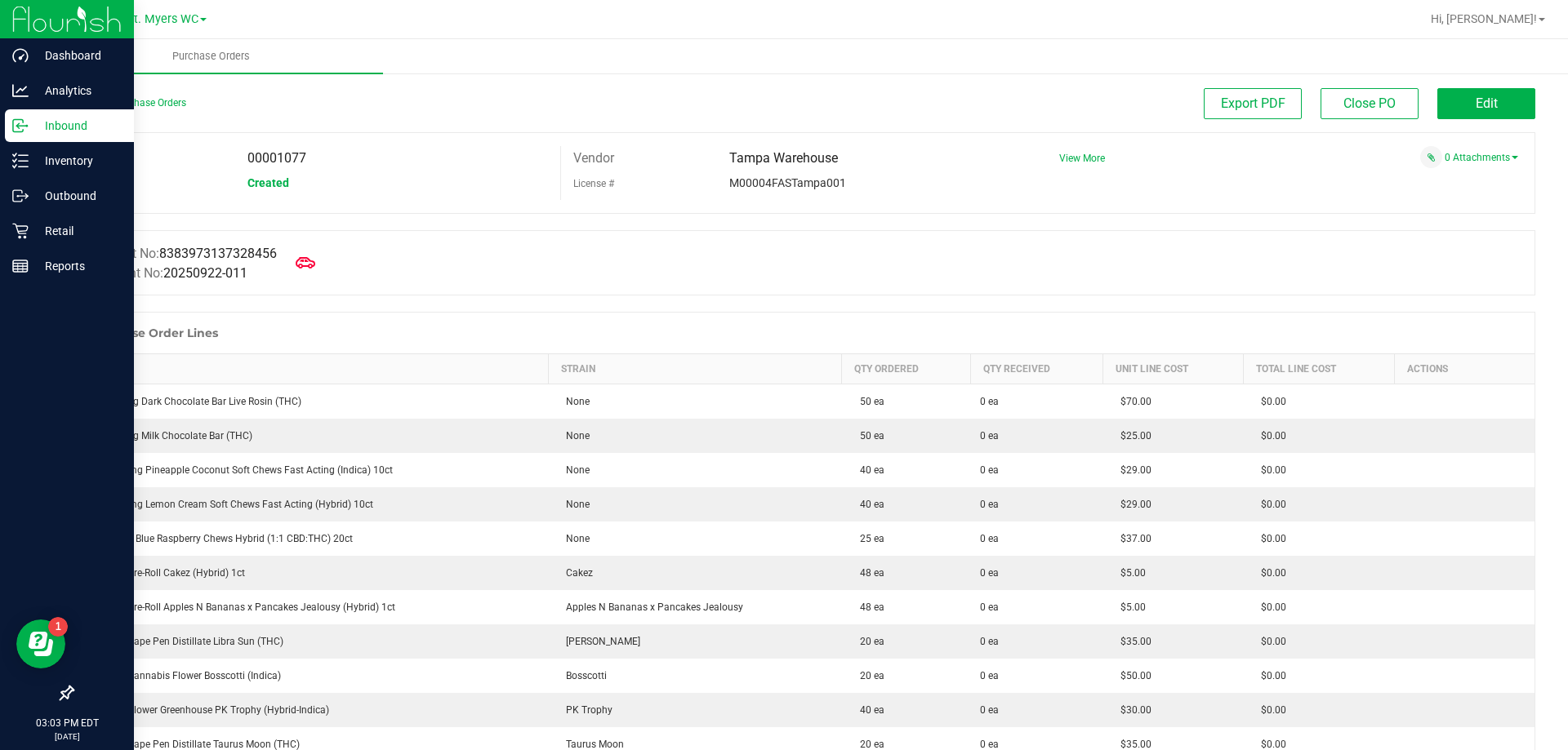
click at [3, 236] on link "Retail" at bounding box center [67, 232] width 134 height 35
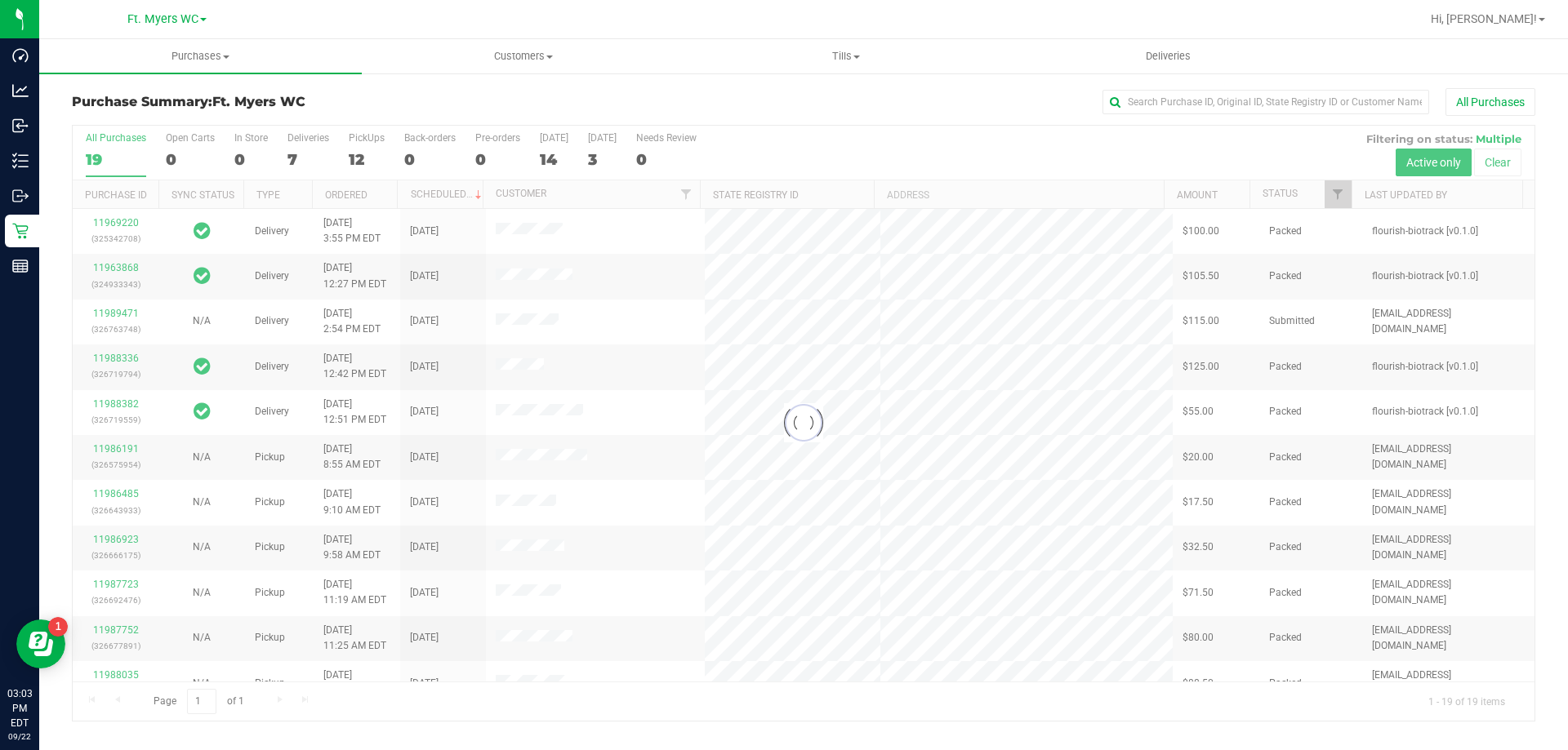
click at [343, 87] on div "Purchase Summary: Ft. Myers WC All Purchases Loading... All Purchases 19 Open C…" at bounding box center [803, 405] width 1529 height 666
click at [377, 161] on div at bounding box center [804, 423] width 1462 height 595
click at [362, 152] on div at bounding box center [804, 423] width 1462 height 595
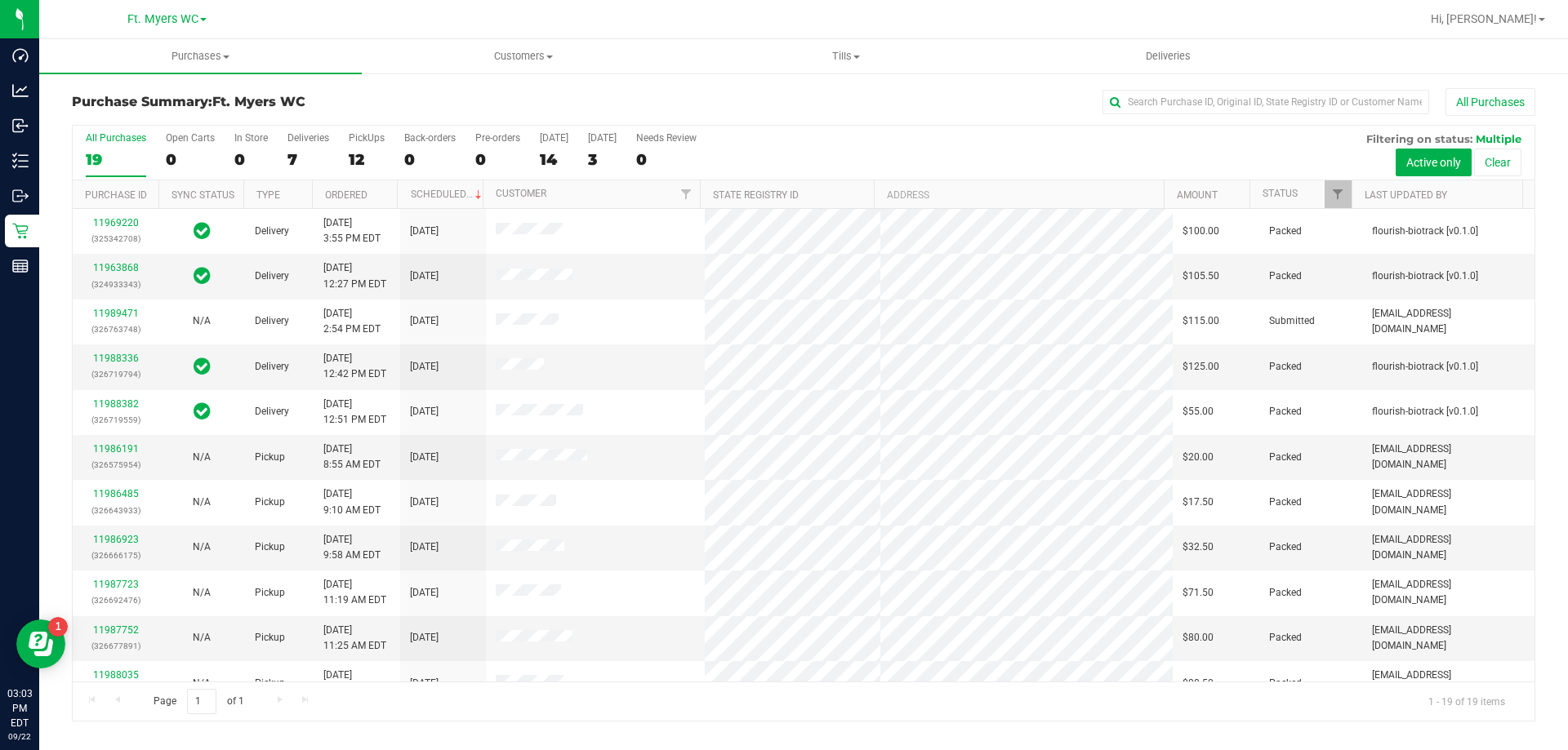
click at [362, 152] on div "12" at bounding box center [366, 159] width 36 height 18
click at [0, 0] on input "PickUps 12" at bounding box center [0, 0] width 0 height 0
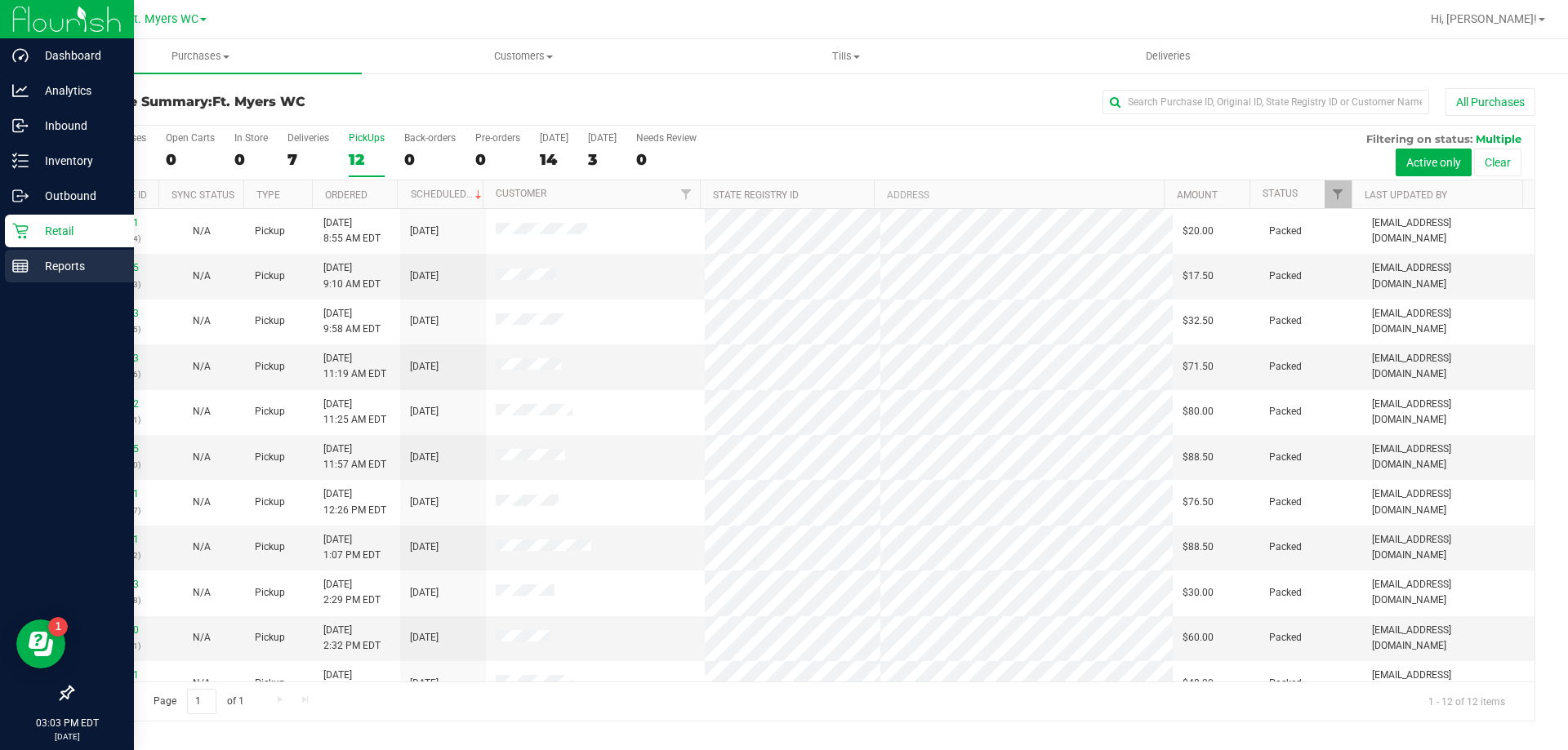
click at [27, 270] on rect at bounding box center [19, 267] width 15 height 12
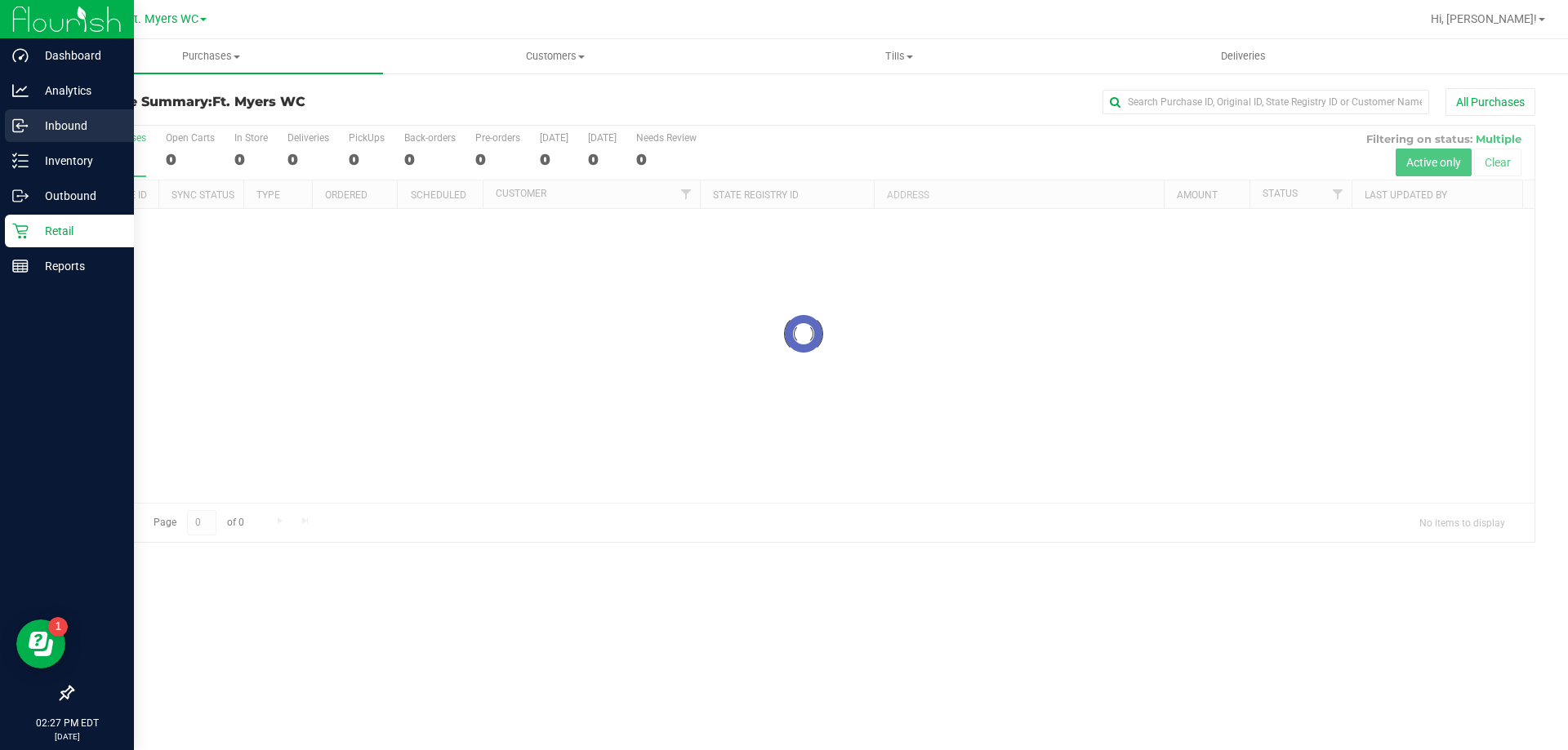
click at [49, 118] on p "Inbound" at bounding box center [77, 125] width 98 height 19
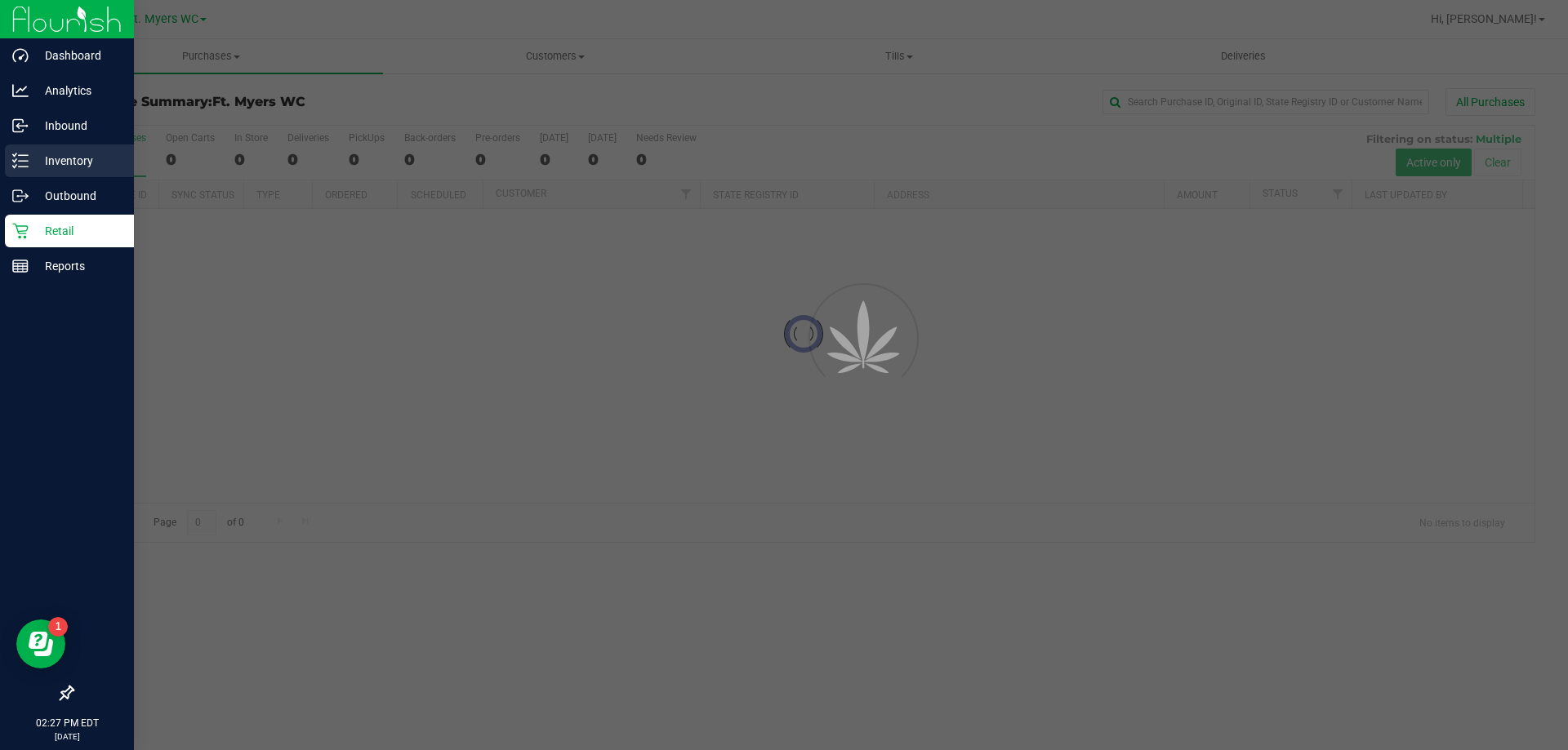
click at [66, 151] on p "Inventory" at bounding box center [77, 161] width 98 height 19
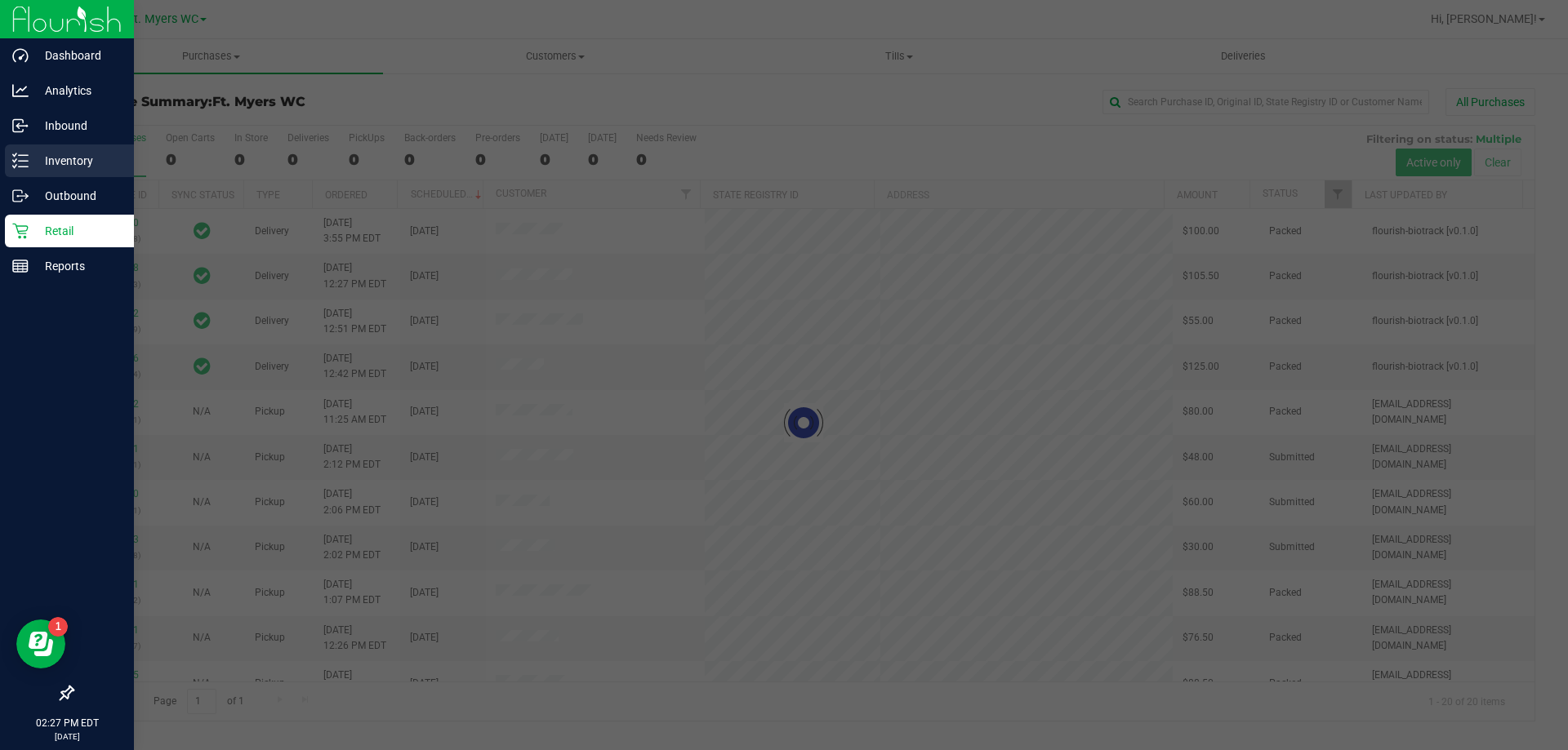
click at [66, 151] on p "Inventory" at bounding box center [77, 161] width 98 height 19
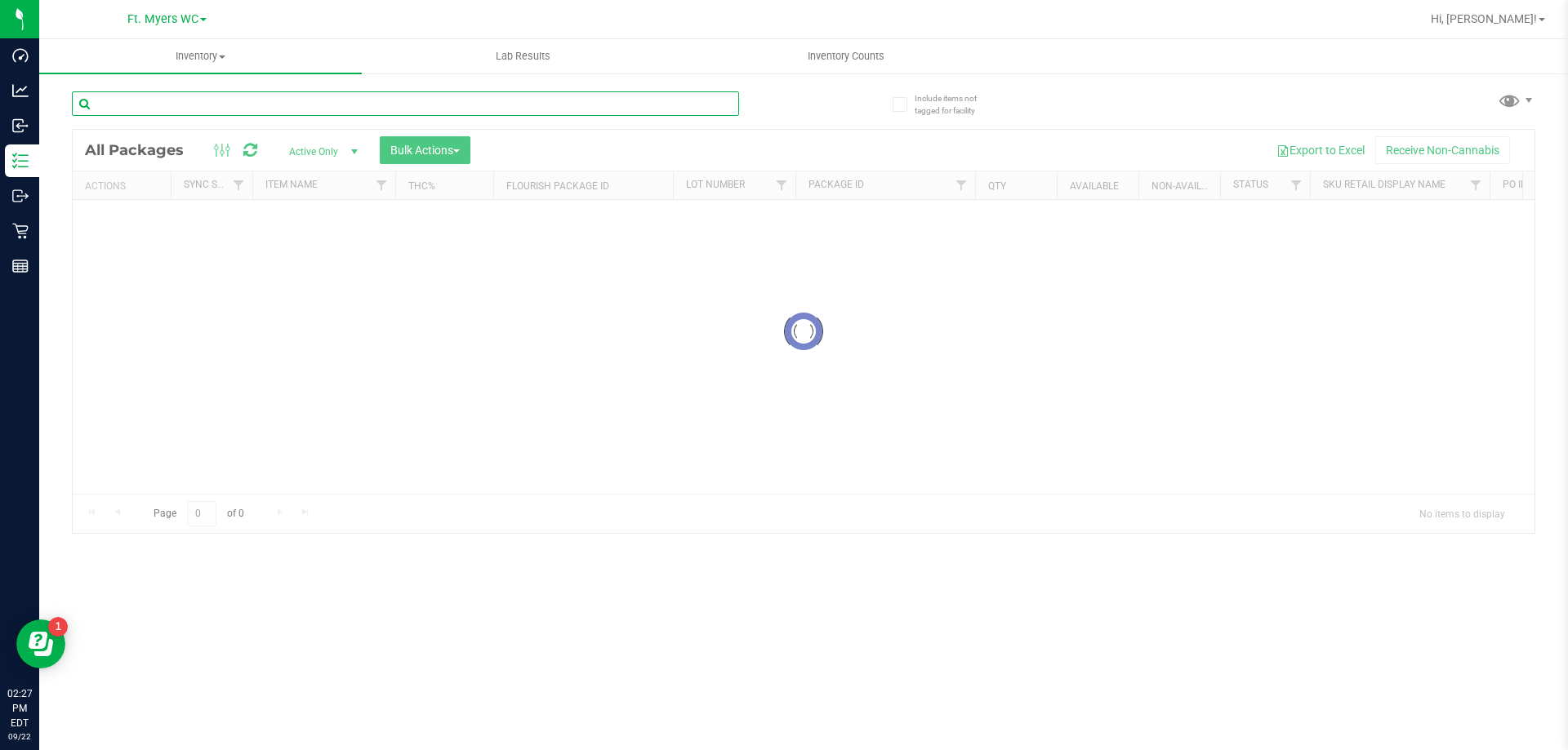
click at [246, 103] on div "Inventory All packages All inventory Waste log Create inventory Lab Results Inv…" at bounding box center [803, 394] width 1529 height 711
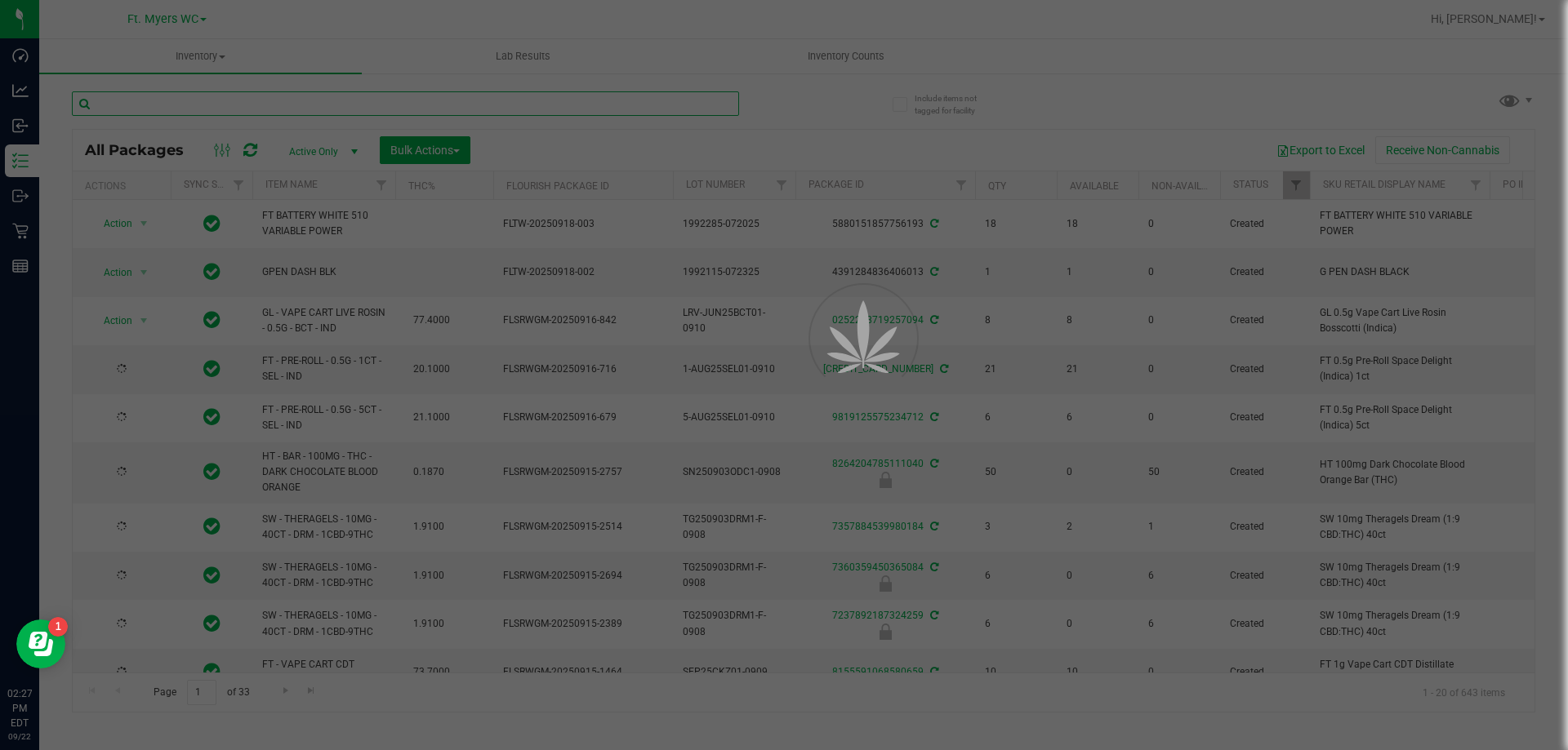
click at [246, 103] on input "text" at bounding box center [406, 103] width 668 height 24
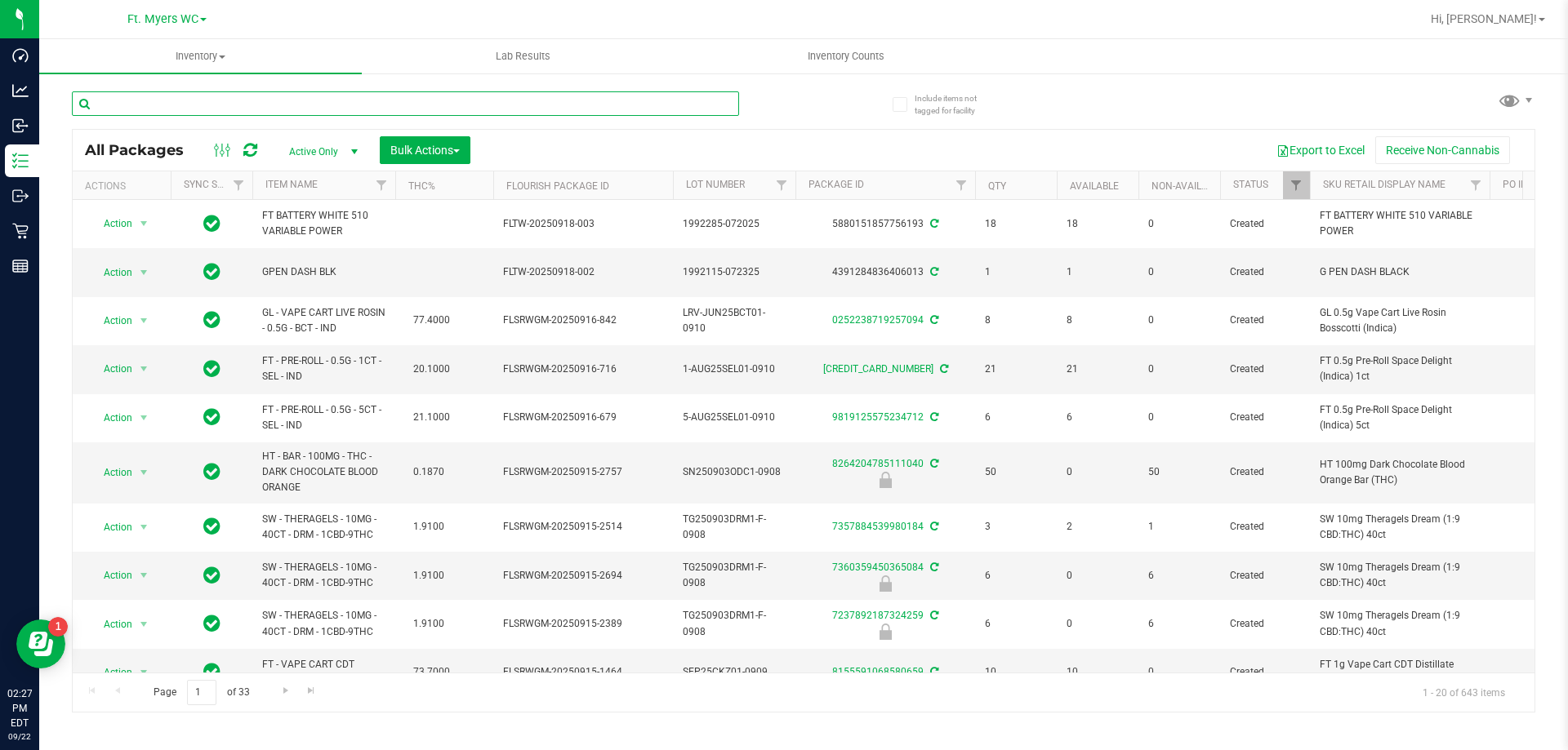
click at [246, 103] on input "text" at bounding box center [406, 103] width 668 height 24
type input "raw"
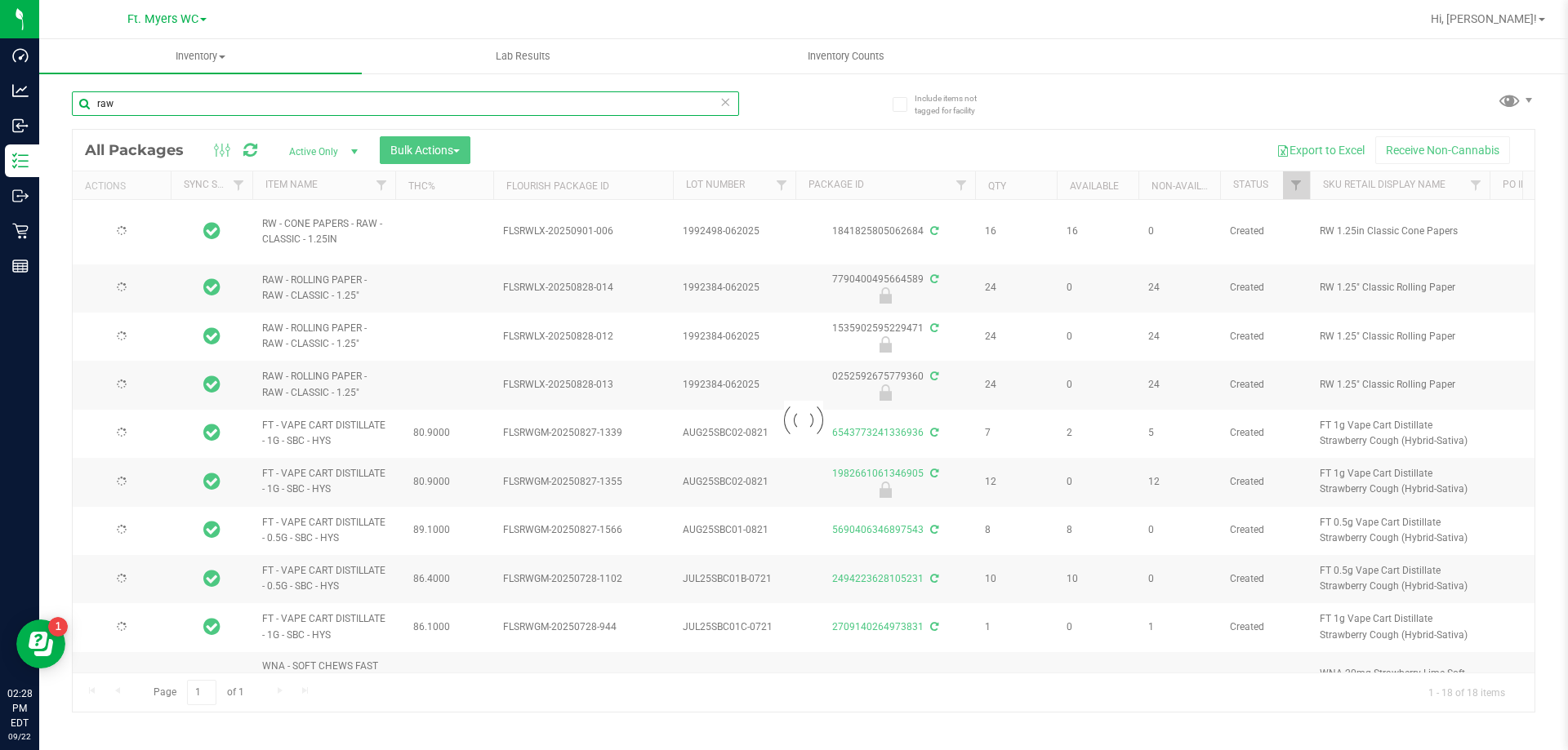
type input "[DATE]"
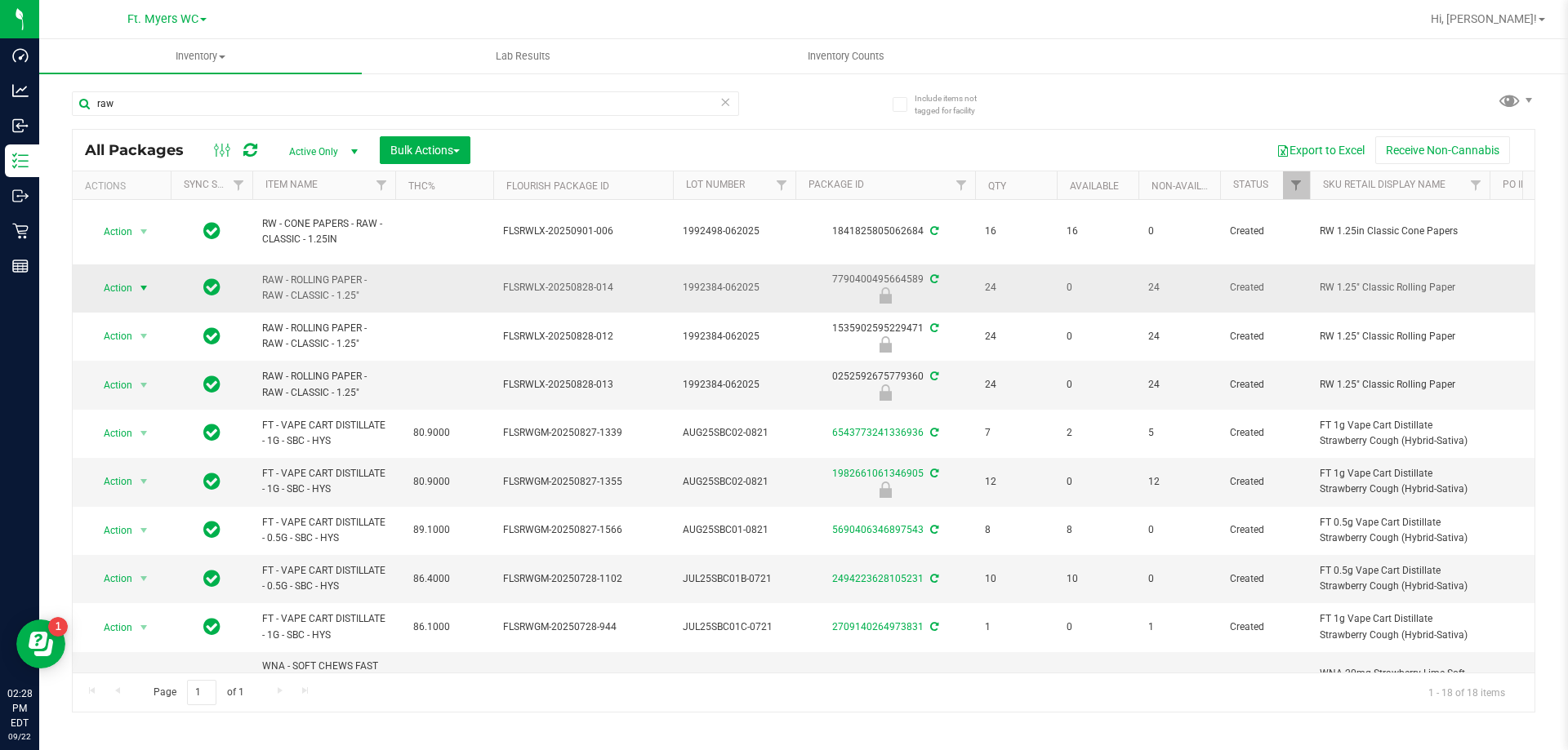
click at [110, 283] on span "Action" at bounding box center [110, 289] width 44 height 23
click at [148, 470] on li "Unlock package" at bounding box center [141, 482] width 104 height 24
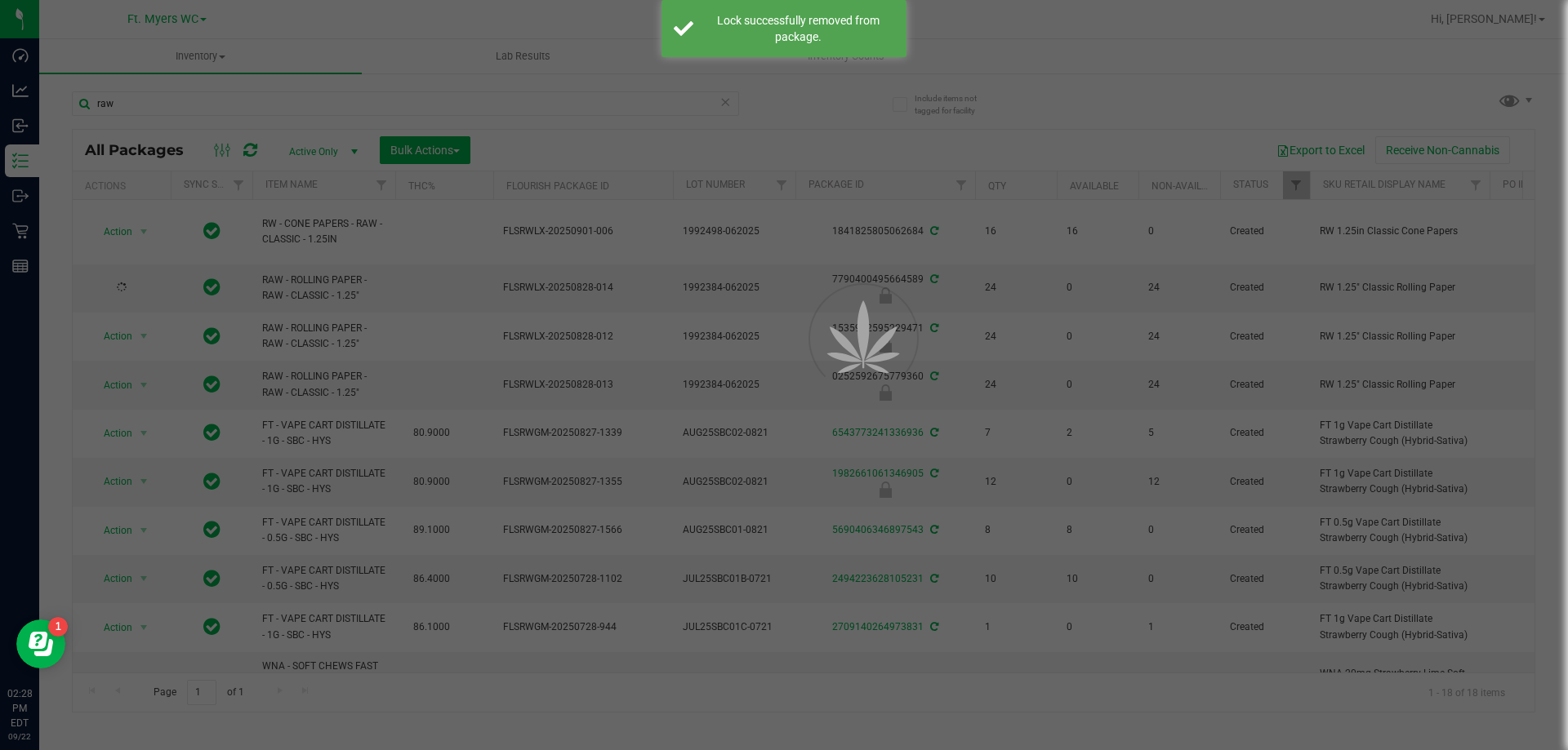
click at [317, 343] on div at bounding box center [784, 375] width 1568 height 750
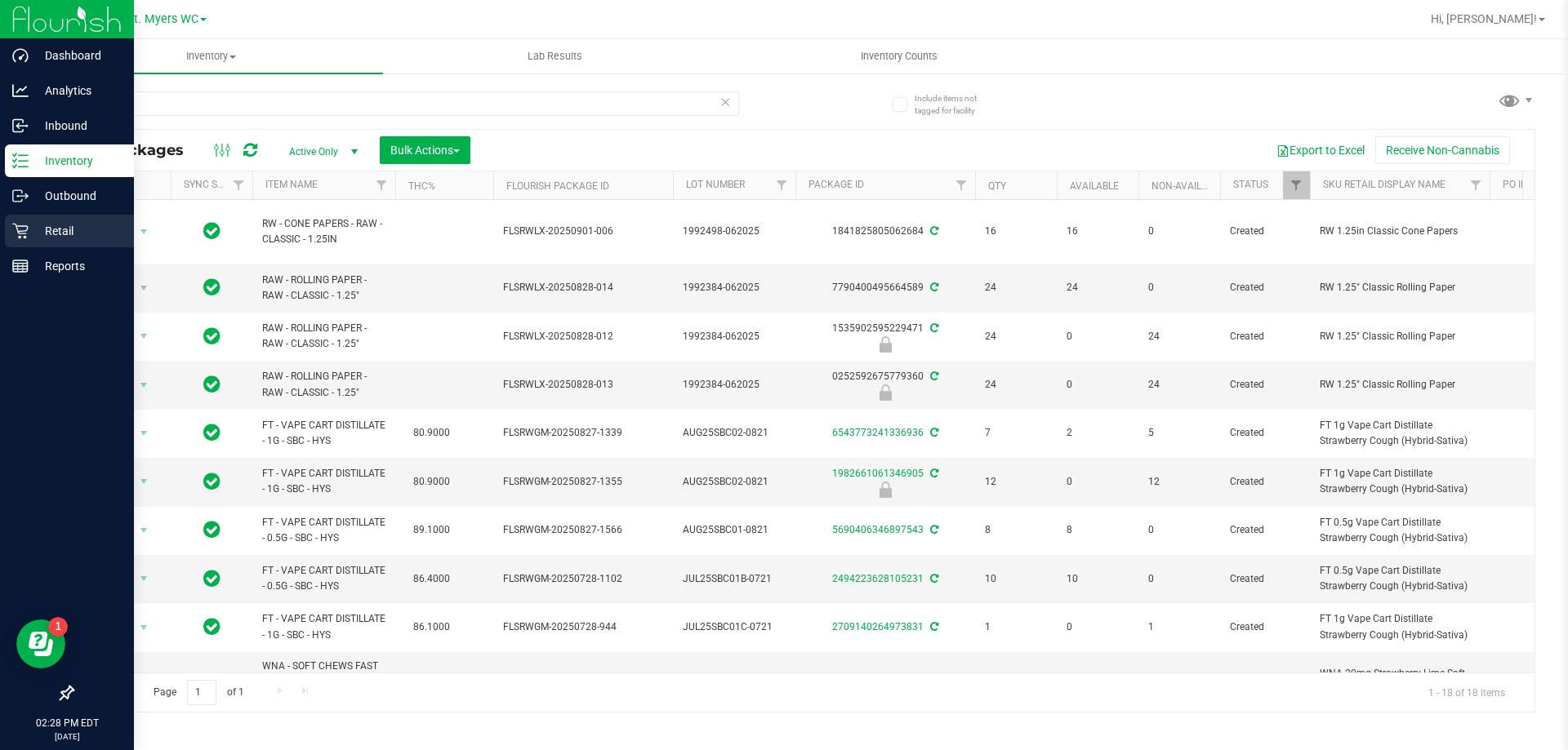
click at [33, 227] on p "Retail" at bounding box center [77, 231] width 98 height 19
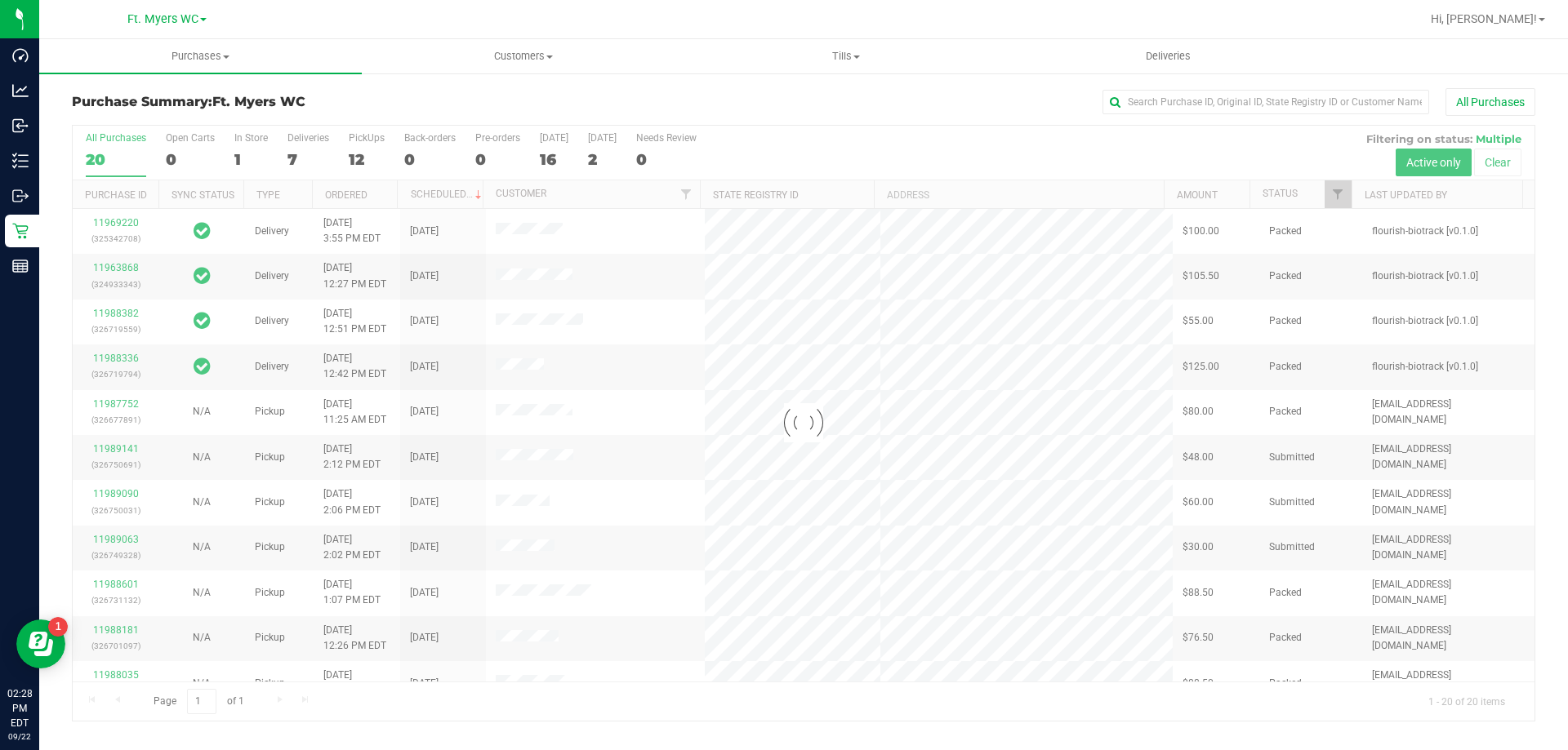
click at [366, 140] on div at bounding box center [804, 423] width 1462 height 595
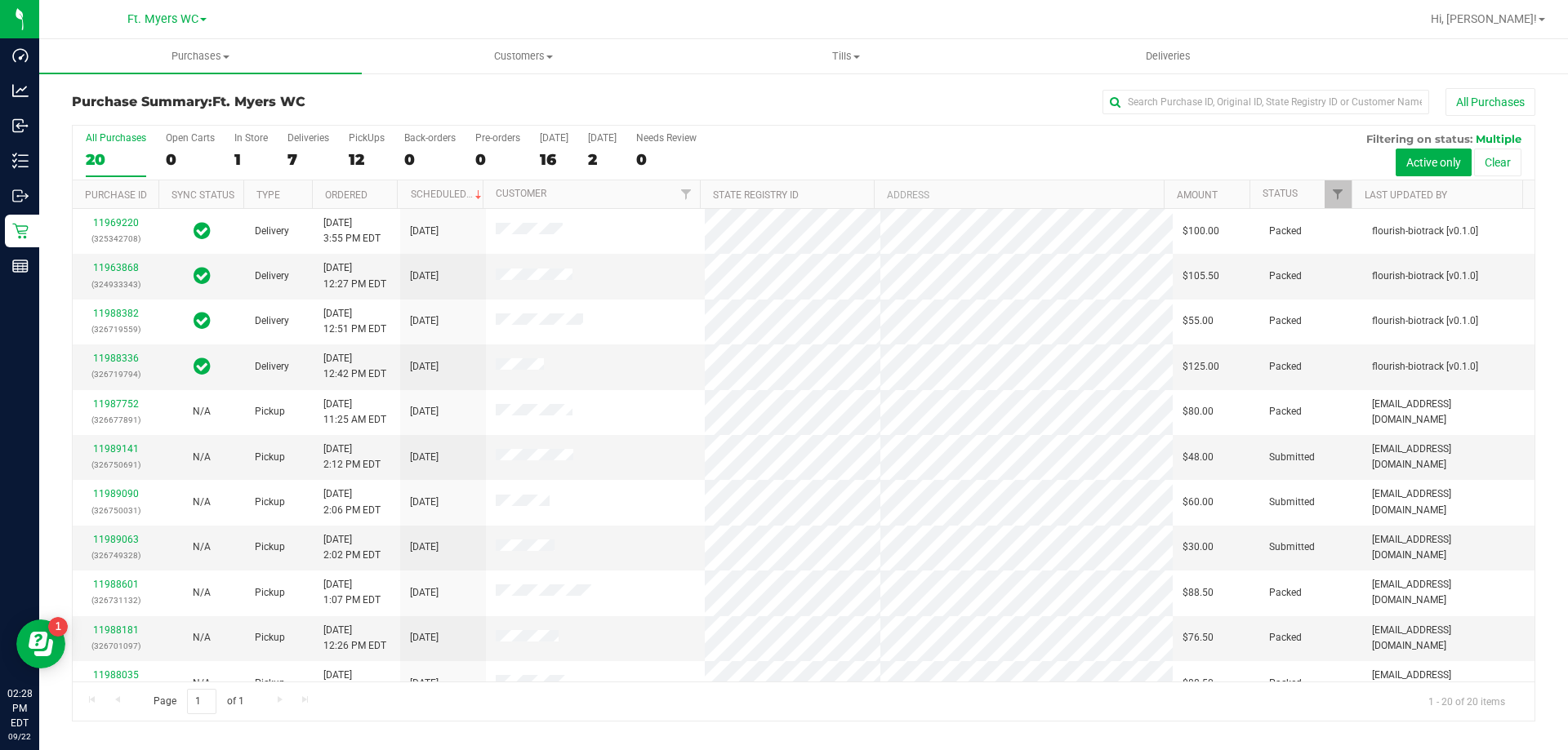
click at [366, 140] on div "PickUps" at bounding box center [366, 138] width 36 height 12
click at [0, 0] on input "PickUps 12" at bounding box center [0, 0] width 0 height 0
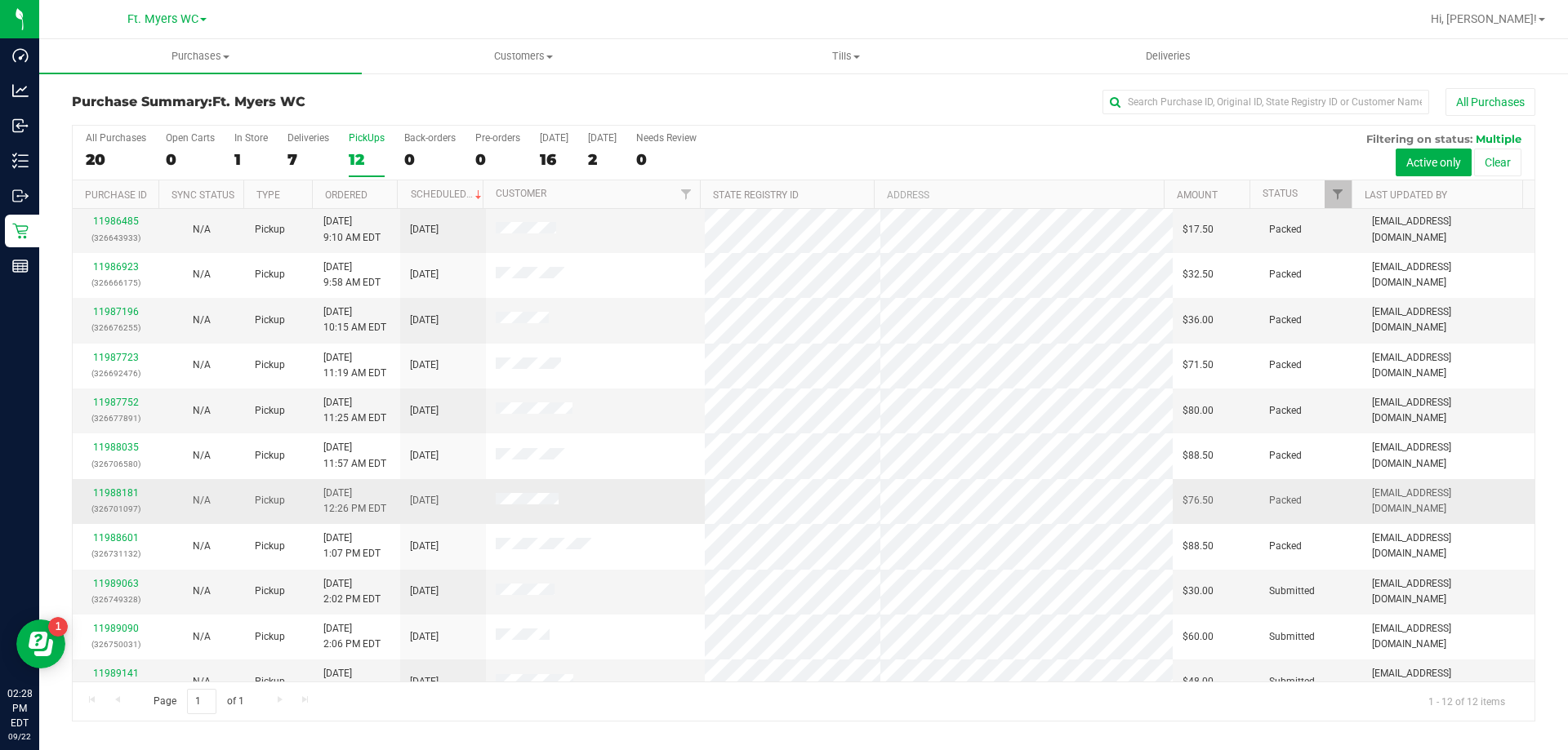
scroll to position [69, 0]
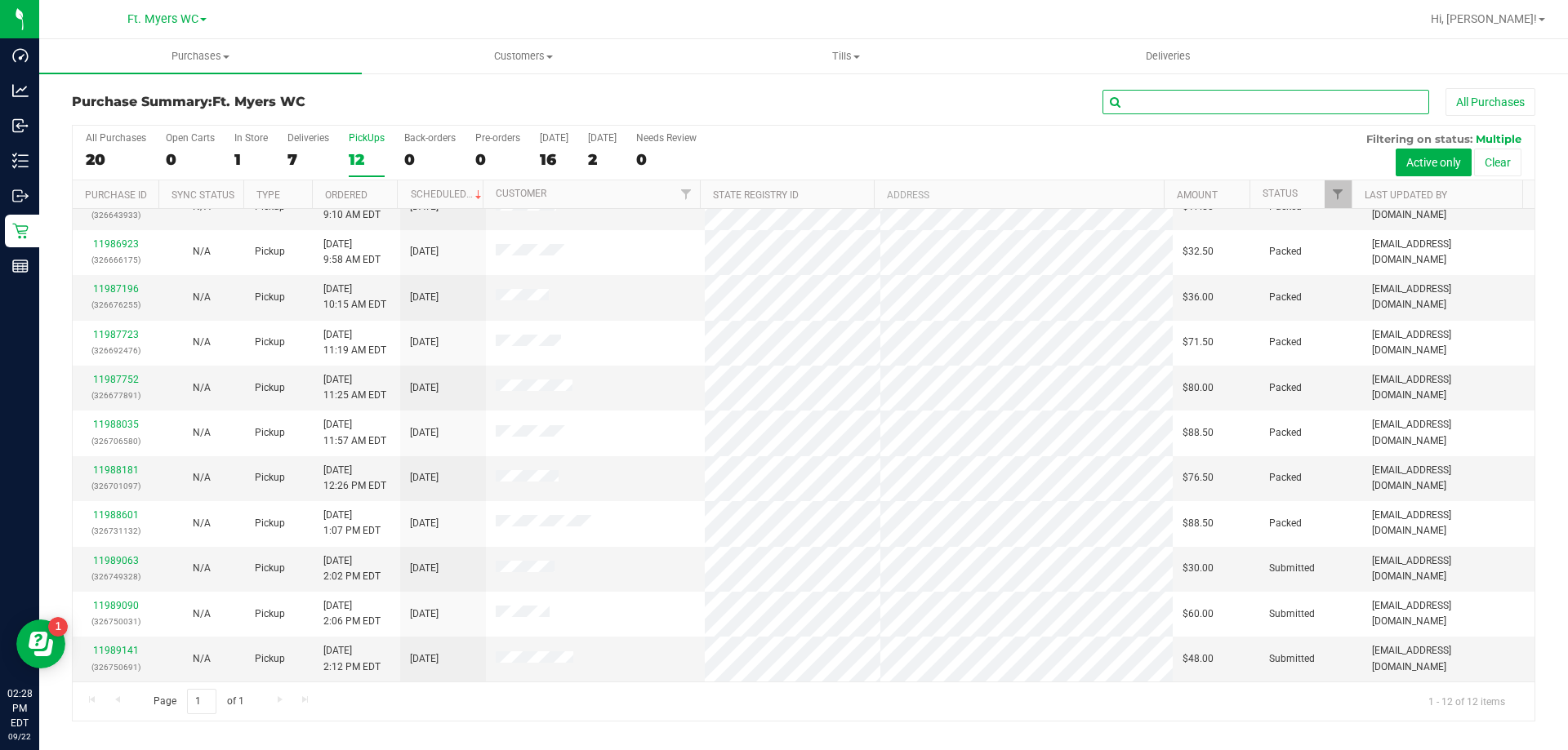
click at [1151, 99] on input "text" at bounding box center [1266, 101] width 327 height 24
type input "[PERSON_NAME]"
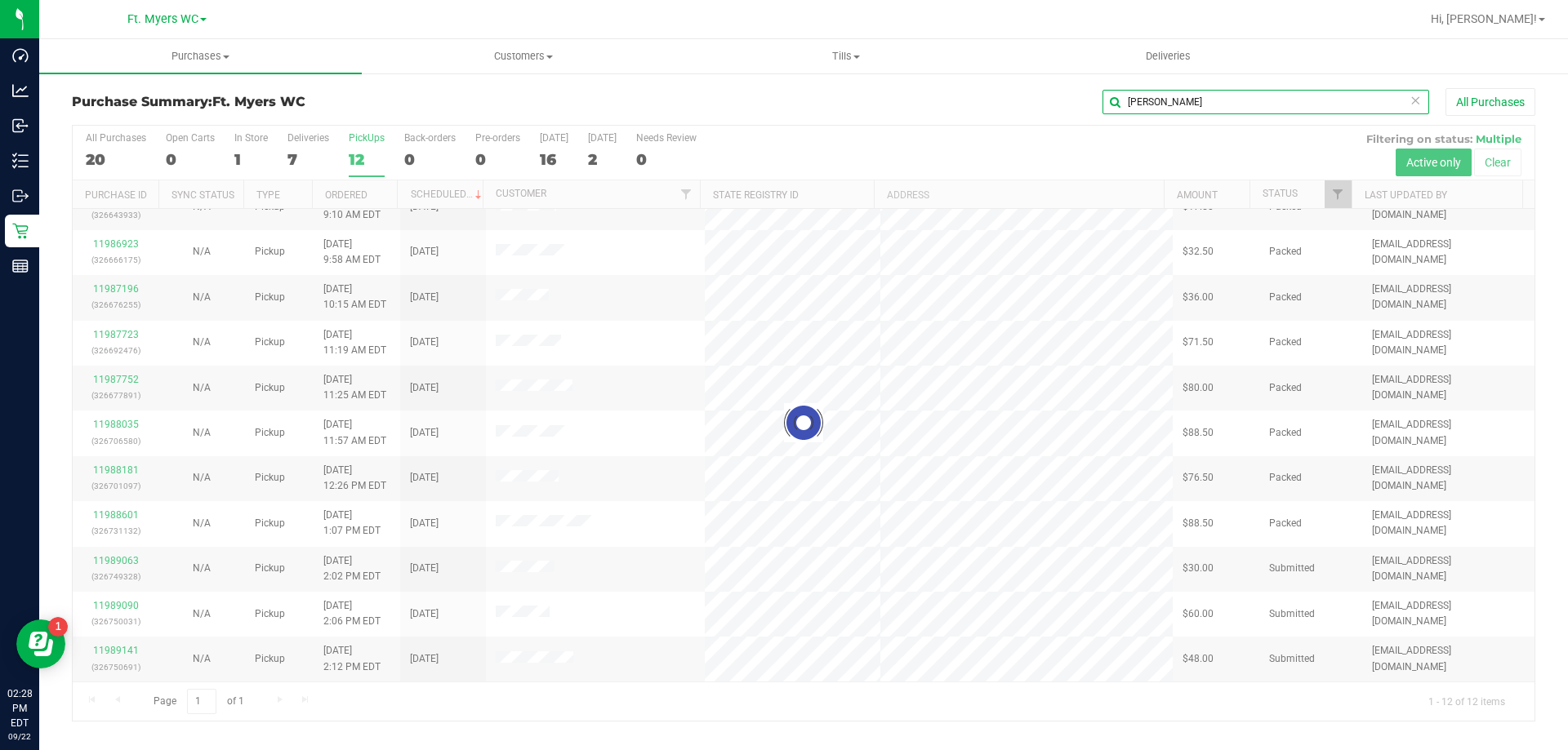
scroll to position [0, 0]
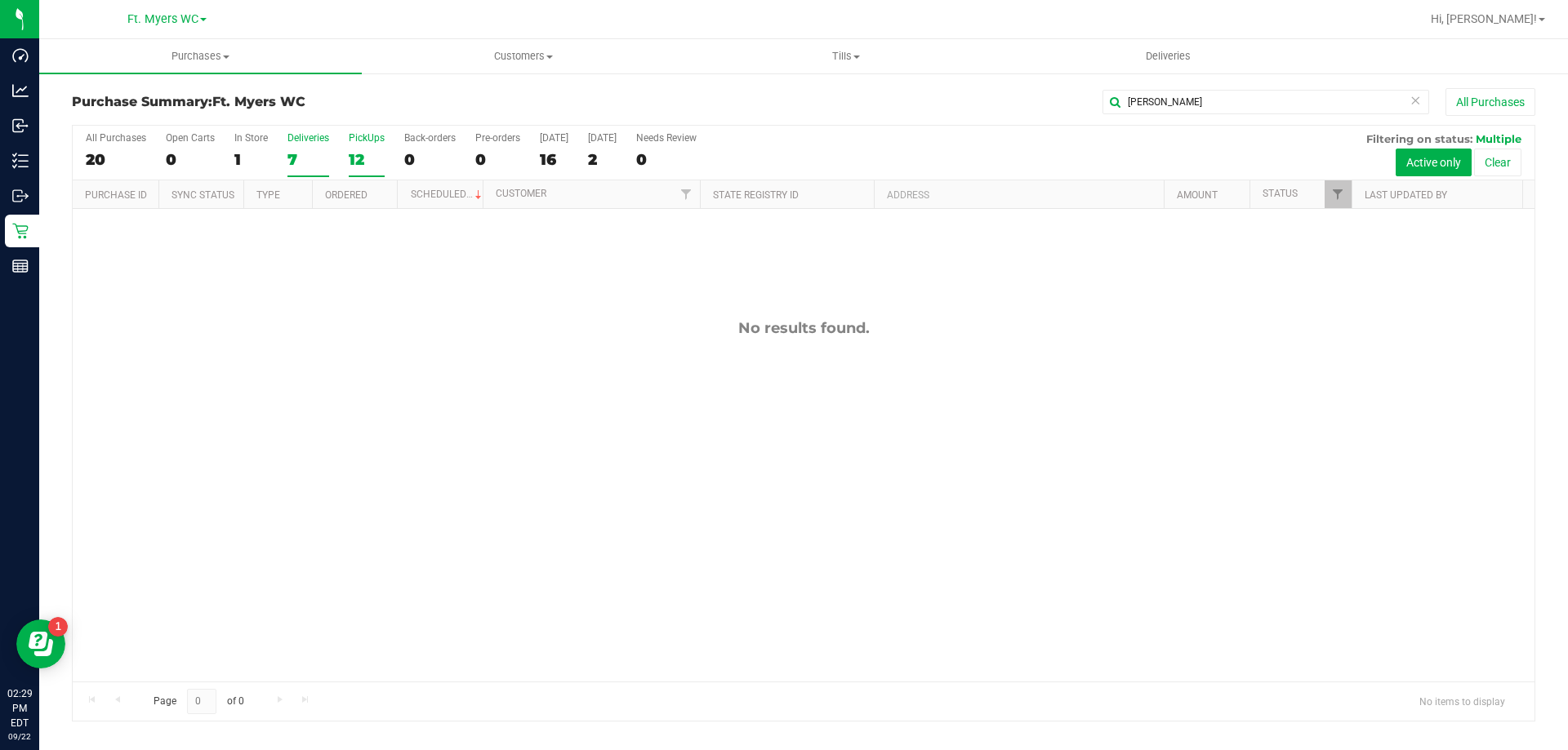
click at [298, 159] on div "7" at bounding box center [308, 159] width 42 height 18
click at [0, 0] on input "Deliveries 7" at bounding box center [0, 0] width 0 height 0
click at [1238, 97] on input "[PERSON_NAME]" at bounding box center [1266, 101] width 327 height 24
